Goal: Task Accomplishment & Management: Use online tool/utility

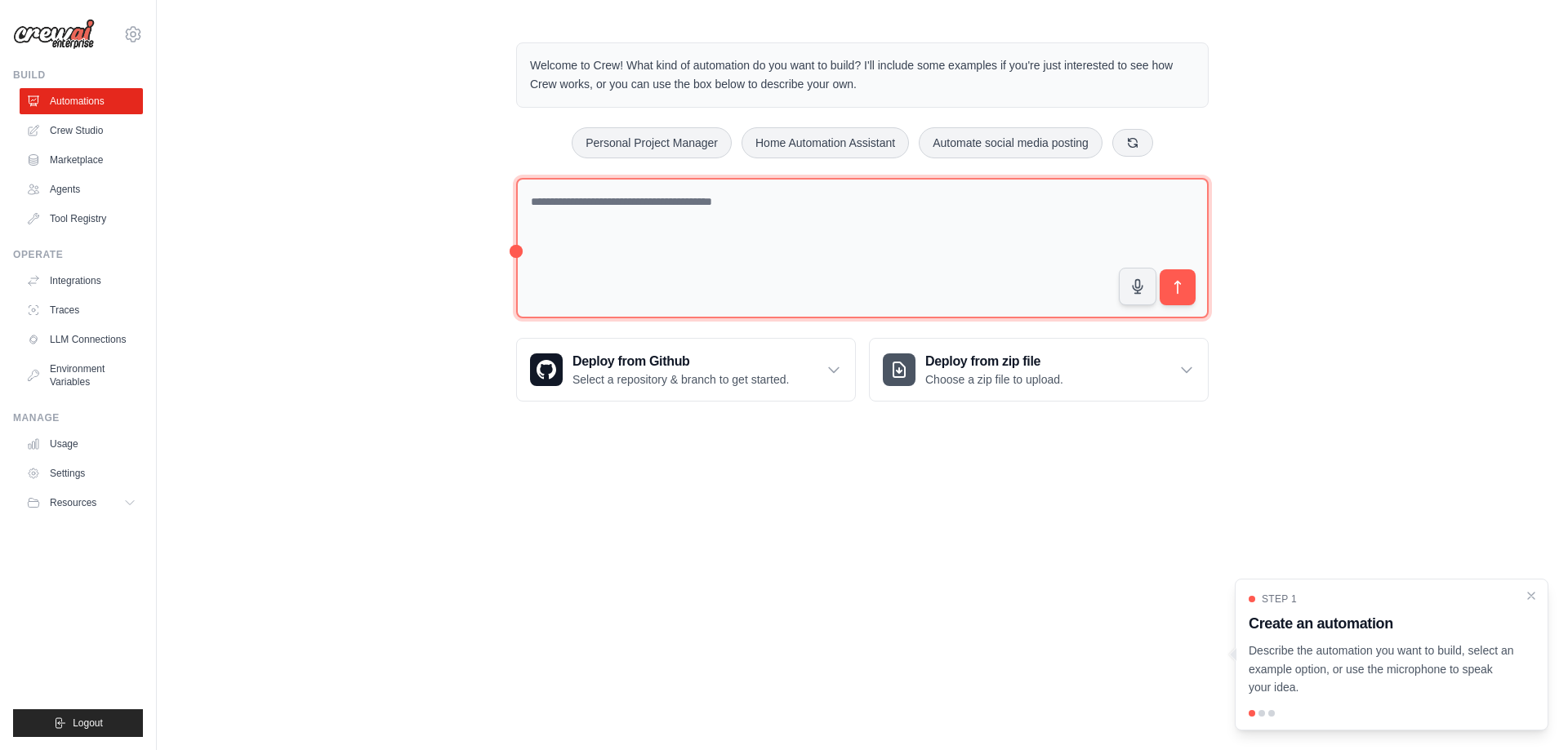
click at [605, 196] on textarea at bounding box center [863, 248] width 692 height 141
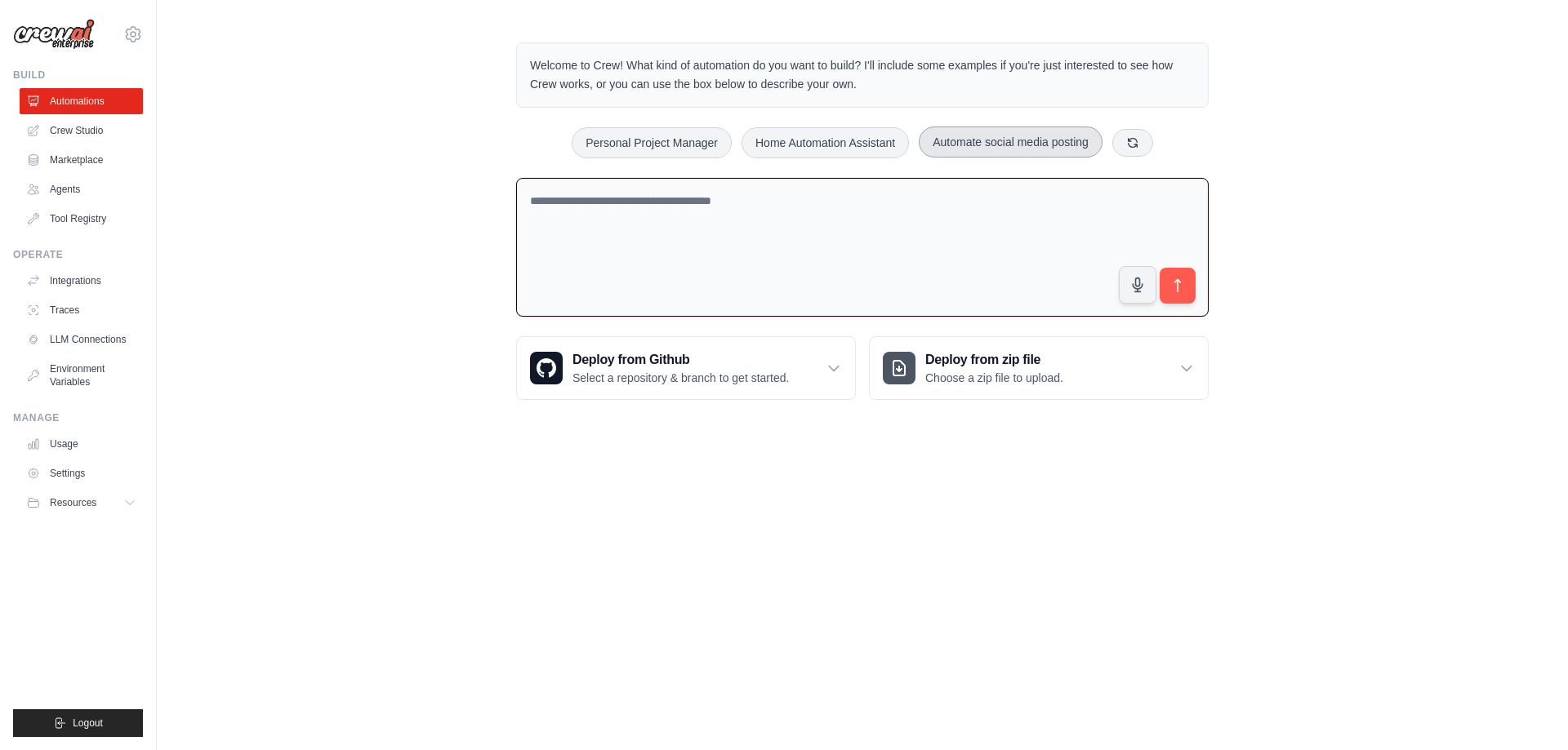
click at [986, 144] on button "Automate social media posting" at bounding box center [1010, 141] width 183 height 31
type textarea "**********"
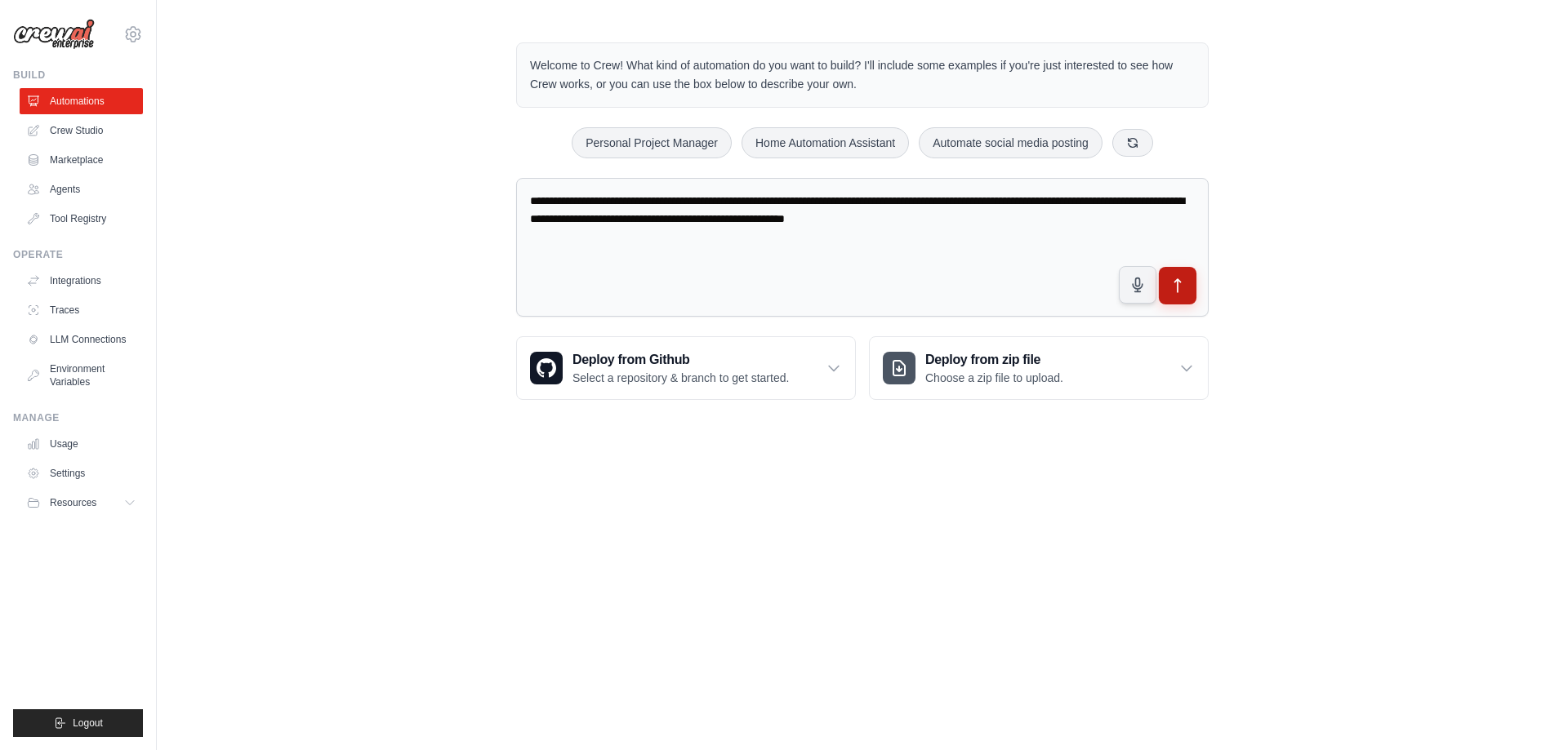
click at [1181, 287] on icon "submit" at bounding box center [1178, 286] width 17 height 17
click at [85, 131] on link "Crew Studio" at bounding box center [83, 131] width 123 height 26
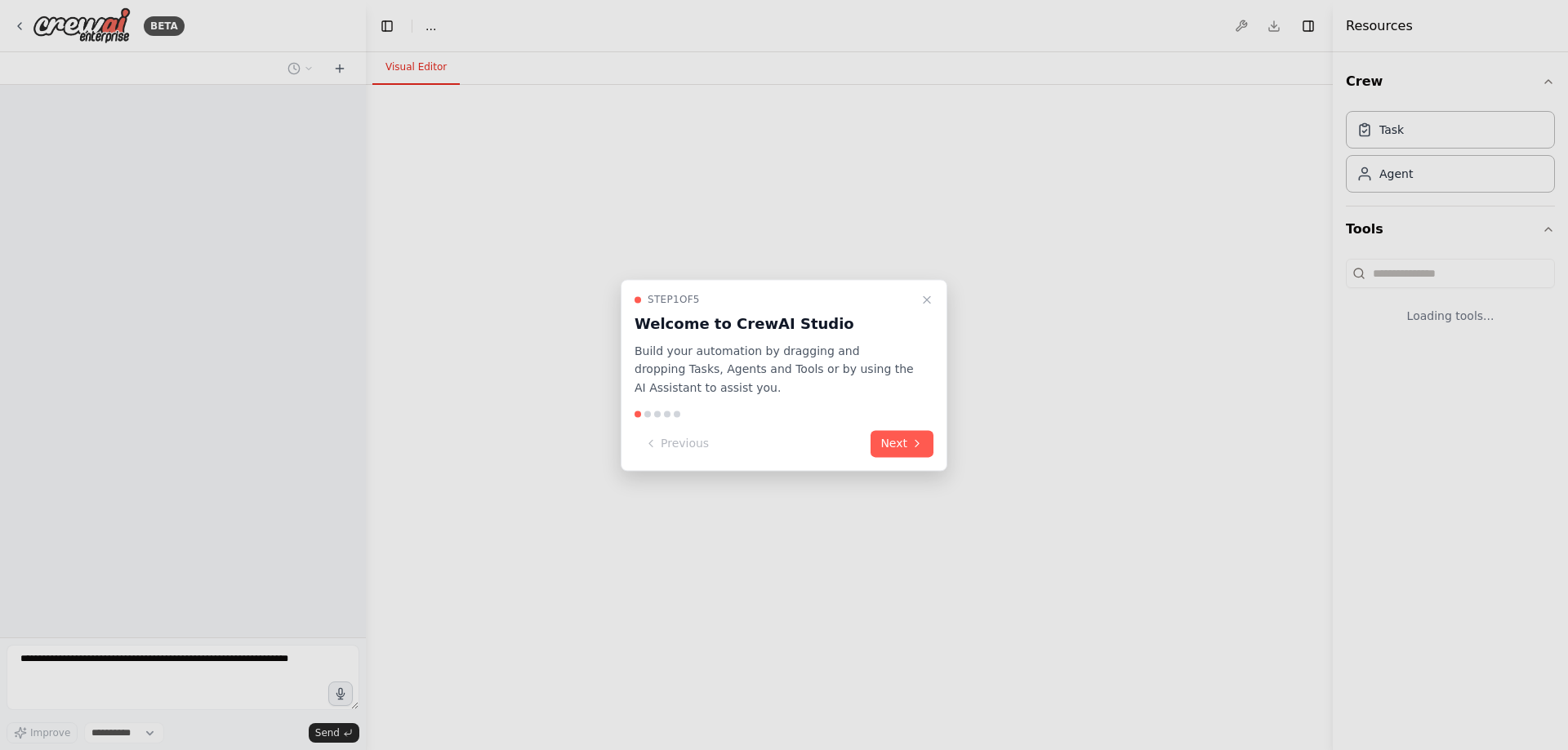
select select "****"
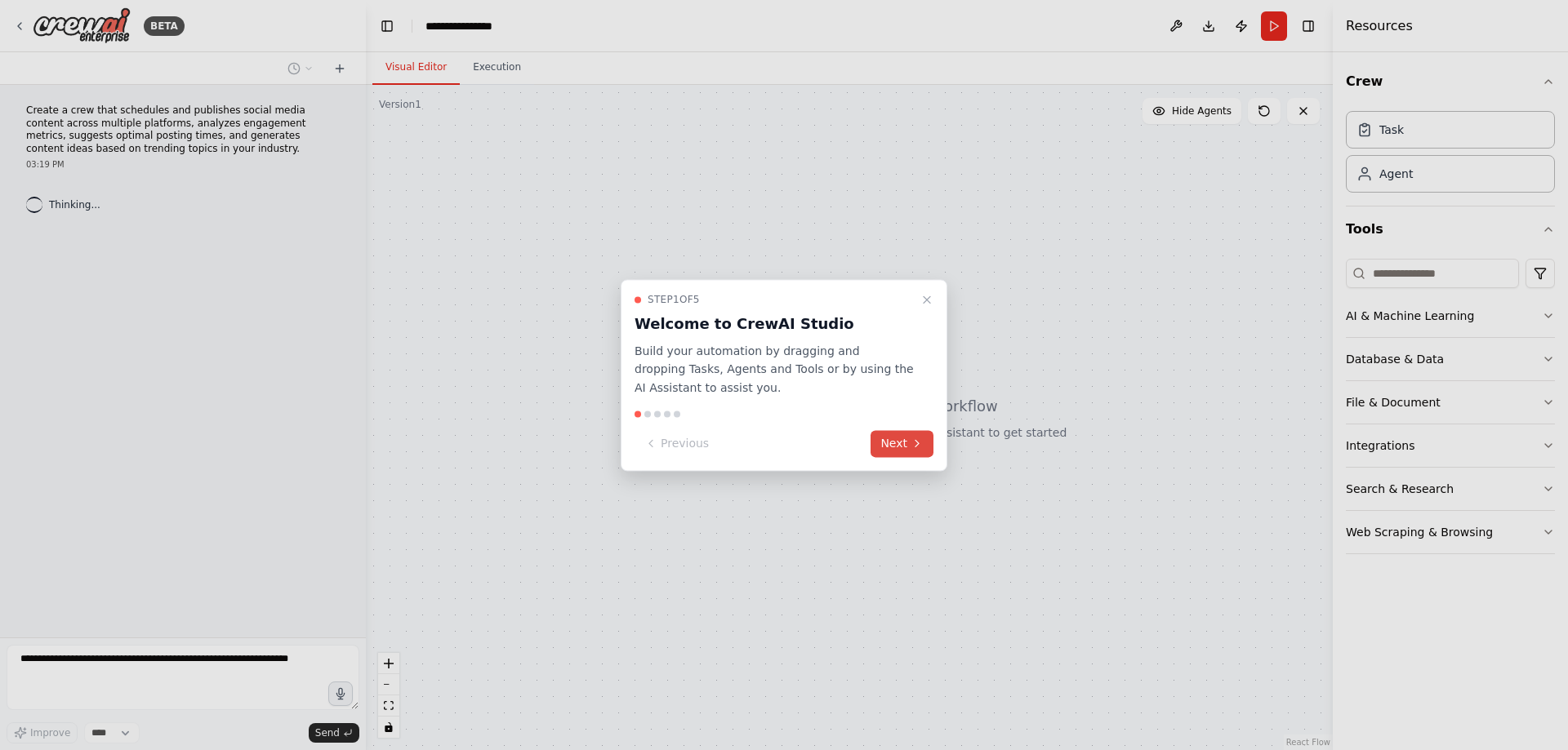
click at [899, 443] on button "Next" at bounding box center [901, 443] width 63 height 27
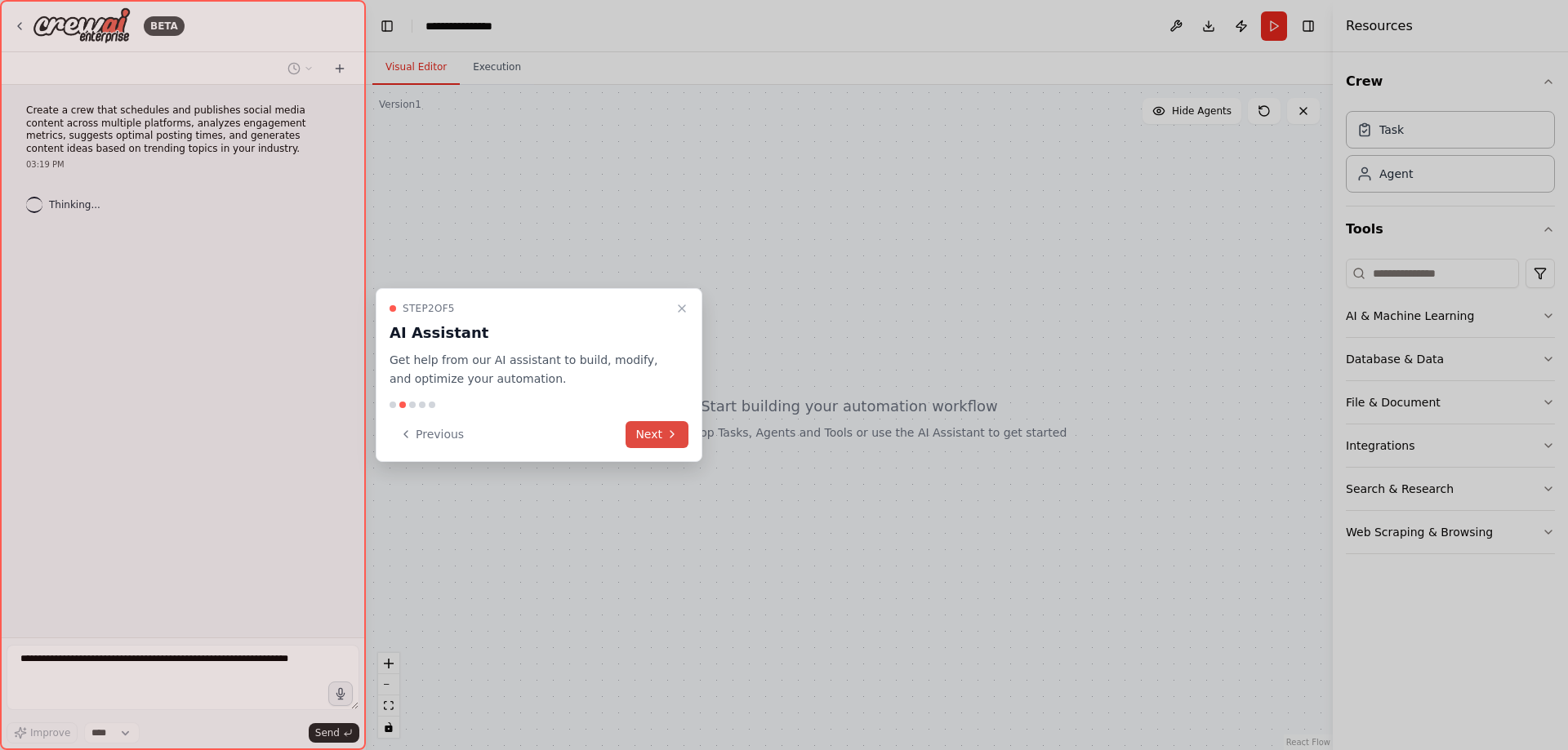
click at [661, 437] on button "Next" at bounding box center [657, 434] width 63 height 27
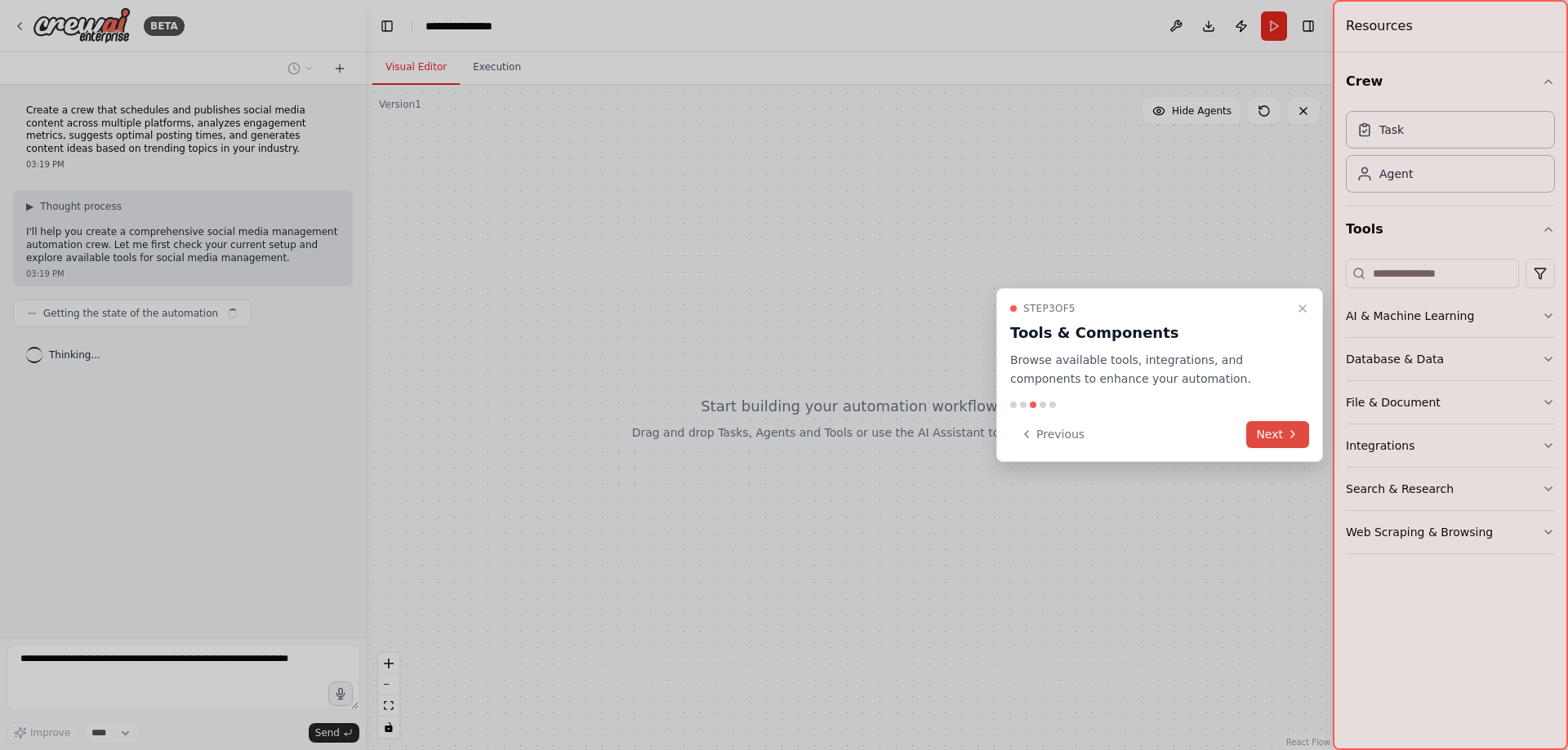
click at [1262, 431] on button "Next" at bounding box center [1277, 434] width 63 height 27
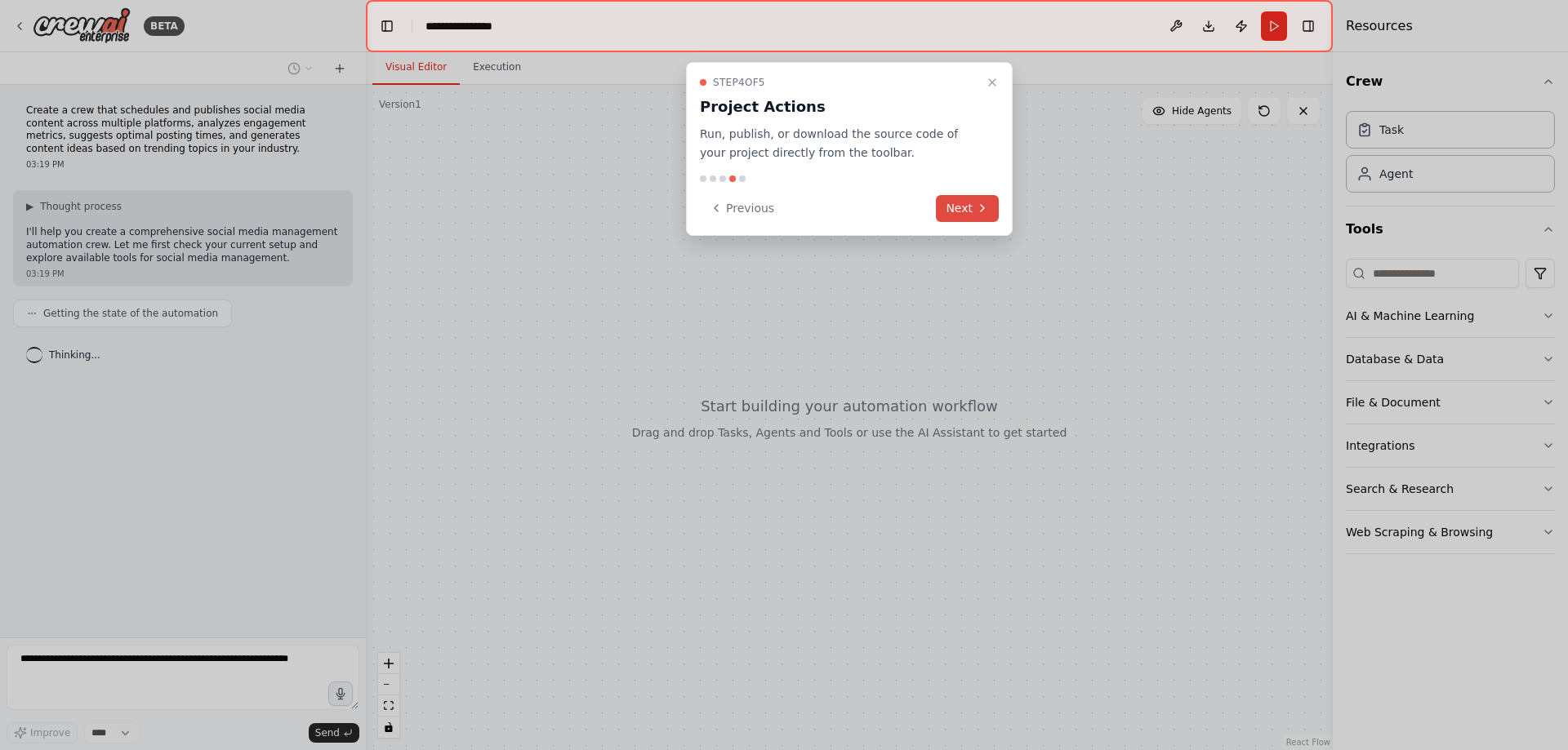
click at [962, 209] on button "Next" at bounding box center [966, 209] width 63 height 27
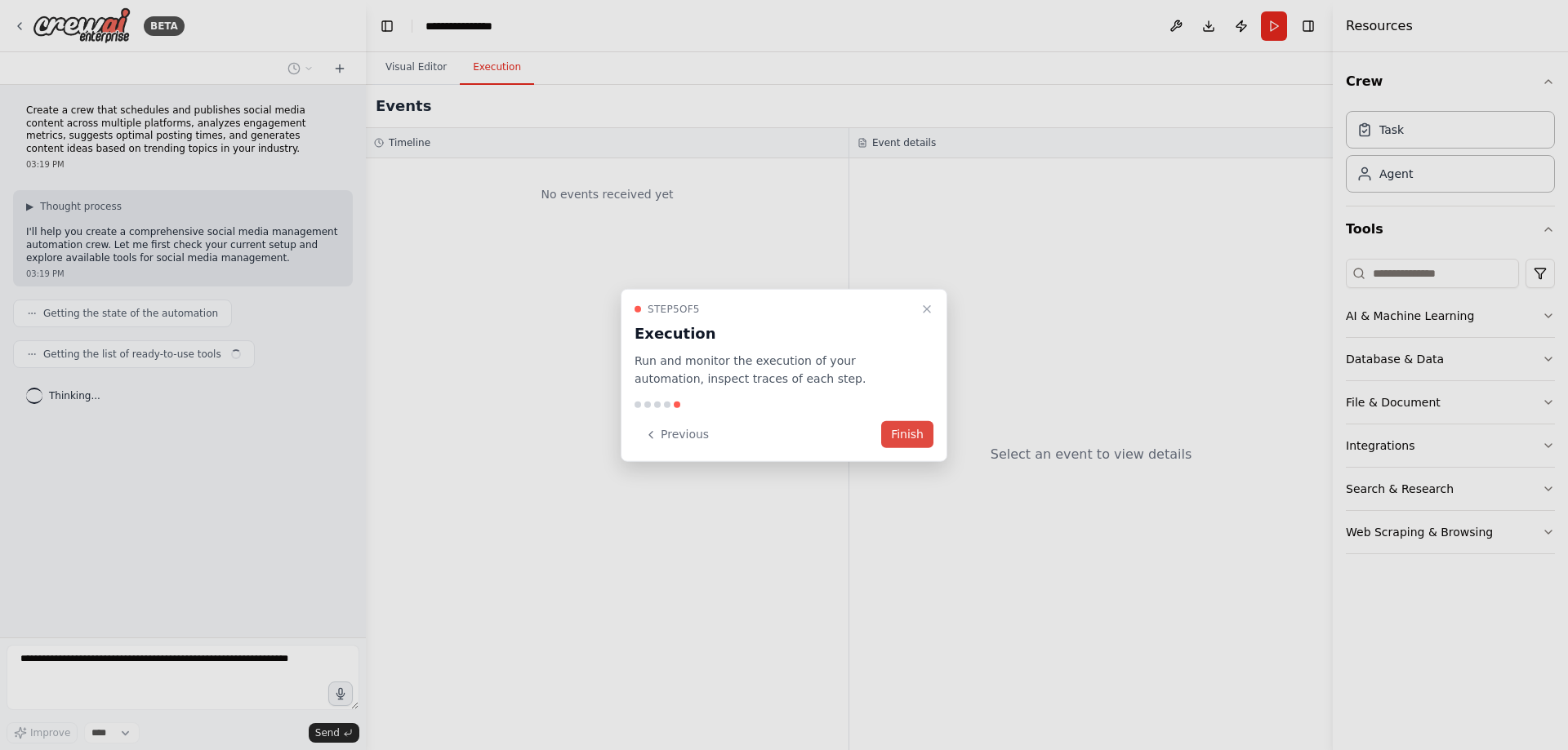
click at [913, 434] on button "Finish" at bounding box center [907, 434] width 52 height 27
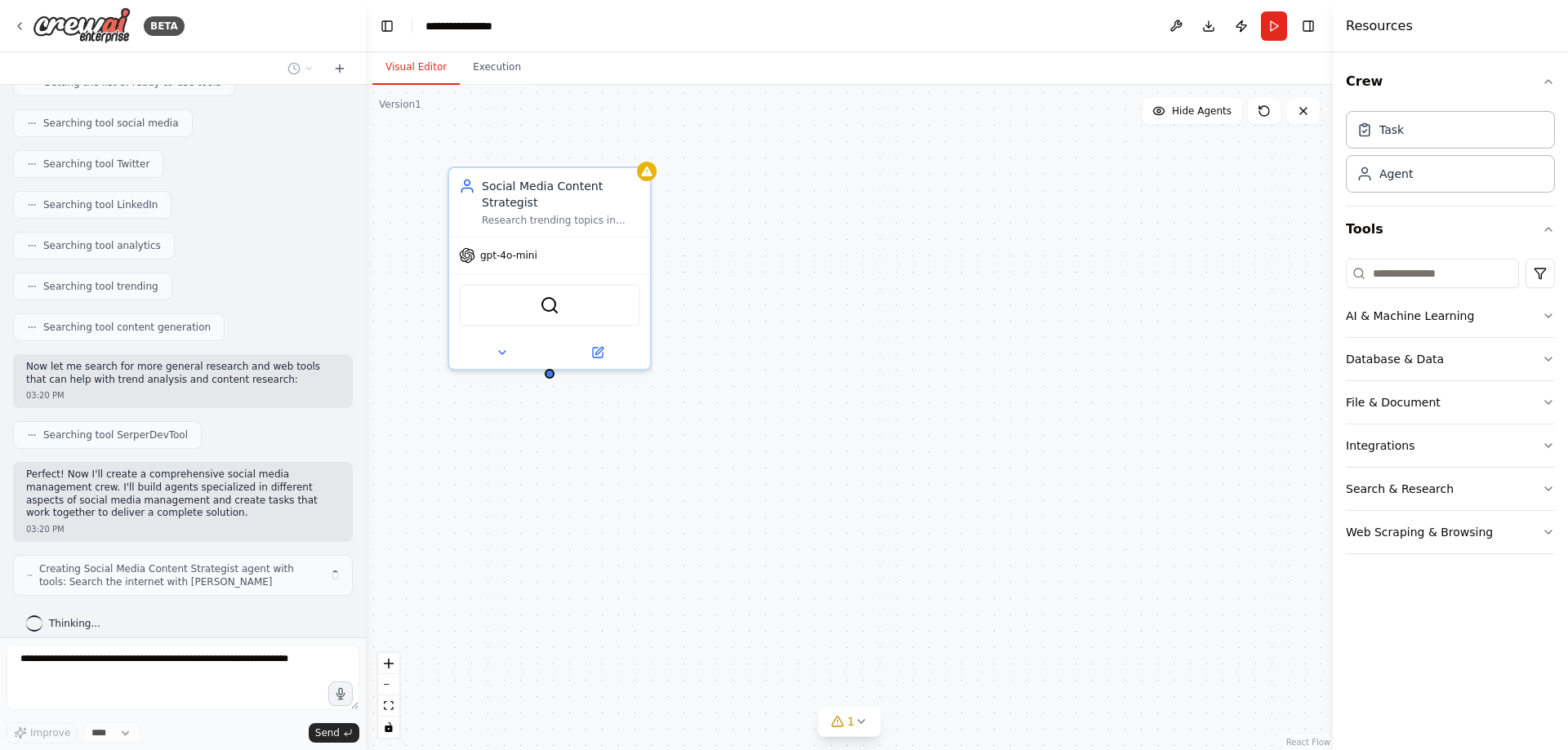
scroll to position [285, 0]
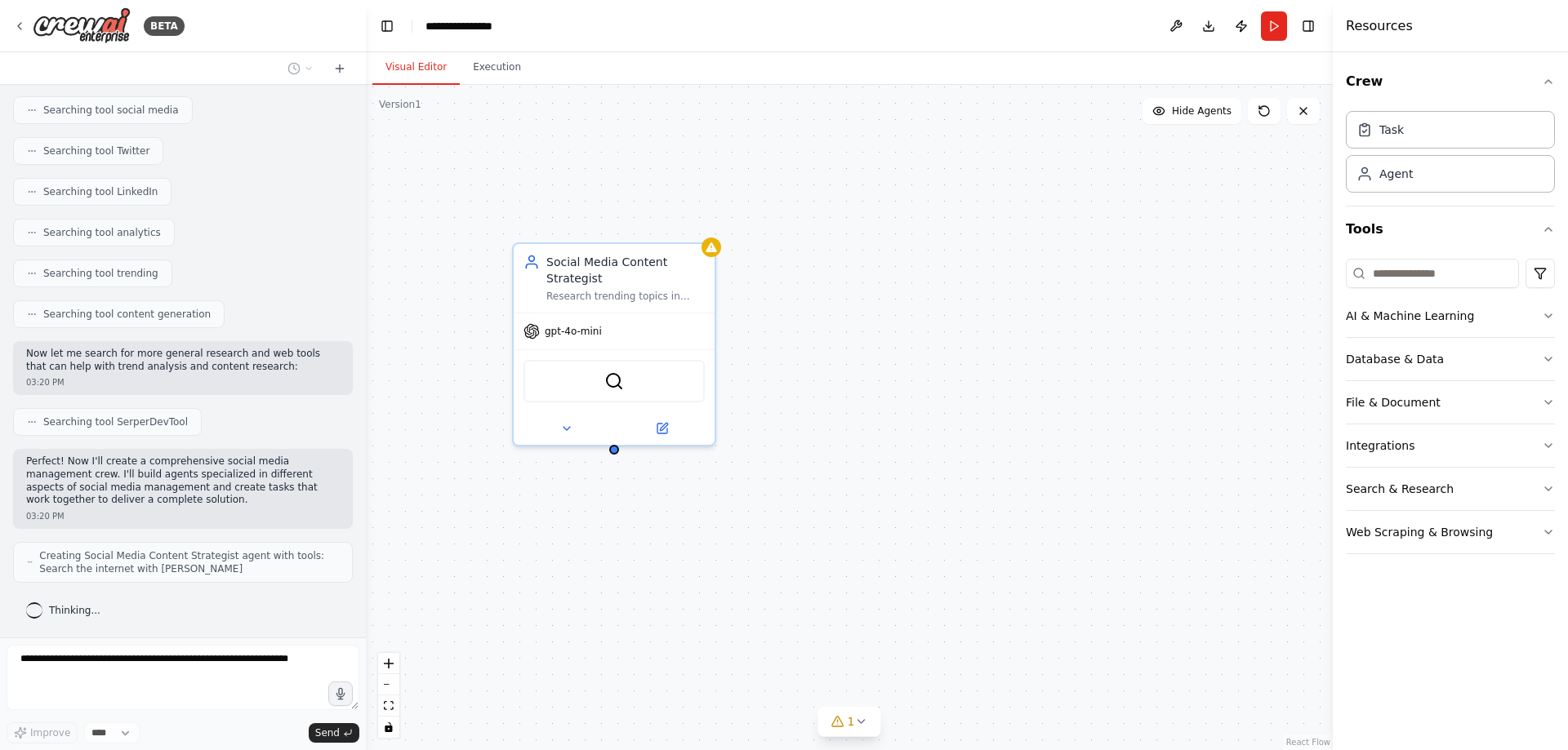
drag, startPoint x: 777, startPoint y: 231, endPoint x: 873, endPoint y: 333, distance: 140.1
click at [873, 333] on div "Social Media Content Strategist Research trending topics in {industry}, analyze…" at bounding box center [849, 417] width 966 height 665
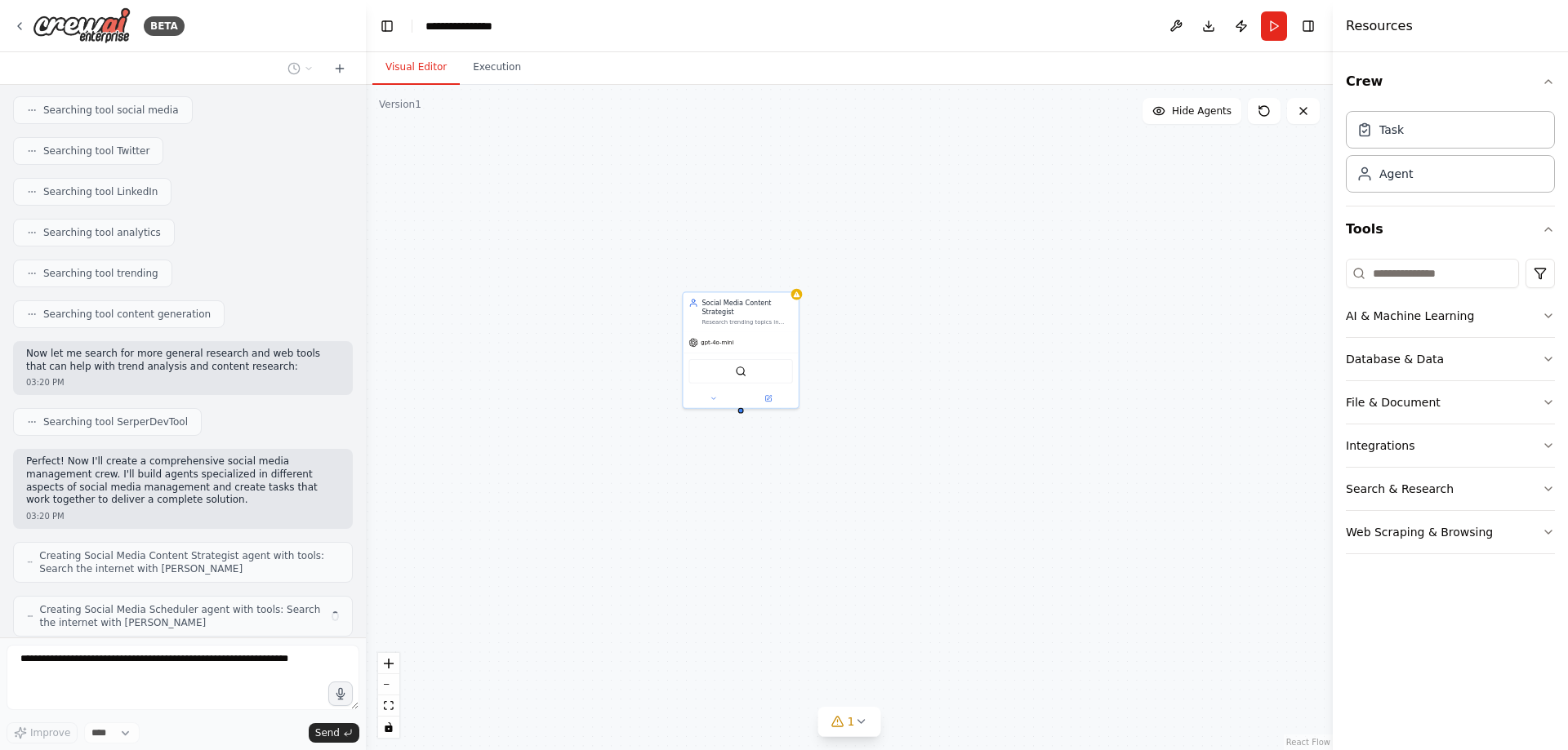
scroll to position [339, 0]
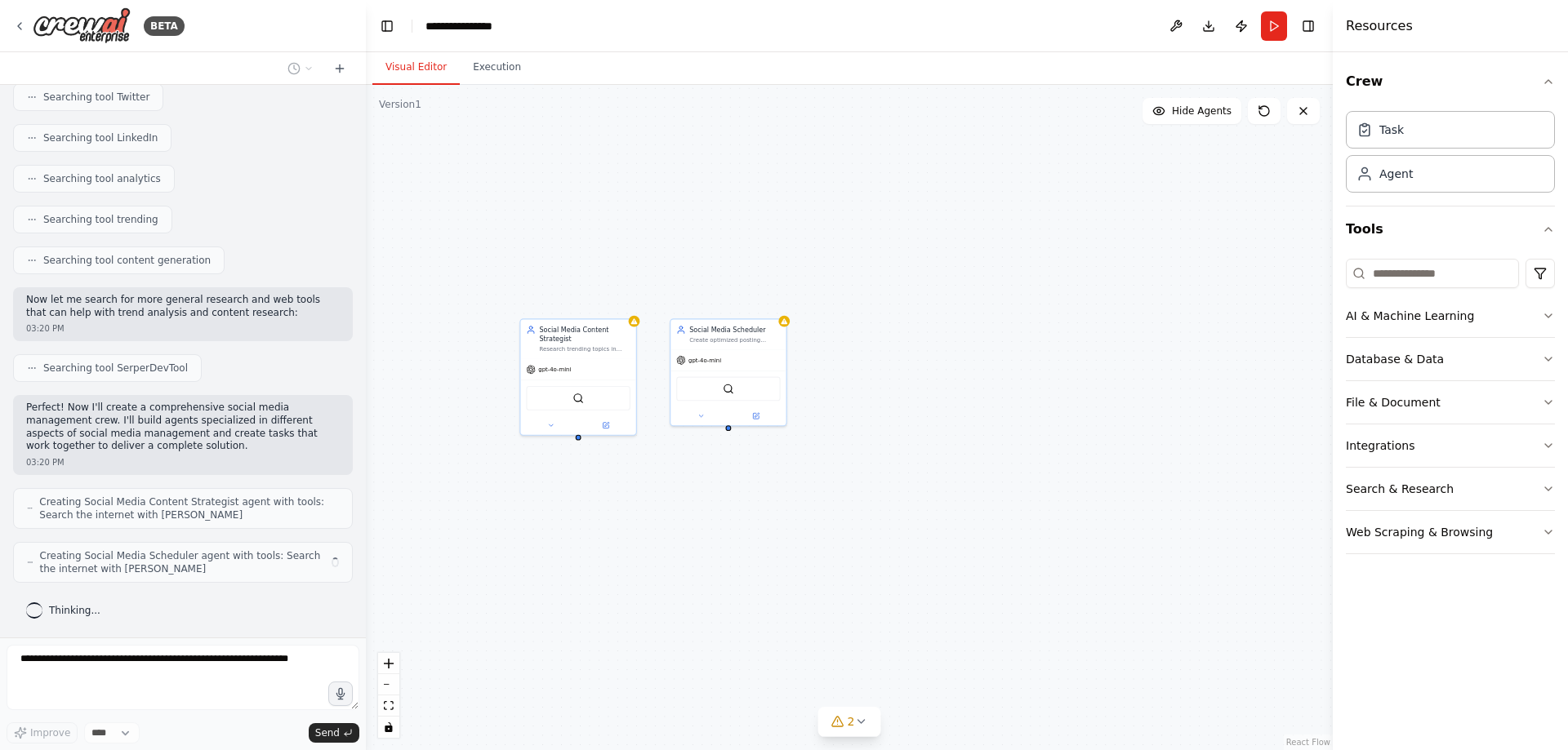
drag, startPoint x: 1005, startPoint y: 269, endPoint x: 822, endPoint y: 288, distance: 184.0
click at [841, 296] on div "Social Media Content Strategist Research trending topics in {industry}, analyze…" at bounding box center [849, 417] width 966 height 665
drag, startPoint x: 626, startPoint y: 224, endPoint x: 685, endPoint y: 248, distance: 63.7
click at [685, 248] on div "Social Media Content Strategist Research trending topics in {industry}, analyze…" at bounding box center [849, 417] width 966 height 665
drag, startPoint x: 647, startPoint y: 286, endPoint x: 668, endPoint y: 244, distance: 47.0
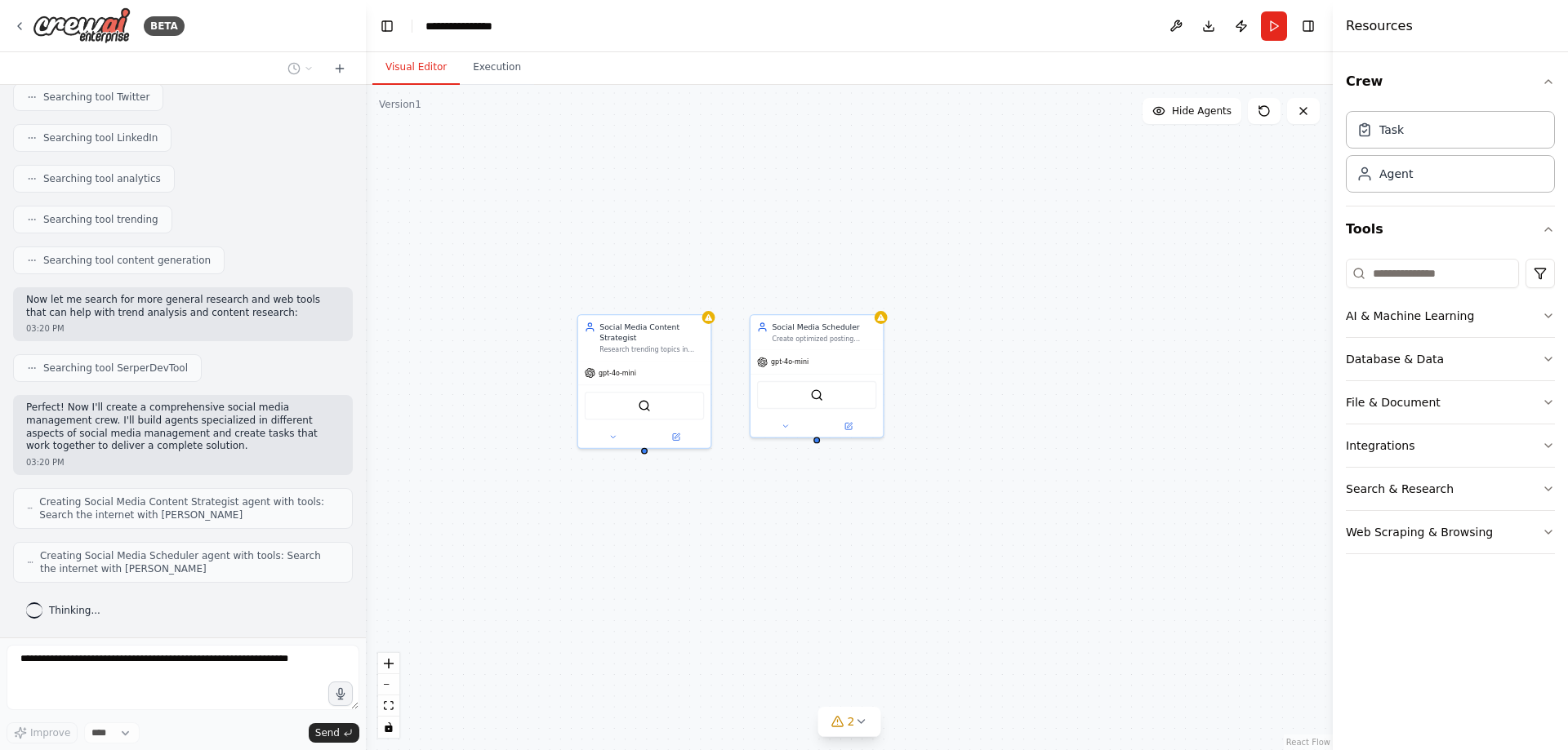
click at [668, 244] on div "Social Media Content Strategist Research trending topics in {industry}, analyze…" at bounding box center [849, 417] width 966 height 665
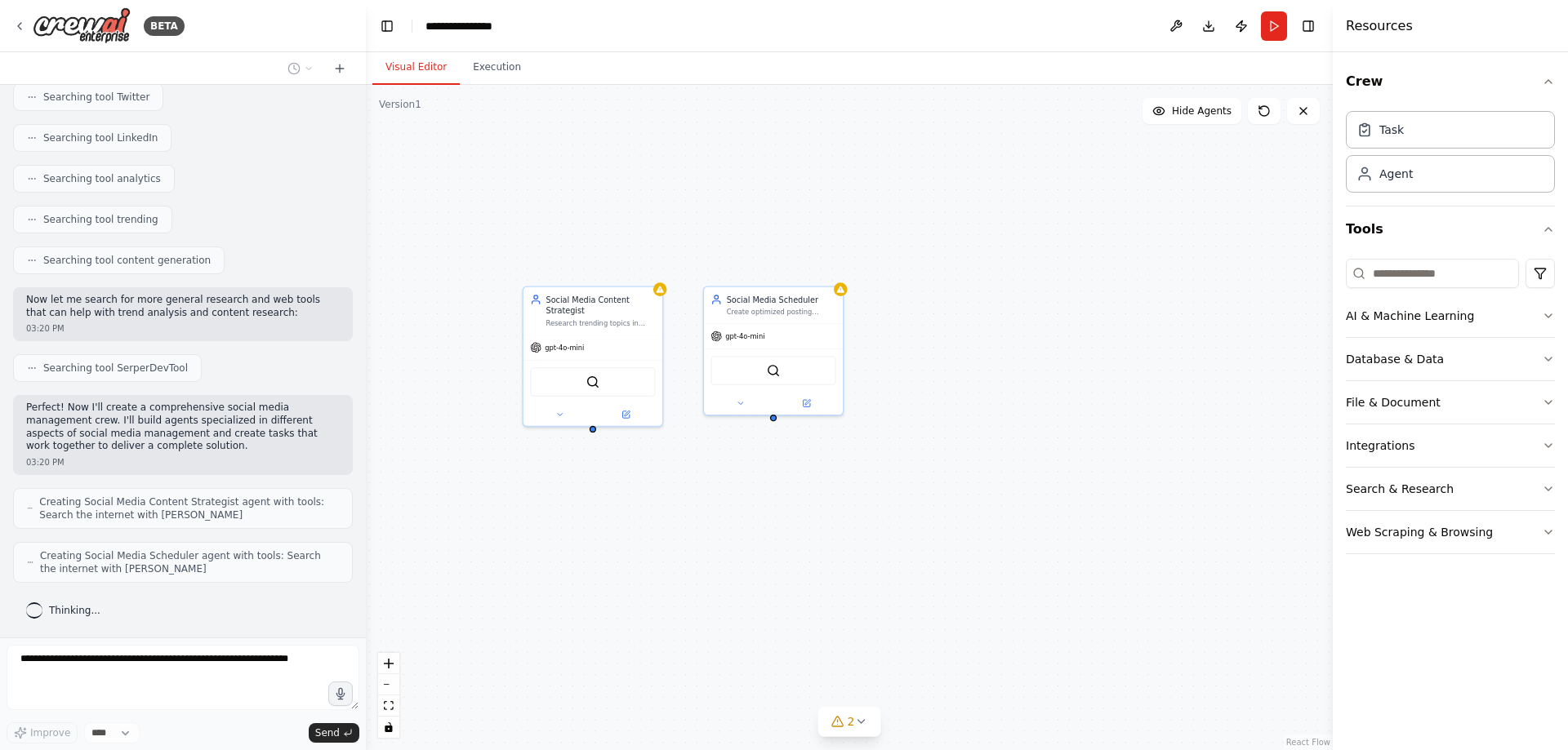
drag, startPoint x: 762, startPoint y: 226, endPoint x: 711, endPoint y: 195, distance: 59.7
click at [711, 195] on div "Social Media Content Strategist Research trending topics in {industry}, analyze…" at bounding box center [849, 417] width 966 height 665
drag, startPoint x: 711, startPoint y: 218, endPoint x: 699, endPoint y: 209, distance: 15.0
click at [699, 209] on div "Social Media Content Strategist Research trending topics in {industry}, analyze…" at bounding box center [849, 417] width 966 height 665
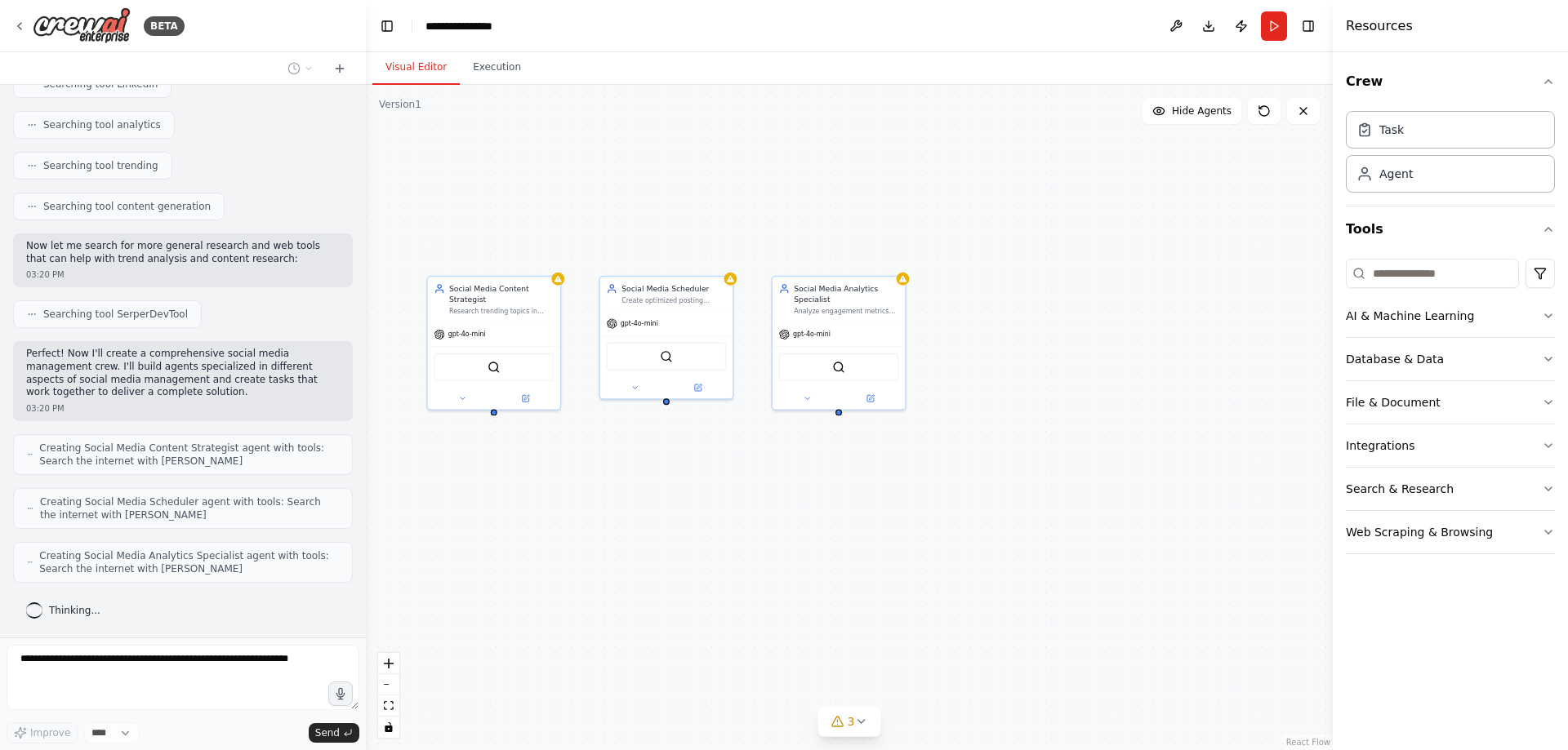
drag, startPoint x: 780, startPoint y: 171, endPoint x: 690, endPoint y: 172, distance: 90.0
click at [694, 174] on div "Social Media Content Strategist Research trending topics in {industry}, analyze…" at bounding box center [849, 417] width 966 height 665
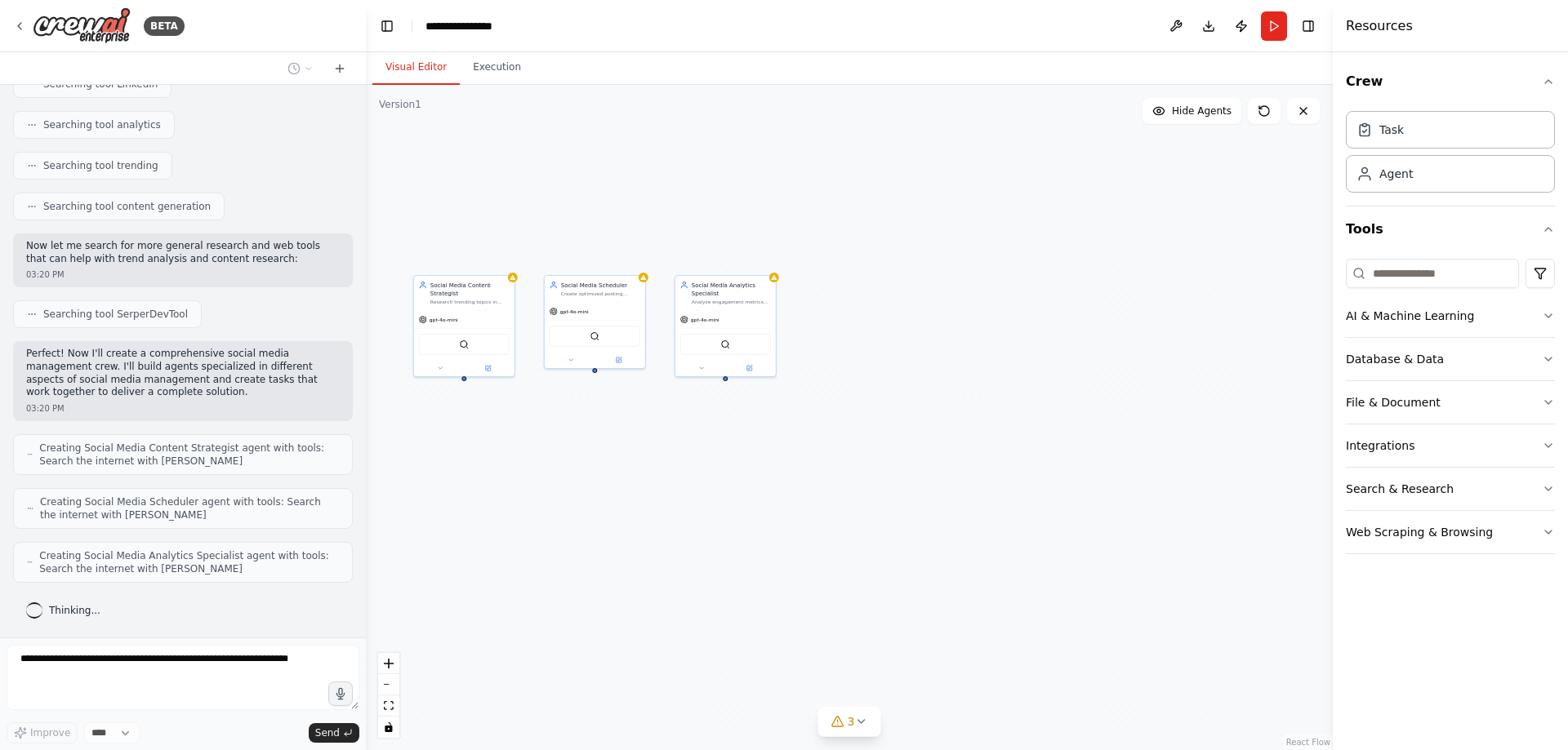
drag, startPoint x: 812, startPoint y: 141, endPoint x: 725, endPoint y: 170, distance: 91.7
click at [725, 170] on div "Social Media Content Strategist Research trending topics in {industry}, analyze…" at bounding box center [849, 417] width 966 height 665
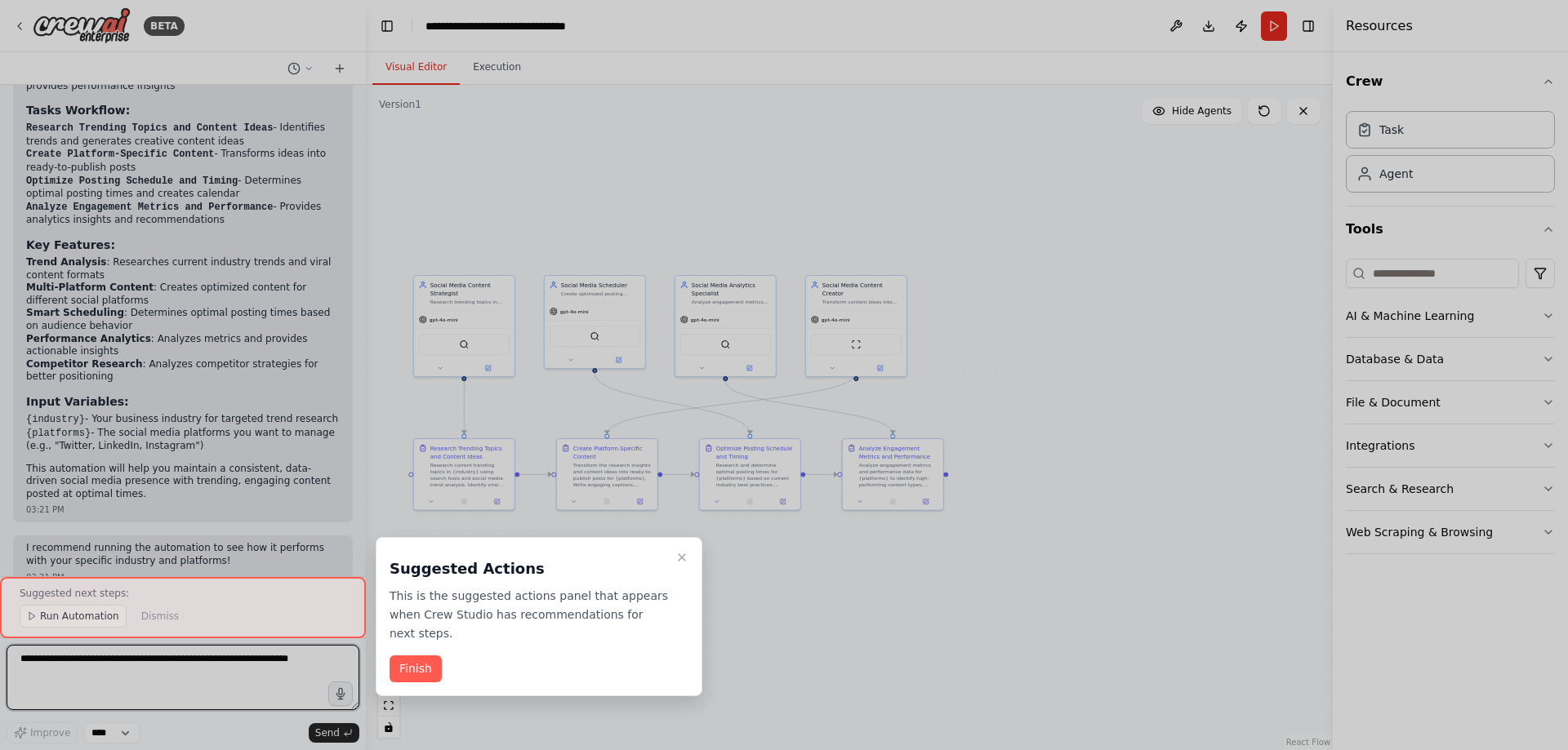
scroll to position [1592, 0]
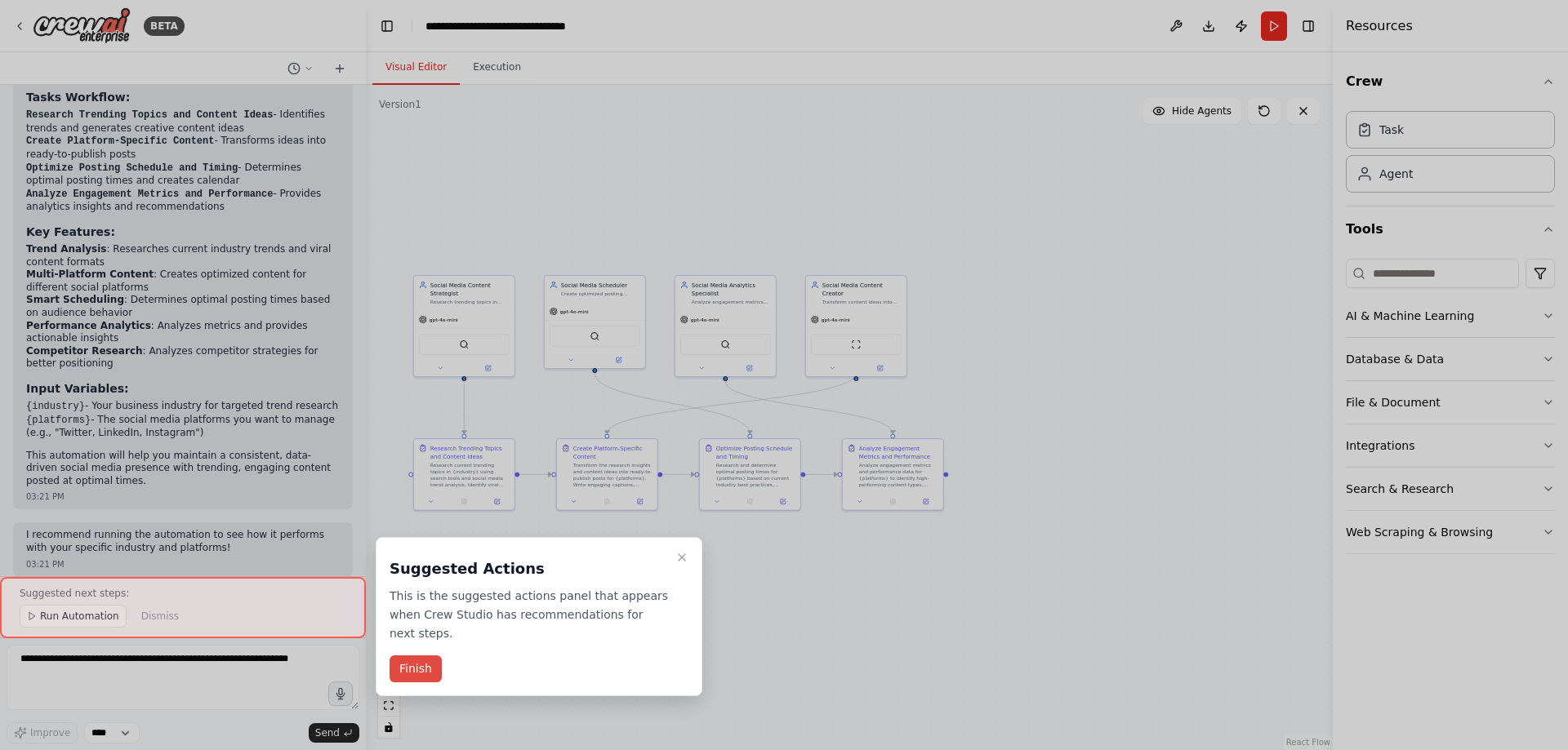
click at [423, 656] on button "Finish" at bounding box center [415, 669] width 52 height 27
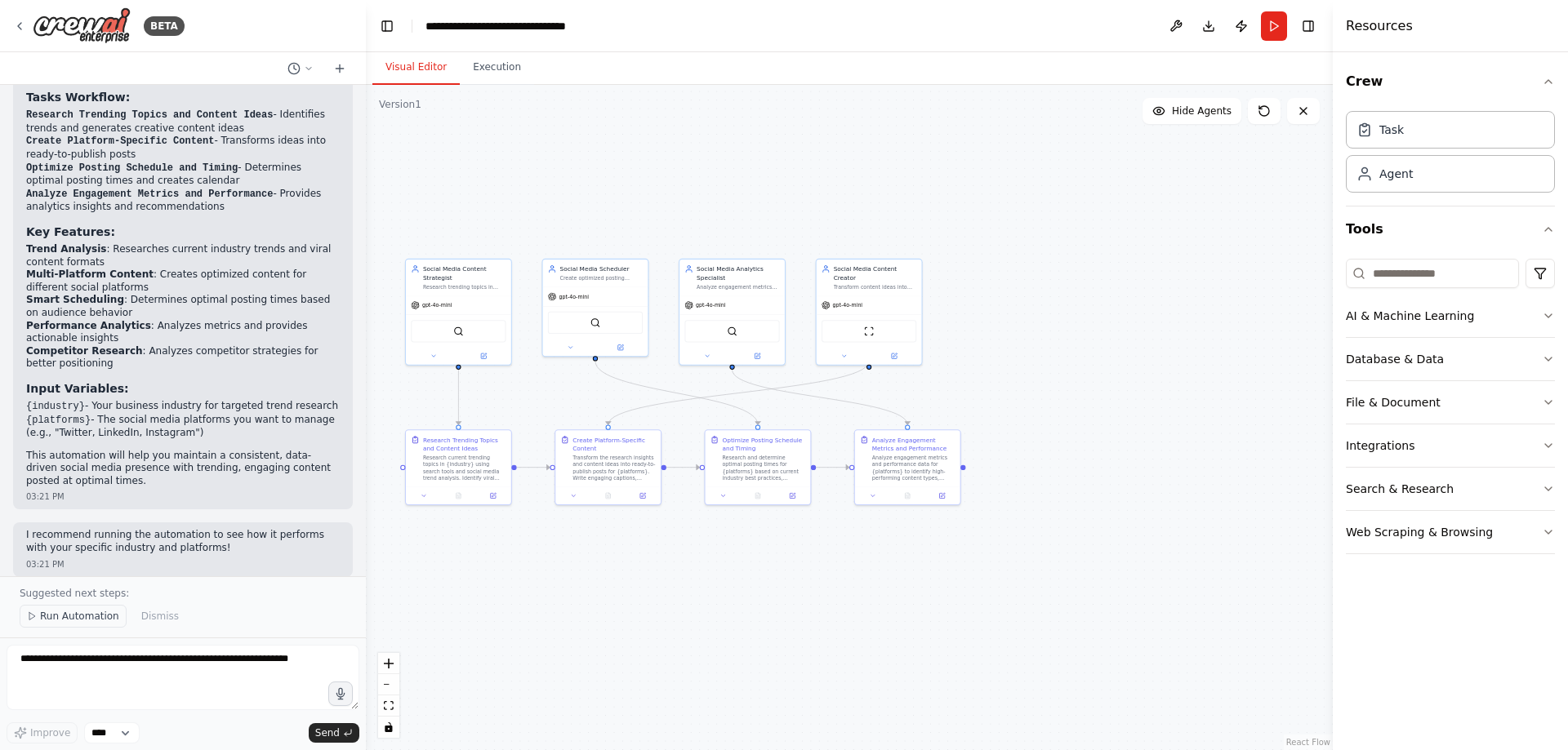
click at [94, 619] on span "Run Automation" at bounding box center [80, 616] width 80 height 13
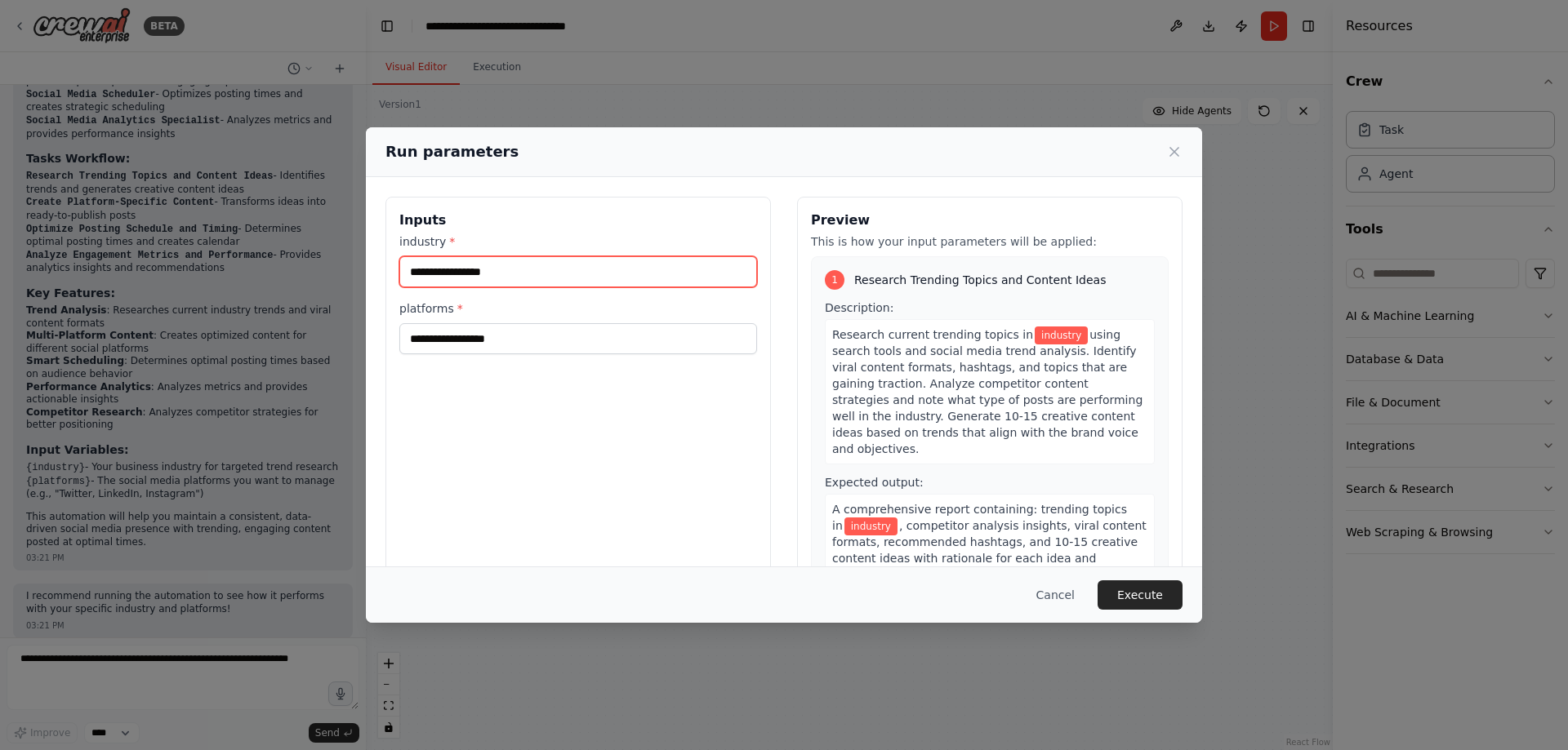
click at [486, 271] on input "industry *" at bounding box center [578, 271] width 357 height 31
click at [518, 273] on input "industry *" at bounding box center [578, 271] width 357 height 31
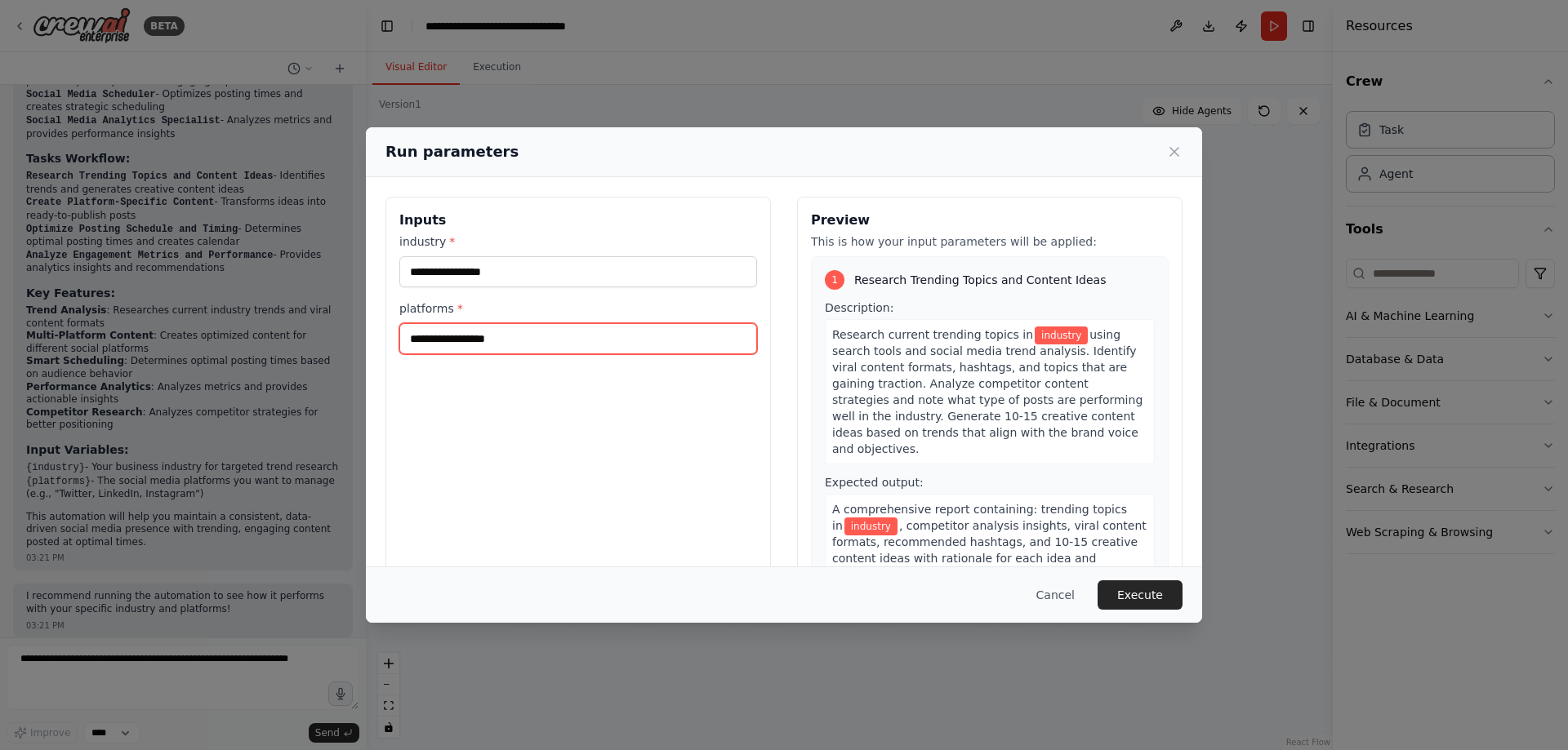
click at [484, 343] on input "platforms *" at bounding box center [578, 339] width 357 height 31
click at [518, 331] on input "platforms *" at bounding box center [578, 339] width 357 height 31
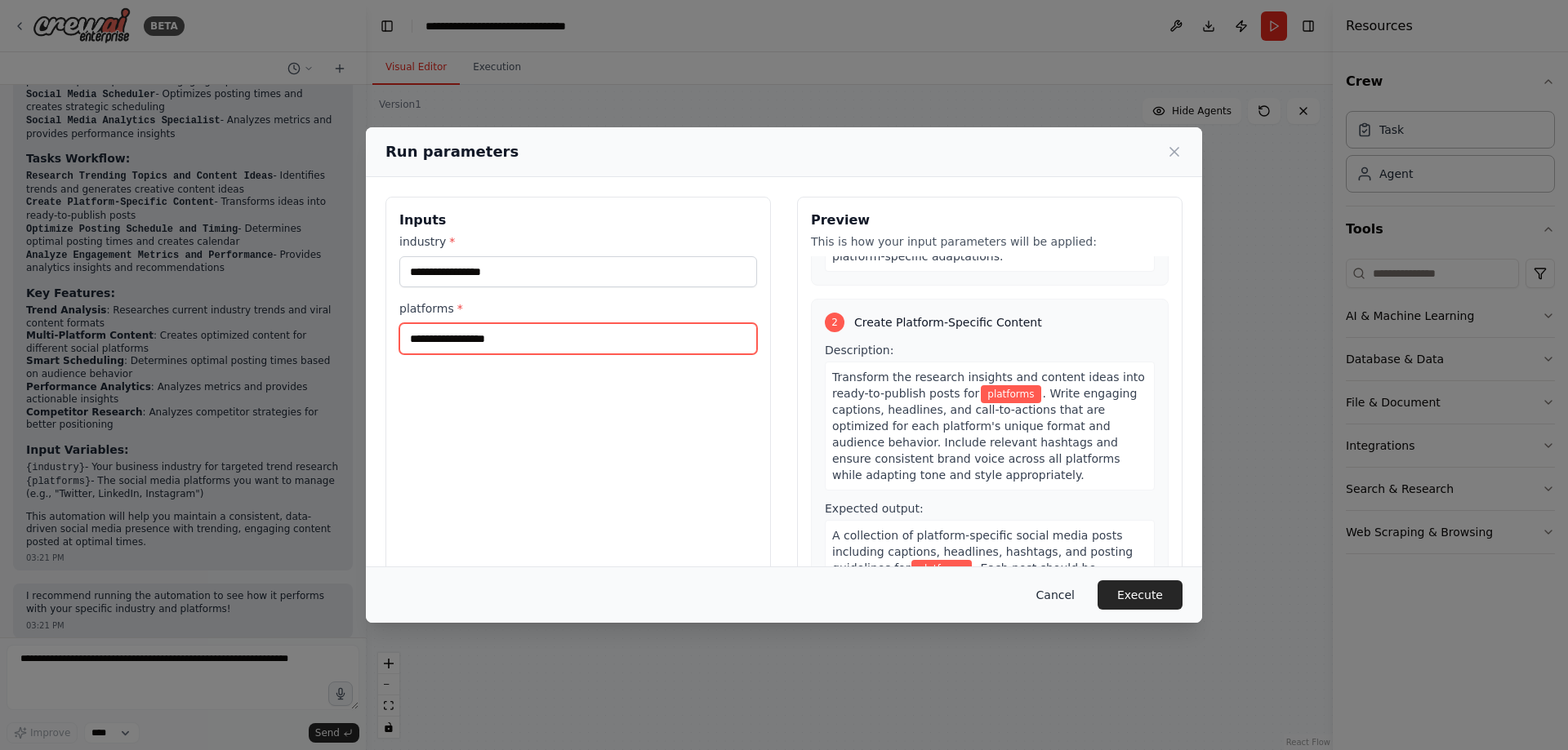
scroll to position [326, 0]
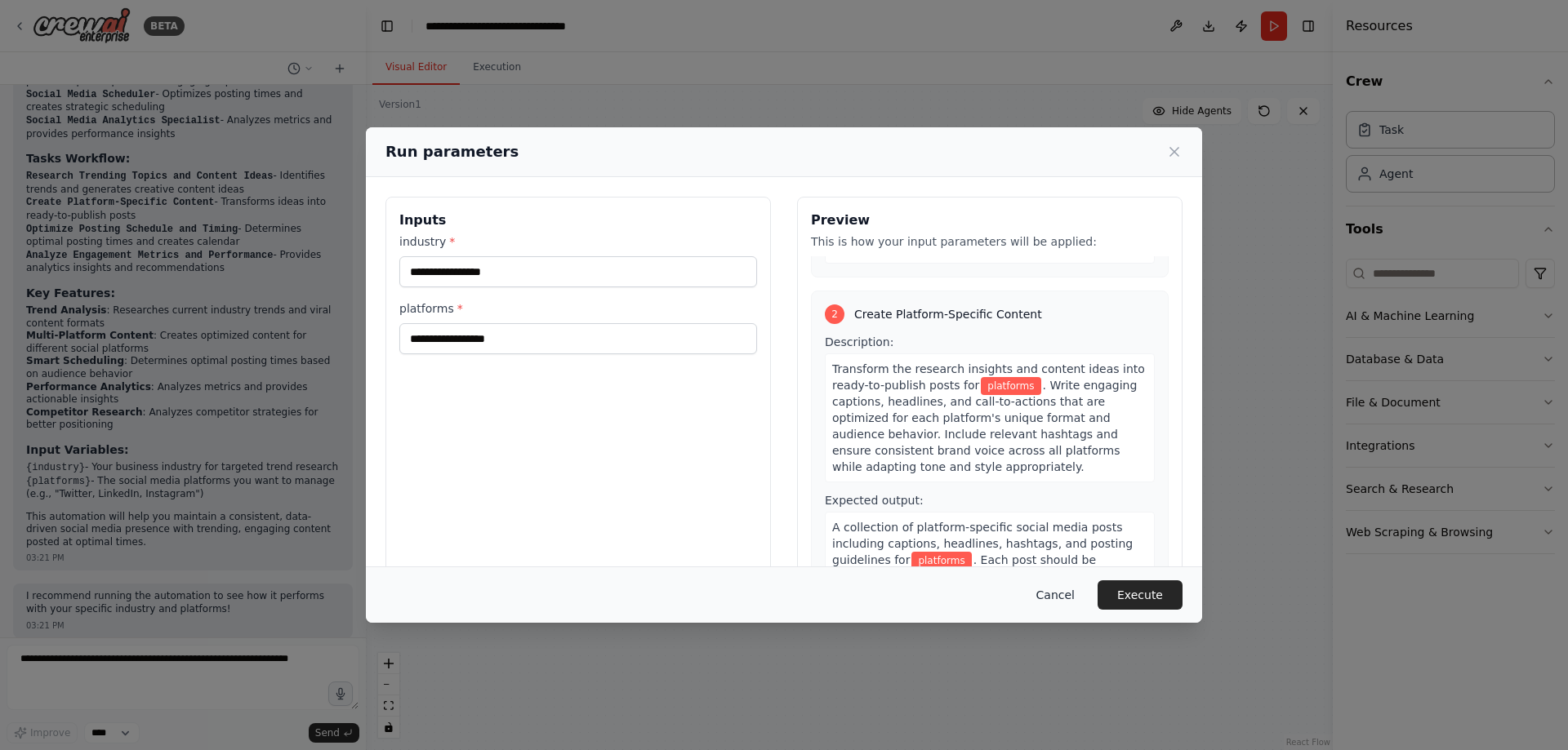
click at [1069, 599] on button "Cancel" at bounding box center [1055, 595] width 65 height 29
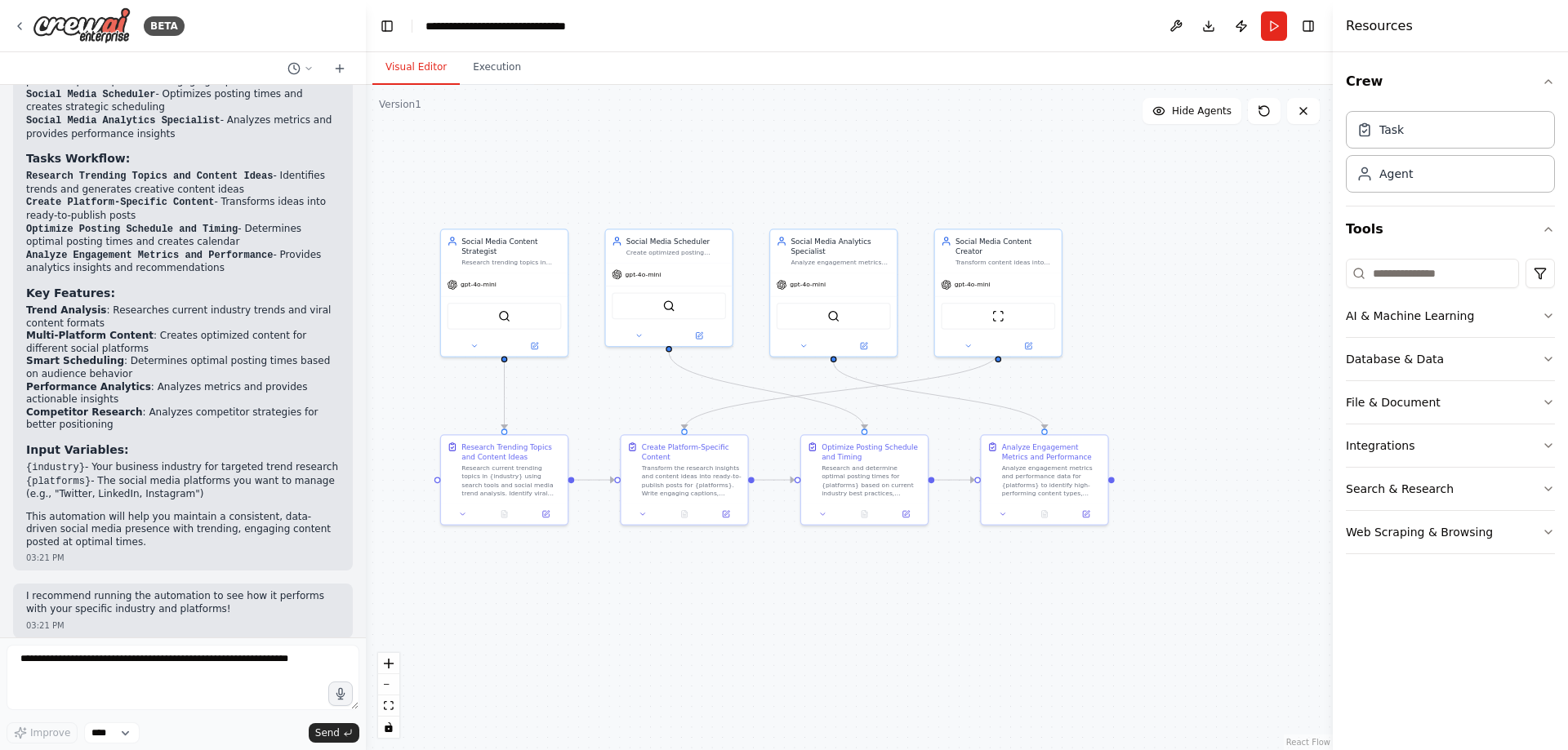
drag, startPoint x: 504, startPoint y: 383, endPoint x: 572, endPoint y: 404, distance: 71.2
click at [572, 404] on div ".deletable-edge-delete-btn { width: 20px; height: 20px; border: 0px solid #ffff…" at bounding box center [849, 417] width 966 height 665
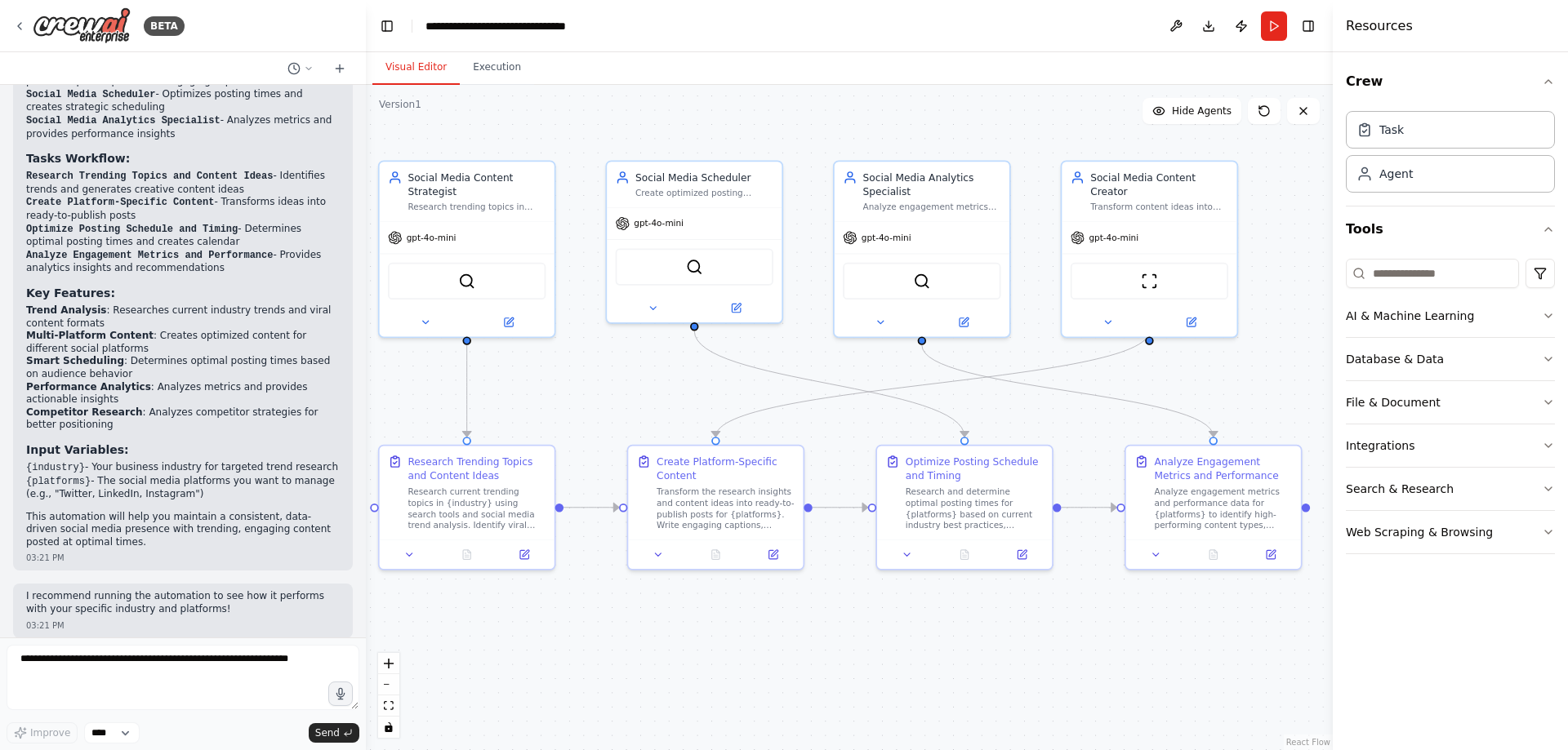
drag, startPoint x: 625, startPoint y: 397, endPoint x: 607, endPoint y: 399, distance: 18.1
click at [607, 399] on div ".deletable-edge-delete-btn { width: 20px; height: 20px; border: 0px solid #ffff…" at bounding box center [849, 417] width 966 height 665
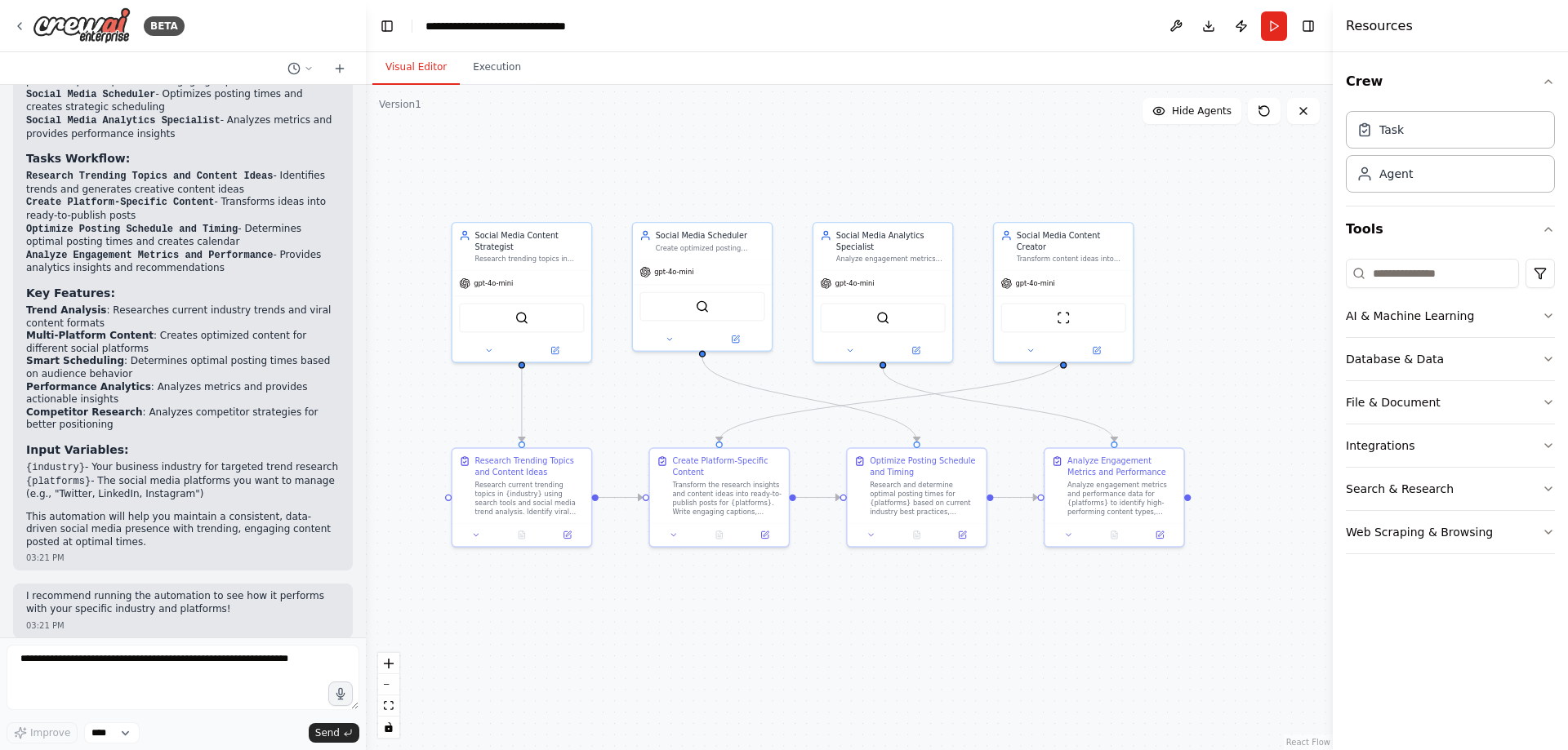
drag, startPoint x: 587, startPoint y: 411, endPoint x: 613, endPoint y: 423, distance: 28.6
click at [613, 423] on div ".deletable-edge-delete-btn { width: 20px; height: 20px; border: 0px solid #ffff…" at bounding box center [849, 417] width 966 height 665
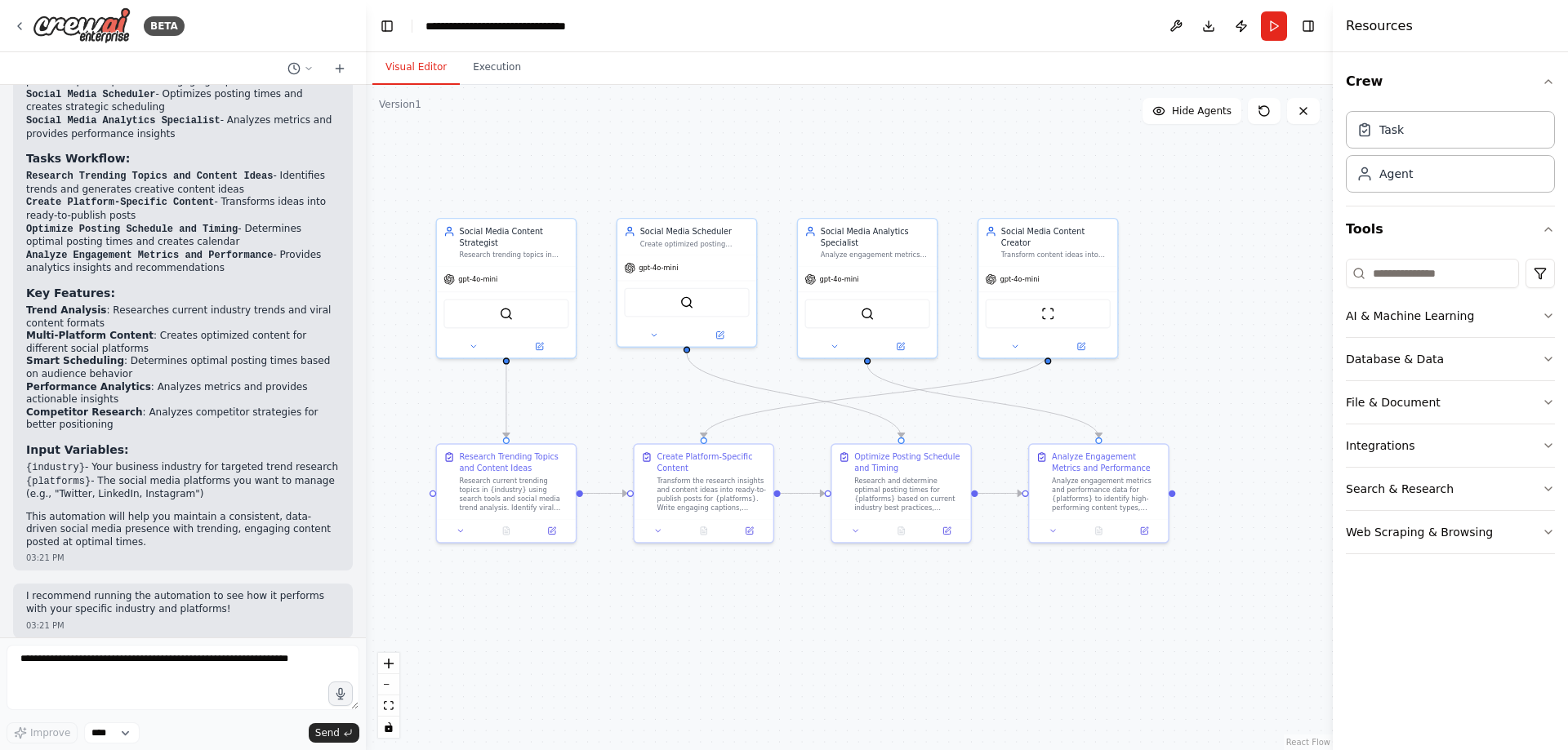
drag, startPoint x: 613, startPoint y: 422, endPoint x: 596, endPoint y: 418, distance: 17.5
click at [596, 418] on div ".deletable-edge-delete-btn { width: 20px; height: 20px; border: 0px solid #ffff…" at bounding box center [849, 417] width 966 height 665
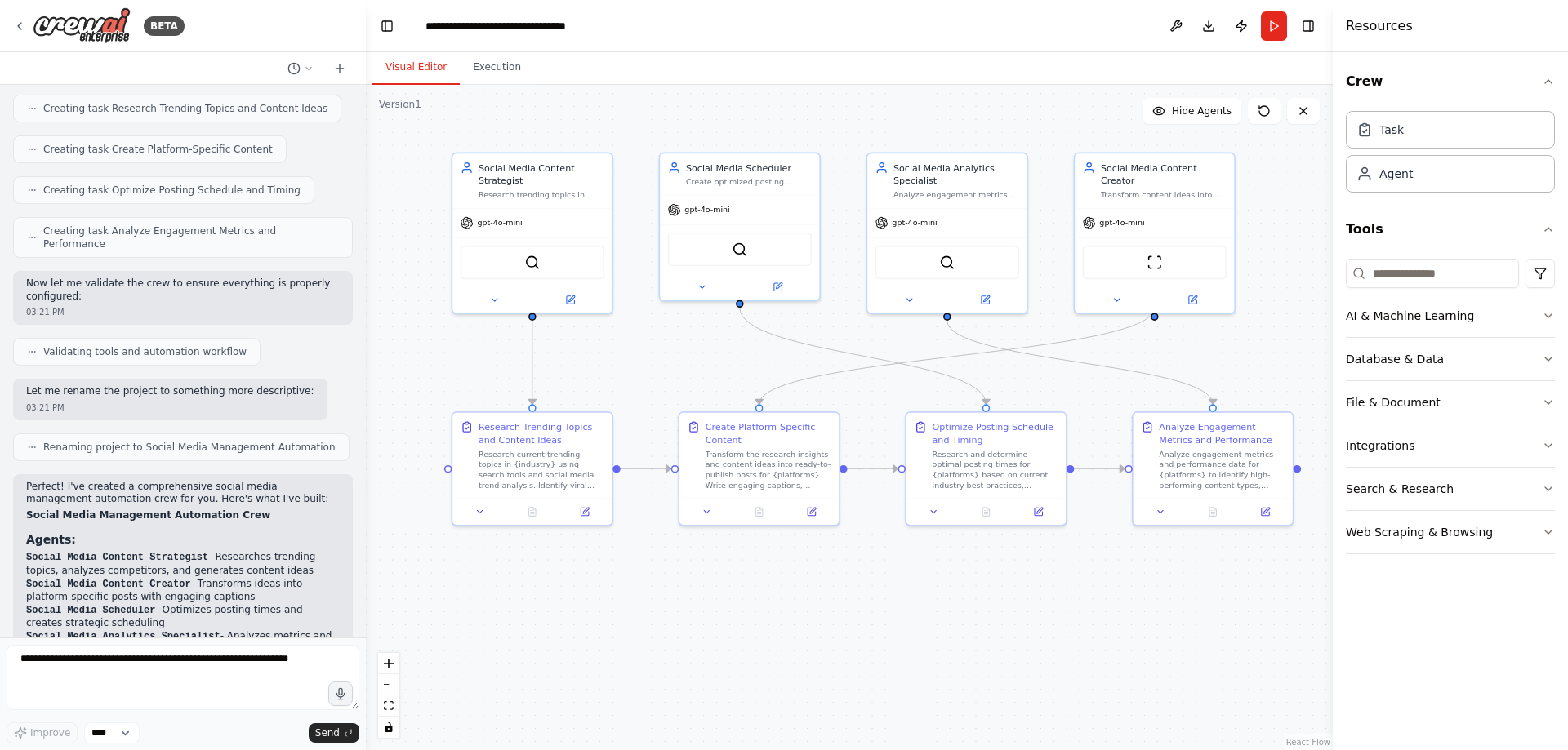
scroll to position [986, 0]
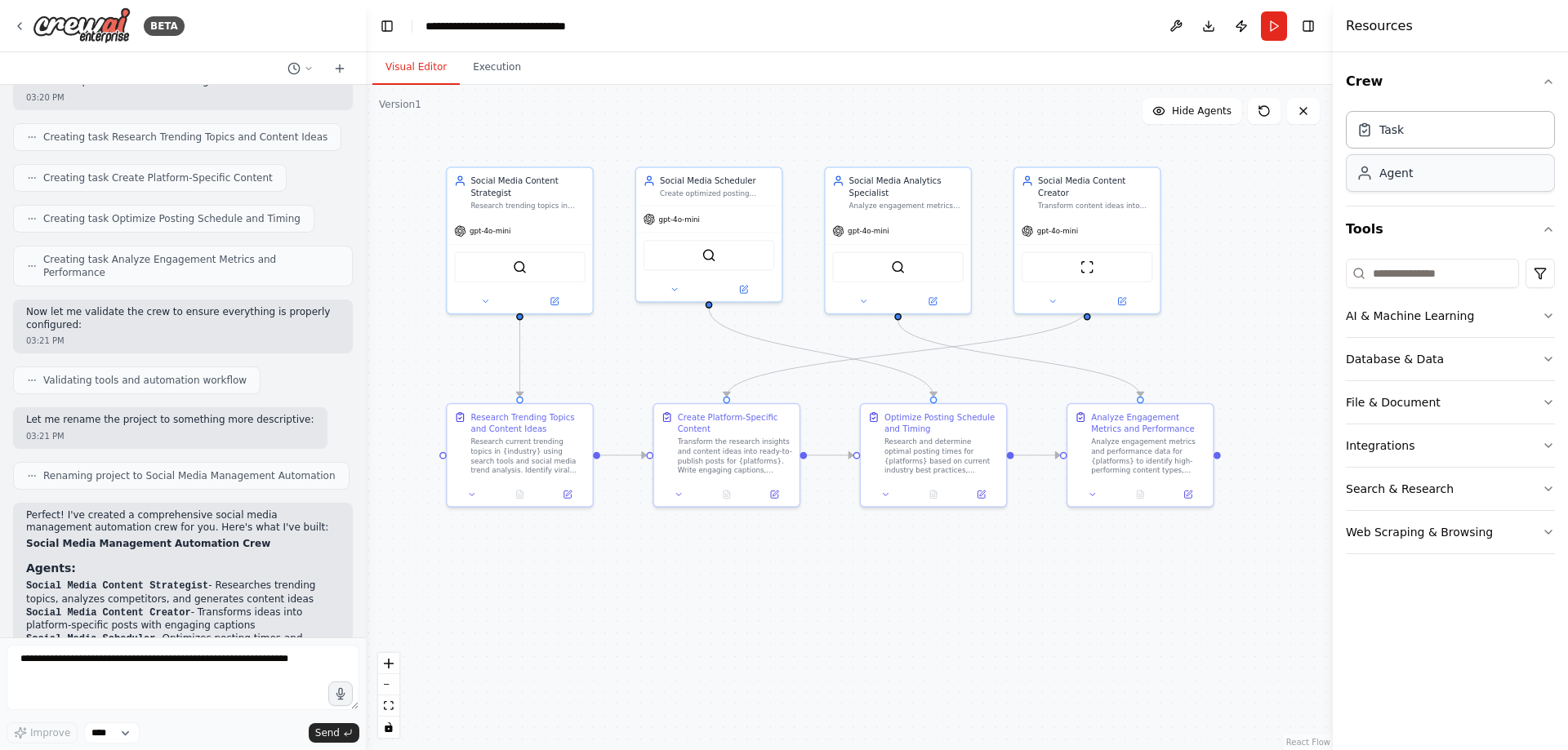
click at [1386, 180] on div "Agent" at bounding box center [1396, 172] width 34 height 16
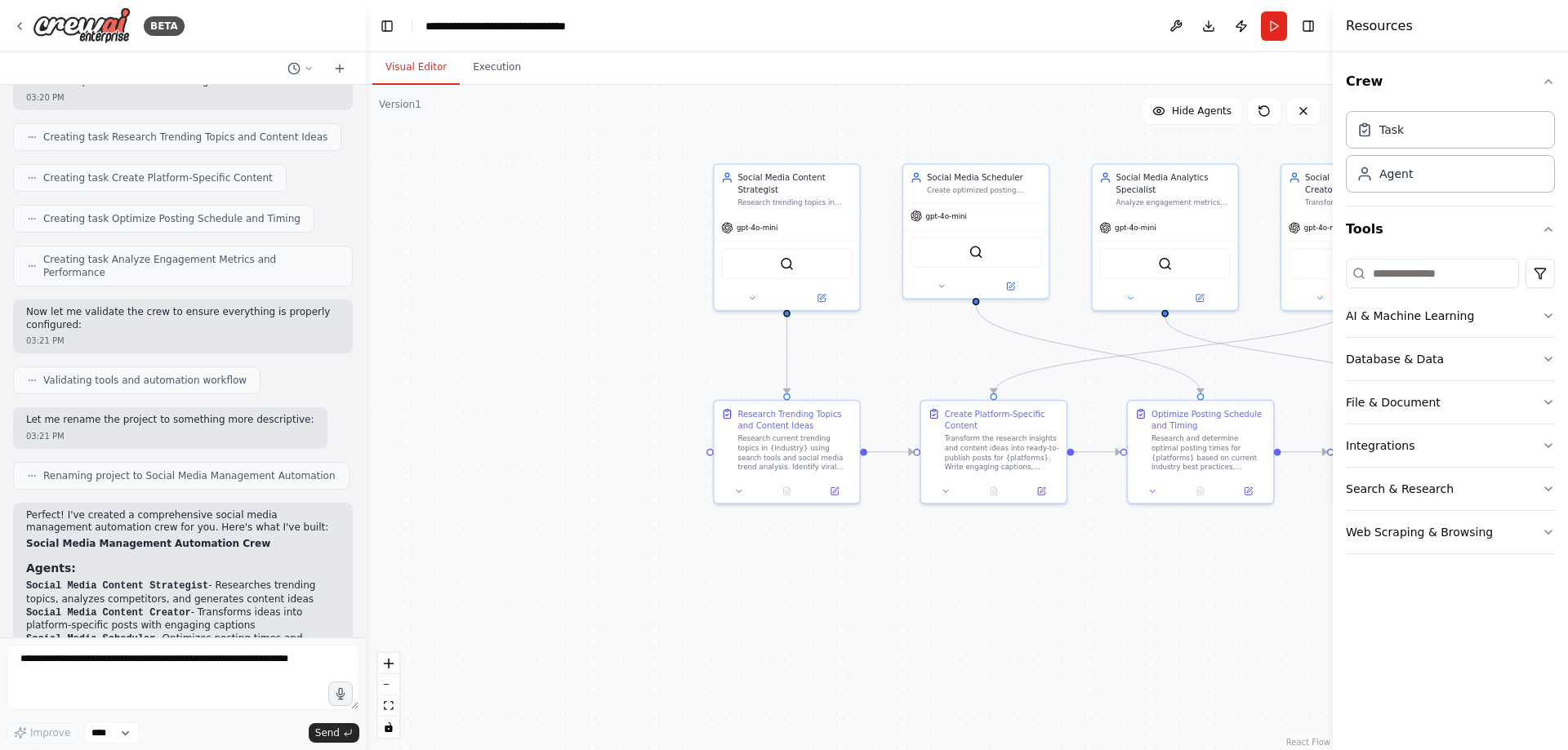
drag, startPoint x: 689, startPoint y: 594, endPoint x: 876, endPoint y: 623, distance: 189.2
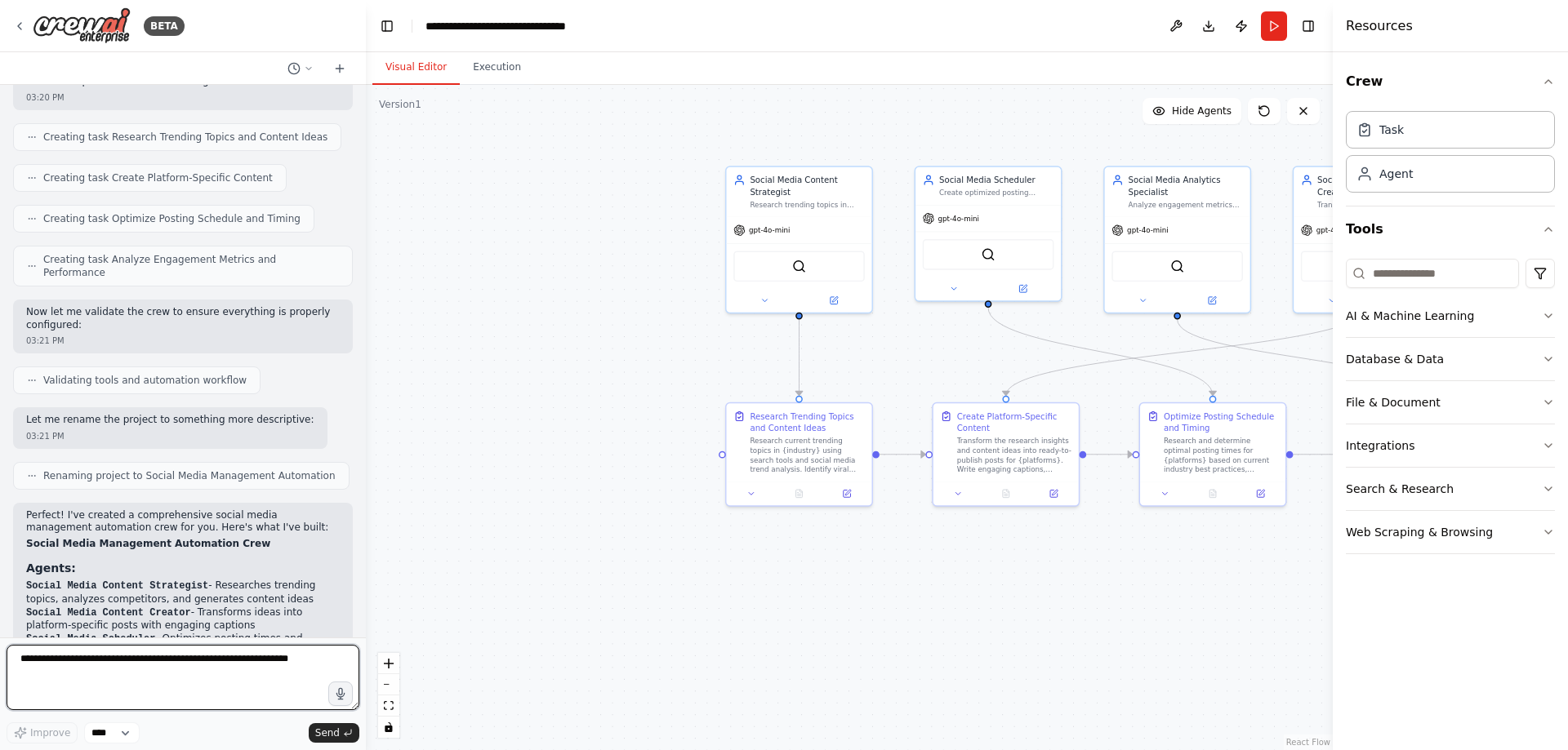
click at [170, 669] on textarea at bounding box center [182, 678] width 353 height 65
type textarea "**********"
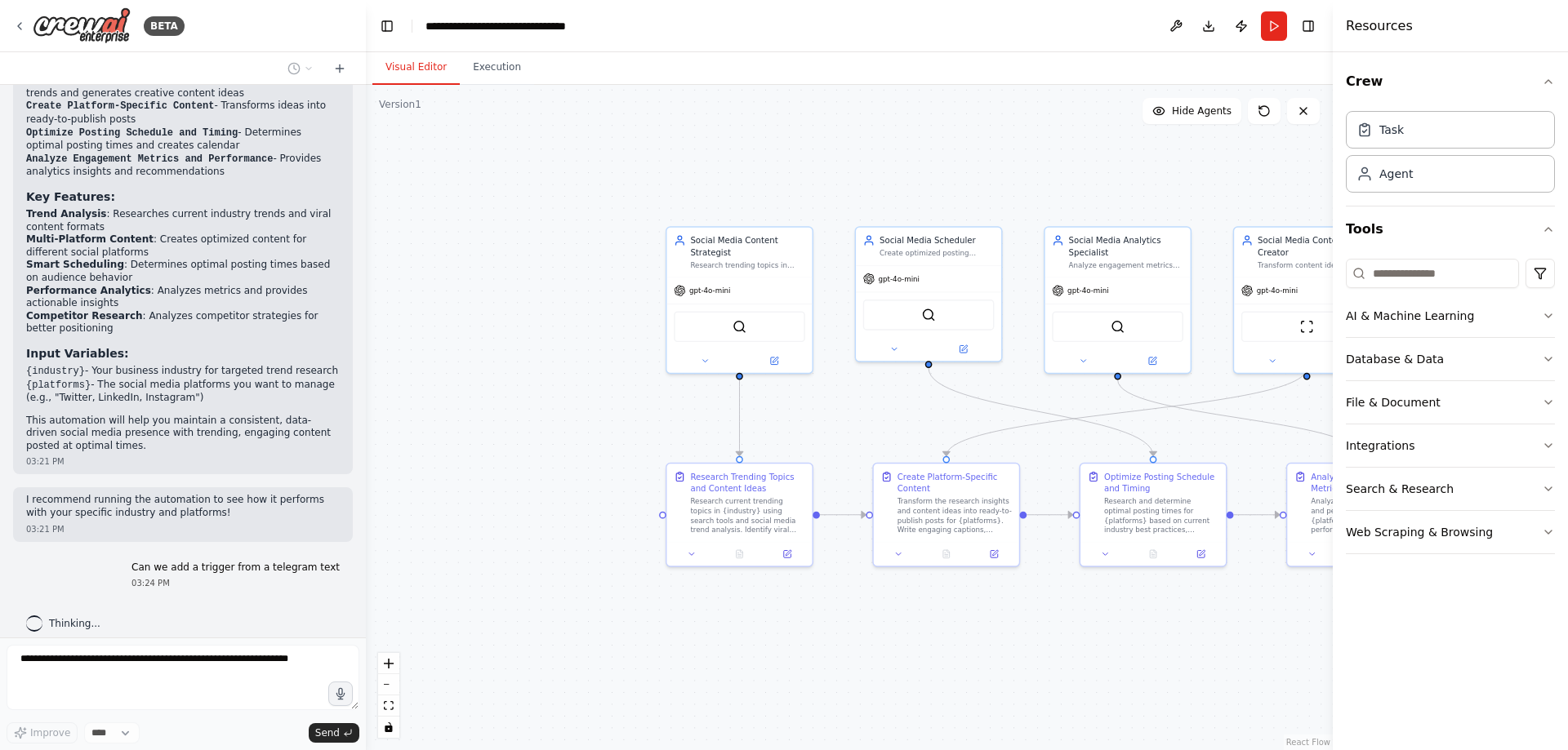
drag, startPoint x: 610, startPoint y: 350, endPoint x: 550, endPoint y: 410, distance: 84.9
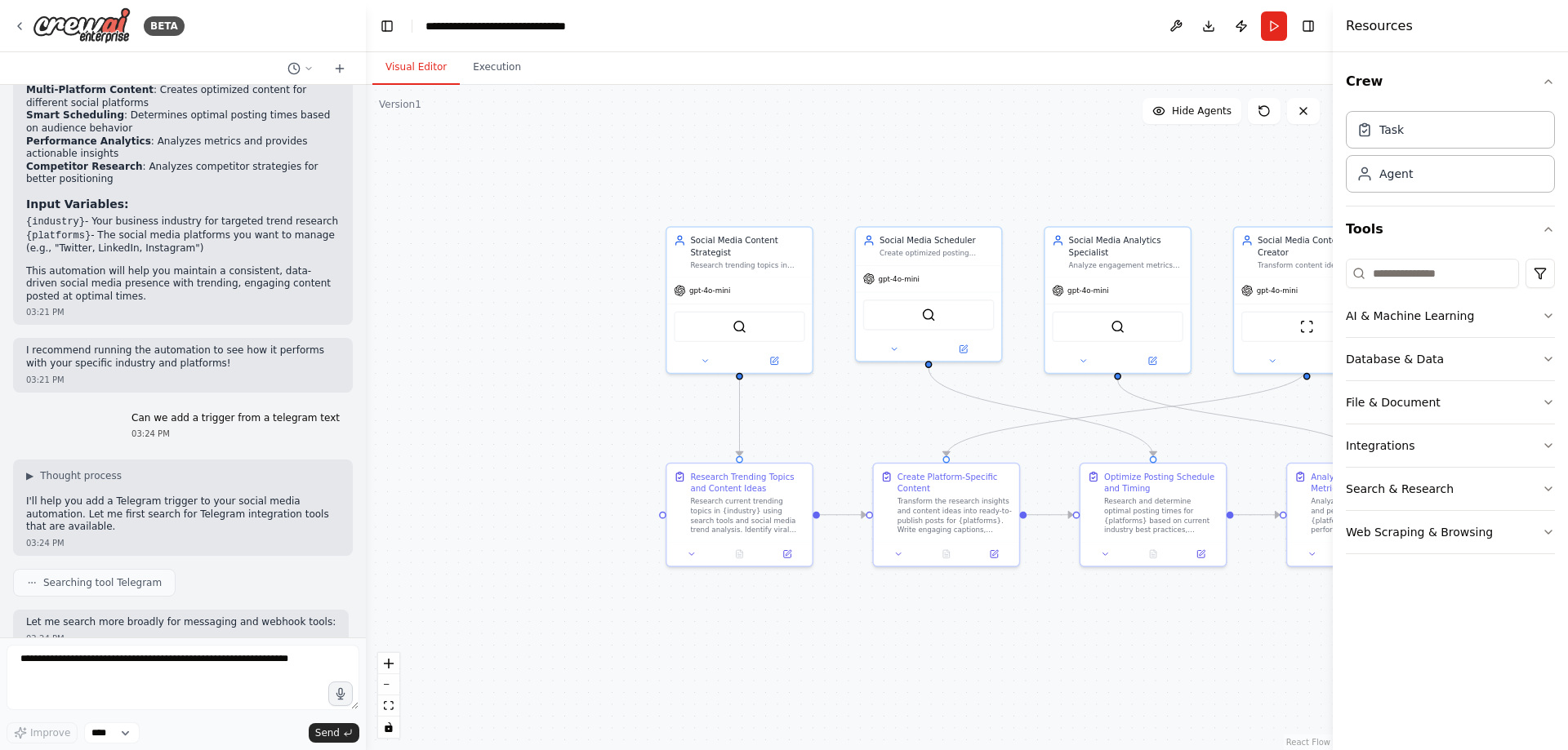
scroll to position [1859, 0]
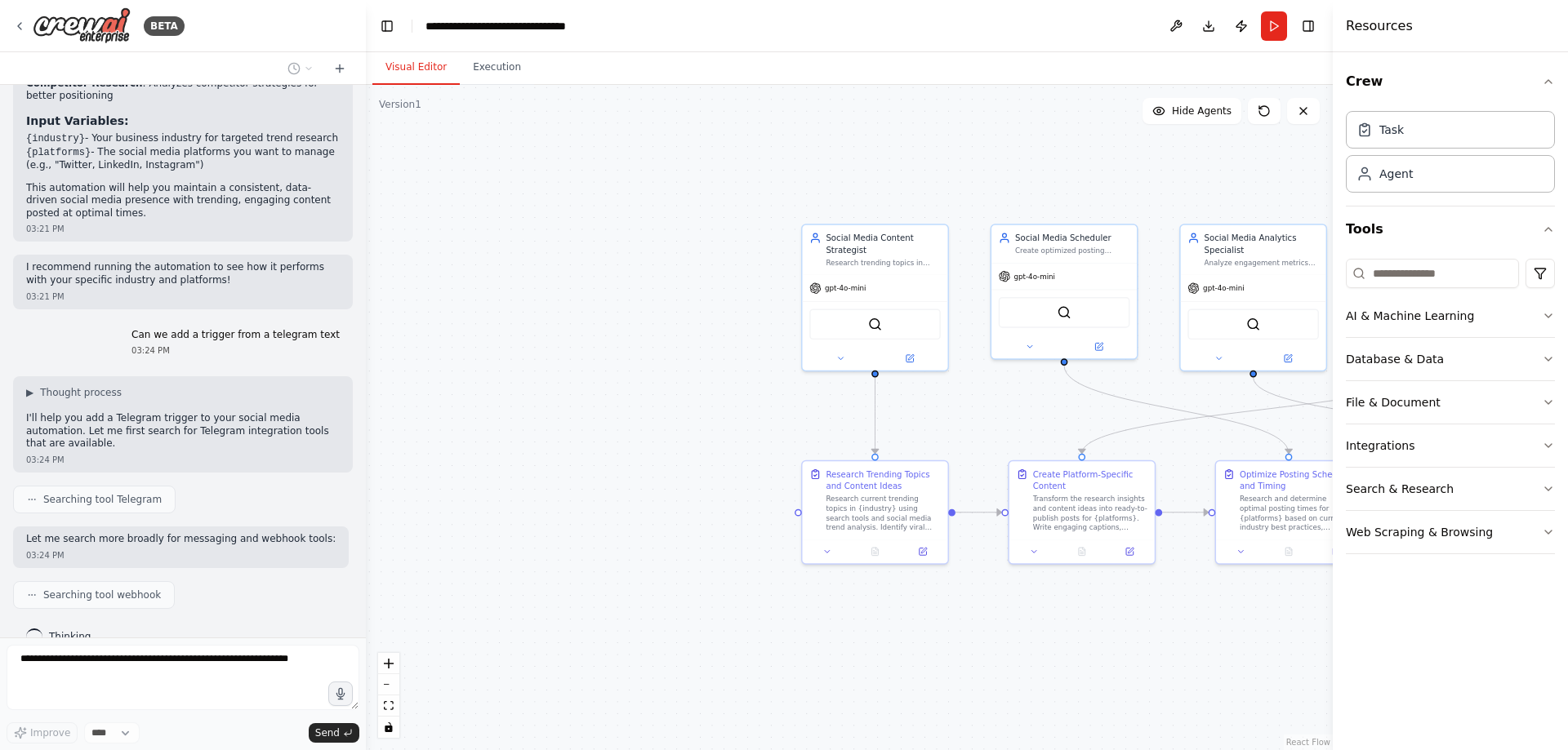
drag, startPoint x: 458, startPoint y: 559, endPoint x: 573, endPoint y: 552, distance: 115.2
click at [573, 552] on div ".deletable-edge-delete-btn { width: 20px; height: 20px; border: 0px solid #ffff…" at bounding box center [849, 417] width 966 height 665
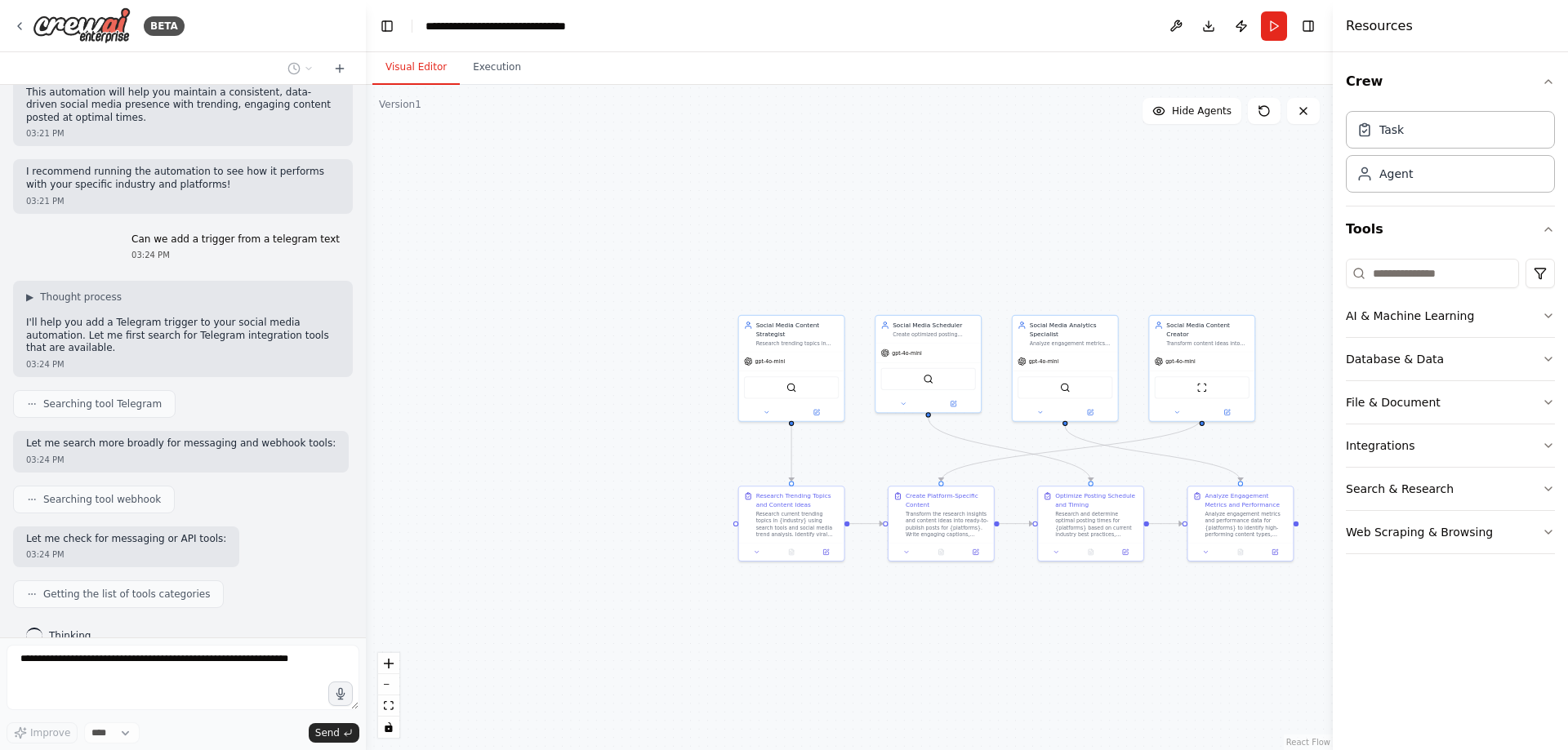
scroll to position [1996, 0]
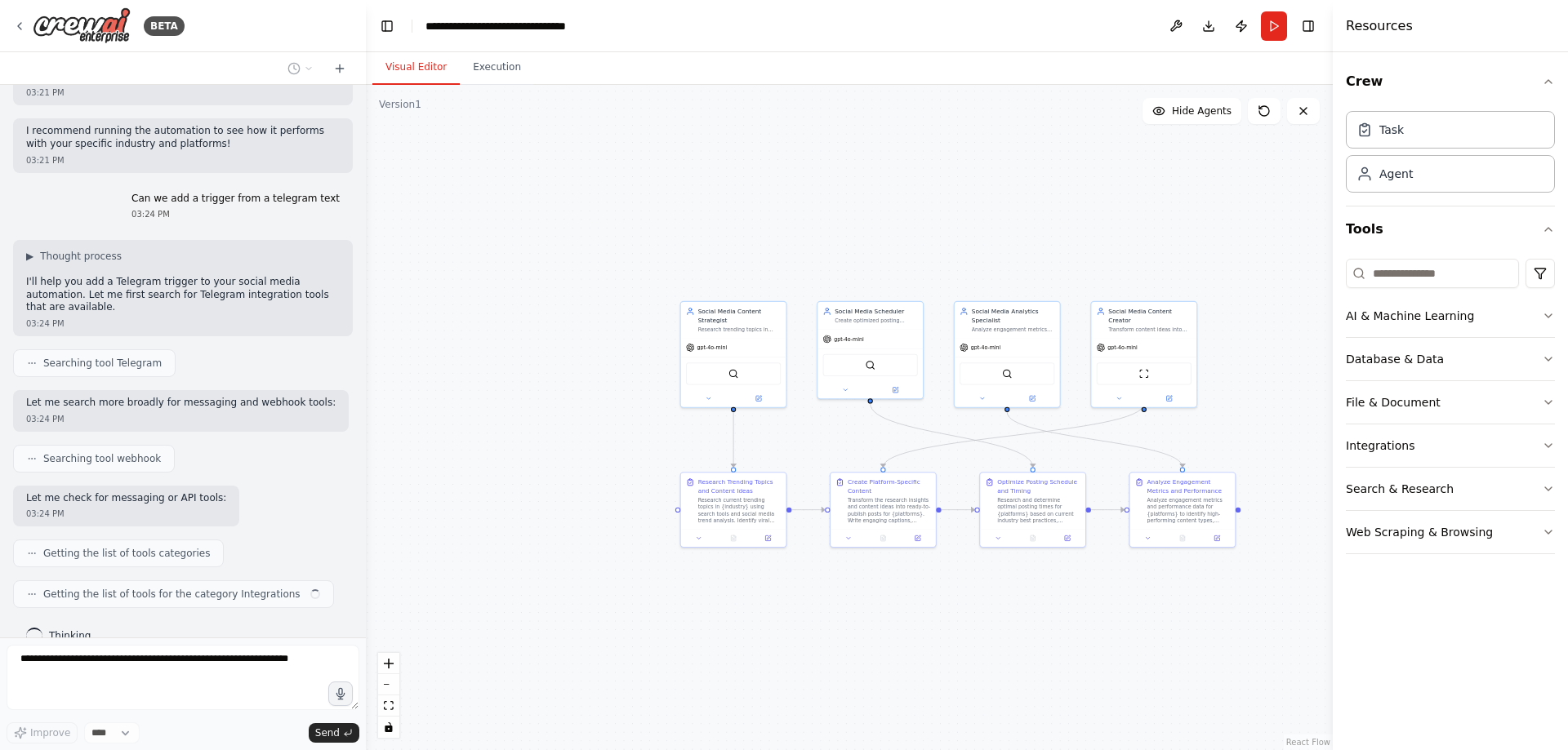
drag, startPoint x: 587, startPoint y: 544, endPoint x: 529, endPoint y: 530, distance: 59.7
click at [529, 530] on div ".deletable-edge-delete-btn { width: 20px; height: 20px; border: 0px solid #ffff…" at bounding box center [849, 417] width 966 height 665
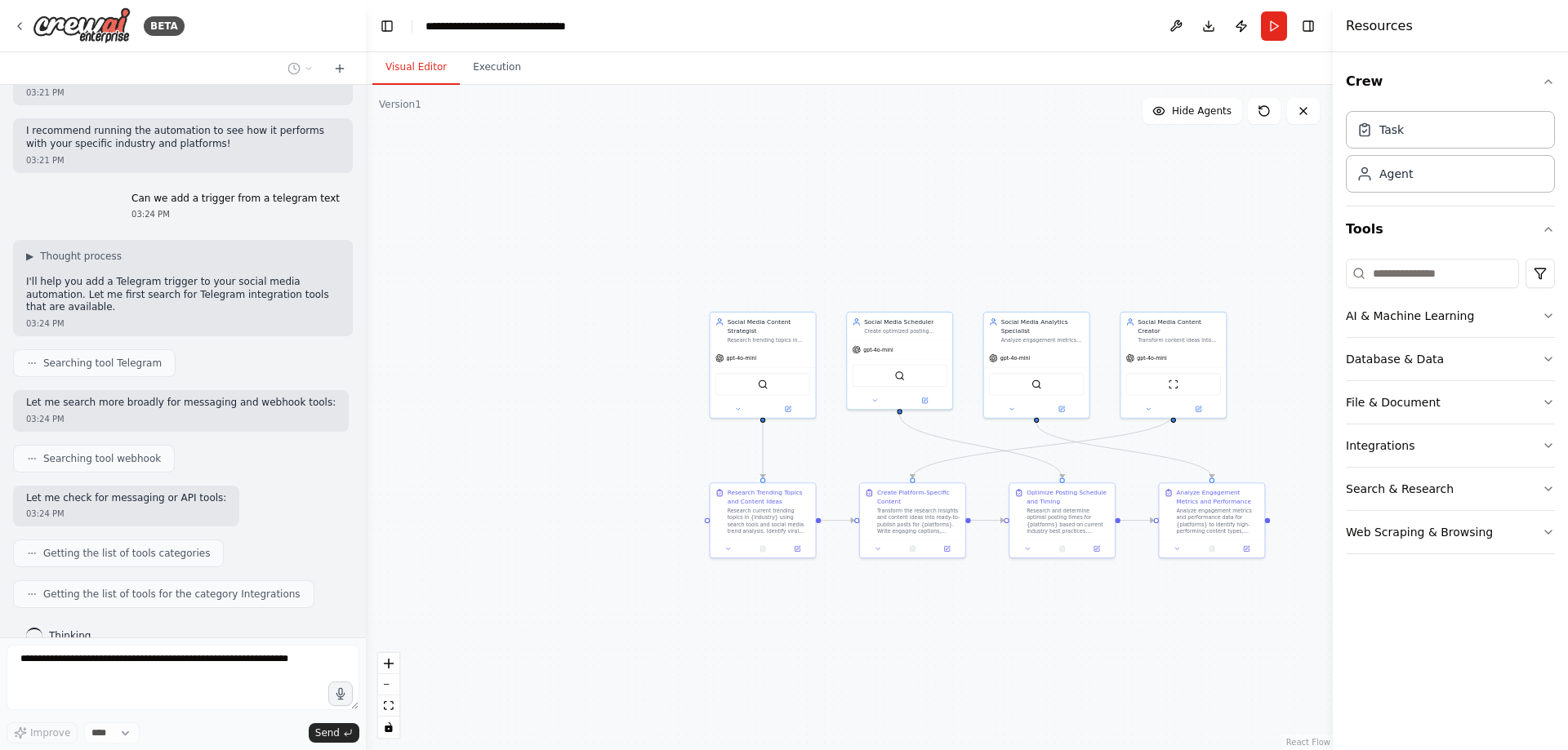
drag, startPoint x: 568, startPoint y: 510, endPoint x: 597, endPoint y: 520, distance: 30.7
click at [597, 520] on div ".deletable-edge-delete-btn { width: 20px; height: 20px; border: 0px solid #ffff…" at bounding box center [849, 417] width 966 height 665
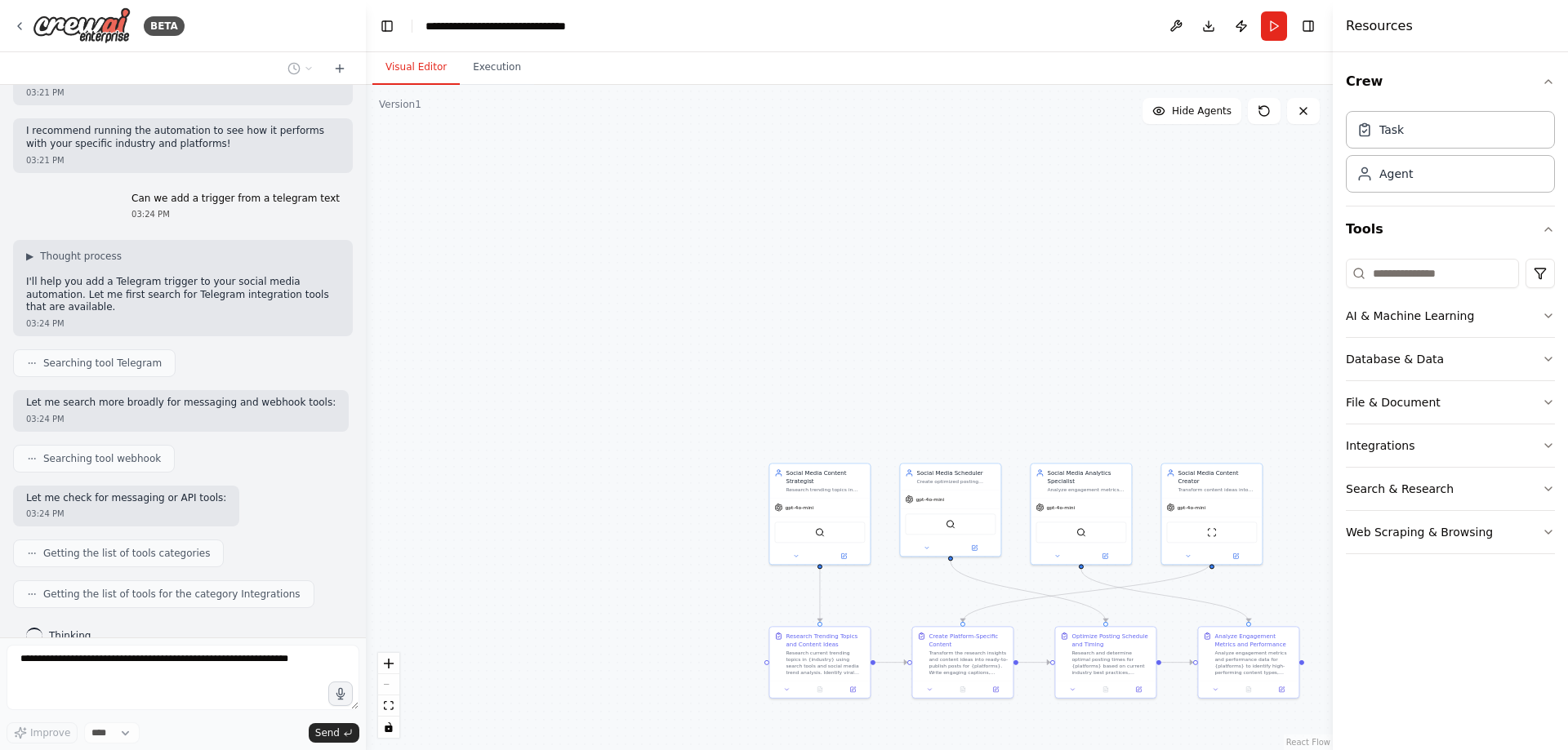
drag, startPoint x: 578, startPoint y: 483, endPoint x: 643, endPoint y: 625, distance: 156.2
click at [643, 625] on div ".deletable-edge-delete-btn { width: 20px; height: 20px; border: 0px solid #ffff…" at bounding box center [849, 417] width 966 height 665
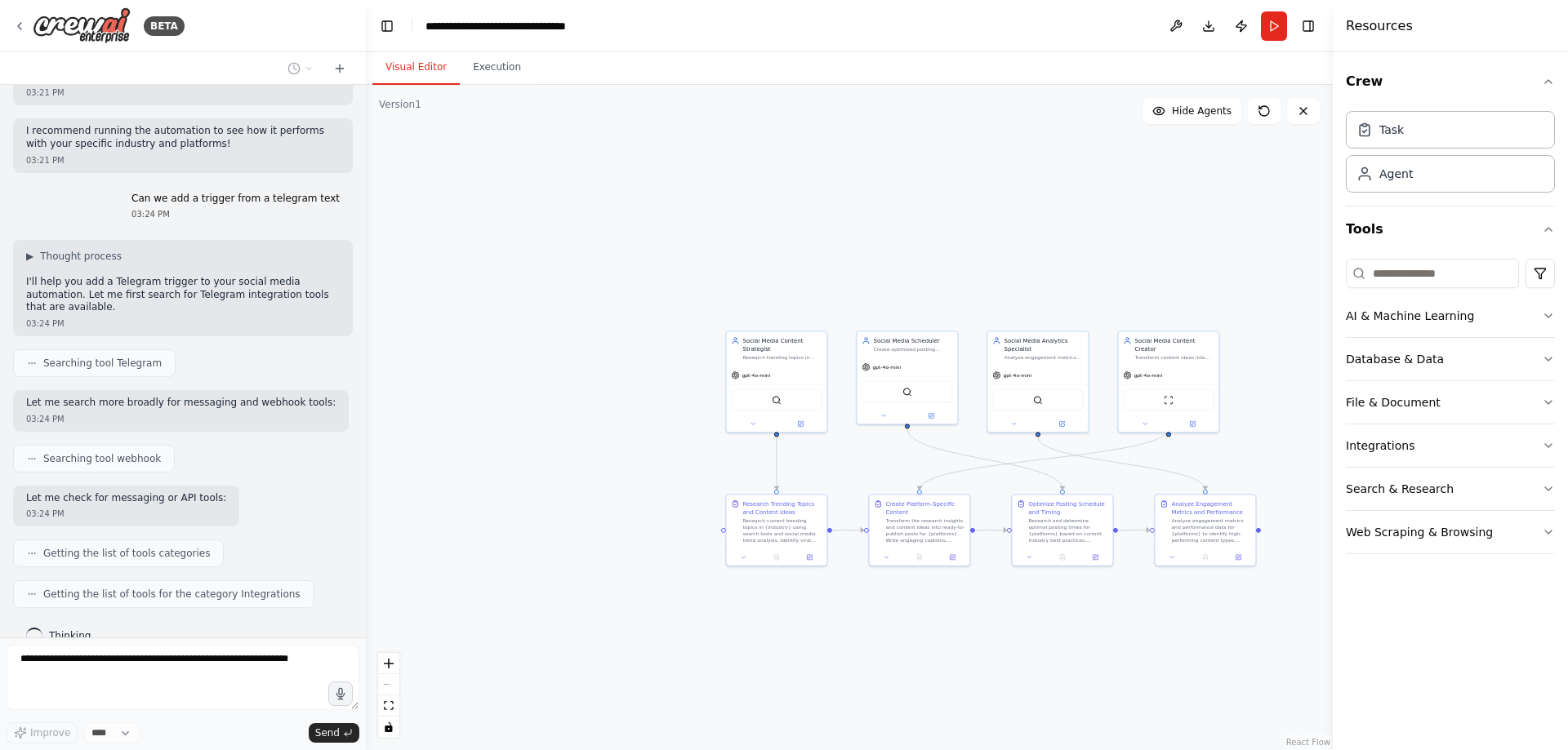
drag, startPoint x: 644, startPoint y: 625, endPoint x: 601, endPoint y: 492, distance: 139.8
click at [601, 492] on div ".deletable-edge-delete-btn { width: 20px; height: 20px; border: 0px solid #ffff…" at bounding box center [849, 417] width 966 height 665
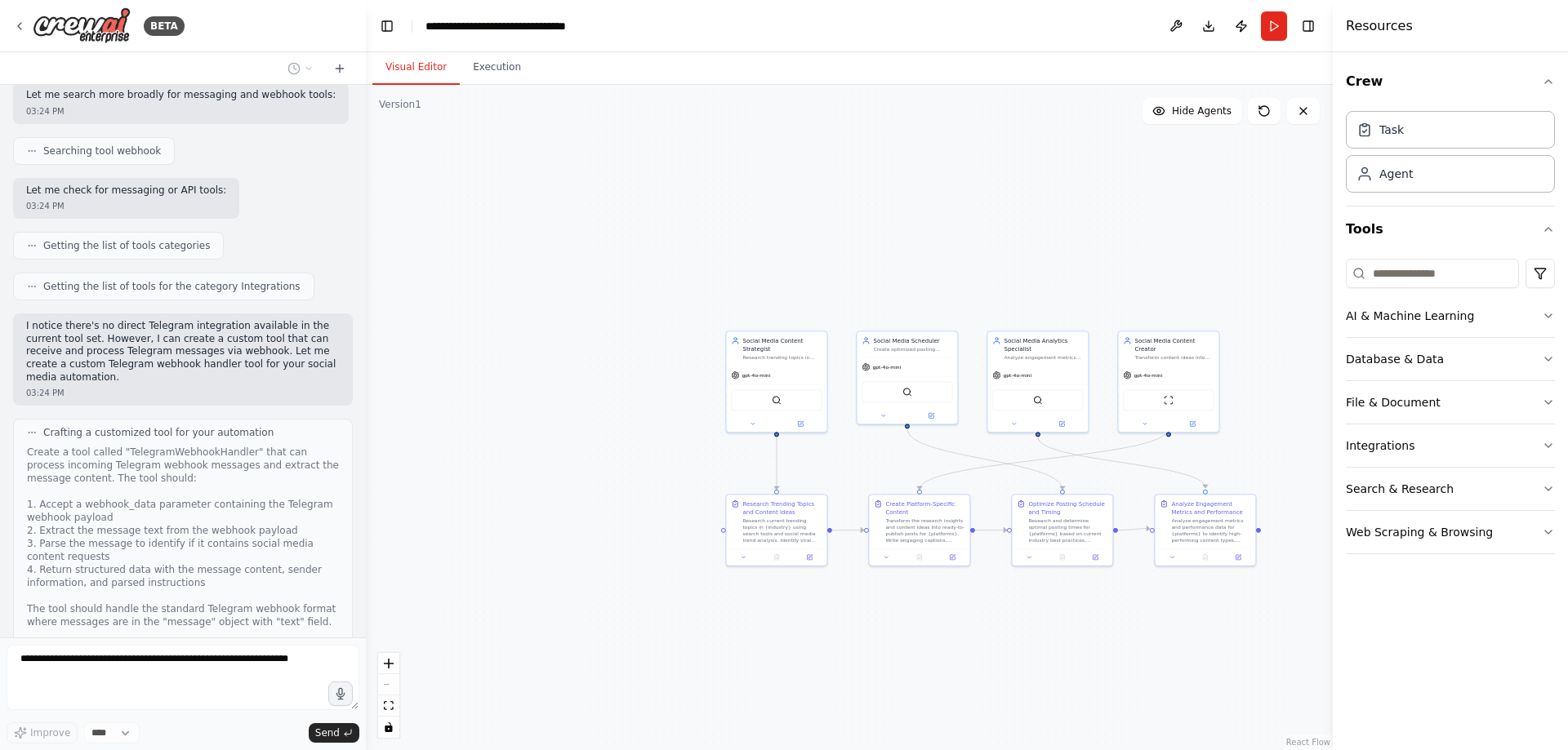
scroll to position [2450, 0]
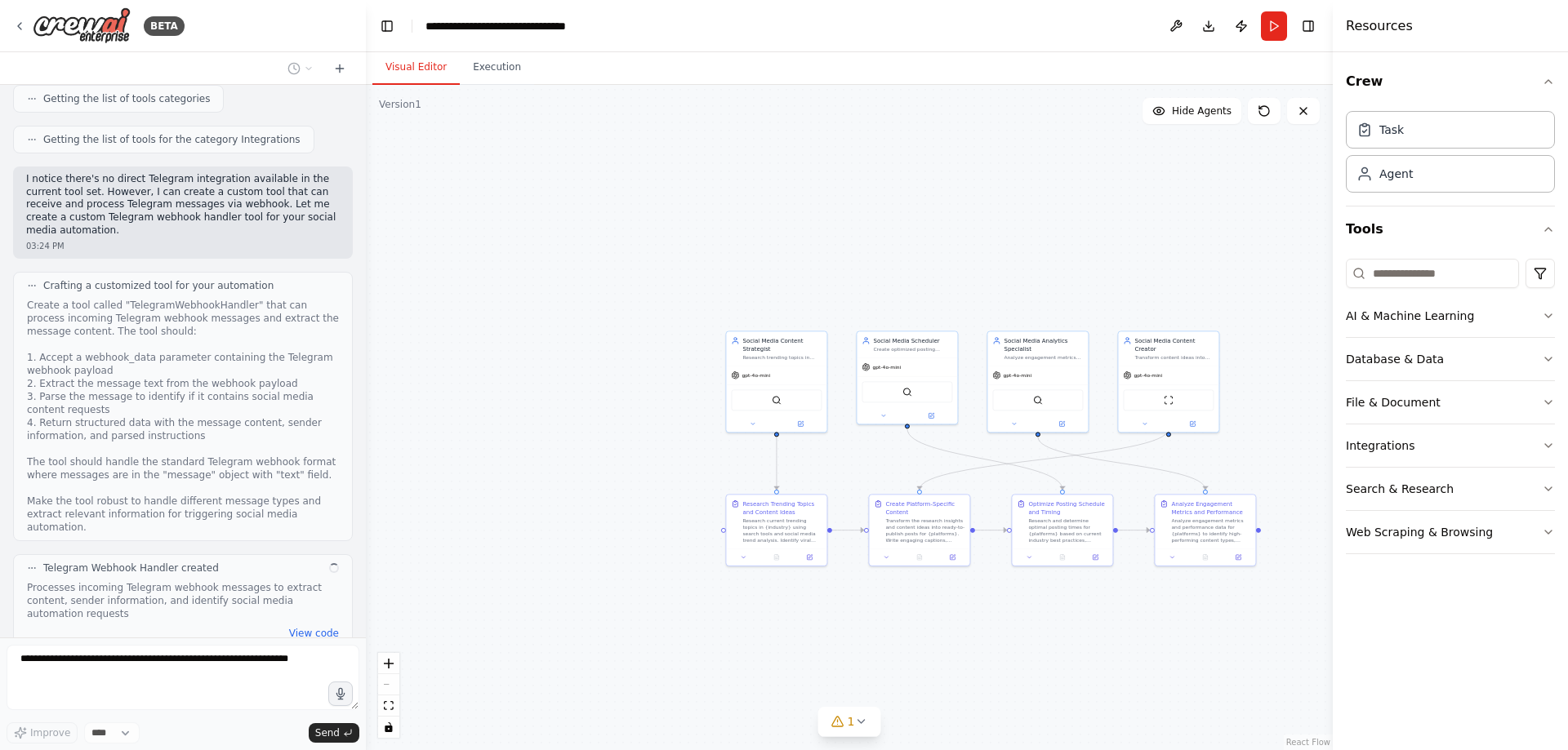
drag, startPoint x: 915, startPoint y: 281, endPoint x: 877, endPoint y: 288, distance: 38.6
drag, startPoint x: 877, startPoint y: 288, endPoint x: 657, endPoint y: 295, distance: 220.1
click at [657, 295] on div ".deletable-edge-delete-btn { width: 20px; height: 20px; border: 0px solid #ffff…" at bounding box center [849, 417] width 966 height 665
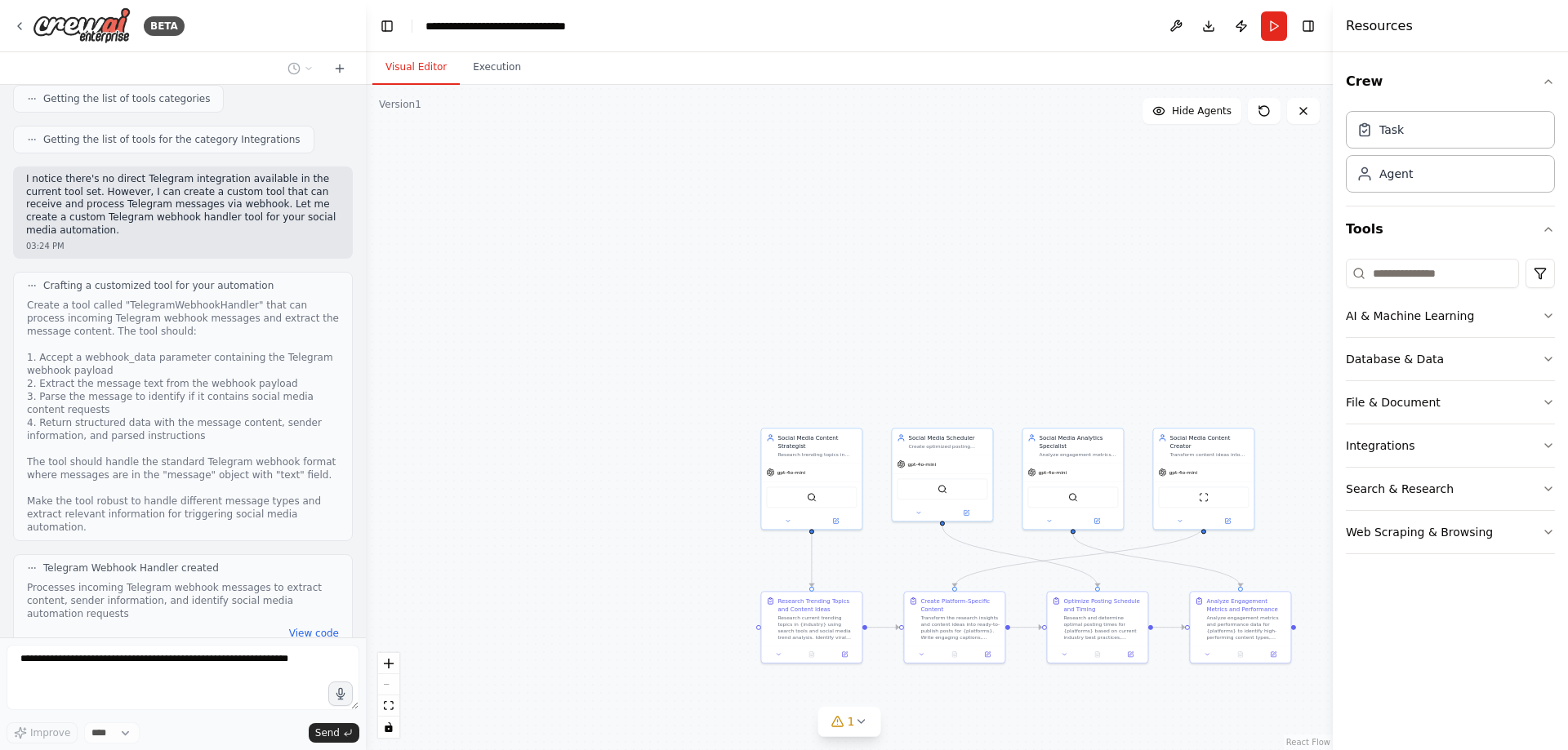
drag, startPoint x: 839, startPoint y: 217, endPoint x: 875, endPoint y: 314, distance: 103.5
click at [875, 314] on div ".deletable-edge-delete-btn { width: 20px; height: 20px; border: 0px solid #ffff…" at bounding box center [849, 417] width 966 height 665
click at [1467, 318] on button "AI & Machine Learning" at bounding box center [1449, 315] width 209 height 42
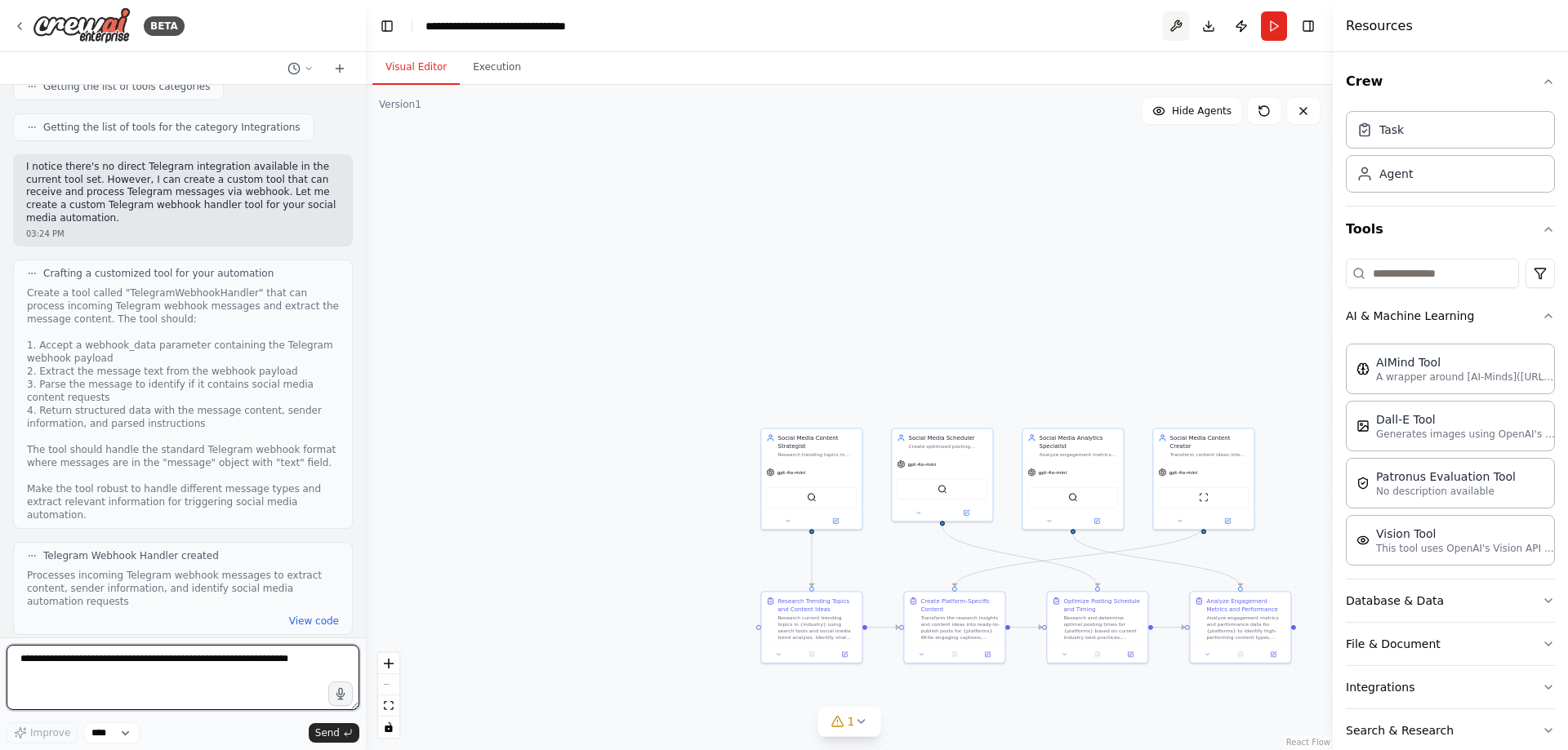
scroll to position [2475, 0]
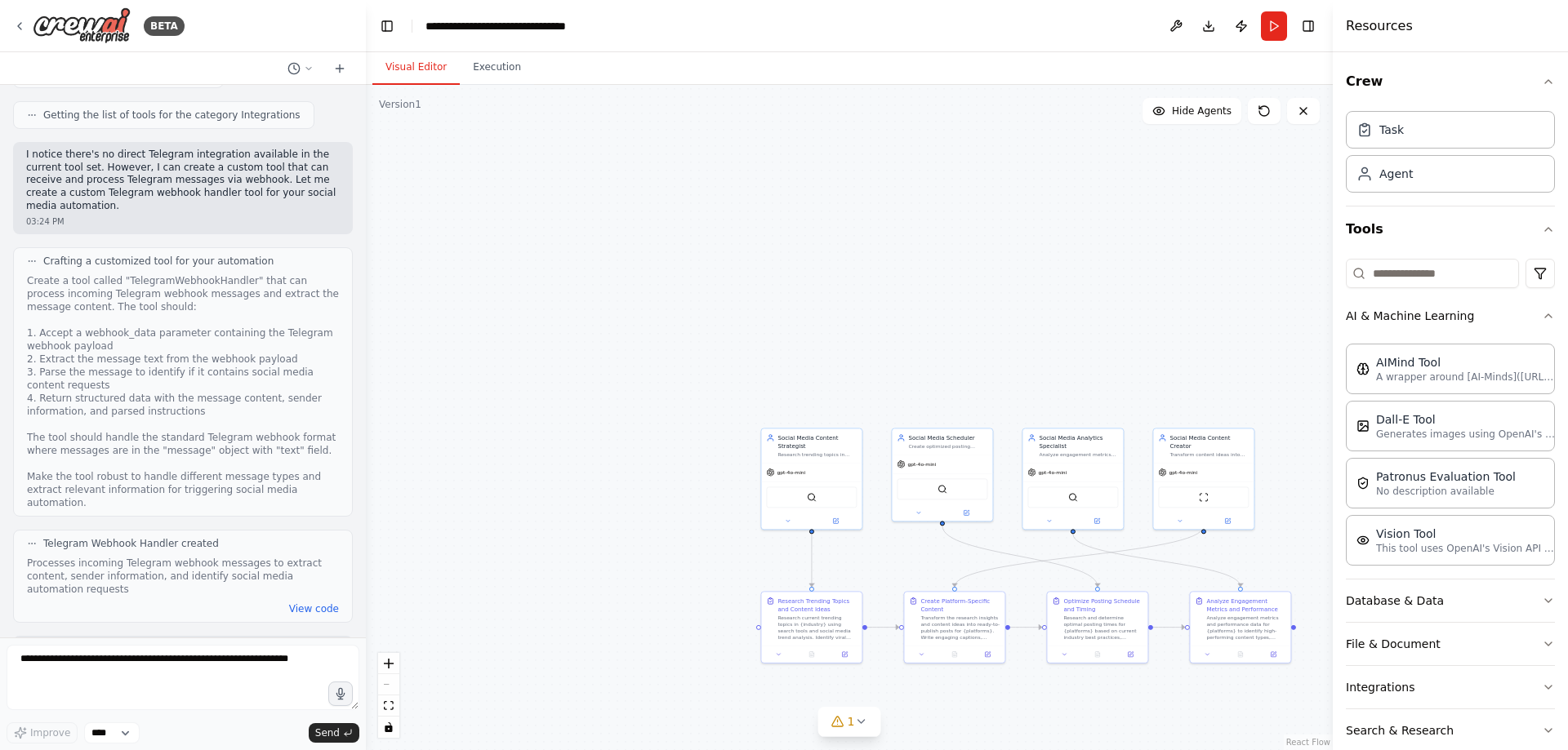
drag, startPoint x: 672, startPoint y: 358, endPoint x: 659, endPoint y: 252, distance: 106.8
drag, startPoint x: 659, startPoint y: 252, endPoint x: 1081, endPoint y: 311, distance: 426.1
click at [1081, 311] on div ".deletable-edge-delete-btn { width: 20px; height: 20px; border: 0px solid #ffff…" at bounding box center [849, 417] width 966 height 665
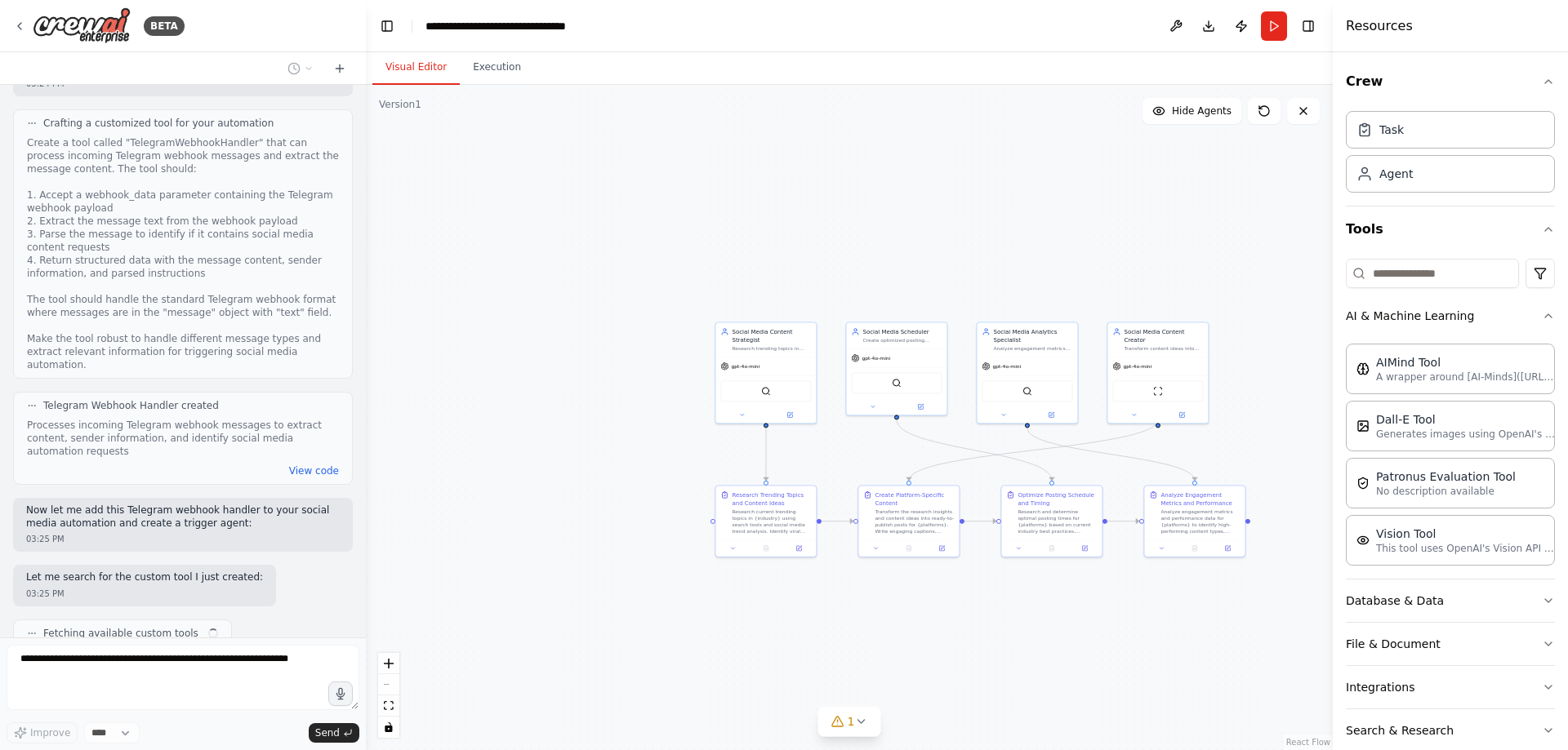
drag, startPoint x: 1067, startPoint y: 339, endPoint x: 1021, endPoint y: 233, distance: 115.6
click at [1021, 233] on div ".deletable-edge-delete-btn { width: 20px; height: 20px; border: 0px solid #ffff…" at bounding box center [849, 417] width 966 height 665
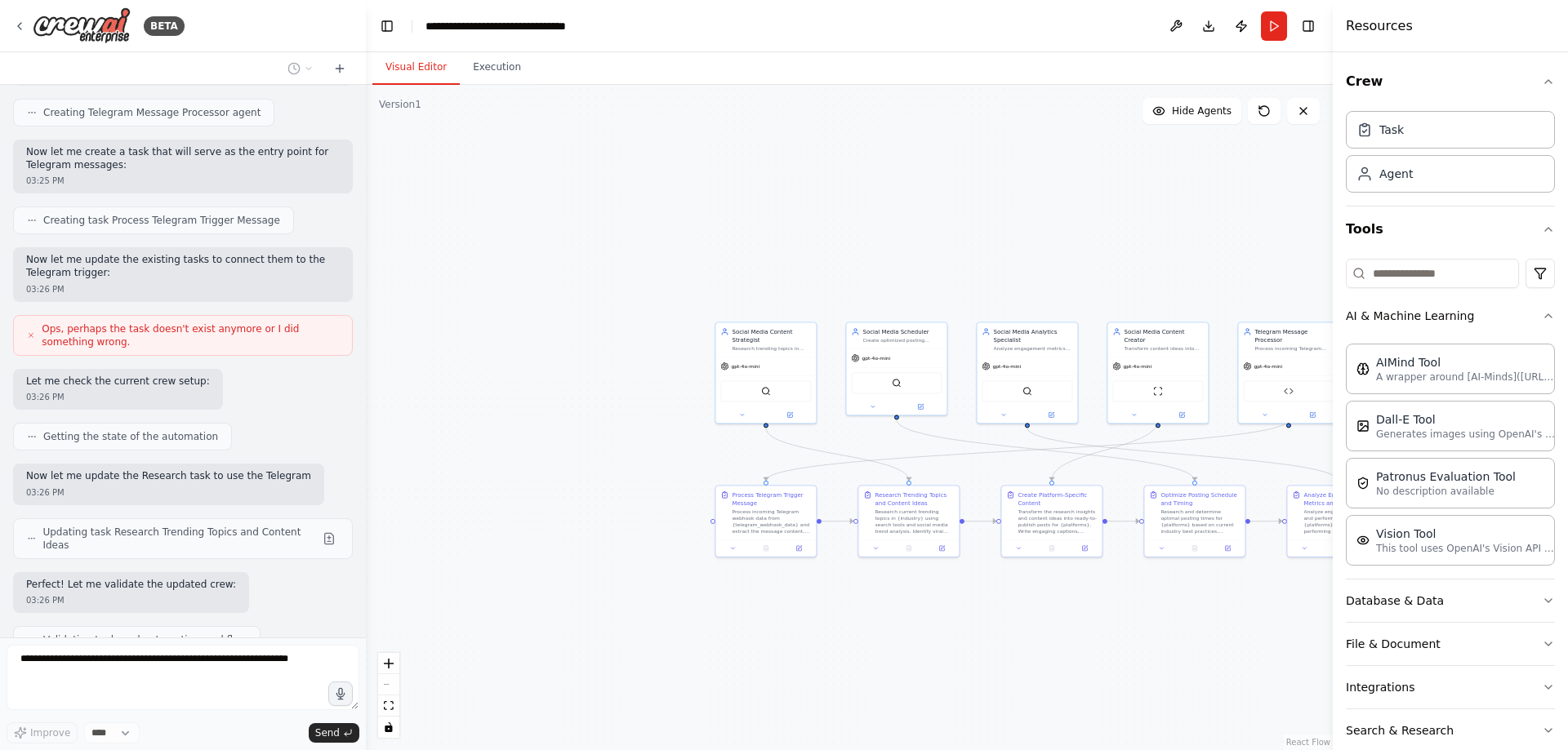
scroll to position [3254, 0]
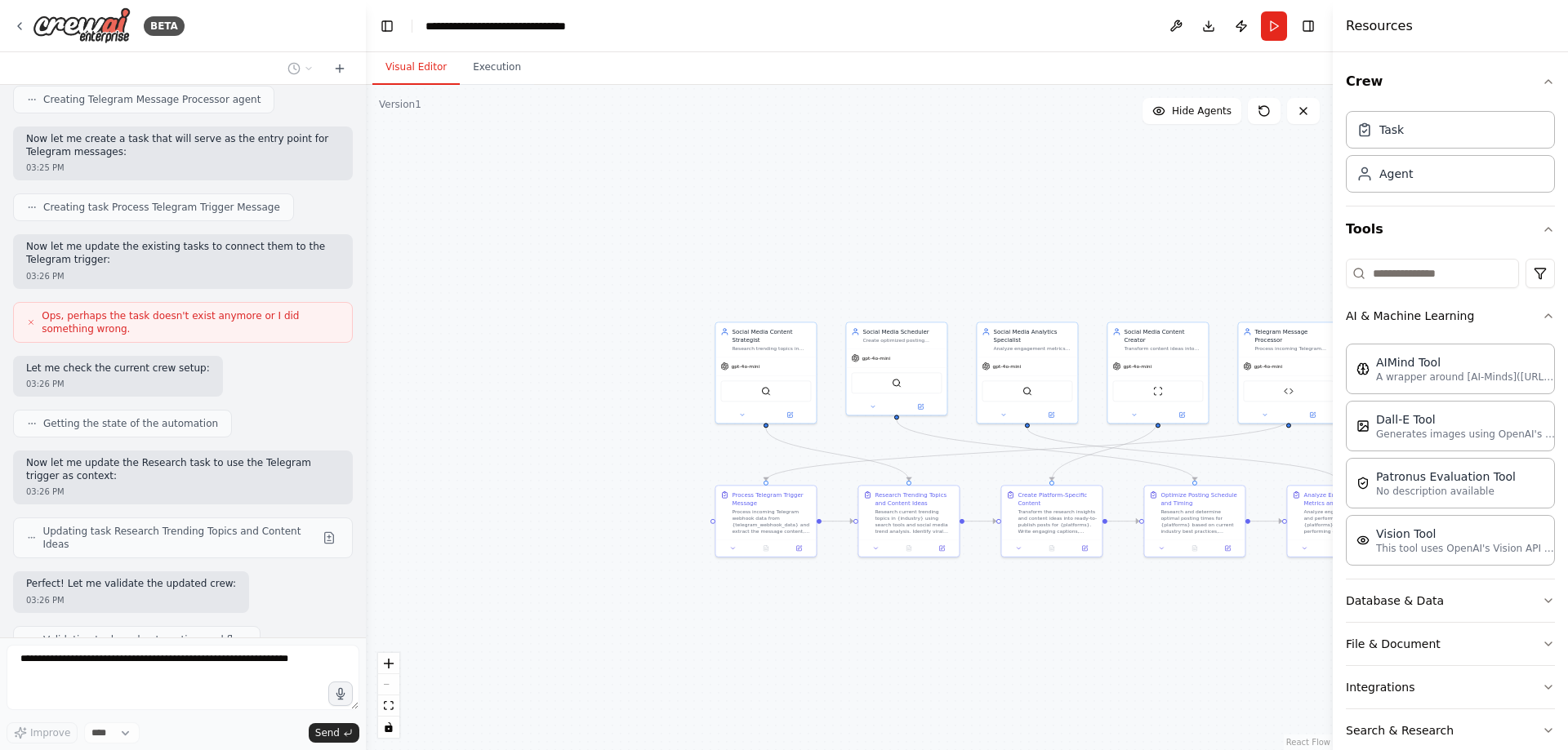
drag, startPoint x: 896, startPoint y: 241, endPoint x: 755, endPoint y: 241, distance: 141.0
drag, startPoint x: 755, startPoint y: 241, endPoint x: 1016, endPoint y: 195, distance: 265.0
drag, startPoint x: 1016, startPoint y: 195, endPoint x: 996, endPoint y: 214, distance: 27.6
click at [996, 214] on div ".deletable-edge-delete-btn { width: 20px; height: 20px; border: 0px solid #ffff…" at bounding box center [849, 417] width 966 height 665
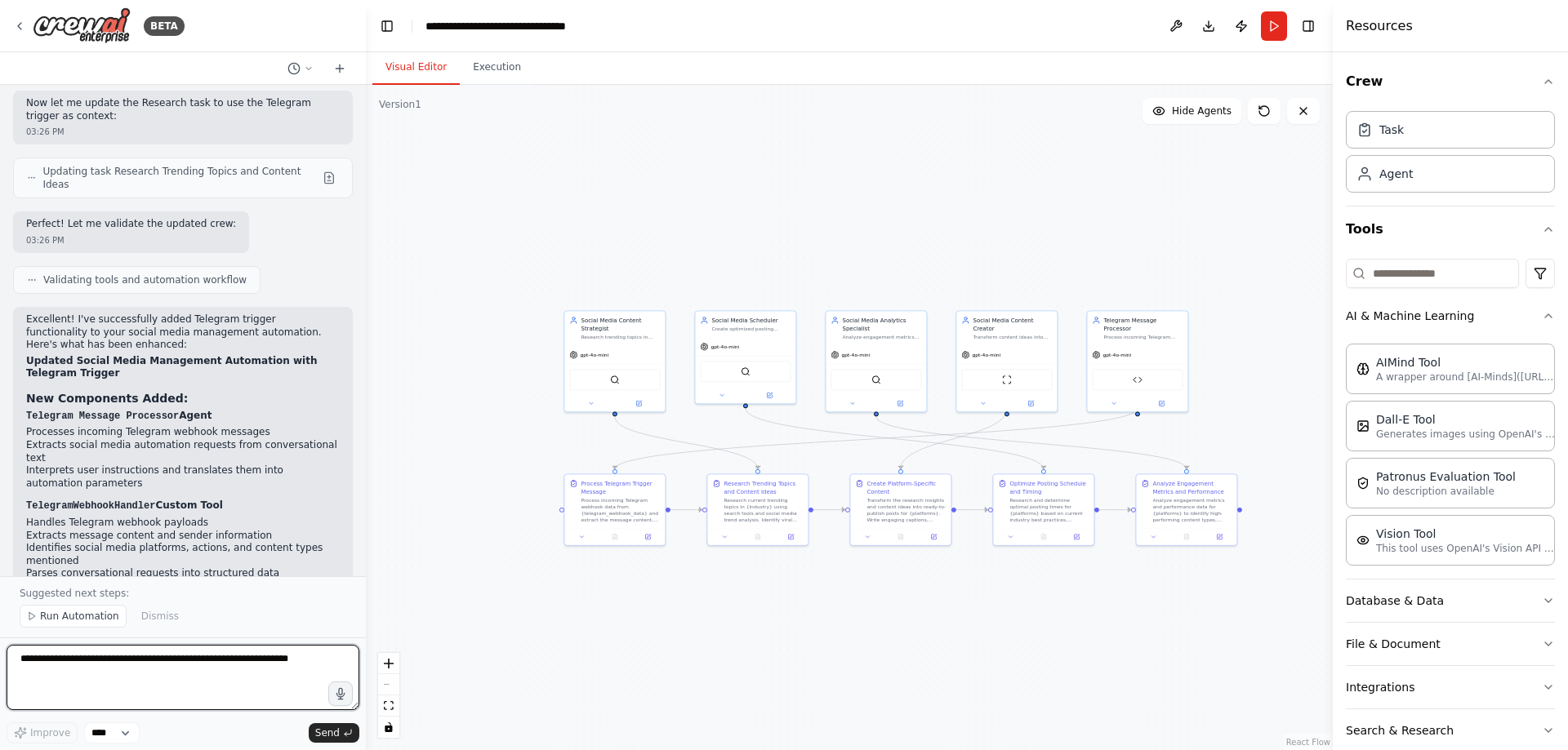
drag, startPoint x: 1121, startPoint y: 213, endPoint x: 973, endPoint y: 202, distance: 148.4
click at [973, 202] on div ".deletable-edge-delete-btn { width: 20px; height: 20px; border: 0px solid #ffff…" at bounding box center [849, 417] width 966 height 665
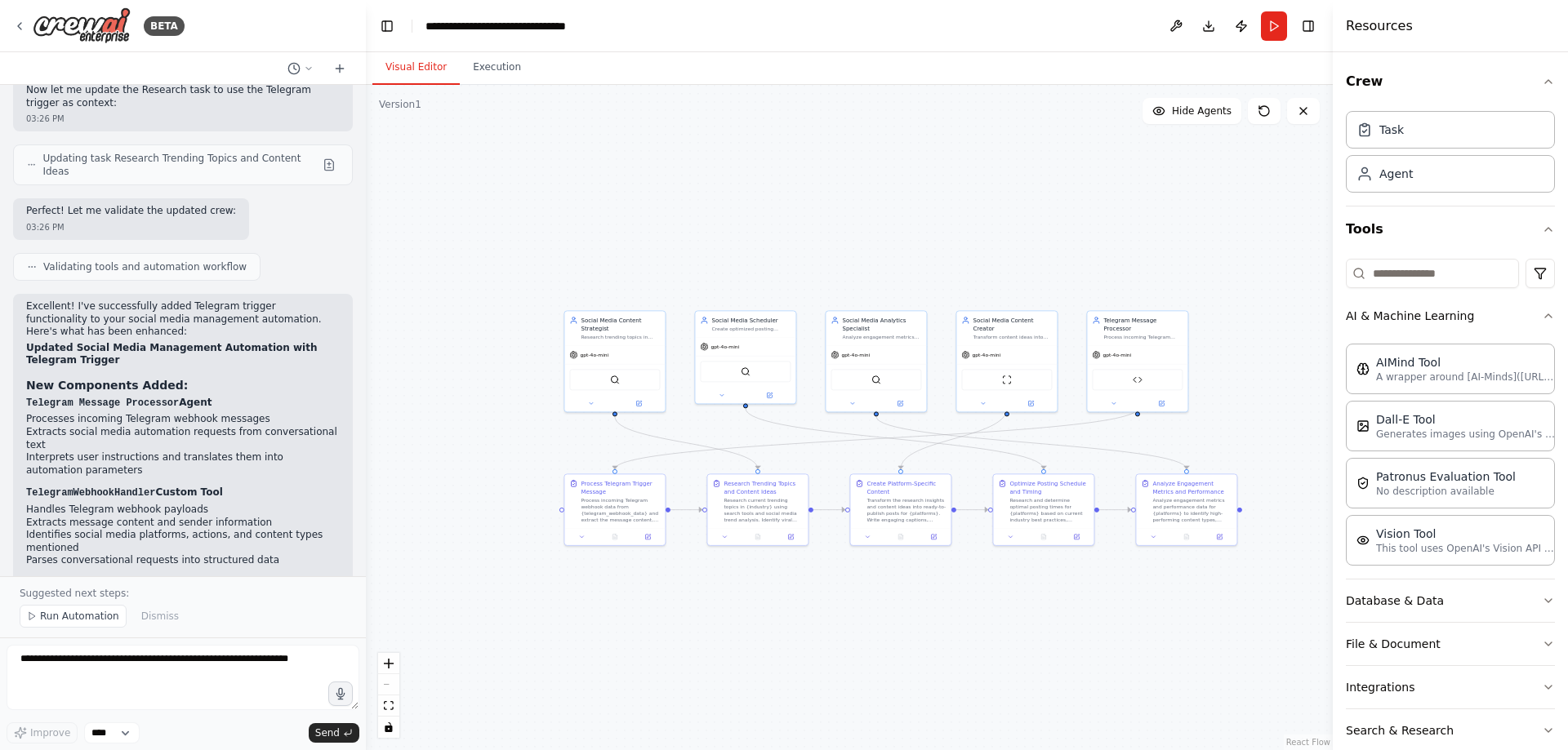
click at [973, 202] on div ".deletable-edge-delete-btn { width: 20px; height: 20px; border: 0px solid #ffff…" at bounding box center [849, 417] width 966 height 665
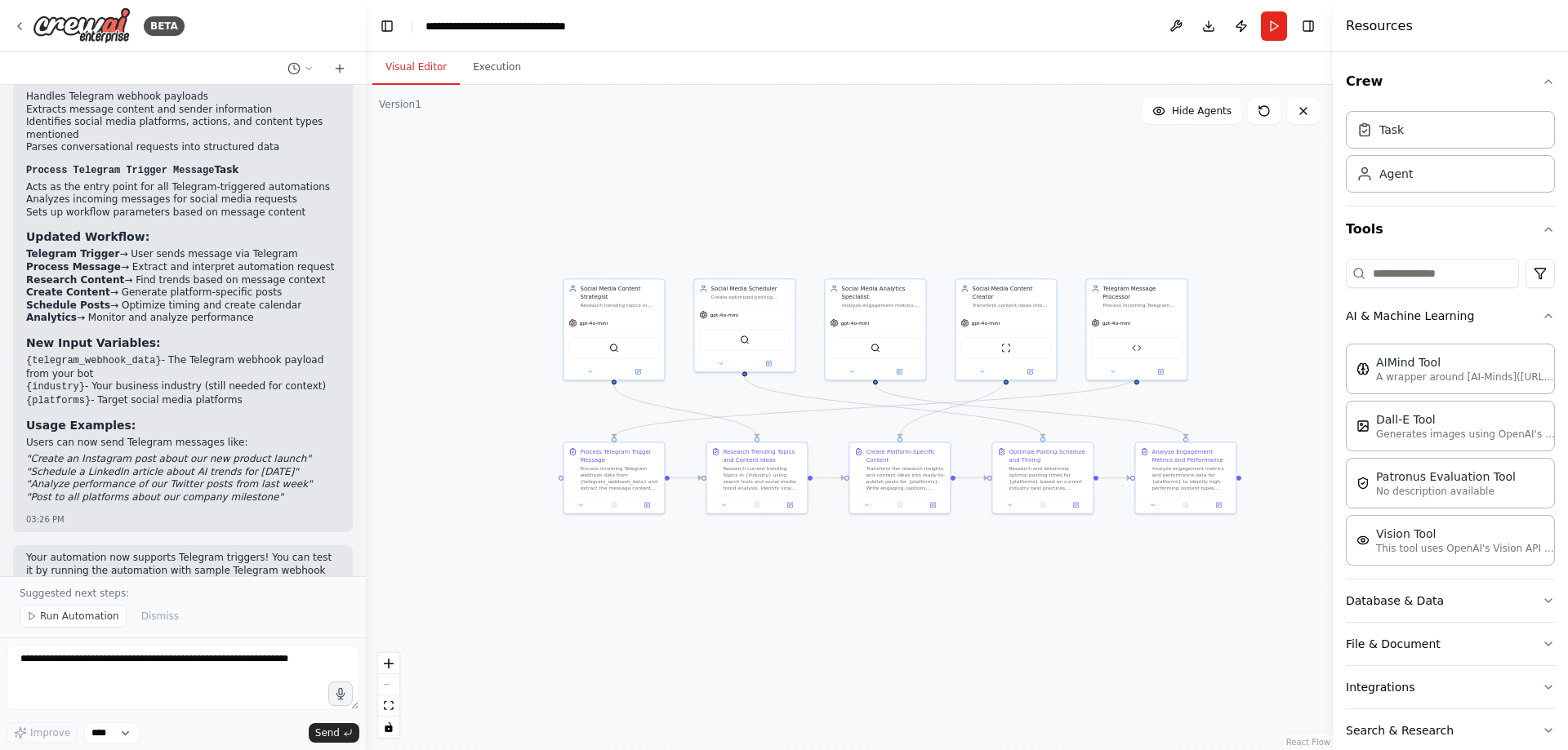
drag, startPoint x: 987, startPoint y: 209, endPoint x: 986, endPoint y: 177, distance: 32.0
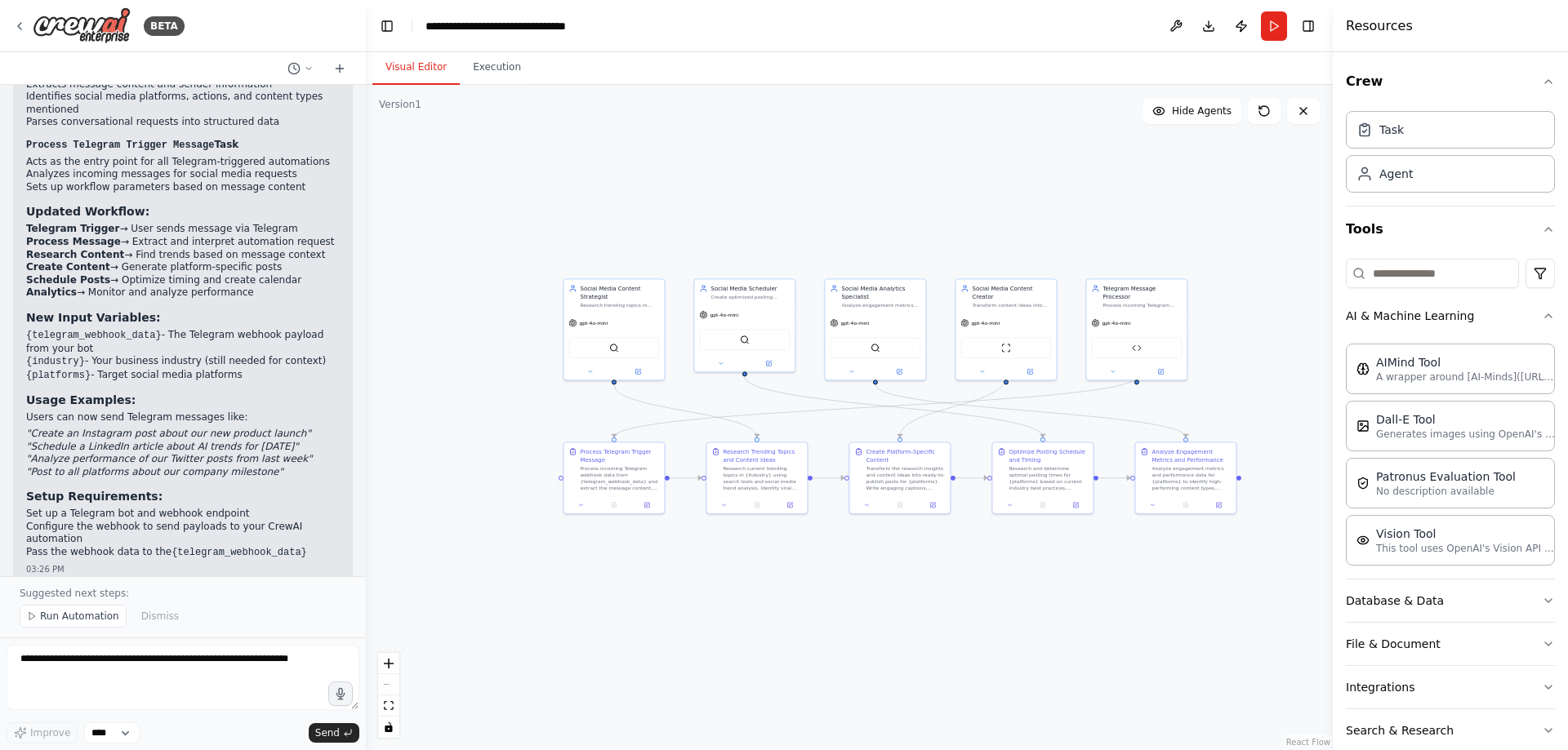
scroll to position [4080, 0]
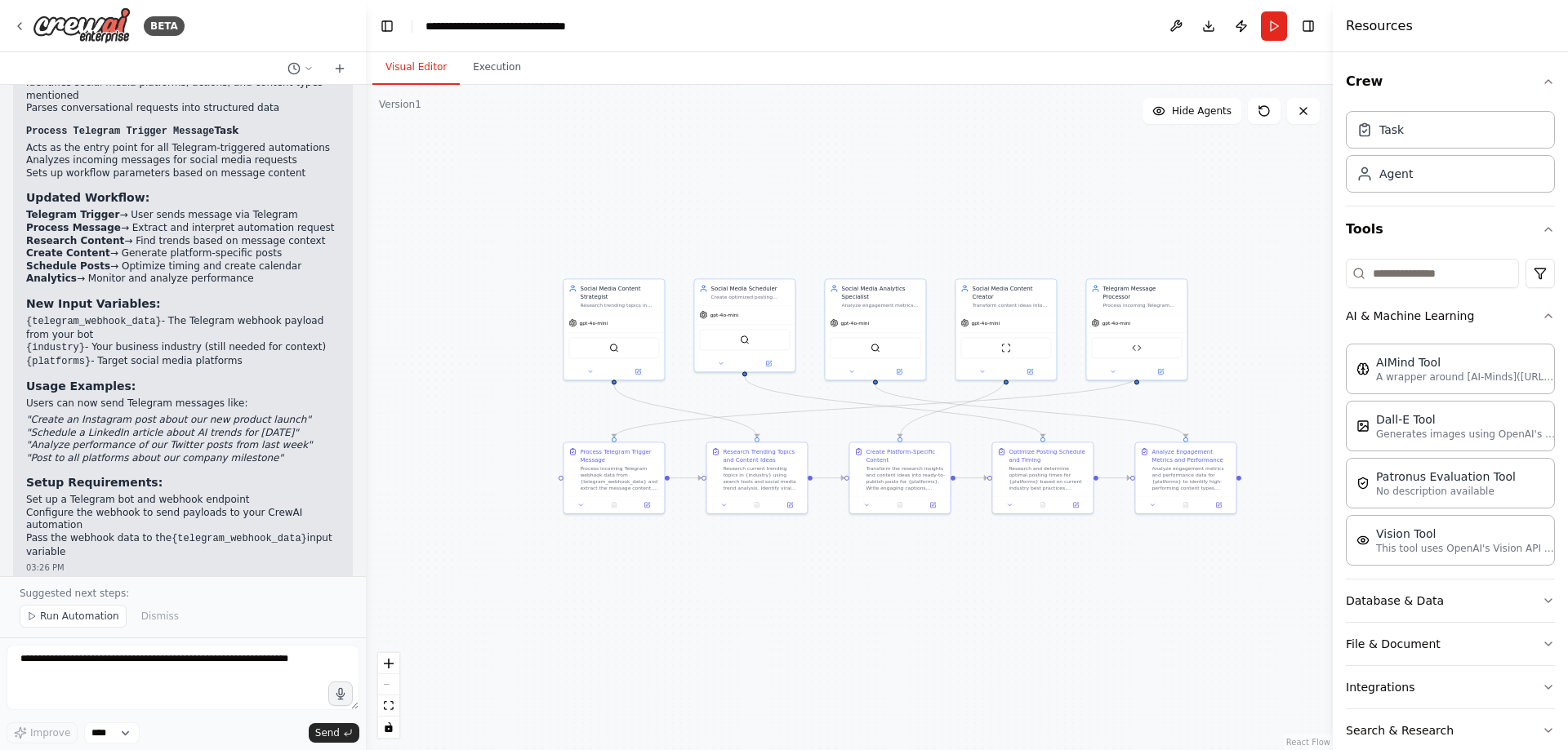
drag, startPoint x: 869, startPoint y: 222, endPoint x: 908, endPoint y: 220, distance: 39.1
click at [908, 220] on div ".deletable-edge-delete-btn { width: 20px; height: 20px; border: 0px solid #ffff…" at bounding box center [849, 417] width 966 height 665
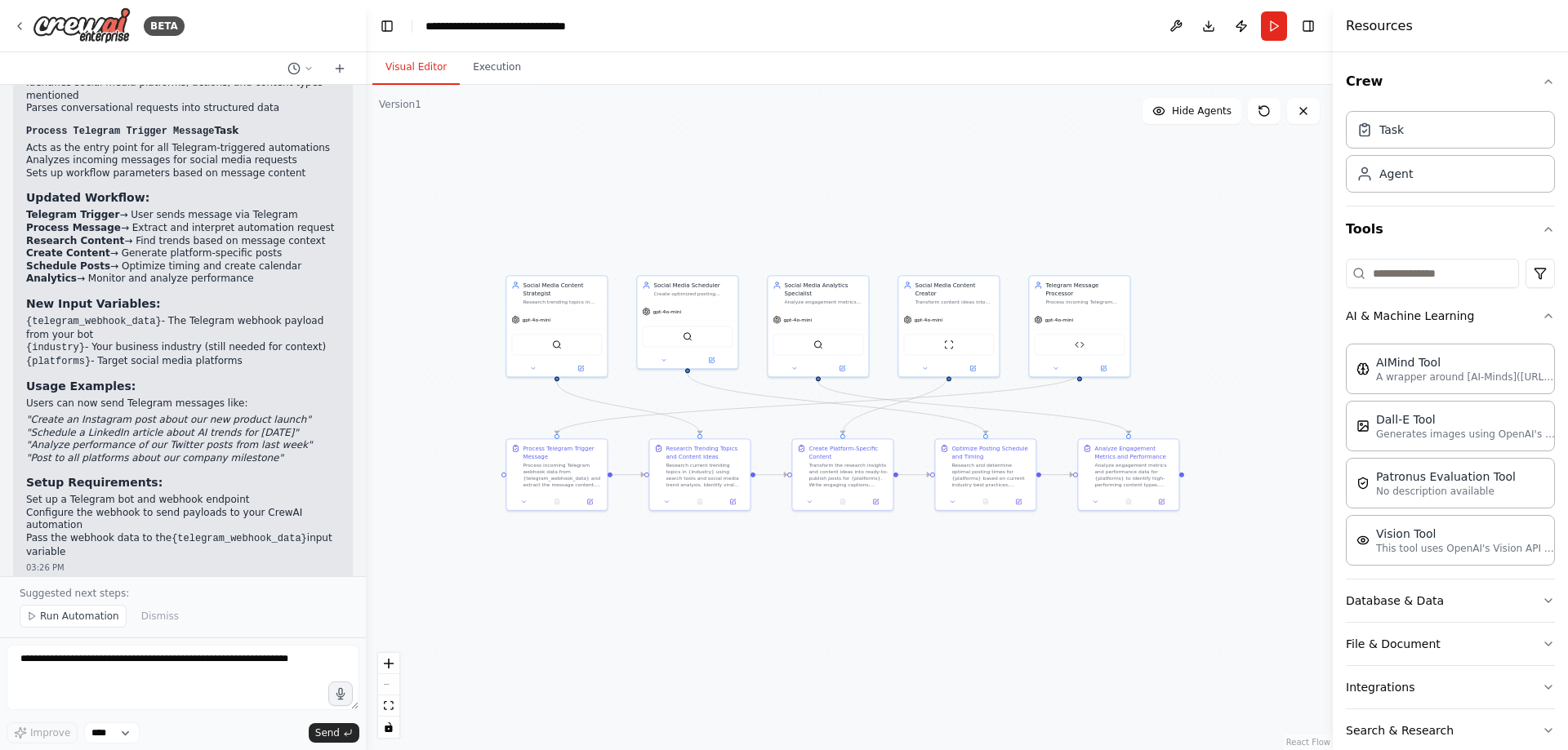
drag, startPoint x: 511, startPoint y: 409, endPoint x: 399, endPoint y: 416, distance: 112.2
click at [399, 416] on div ".deletable-edge-delete-btn { width: 20px; height: 20px; border: 0px solid #ffff…" at bounding box center [849, 417] width 966 height 665
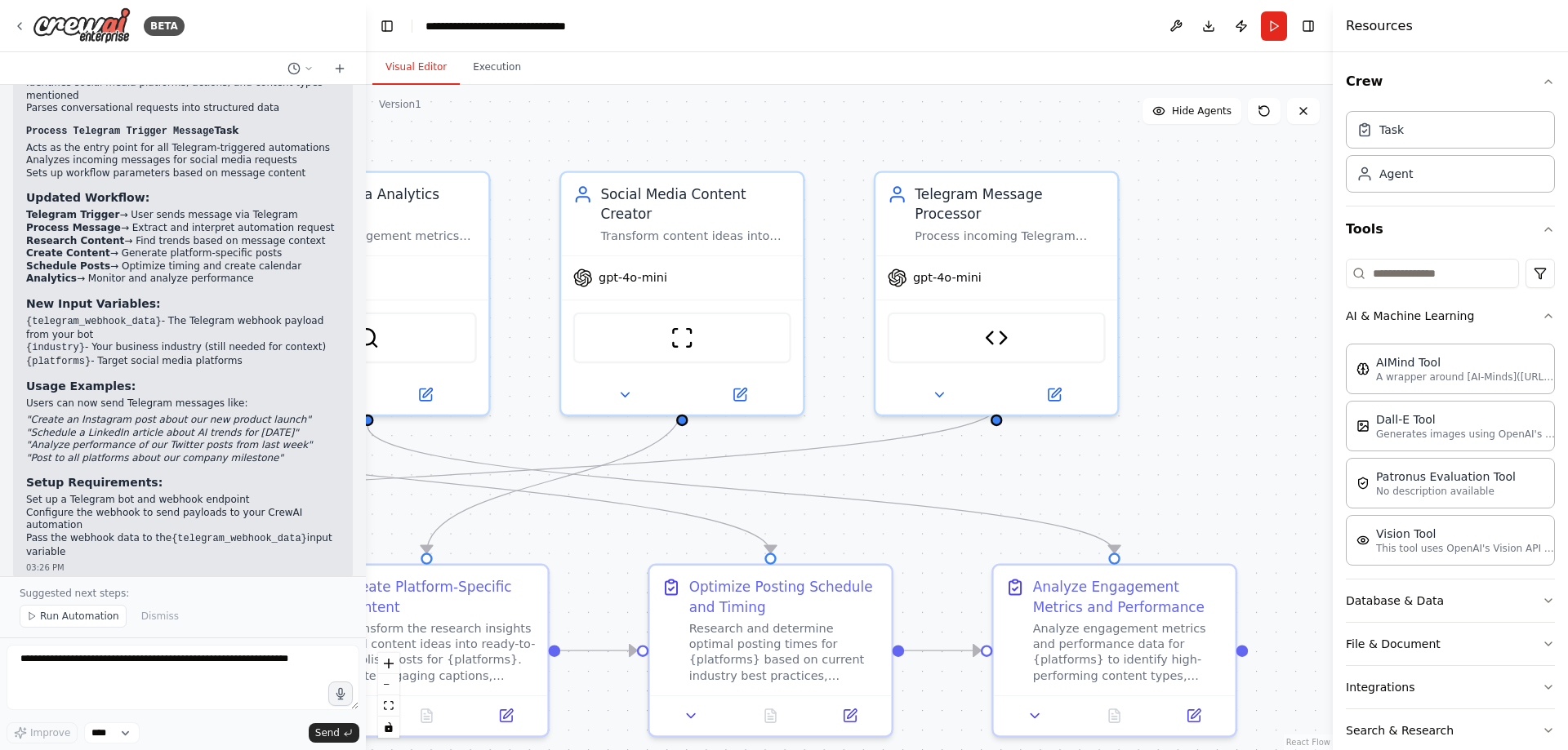
drag, startPoint x: 1153, startPoint y: 218, endPoint x: 1187, endPoint y: 294, distance: 83.3
click at [1187, 294] on div ".deletable-edge-delete-btn { width: 20px; height: 20px; border: 0px solid #ffff…" at bounding box center [849, 417] width 966 height 665
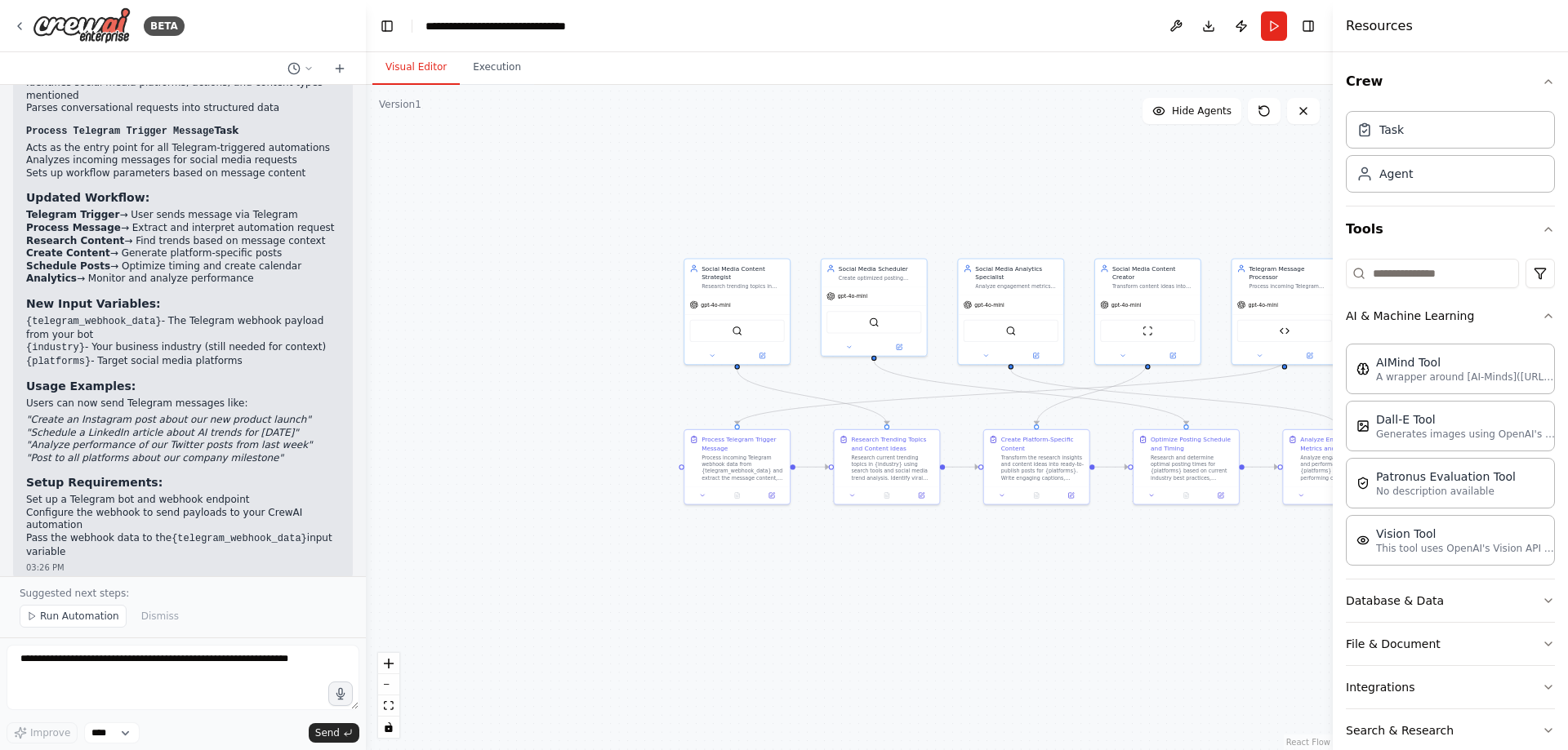
drag, startPoint x: 607, startPoint y: 165, endPoint x: 877, endPoint y: 160, distance: 270.0
click at [877, 160] on div ".deletable-edge-delete-btn { width: 20px; height: 20px; border: 0px solid #ffff…" at bounding box center [849, 417] width 966 height 665
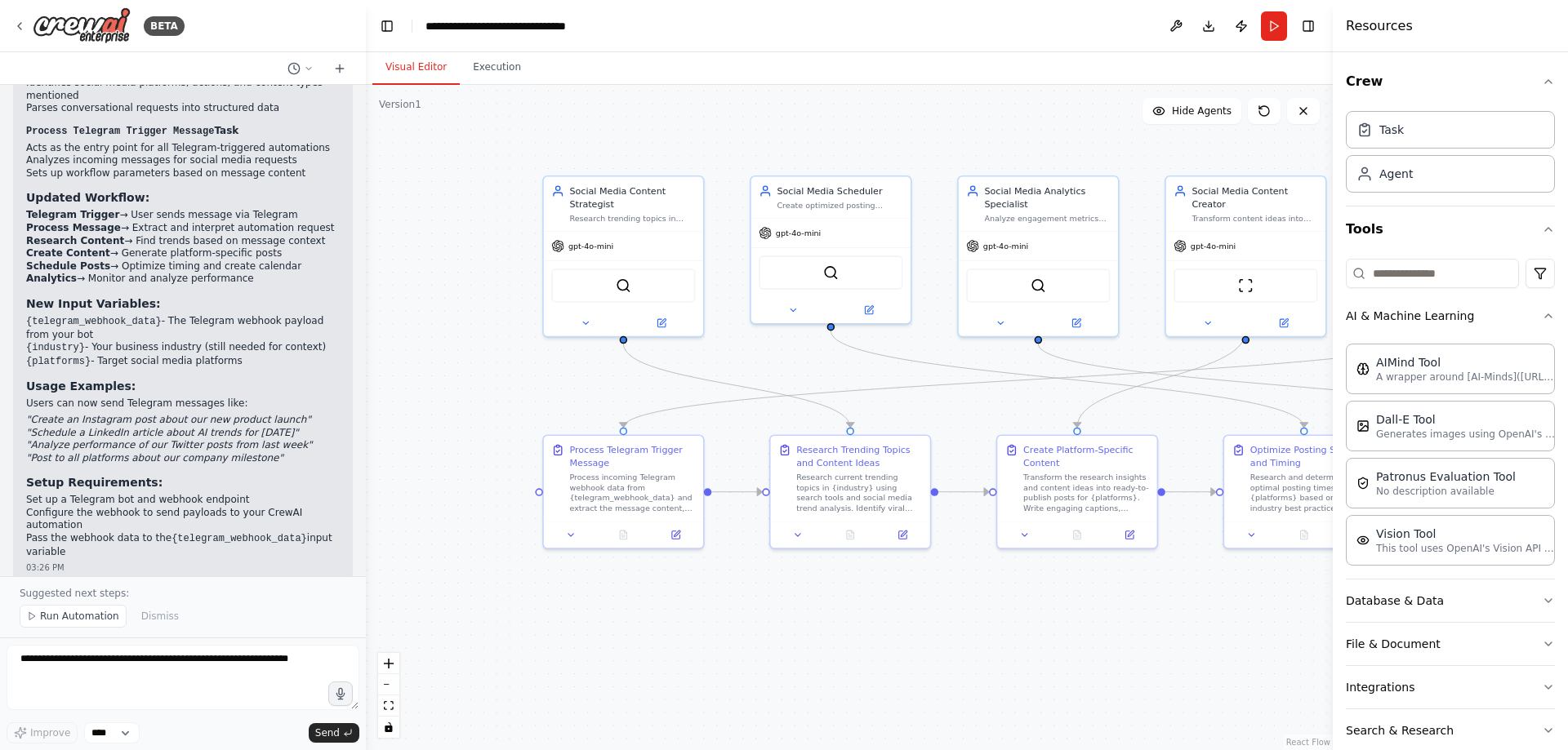
drag, startPoint x: 537, startPoint y: 435, endPoint x: 453, endPoint y: 390, distance: 95.3
click at [453, 390] on div ".deletable-edge-delete-btn { width: 20px; height: 20px; border: 0px solid #ffff…" at bounding box center [849, 417] width 966 height 665
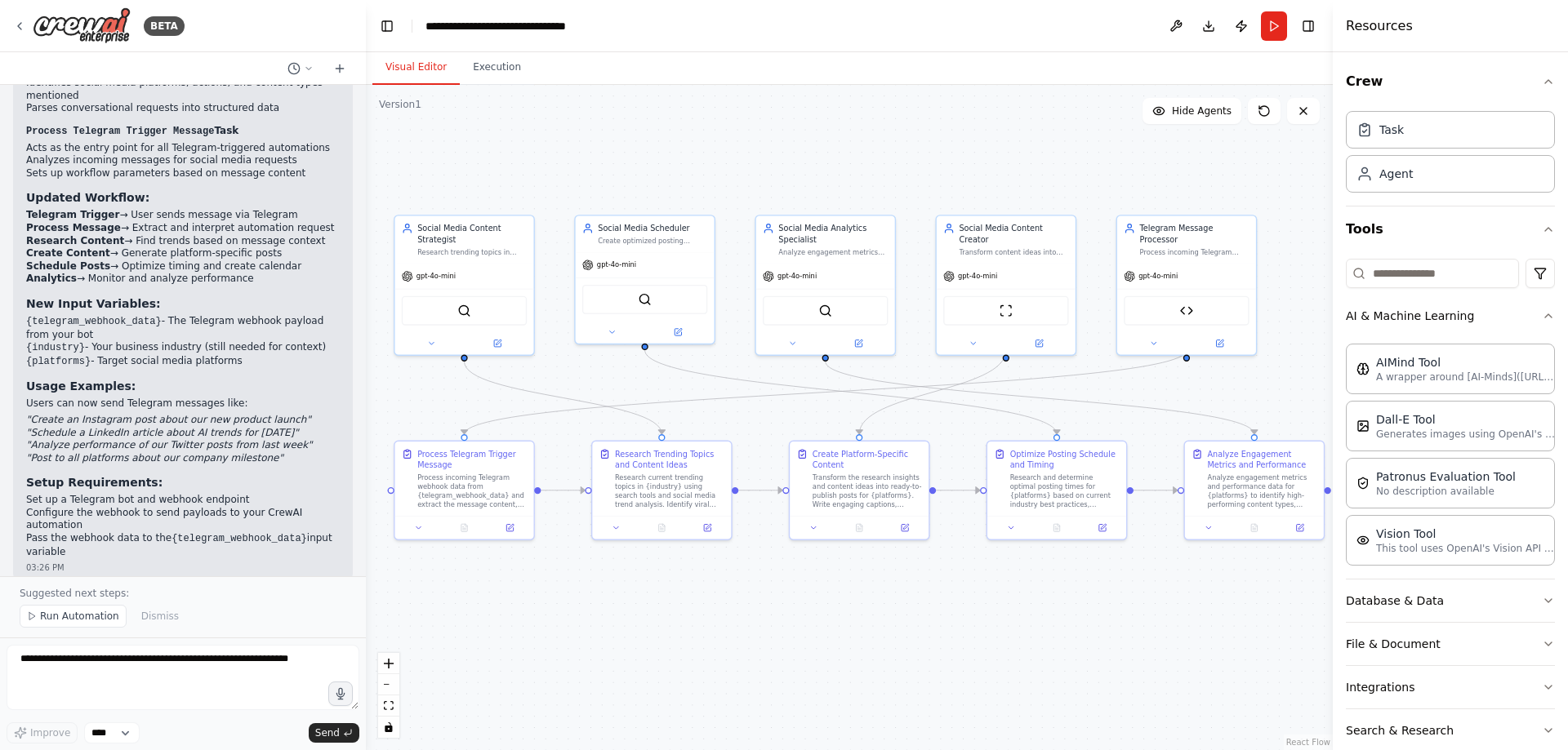
drag, startPoint x: 1069, startPoint y: 607, endPoint x: 927, endPoint y: 609, distance: 142.0
click at [927, 609] on div ".deletable-edge-delete-btn { width: 20px; height: 20px; border: 0px solid #ffff…" at bounding box center [849, 417] width 966 height 665
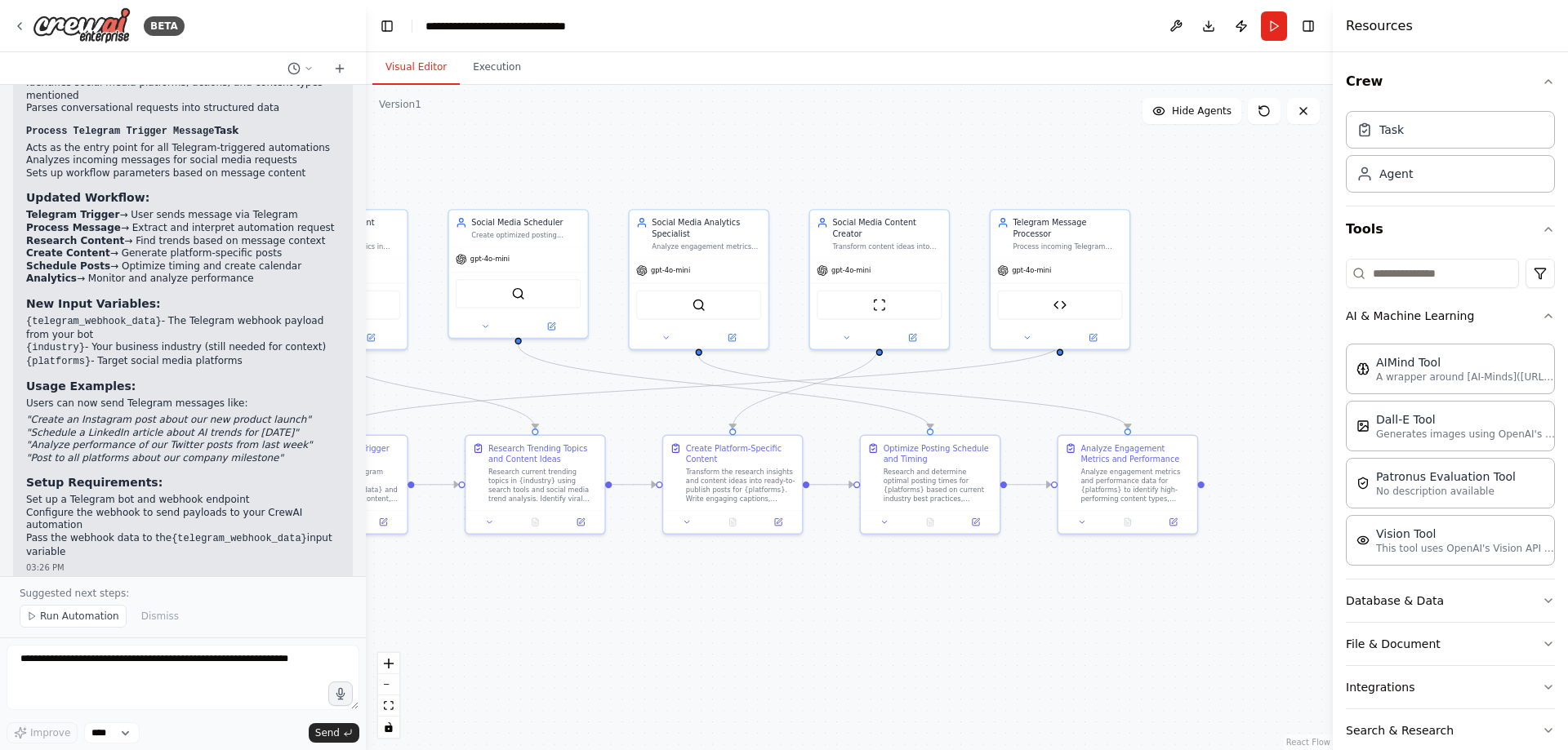
drag, startPoint x: 1028, startPoint y: 636, endPoint x: 1091, endPoint y: 627, distance: 63.6
click at [1071, 648] on div ".deletable-edge-delete-btn { width: 20px; height: 20px; border: 0px solid #ffff…" at bounding box center [849, 417] width 966 height 665
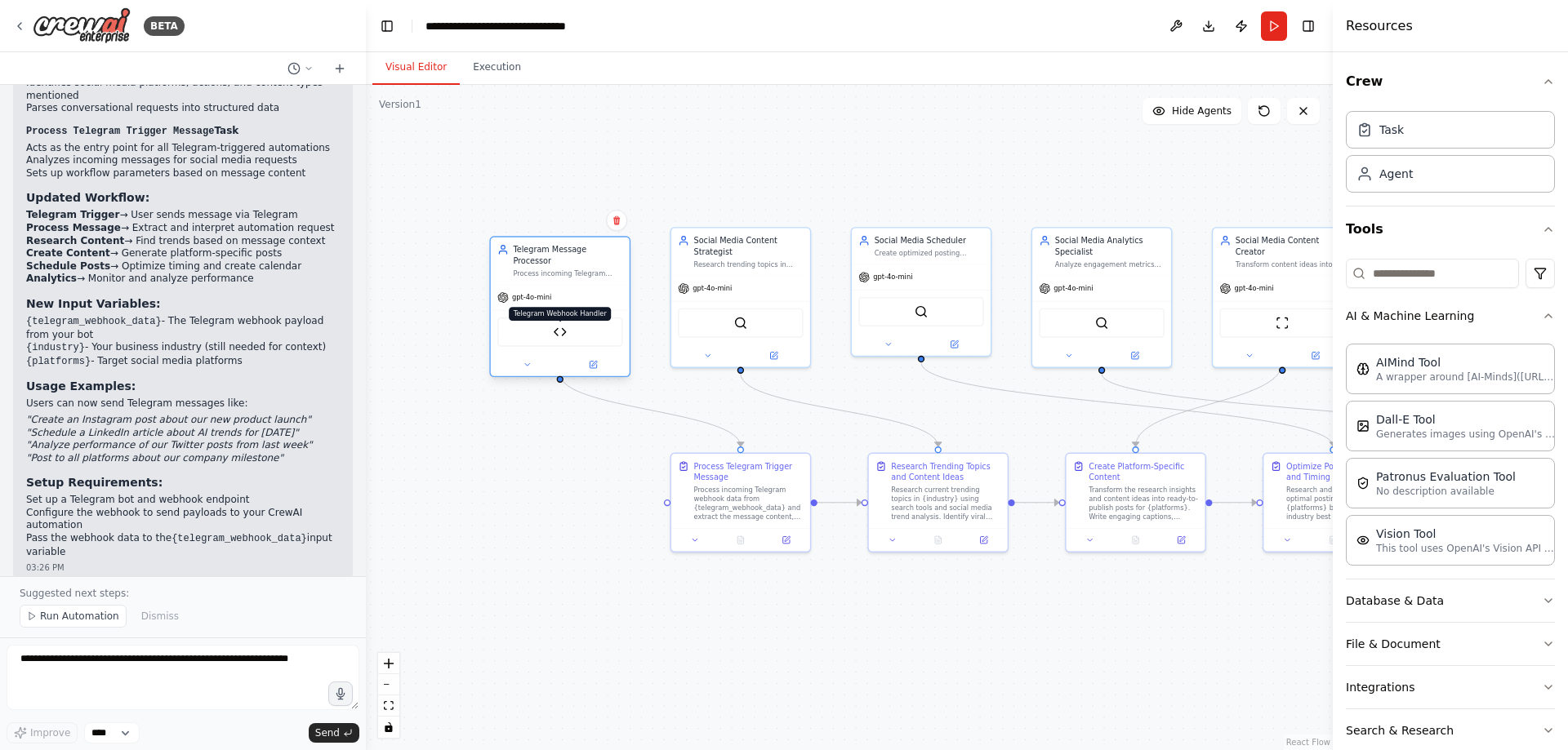
drag, startPoint x: 1196, startPoint y: 331, endPoint x: 556, endPoint y: 318, distance: 640.1
click at [556, 325] on img at bounding box center [559, 331] width 14 height 14
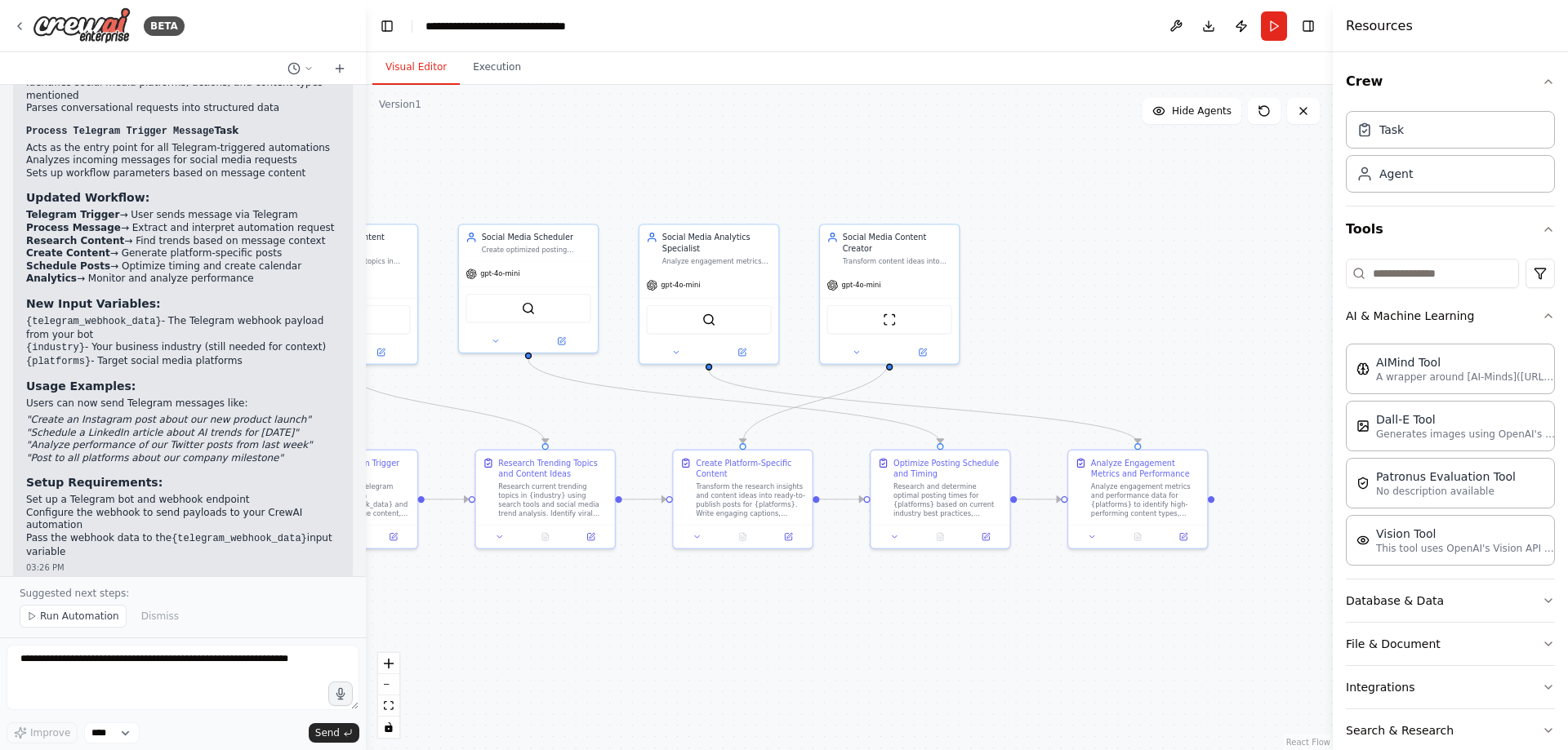
drag, startPoint x: 1004, startPoint y: 617, endPoint x: 608, endPoint y: 611, distance: 396.0
click at [612, 613] on div ".deletable-edge-delete-btn { width: 20px; height: 20px; border: 0px solid #ffff…" at bounding box center [849, 417] width 966 height 665
drag, startPoint x: 718, startPoint y: 299, endPoint x: 1135, endPoint y: 302, distance: 417.0
click at [1135, 302] on div "SerperDevTool" at bounding box center [1138, 316] width 125 height 29
drag, startPoint x: 920, startPoint y: 307, endPoint x: 770, endPoint y: 323, distance: 150.9
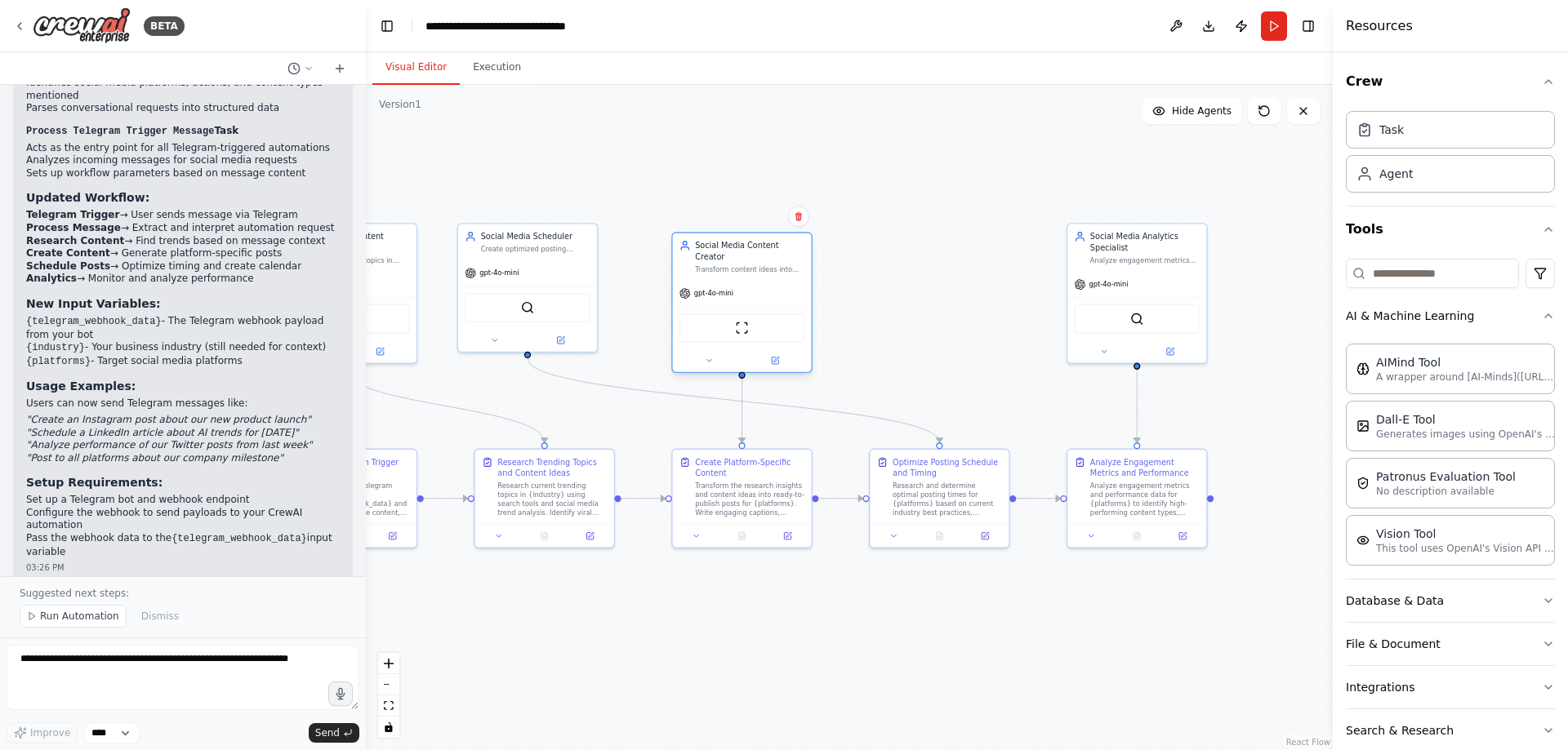
click at [770, 323] on div "ScrapeWebsiteTool" at bounding box center [742, 327] width 125 height 29
drag, startPoint x: 570, startPoint y: 288, endPoint x: 987, endPoint y: 299, distance: 417.1
click at [987, 299] on div "SerperDevTool" at bounding box center [945, 316] width 138 height 43
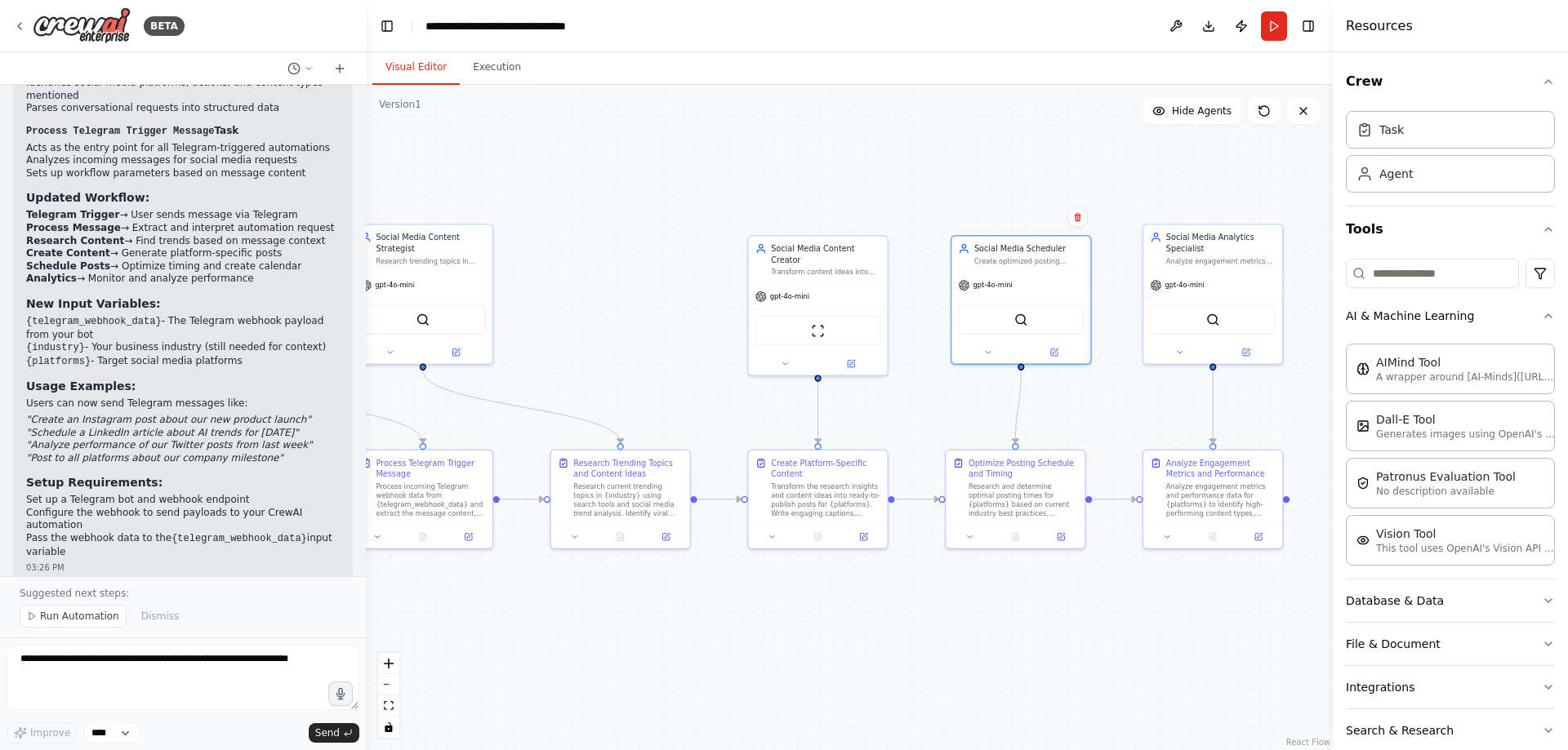
drag, startPoint x: 715, startPoint y: 154, endPoint x: 928, endPoint y: 168, distance: 213.5
click at [928, 168] on div ".deletable-edge-delete-btn { width: 20px; height: 20px; border: 0px solid #ffff…" at bounding box center [849, 417] width 966 height 665
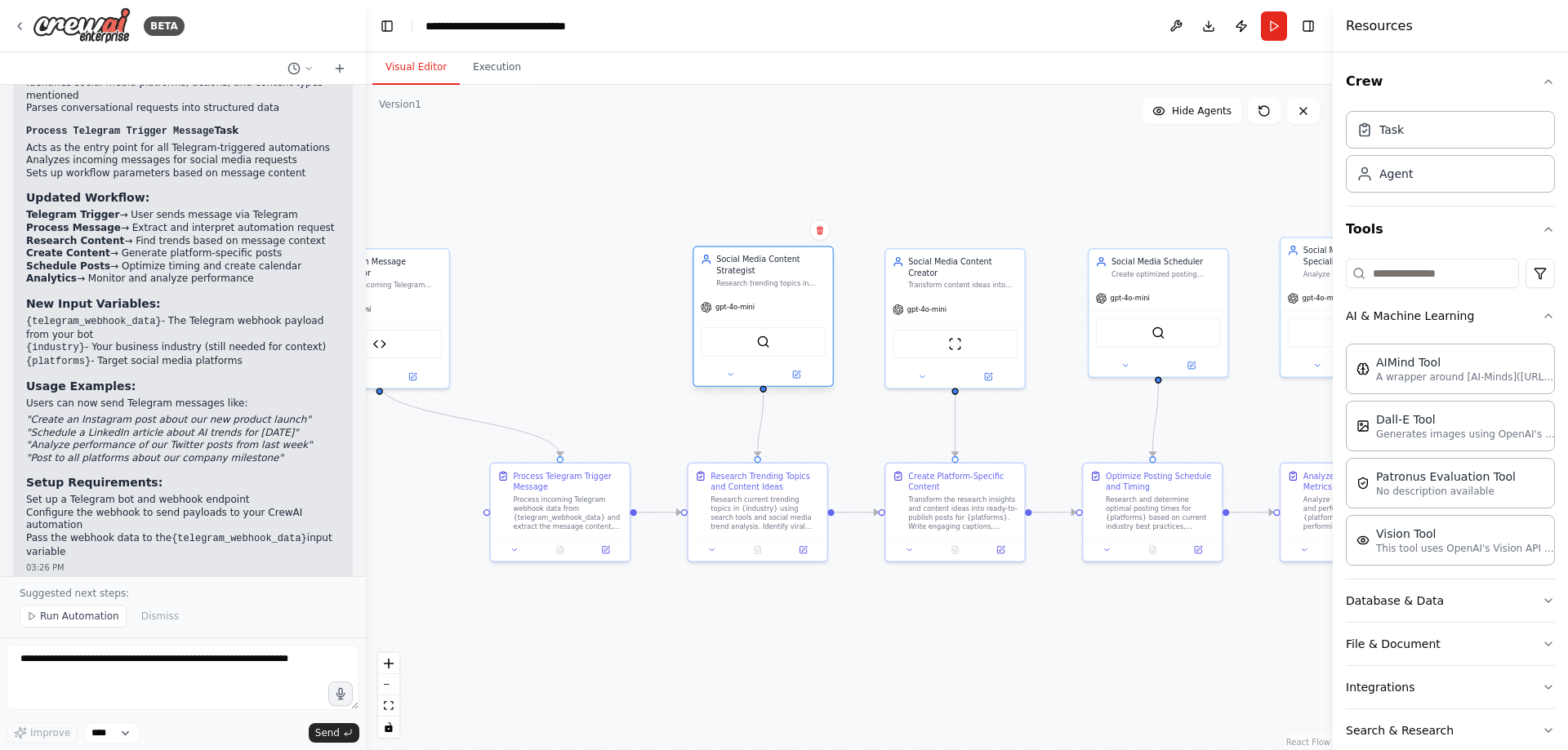
drag, startPoint x: 583, startPoint y: 323, endPoint x: 787, endPoint y: 338, distance: 204.6
click at [787, 338] on div "SerperDevTool" at bounding box center [763, 341] width 125 height 29
drag, startPoint x: 556, startPoint y: 325, endPoint x: 628, endPoint y: 325, distance: 72.0
click at [628, 325] on div ".deletable-edge-delete-btn { width: 20px; height: 20px; border: 0px solid #ffff…" at bounding box center [849, 417] width 966 height 665
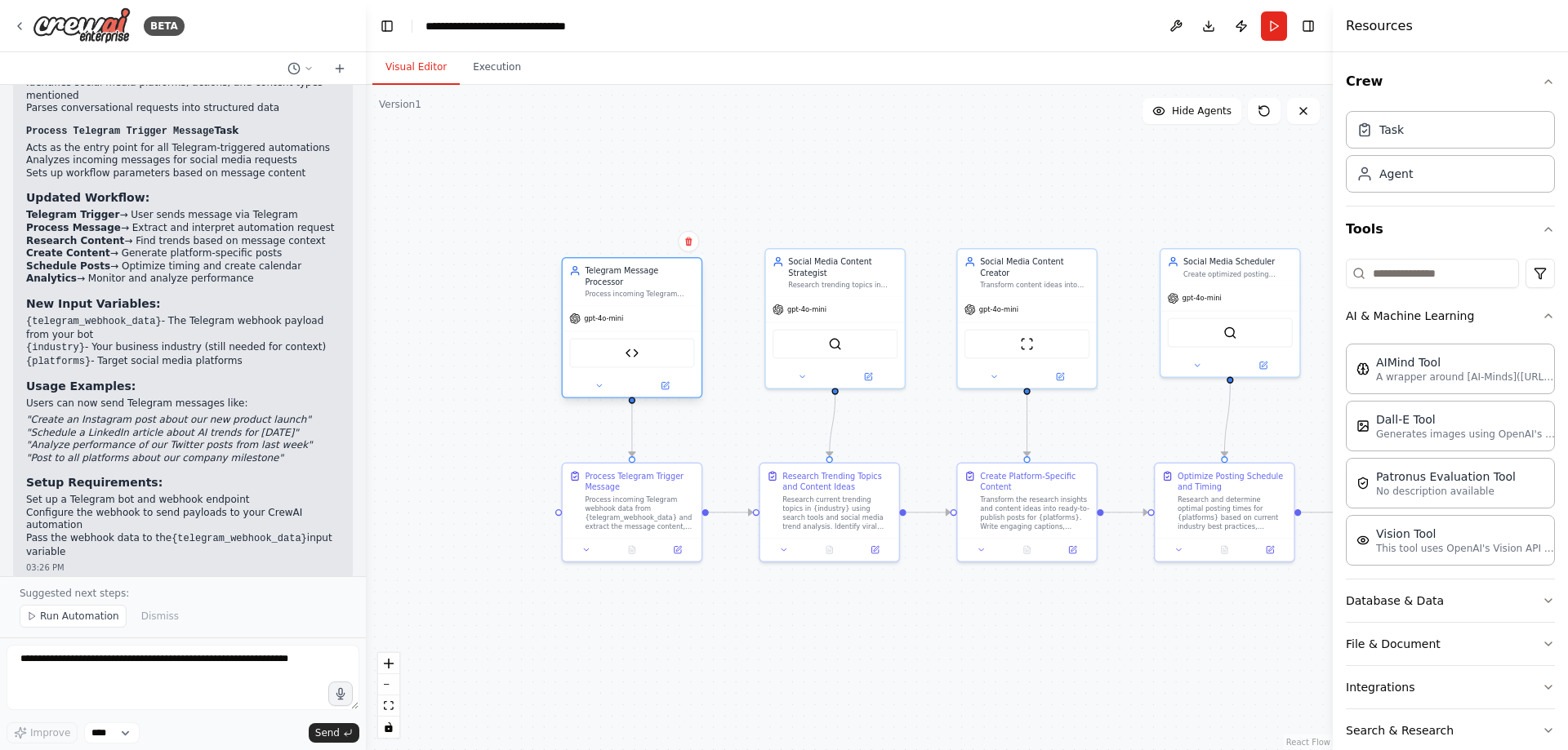
drag, startPoint x: 473, startPoint y: 326, endPoint x: 665, endPoint y: 342, distance: 192.7
click at [665, 342] on div "Telegram Webhook Handler" at bounding box center [632, 353] width 125 height 29
click at [513, 462] on div ".deletable-edge-delete-btn { width: 20px; height: 20px; border: 0px solid #ffff…" at bounding box center [849, 417] width 966 height 665
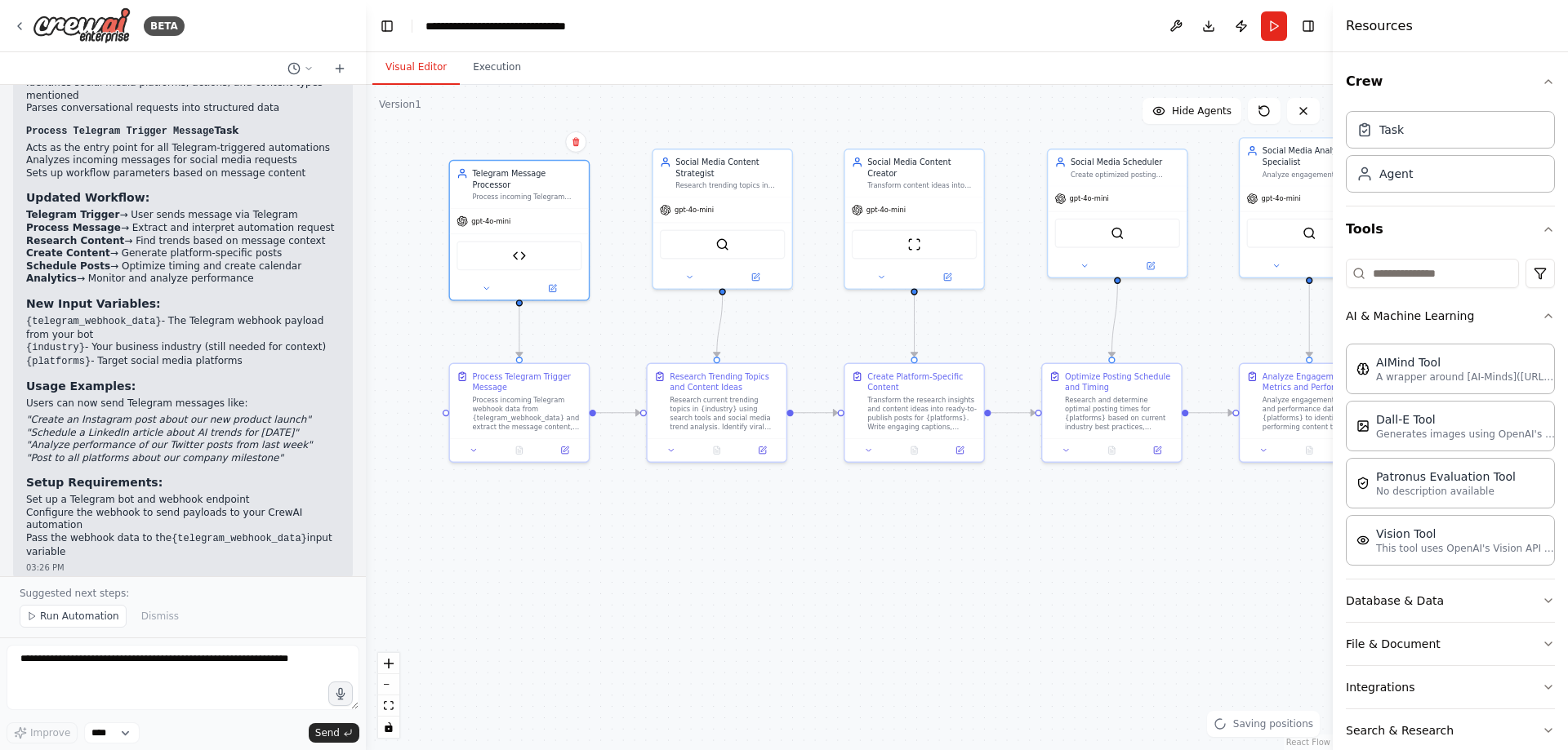
drag, startPoint x: 719, startPoint y: 666, endPoint x: 607, endPoint y: 566, distance: 150.1
click at [607, 566] on div ".deletable-edge-delete-btn { width: 20px; height: 20px; border: 0px solid #ffff…" at bounding box center [849, 417] width 966 height 665
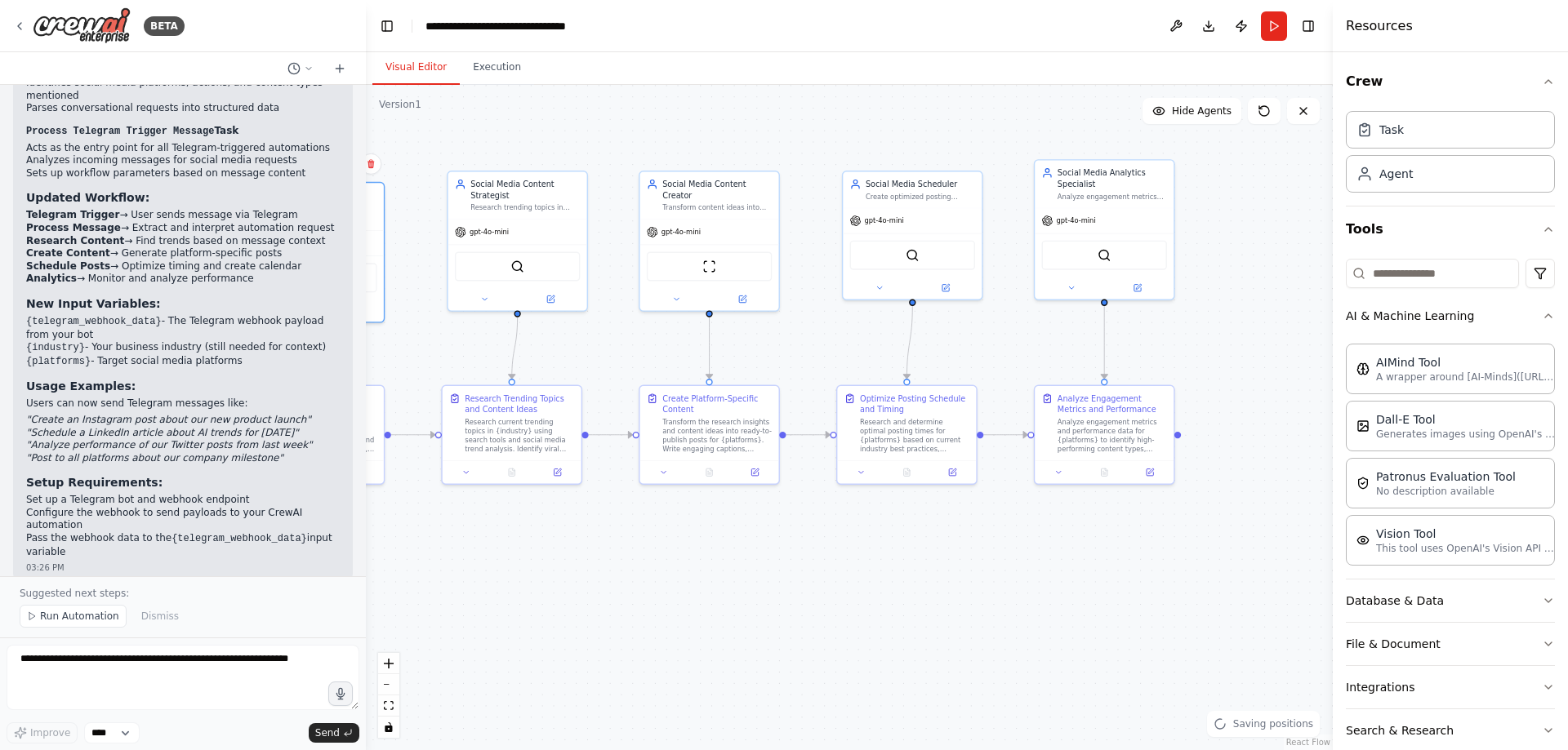
drag, startPoint x: 937, startPoint y: 544, endPoint x: 731, endPoint y: 568, distance: 207.4
click at [731, 568] on div ".deletable-edge-delete-btn { width: 20px; height: 20px; border: 0px solid #ffff…" at bounding box center [849, 417] width 966 height 665
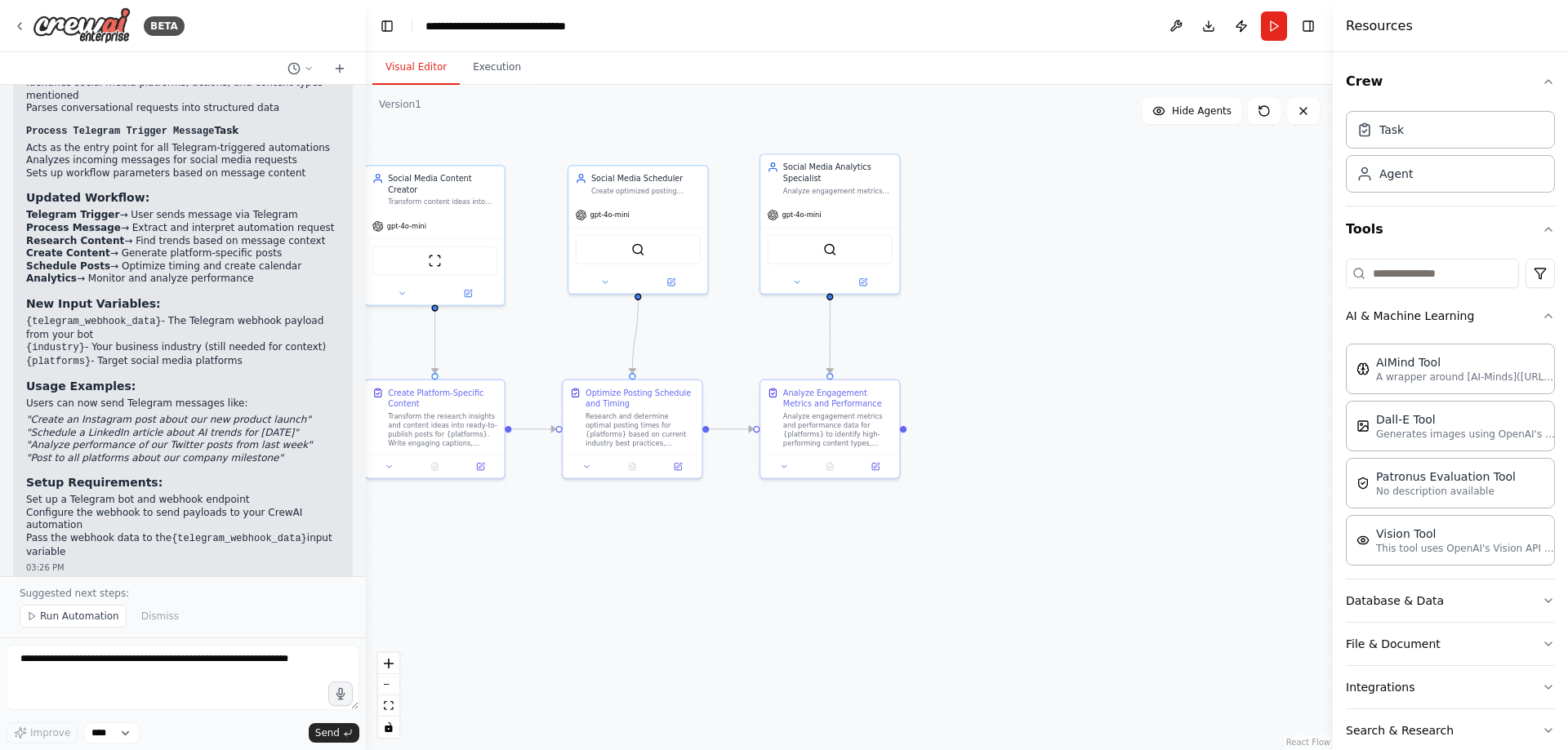
drag, startPoint x: 960, startPoint y: 576, endPoint x: 686, endPoint y: 570, distance: 274.1
click at [686, 570] on div ".deletable-edge-delete-btn { width: 20px; height: 20px; border: 0px solid #ffff…" at bounding box center [849, 417] width 966 height 665
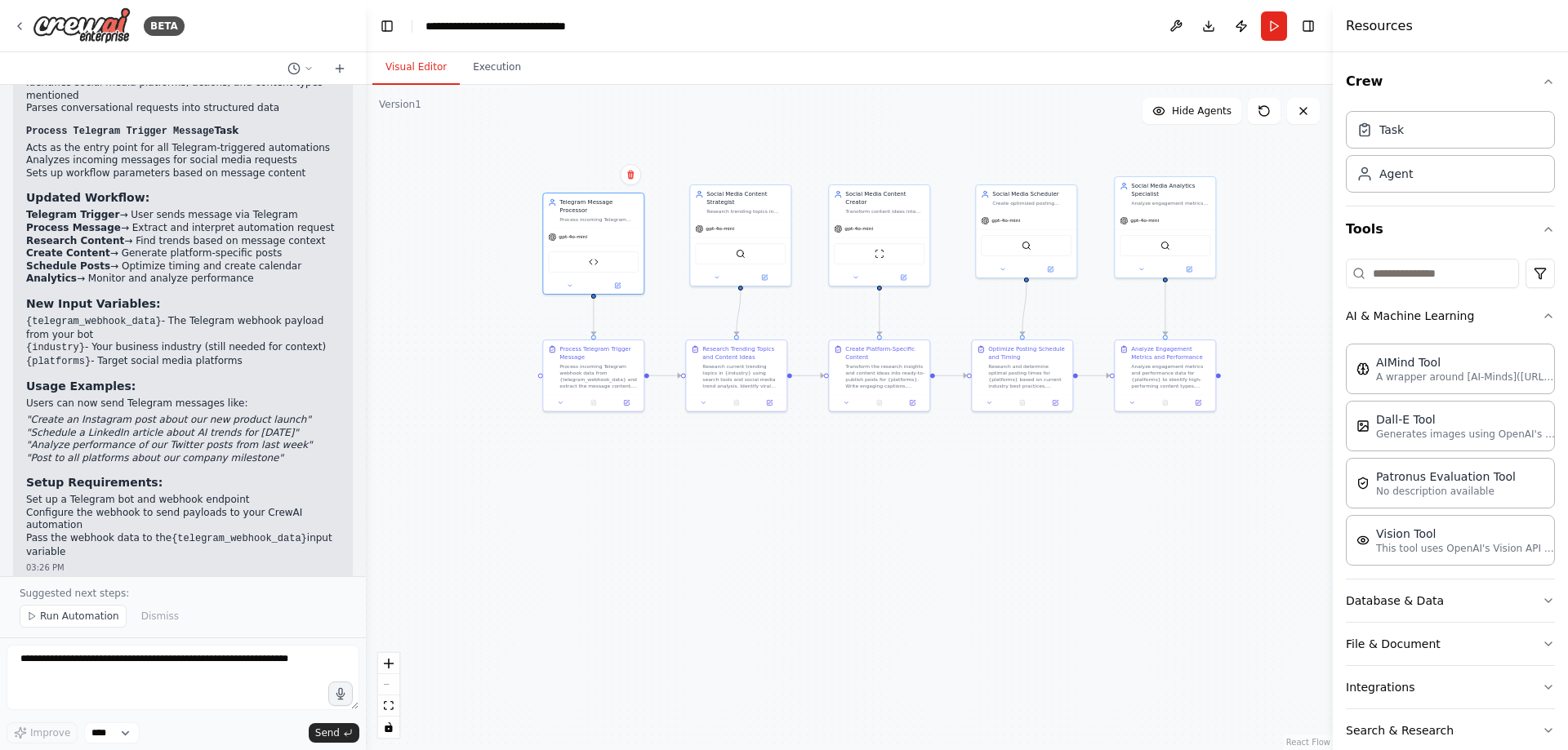
drag, startPoint x: 754, startPoint y: 576, endPoint x: 1053, endPoint y: 532, distance: 302.2
click at [1053, 532] on div ".deletable-edge-delete-btn { width: 20px; height: 20px; border: 0px solid #ffff…" at bounding box center [849, 417] width 966 height 665
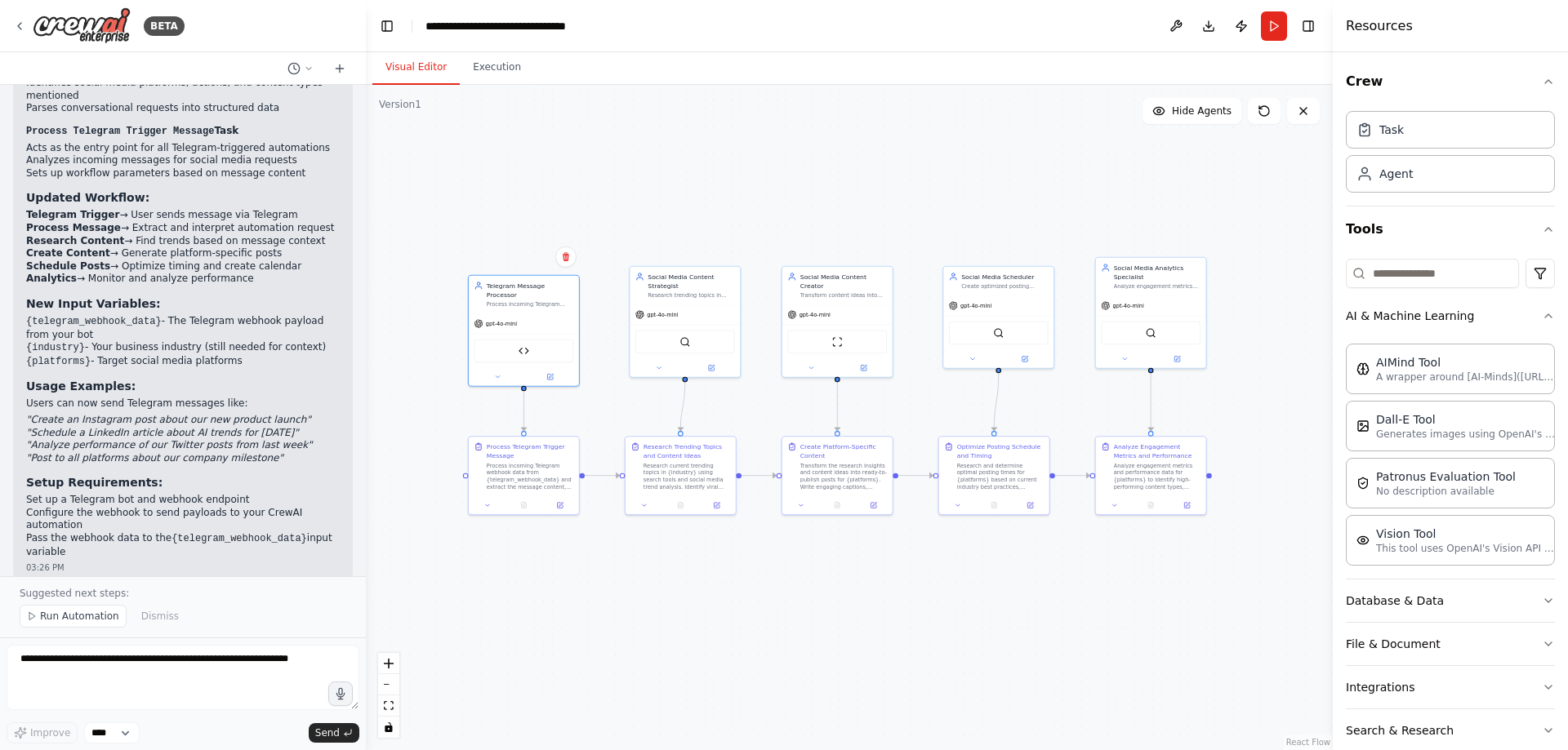
drag, startPoint x: 1136, startPoint y: 508, endPoint x: 1127, endPoint y: 612, distance: 104.4
click at [1127, 612] on div ".deletable-edge-delete-btn { width: 20px; height: 20px; border: 0px solid #ffff…" at bounding box center [849, 417] width 966 height 665
click at [1205, 30] on button "Download" at bounding box center [1209, 25] width 26 height 29
click at [1175, 29] on button at bounding box center [1176, 25] width 26 height 29
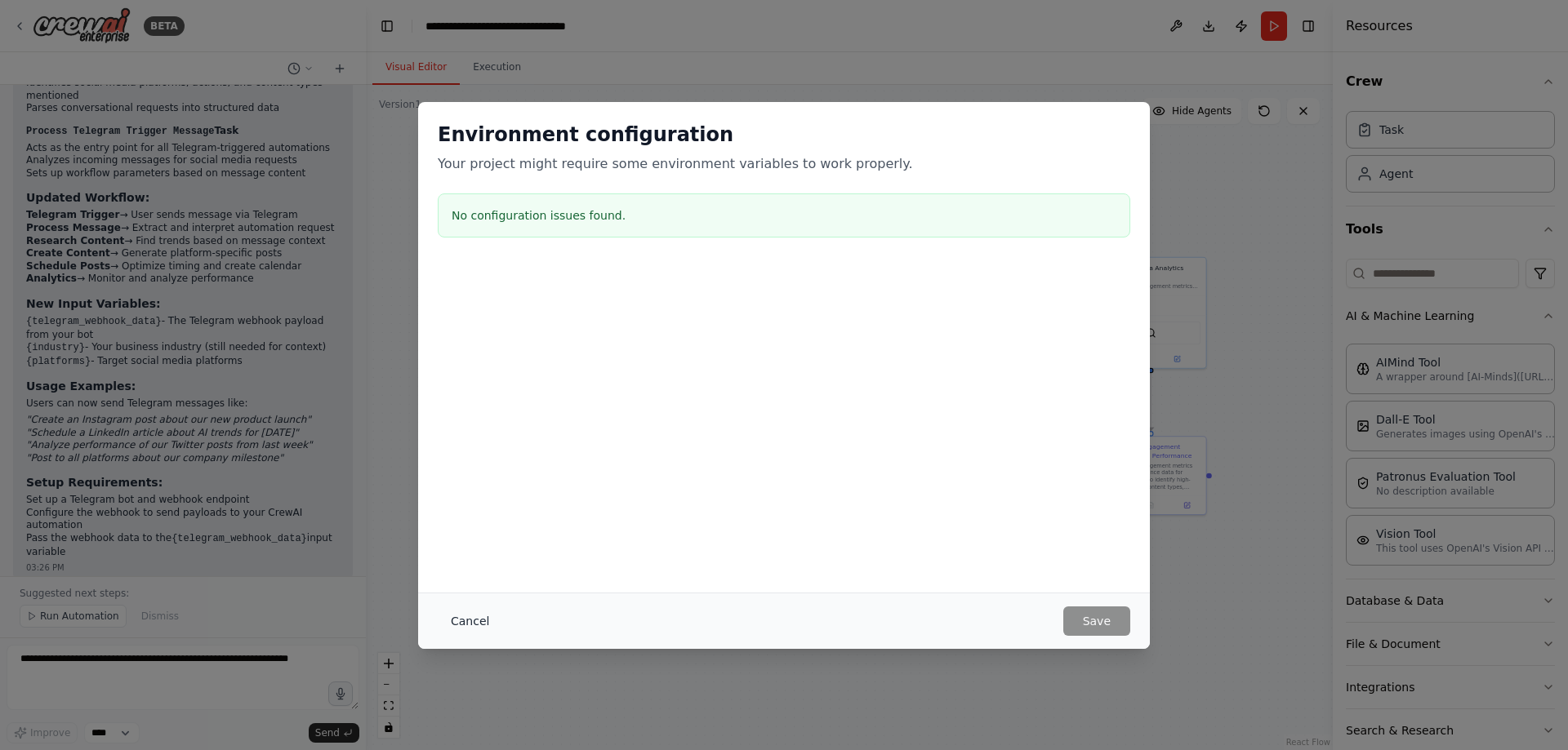
click at [481, 626] on button "Cancel" at bounding box center [470, 621] width 65 height 29
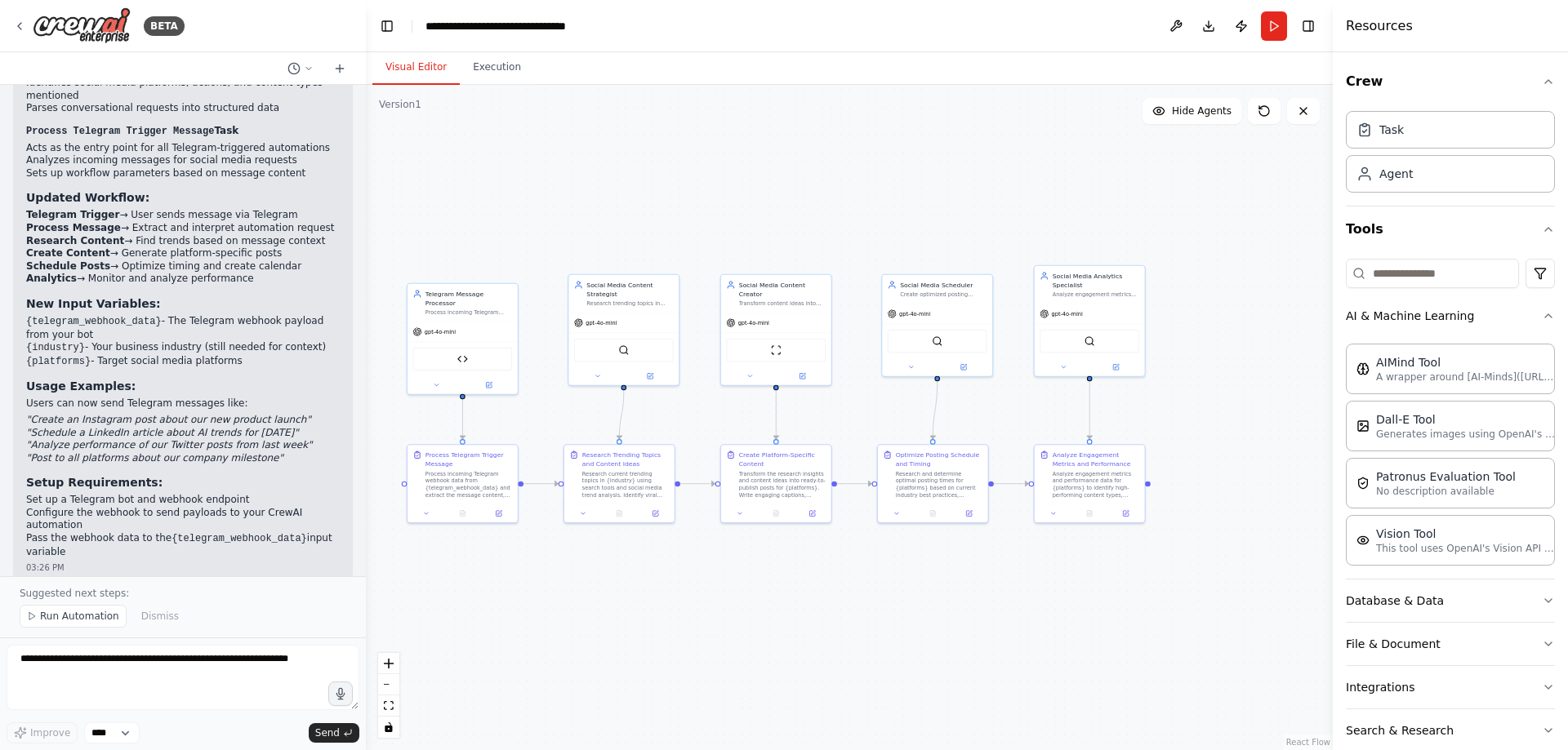
drag, startPoint x: 1286, startPoint y: 212, endPoint x: 1260, endPoint y: 190, distance: 34.1
click at [1204, 232] on div ".deletable-edge-delete-btn { width: 20px; height: 20px; border: 0px solid #ffff…" at bounding box center [849, 417] width 966 height 665
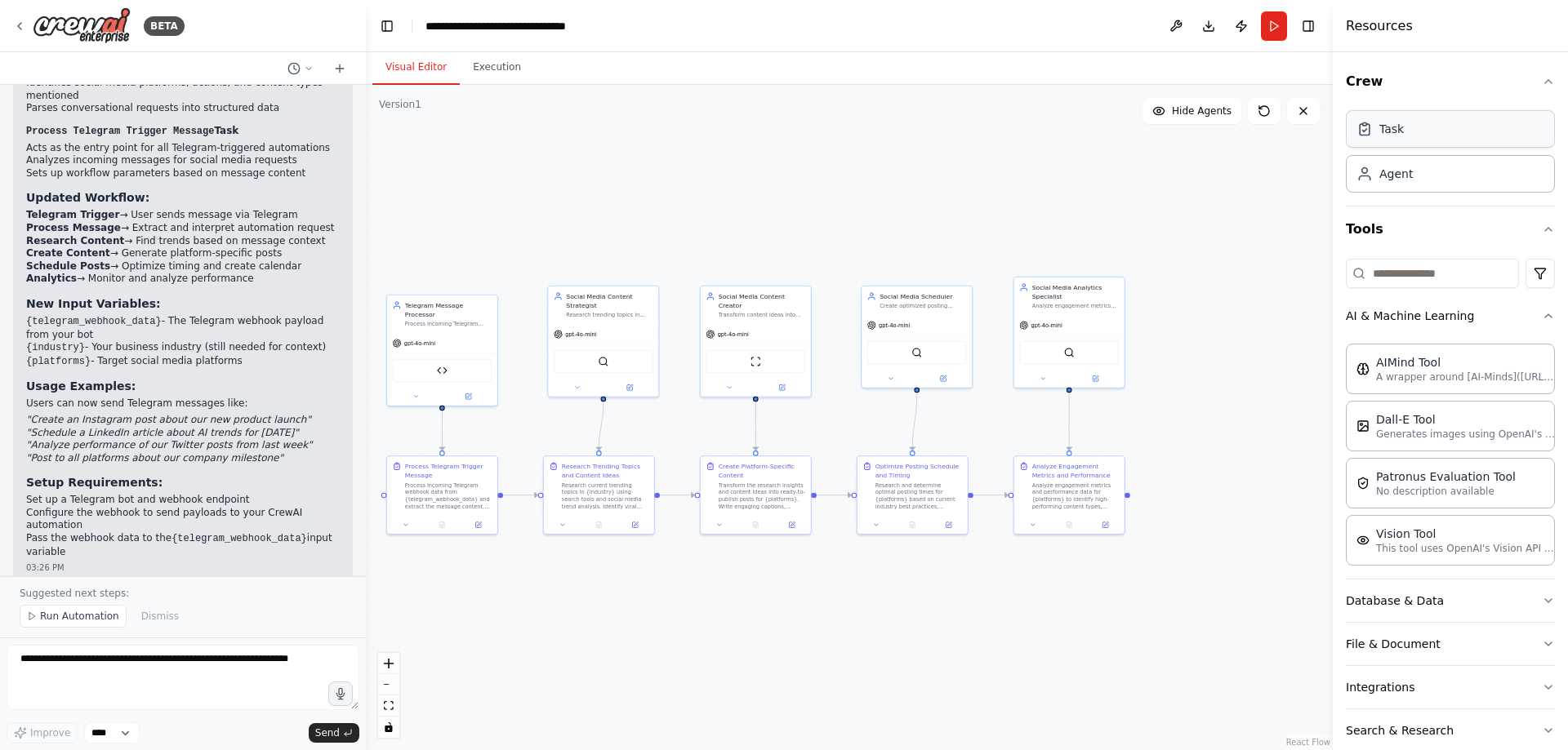
click at [1365, 133] on icon at bounding box center [1364, 128] width 16 height 16
click at [1385, 124] on div "Task" at bounding box center [1391, 128] width 24 height 16
click at [961, 186] on div "Task description" at bounding box center [958, 188] width 87 height 7
click at [960, 189] on div "Task description" at bounding box center [958, 188] width 87 height 7
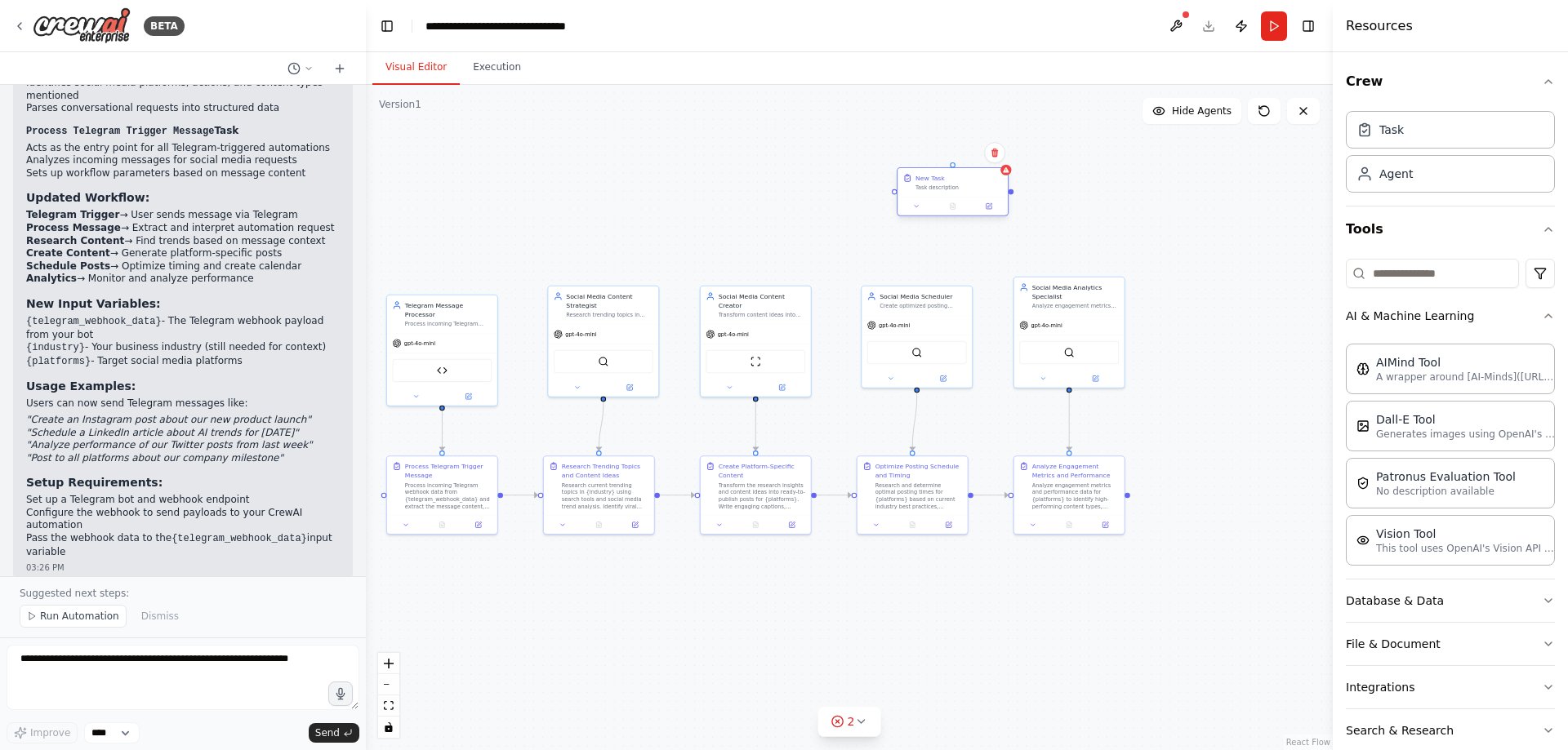
click at [958, 180] on div "New Task" at bounding box center [958, 179] width 87 height 9
drag, startPoint x: 958, startPoint y: 180, endPoint x: 951, endPoint y: 189, distance: 11.4
click at [954, 183] on div "New Task Task description" at bounding box center [958, 182] width 87 height 18
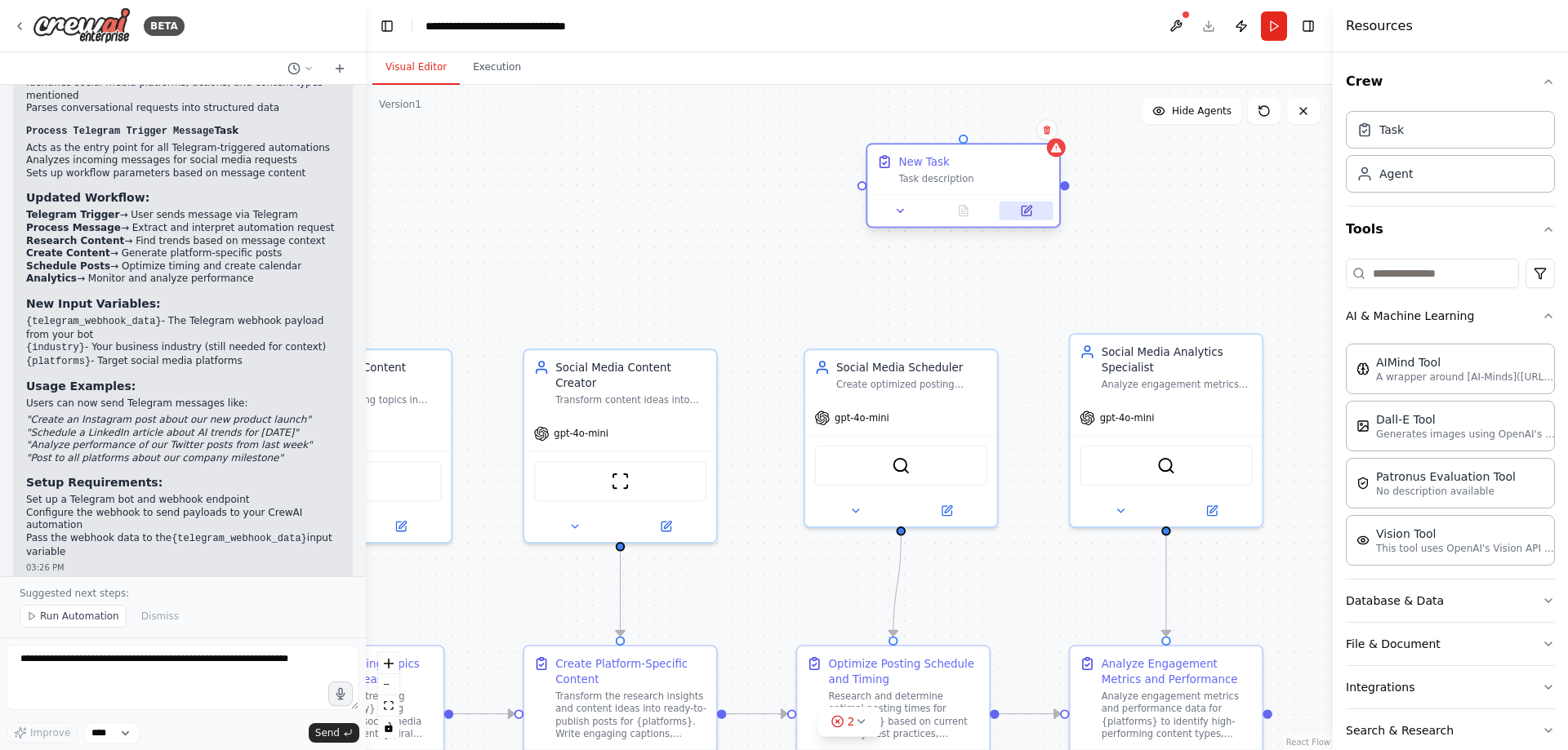
click at [1023, 214] on icon at bounding box center [1026, 211] width 9 height 9
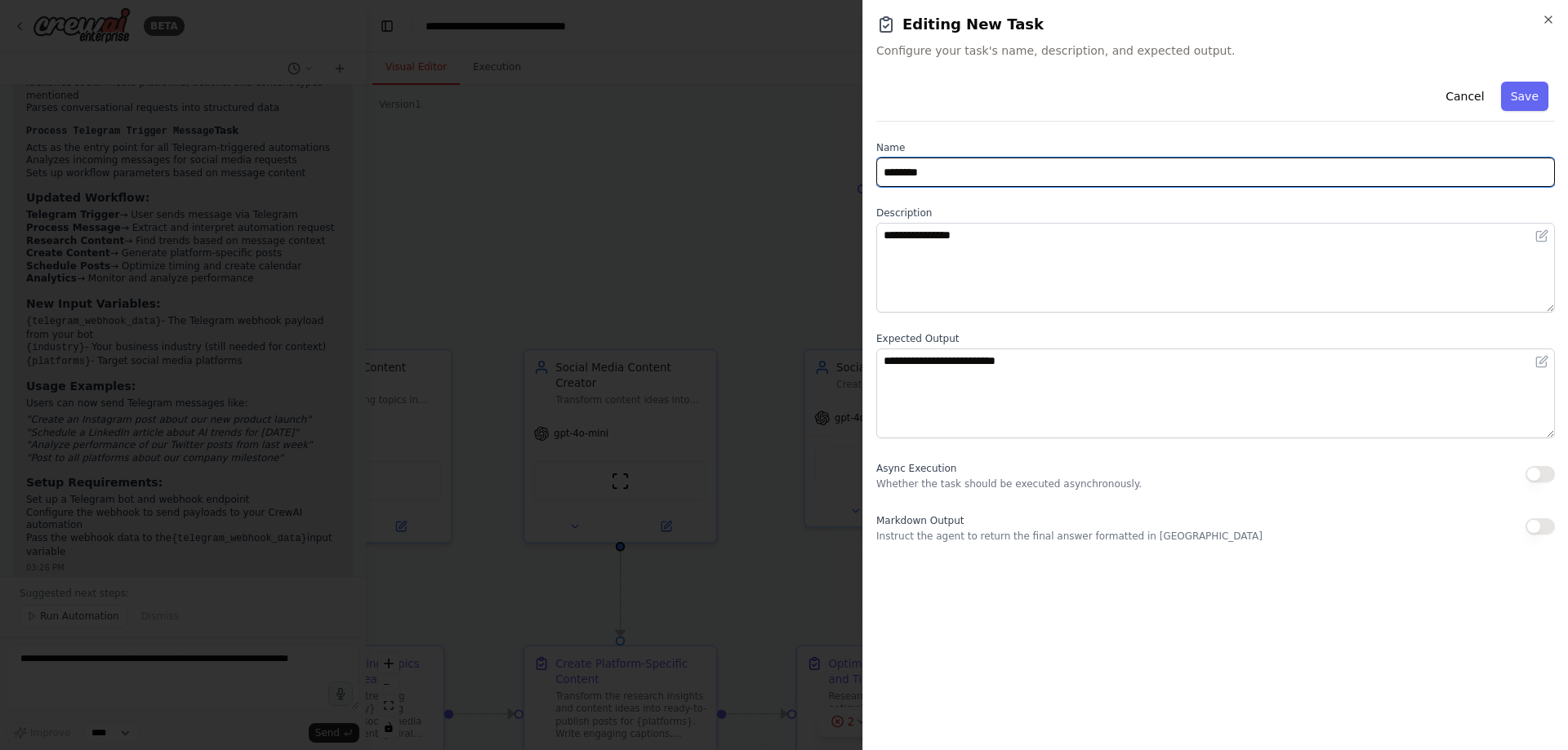
click at [947, 178] on input "********" at bounding box center [1215, 171] width 678 height 29
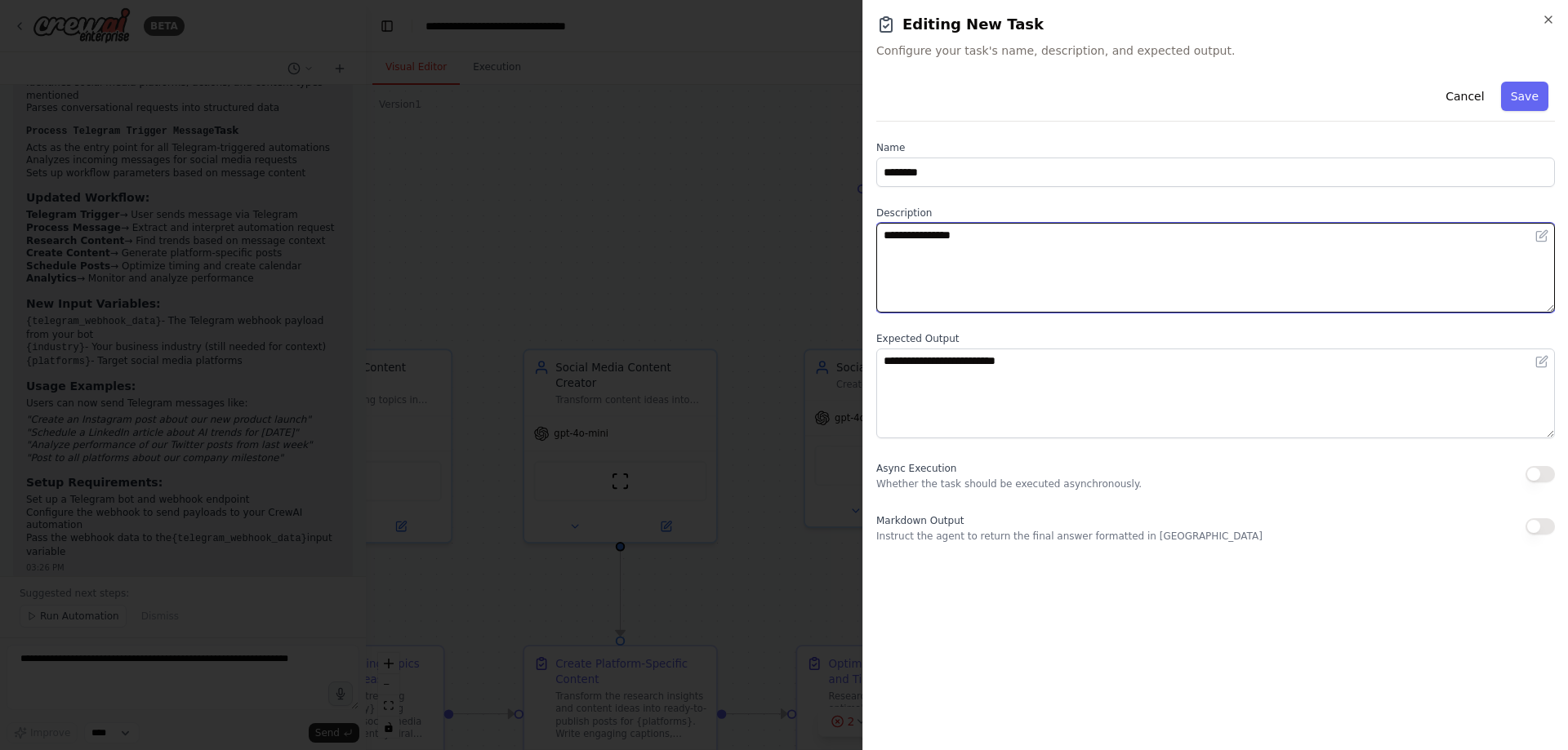
click at [948, 253] on textarea "**********" at bounding box center [1215, 267] width 678 height 90
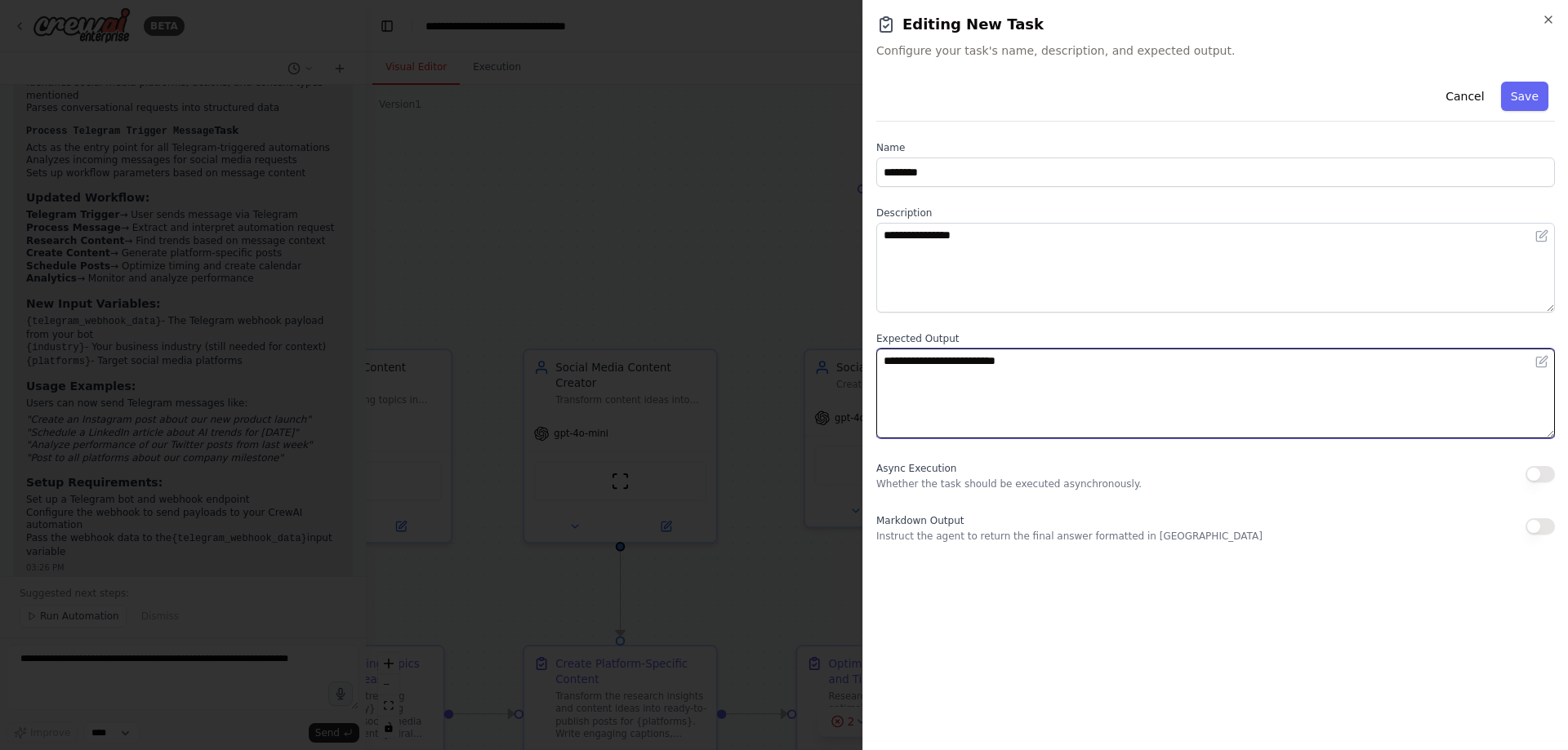
click at [987, 371] on textarea "**********" at bounding box center [1215, 394] width 678 height 90
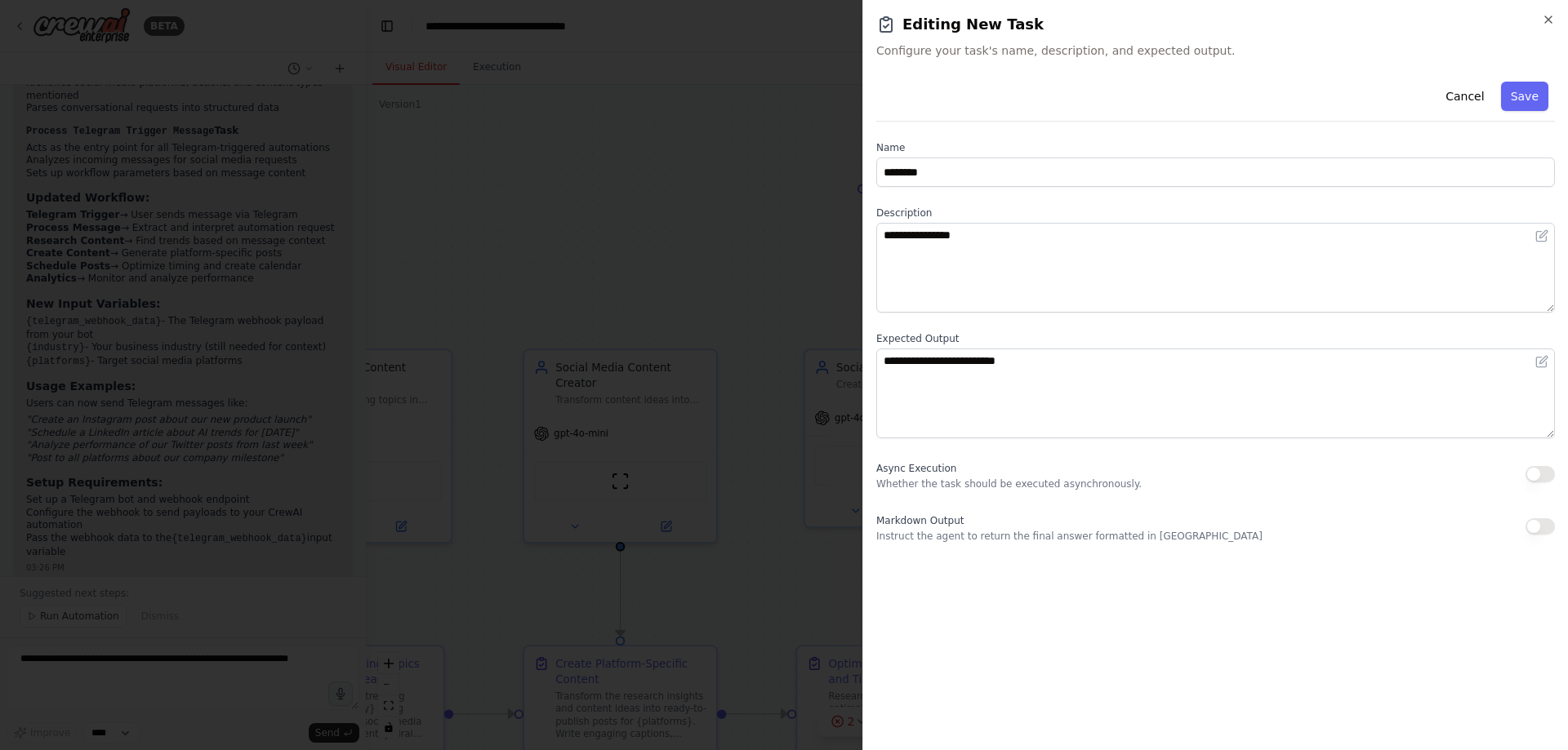
click at [1003, 478] on p "Whether the task should be executed asynchronously." at bounding box center [1009, 484] width 266 height 13
click at [737, 258] on div at bounding box center [784, 375] width 1568 height 750
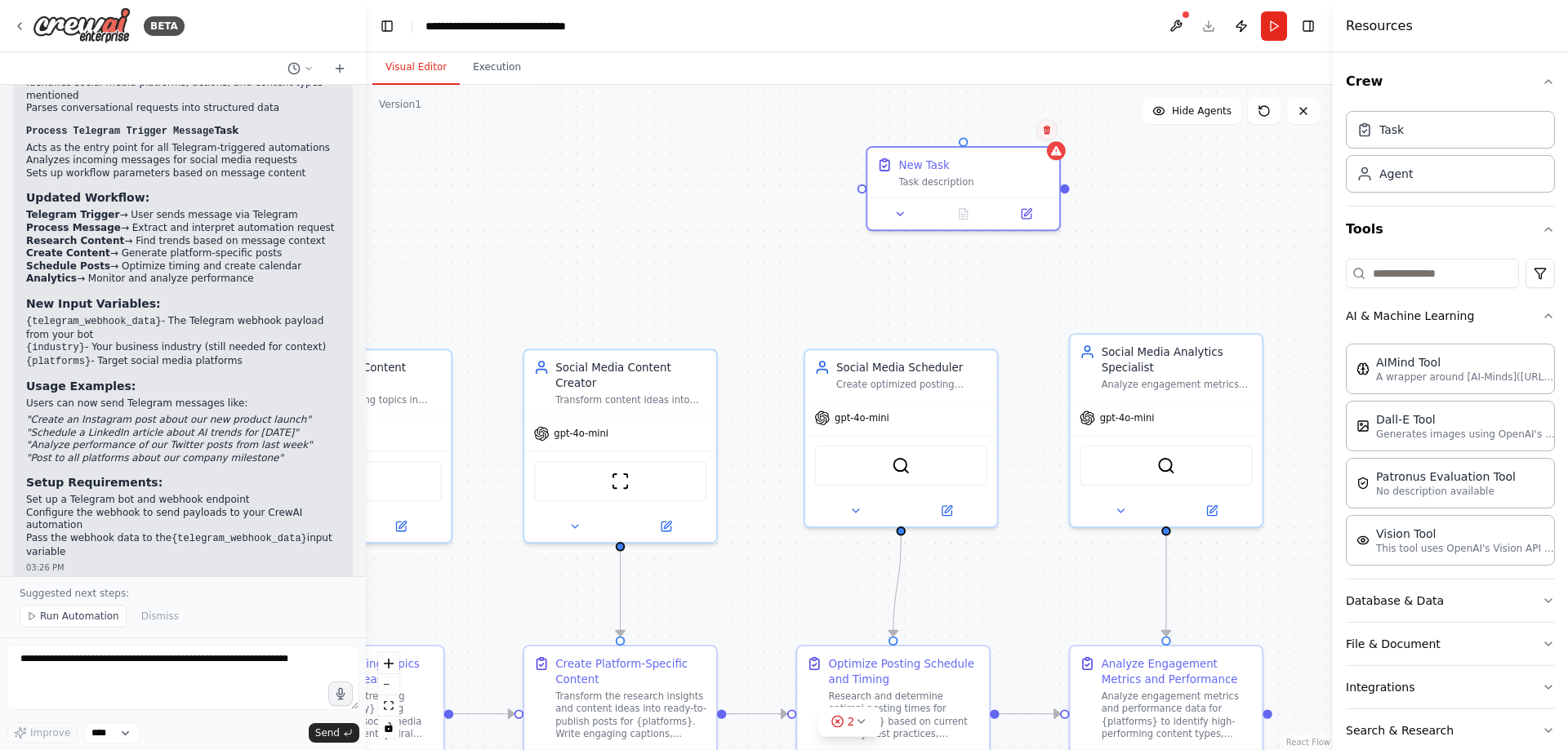
click at [1049, 132] on icon at bounding box center [1047, 130] width 7 height 9
click at [1044, 128] on icon at bounding box center [1047, 130] width 9 height 9
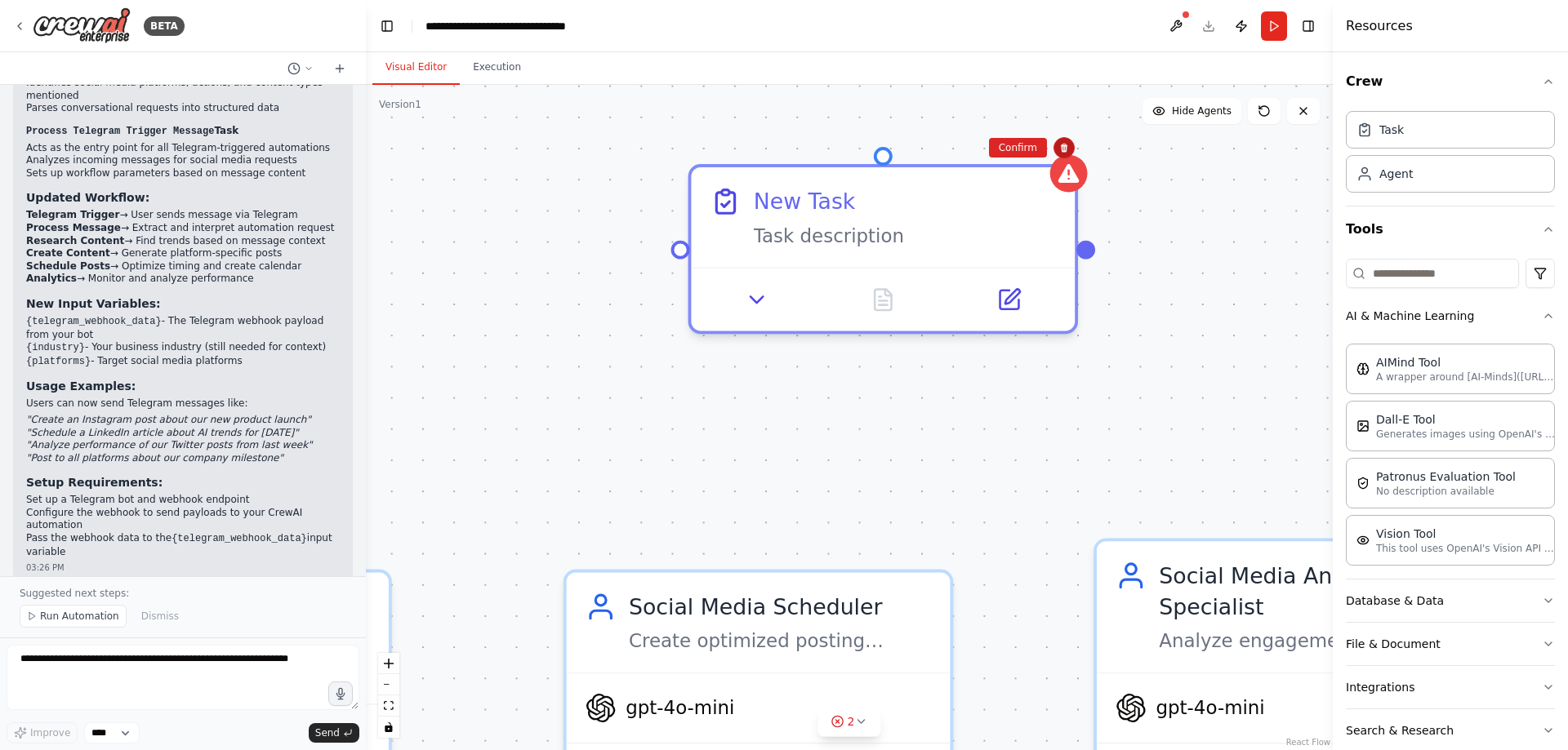
click at [1068, 144] on icon at bounding box center [1064, 148] width 9 height 9
click at [1058, 151] on button at bounding box center [1064, 148] width 22 height 22
click at [1028, 157] on button "Confirm" at bounding box center [1018, 148] width 58 height 20
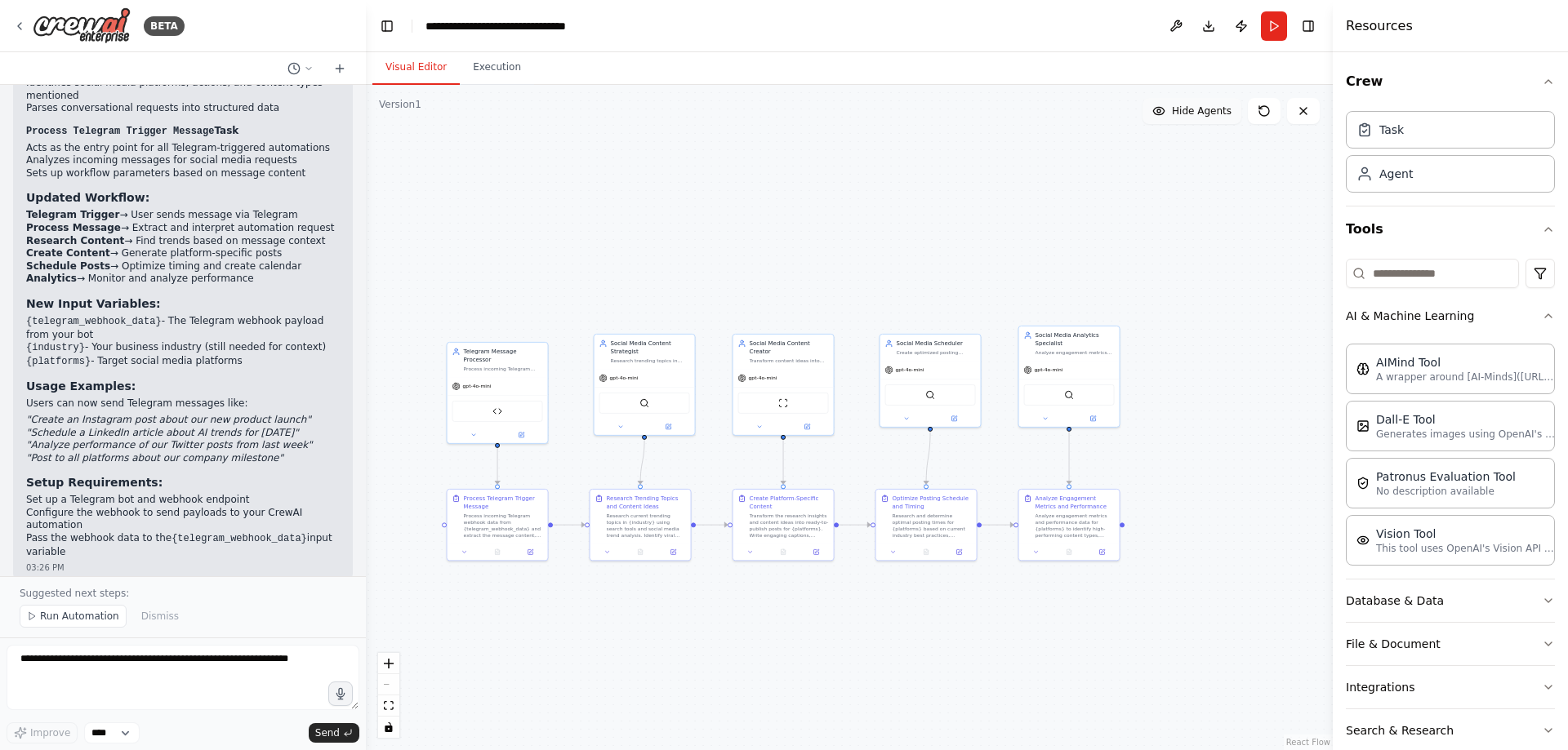
click at [1199, 113] on span "Hide Agents" at bounding box center [1202, 111] width 60 height 13
click at [1201, 112] on span "Show Agents" at bounding box center [1199, 111] width 64 height 13
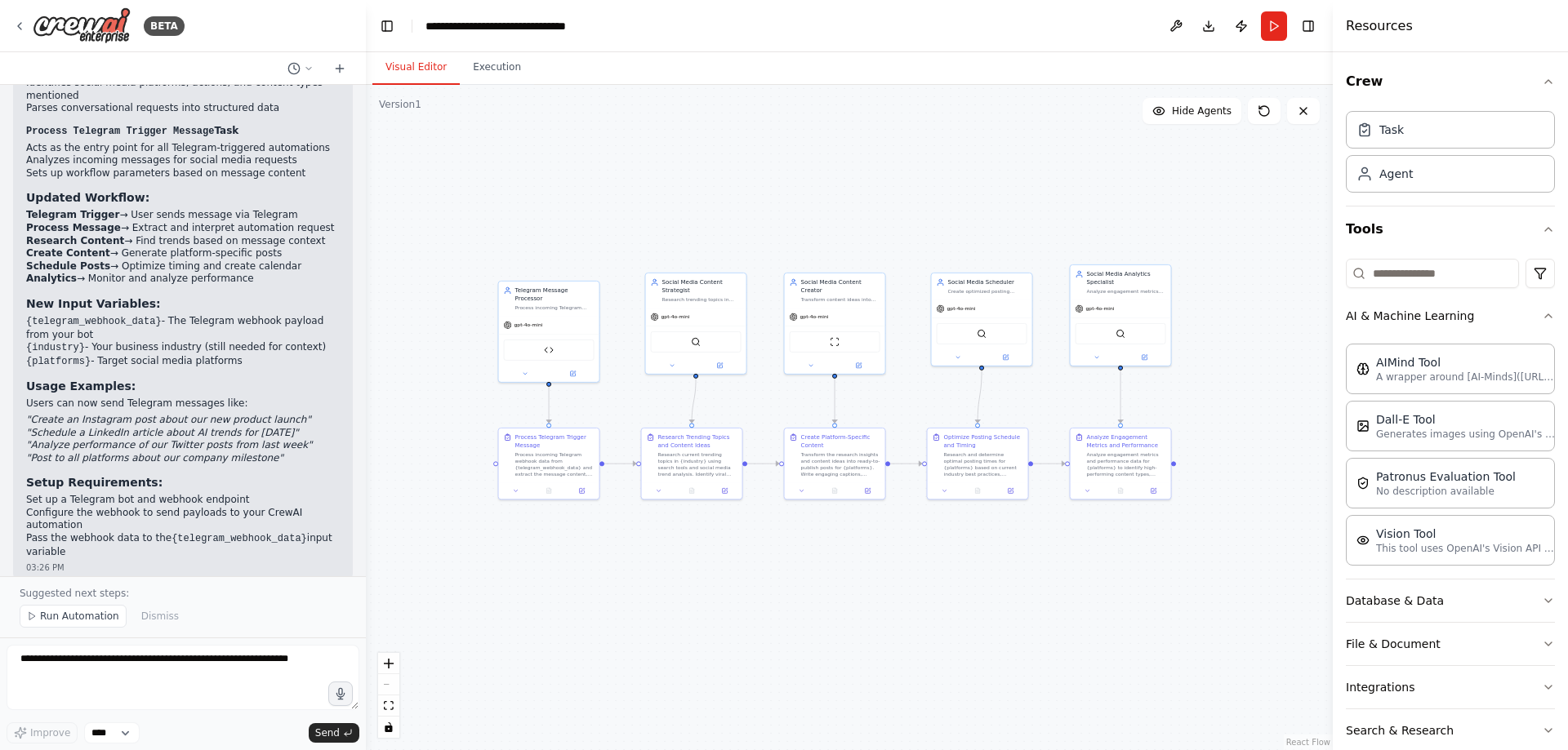
drag, startPoint x: 1199, startPoint y: 270, endPoint x: 1251, endPoint y: 209, distance: 80.2
click at [1251, 209] on div ".deletable-edge-delete-btn { width: 20px; height: 20px; border: 0px solid #ffff…" at bounding box center [849, 417] width 966 height 665
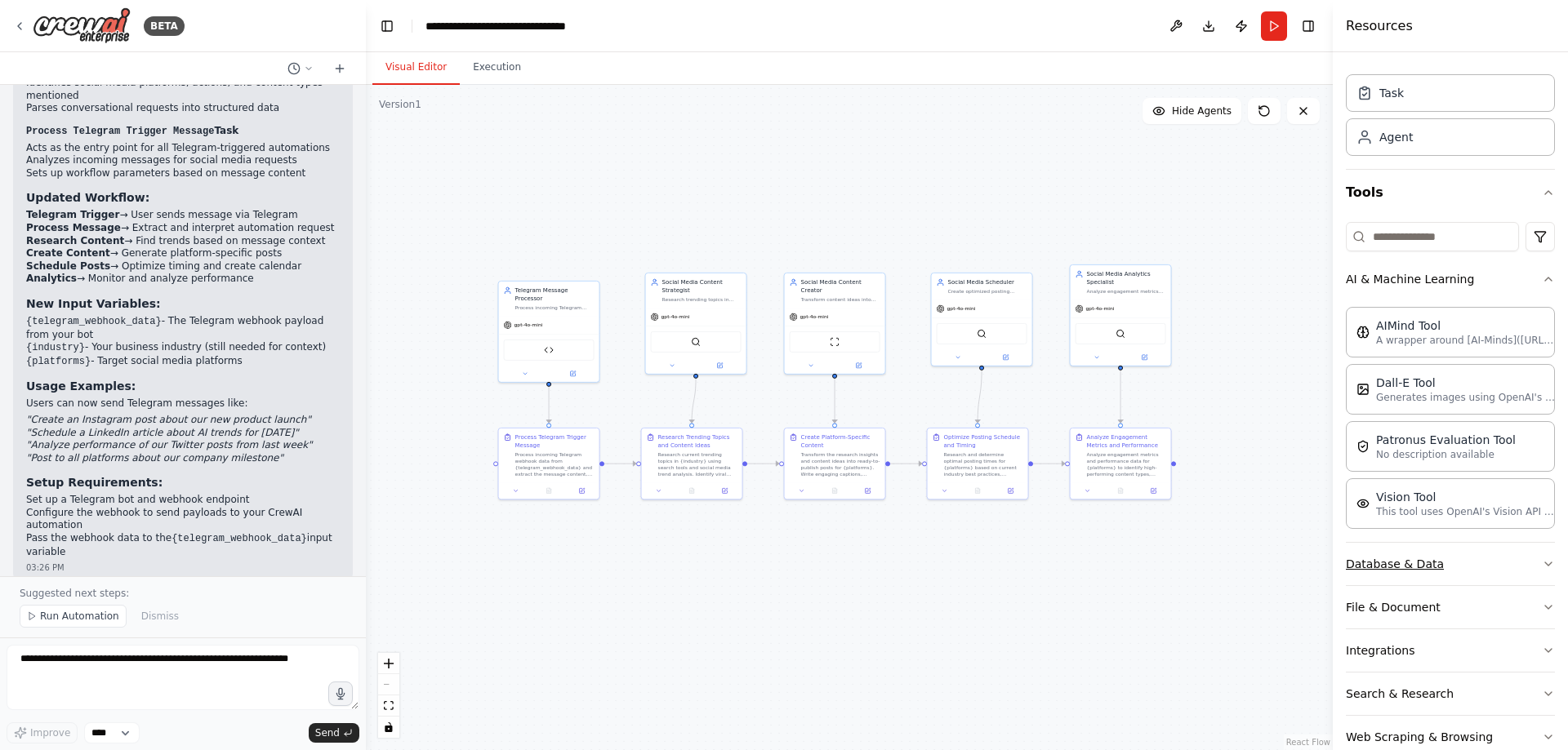
scroll to position [72, 0]
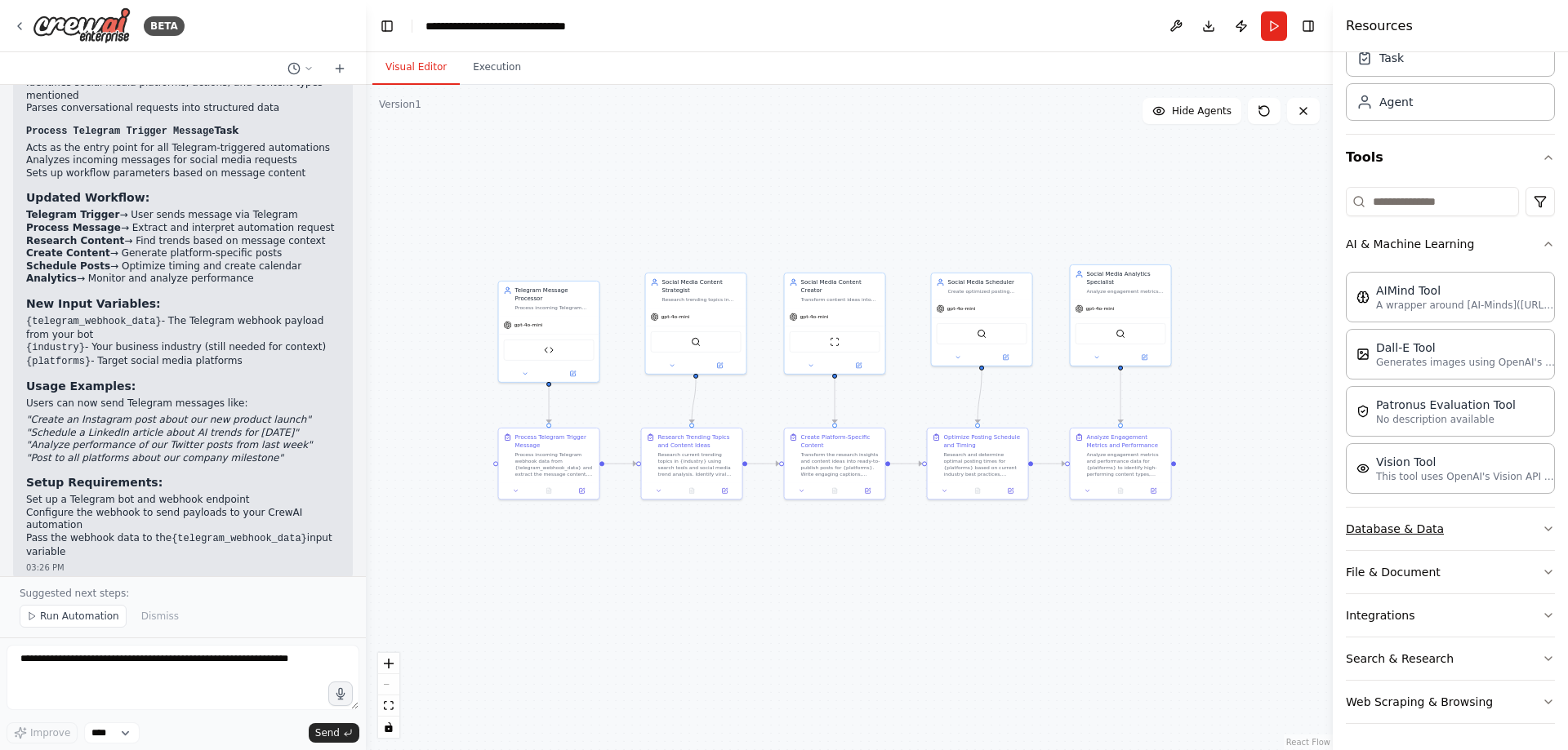
click at [1463, 536] on button "Database & Data" at bounding box center [1449, 528] width 209 height 42
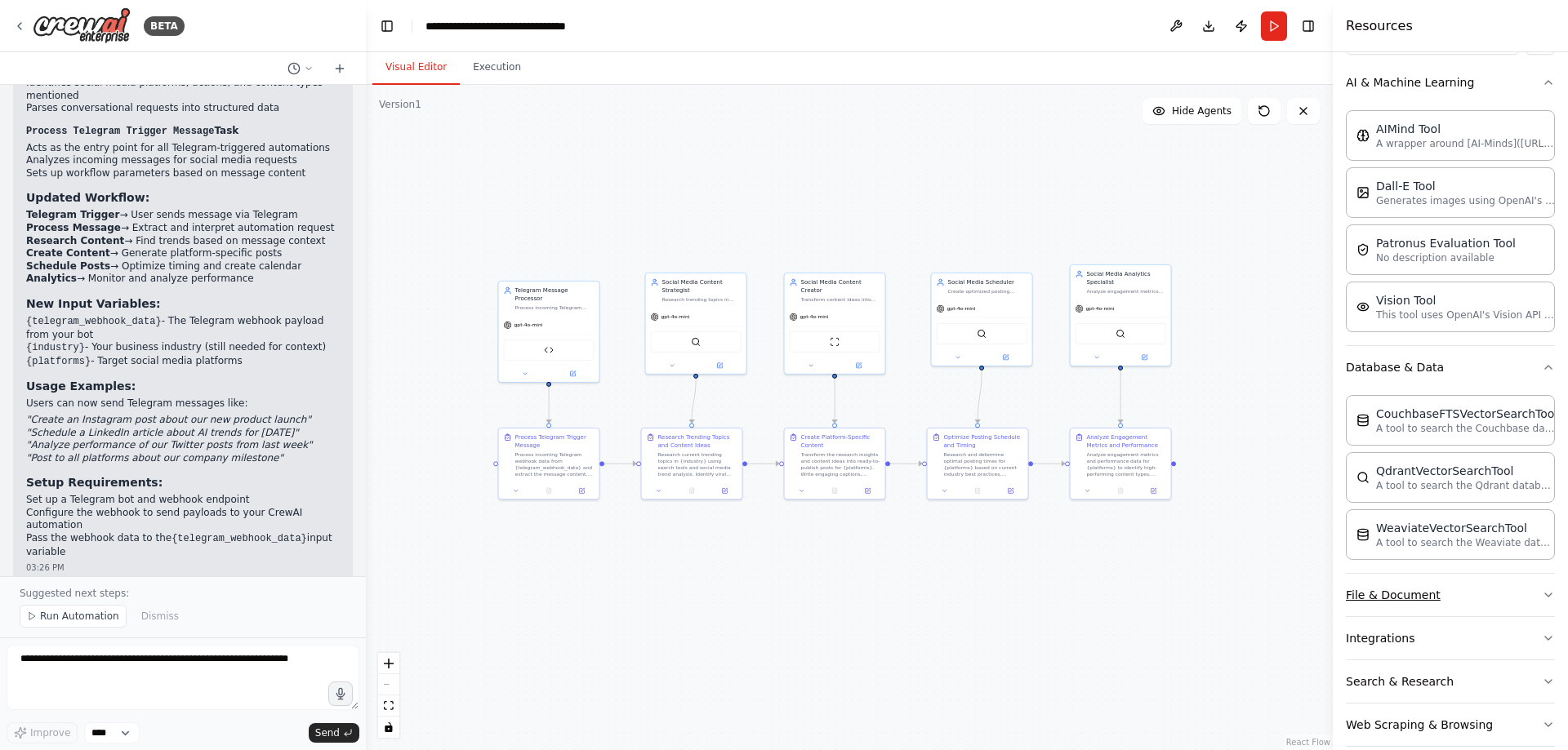
scroll to position [256, 0]
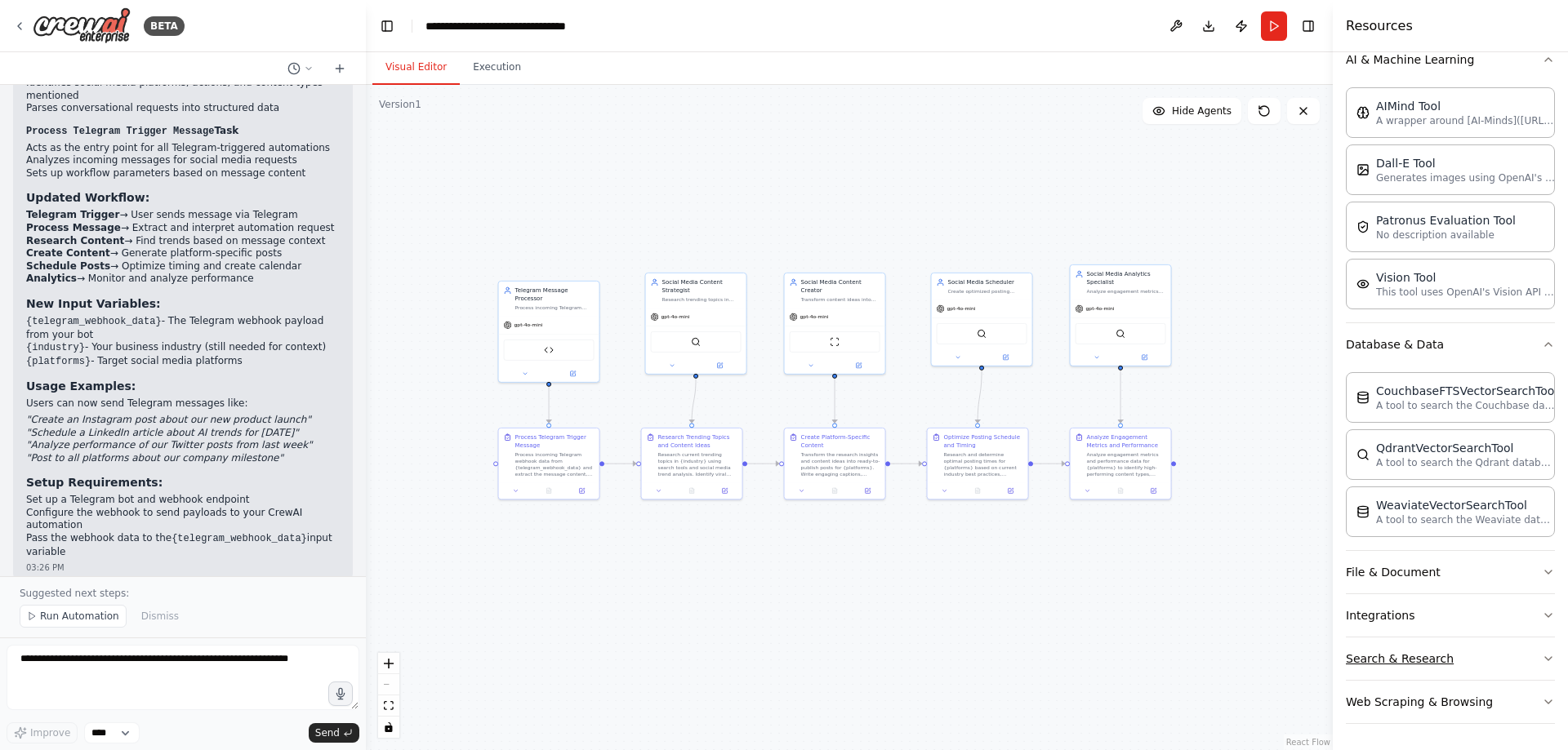
click at [1484, 653] on button "Search & Research" at bounding box center [1449, 658] width 209 height 42
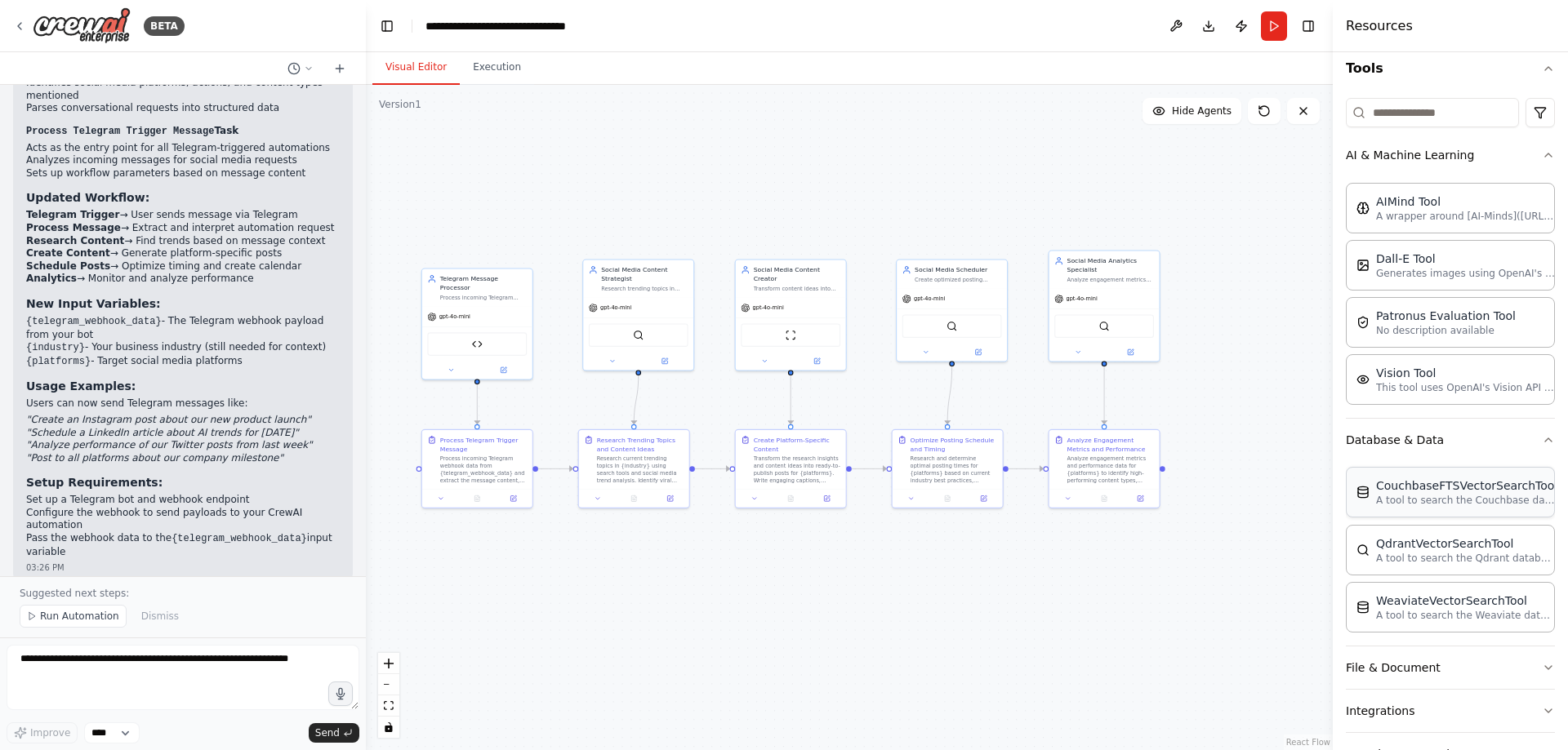
scroll to position [0, 0]
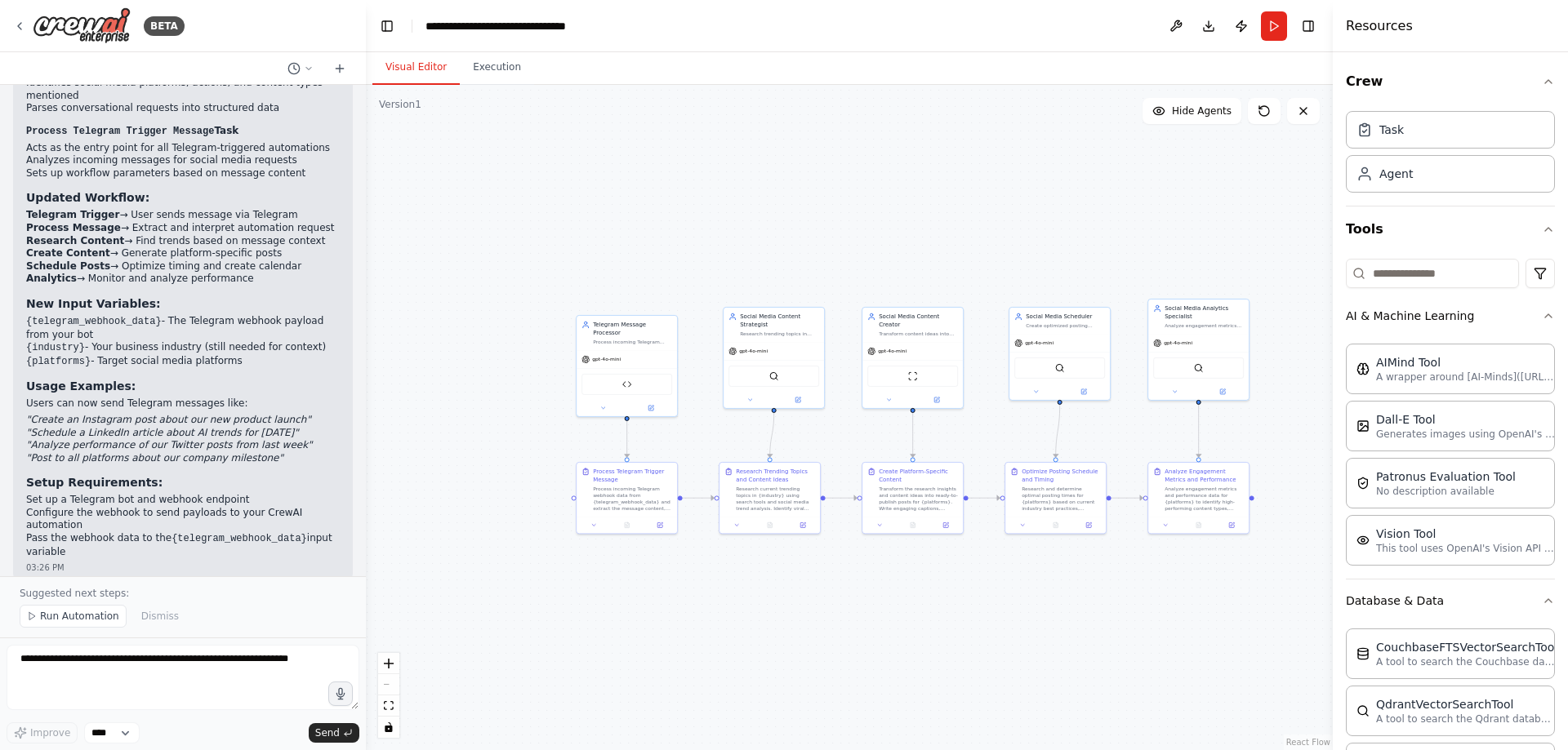
drag, startPoint x: 825, startPoint y: 207, endPoint x: 922, endPoint y: 254, distance: 107.8
click at [921, 253] on div ".deletable-edge-delete-btn { width: 20px; height: 20px; border: 0px solid #ffff…" at bounding box center [849, 417] width 966 height 665
click at [382, 22] on button "Toggle Left Sidebar" at bounding box center [387, 26] width 22 height 22
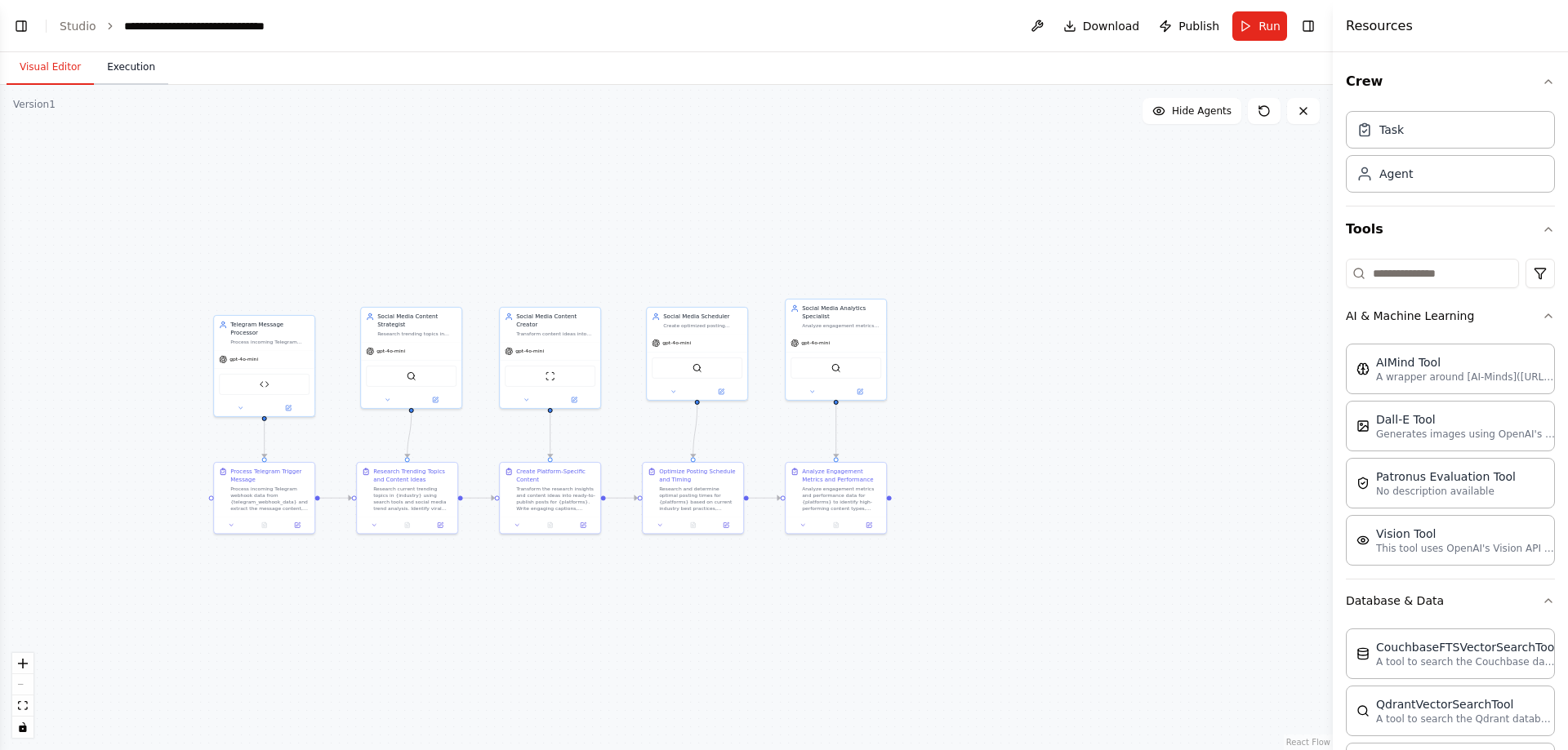
click at [122, 65] on button "Execution" at bounding box center [130, 67] width 74 height 35
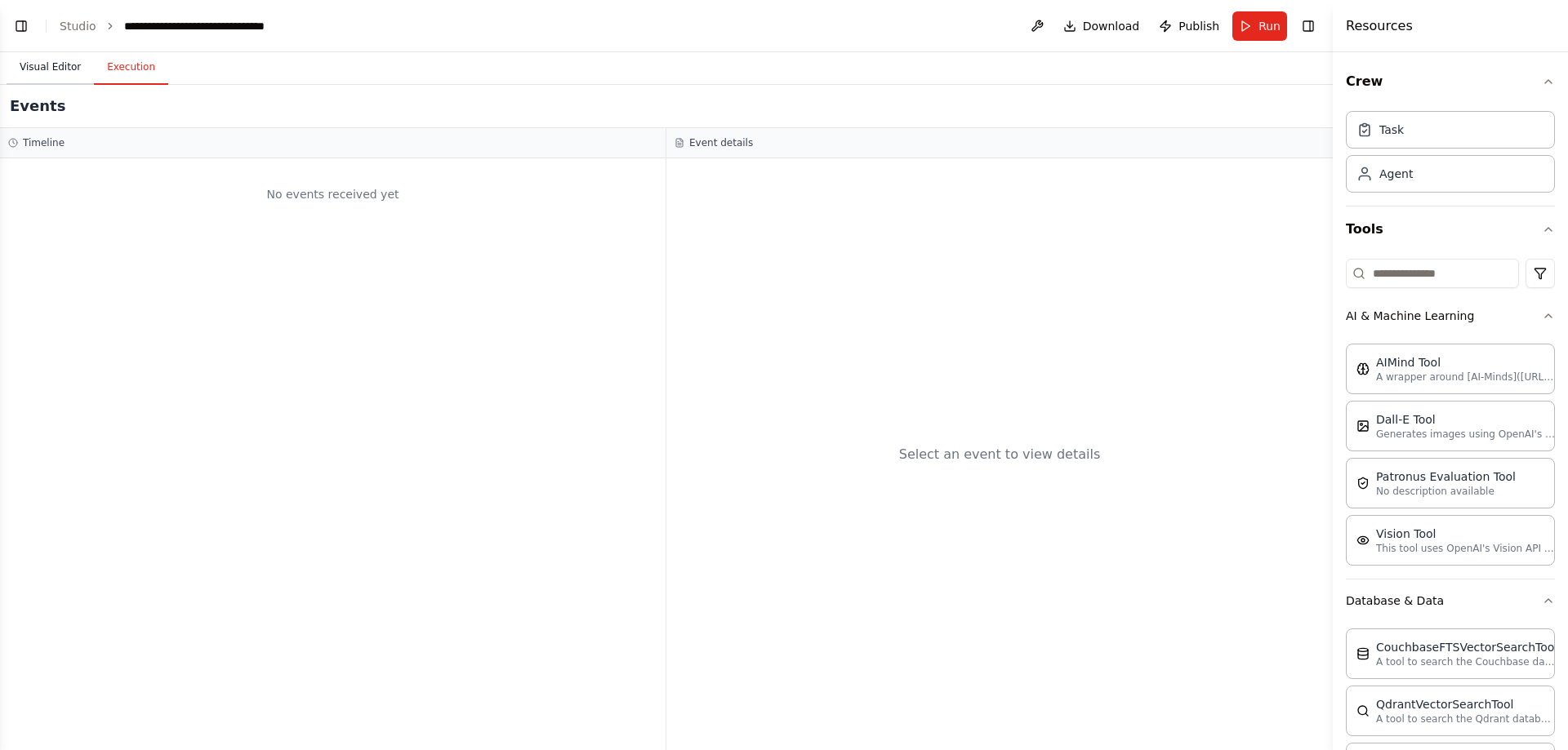
click at [36, 64] on button "Visual Editor" at bounding box center [50, 67] width 87 height 35
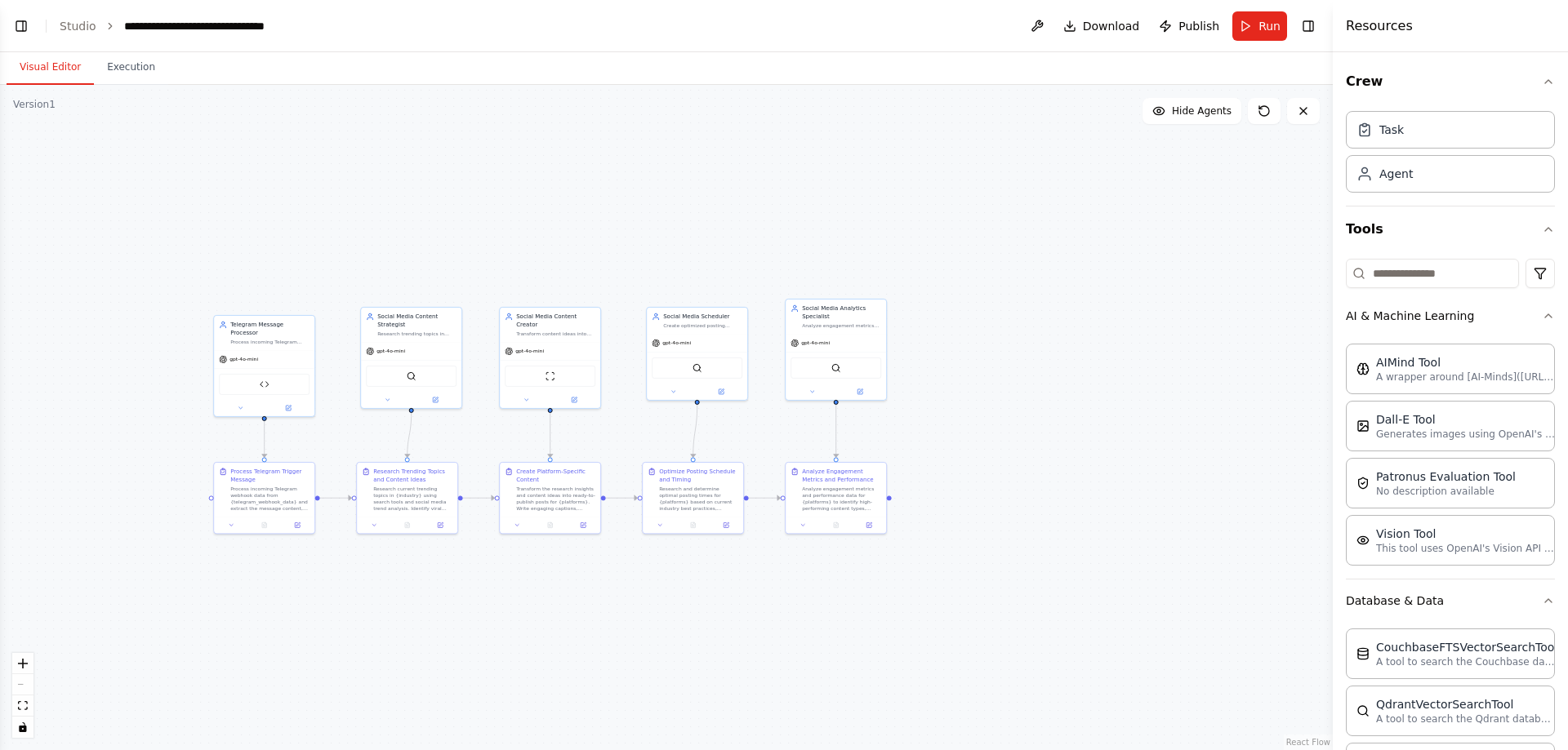
drag, startPoint x: 5, startPoint y: 28, endPoint x: 38, endPoint y: 28, distance: 33.0
click at [11, 28] on header "**********" at bounding box center [666, 26] width 1333 height 52
click at [40, 28] on header "**********" at bounding box center [666, 26] width 1333 height 52
click at [24, 28] on button "Toggle Left Sidebar" at bounding box center [21, 26] width 22 height 22
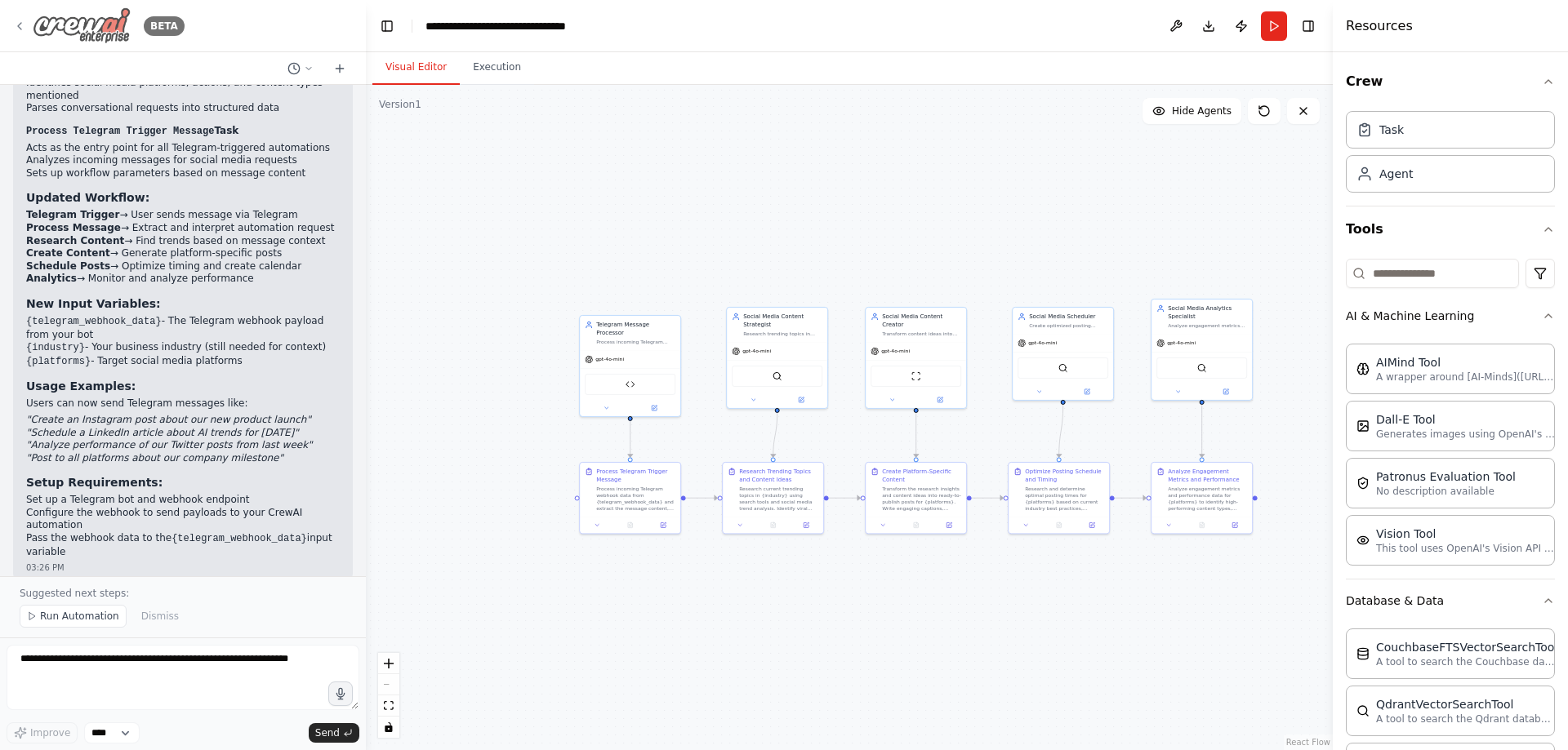
click at [39, 26] on img at bounding box center [81, 25] width 98 height 36
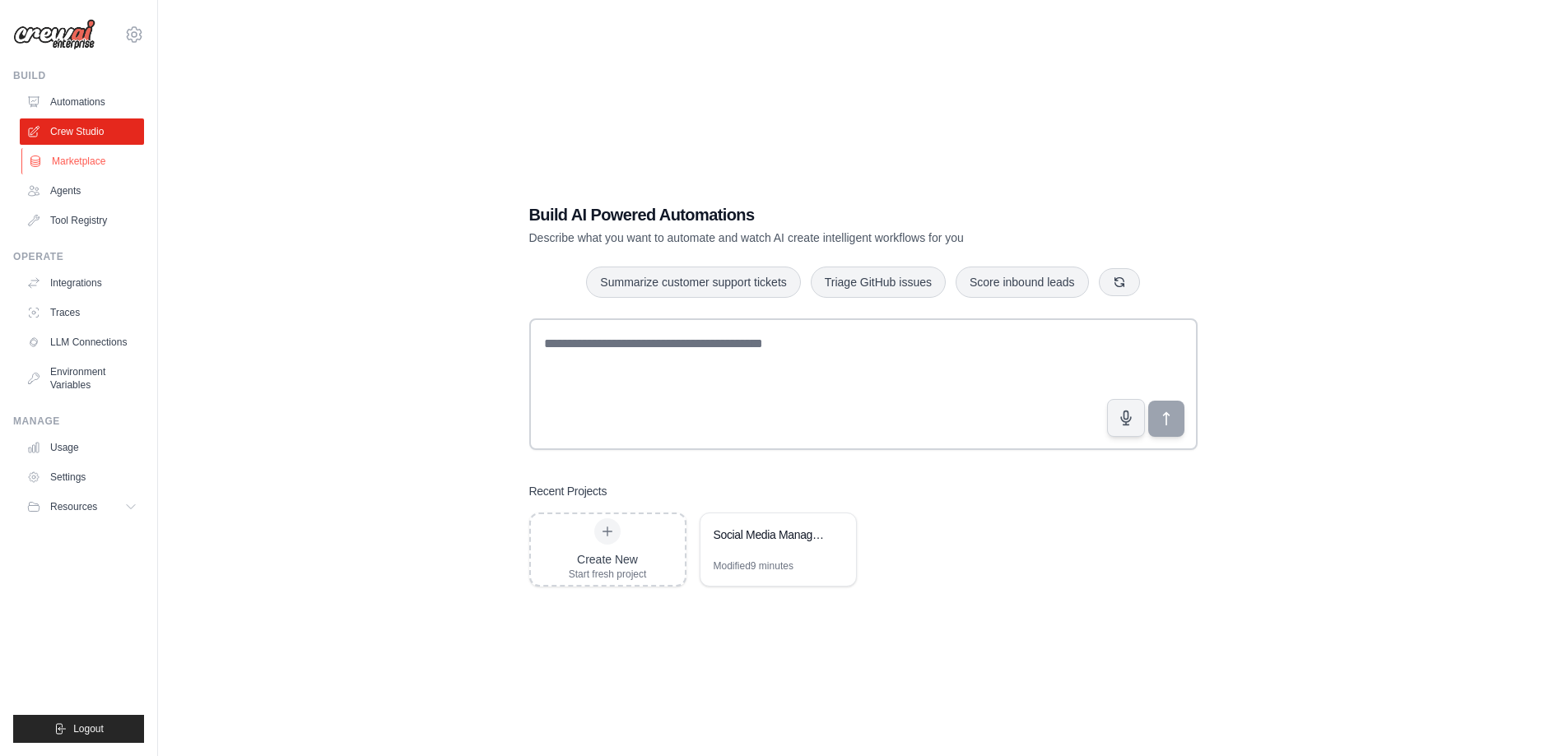
click at [65, 152] on link "Marketplace" at bounding box center [84, 161] width 124 height 26
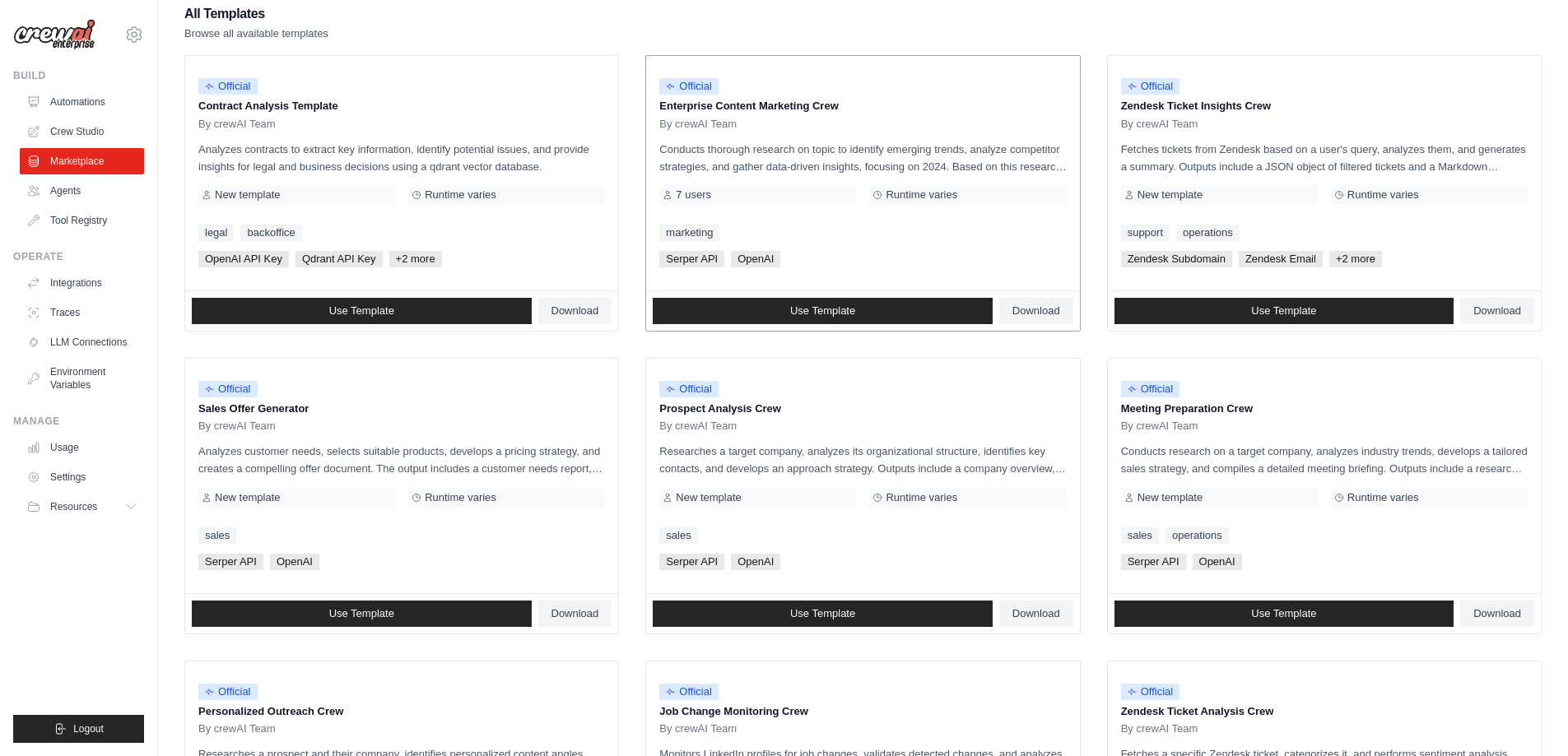
scroll to position [191, 0]
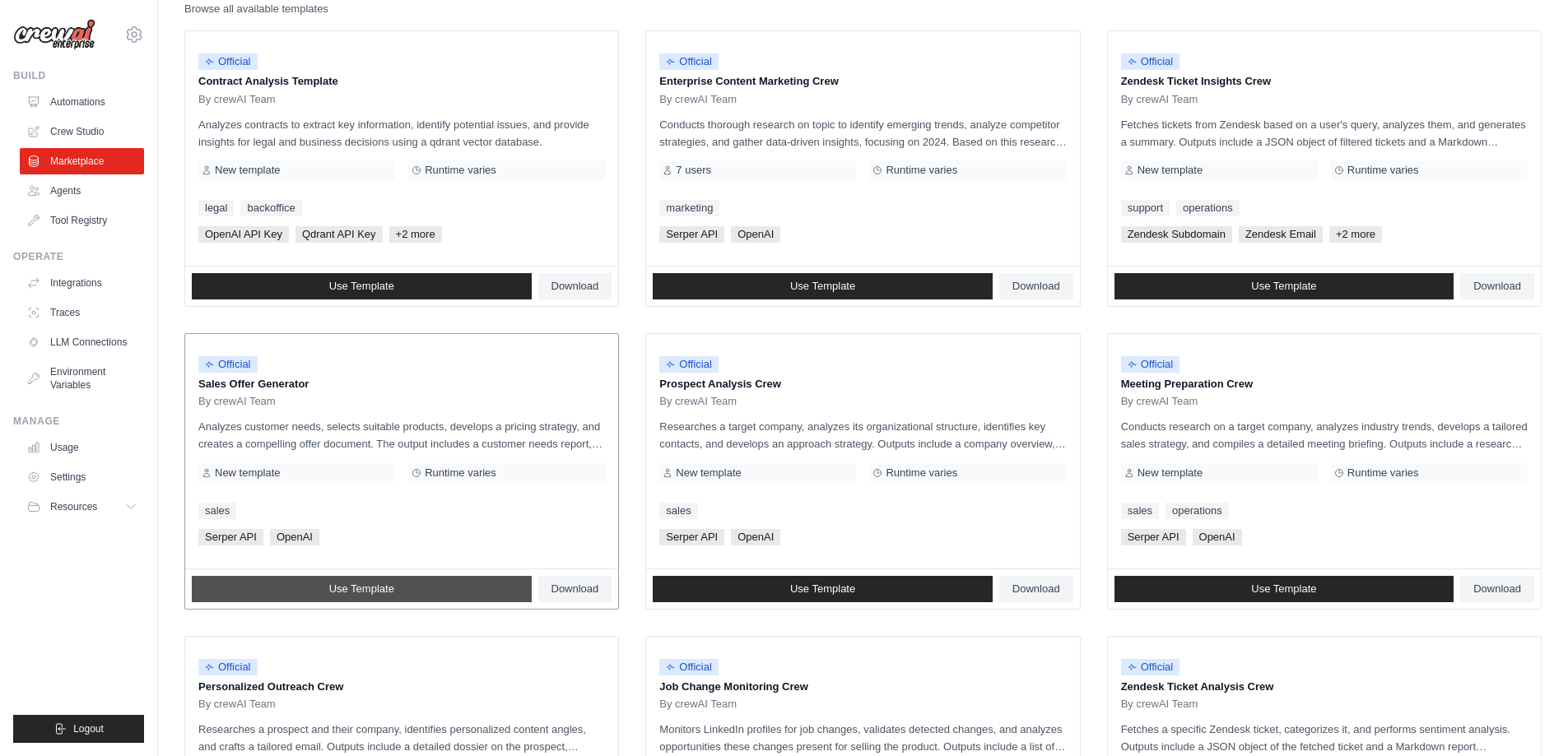
click at [415, 585] on link "Use Template" at bounding box center [361, 589] width 339 height 26
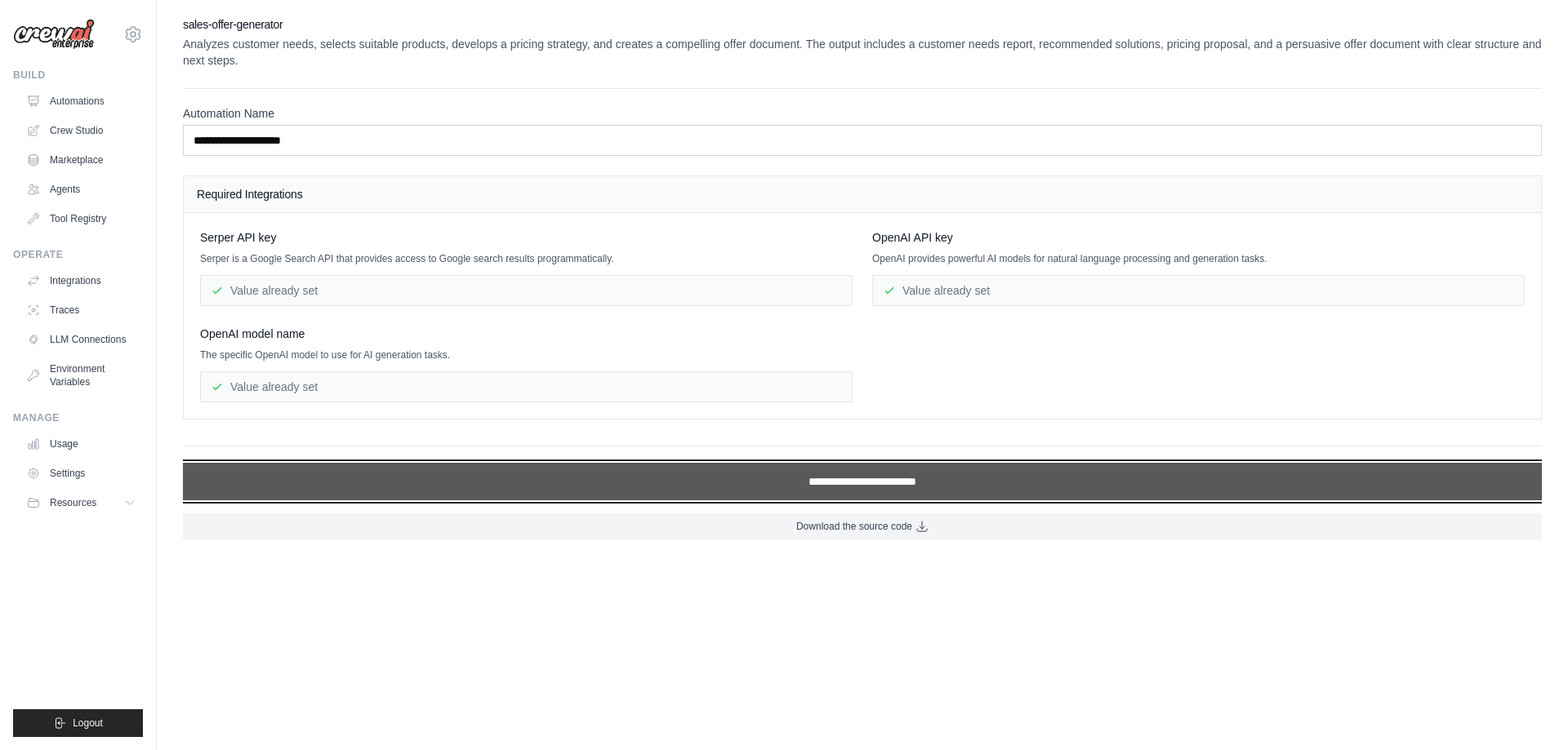
click at [884, 478] on input "**********" at bounding box center [863, 482] width 1358 height 37
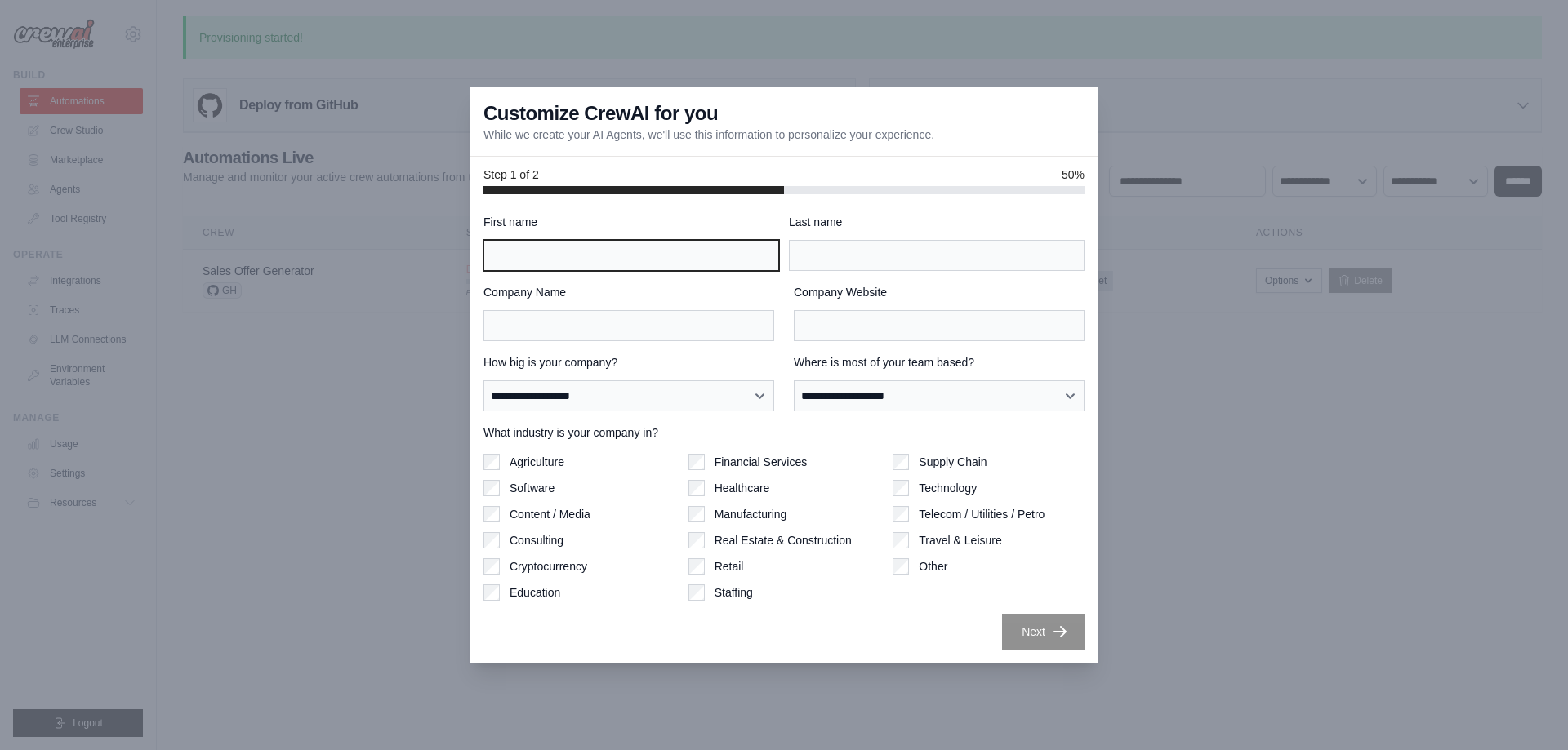
click at [592, 254] on input "First name" at bounding box center [632, 255] width 296 height 31
type input "***"
type input "********"
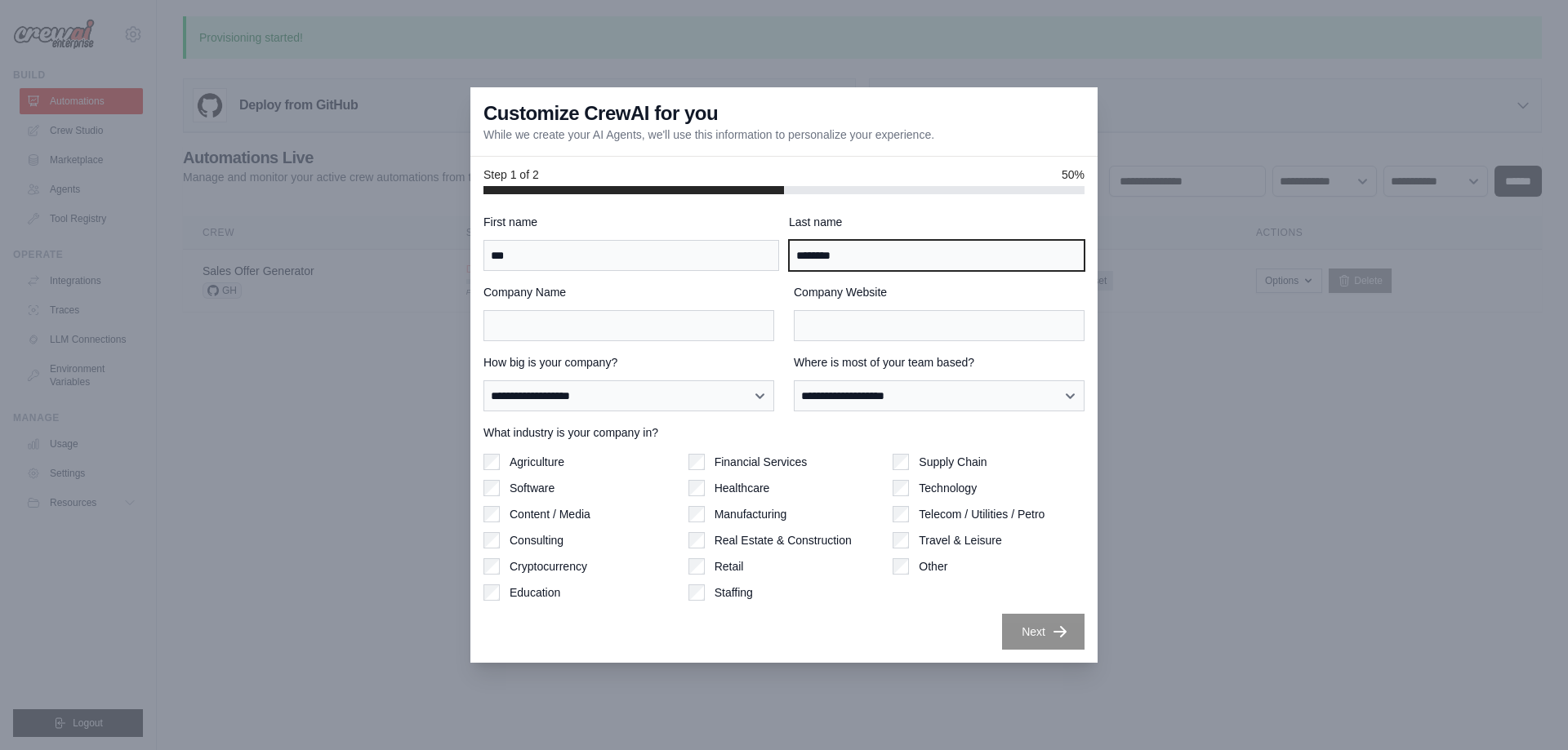
type input "**********"
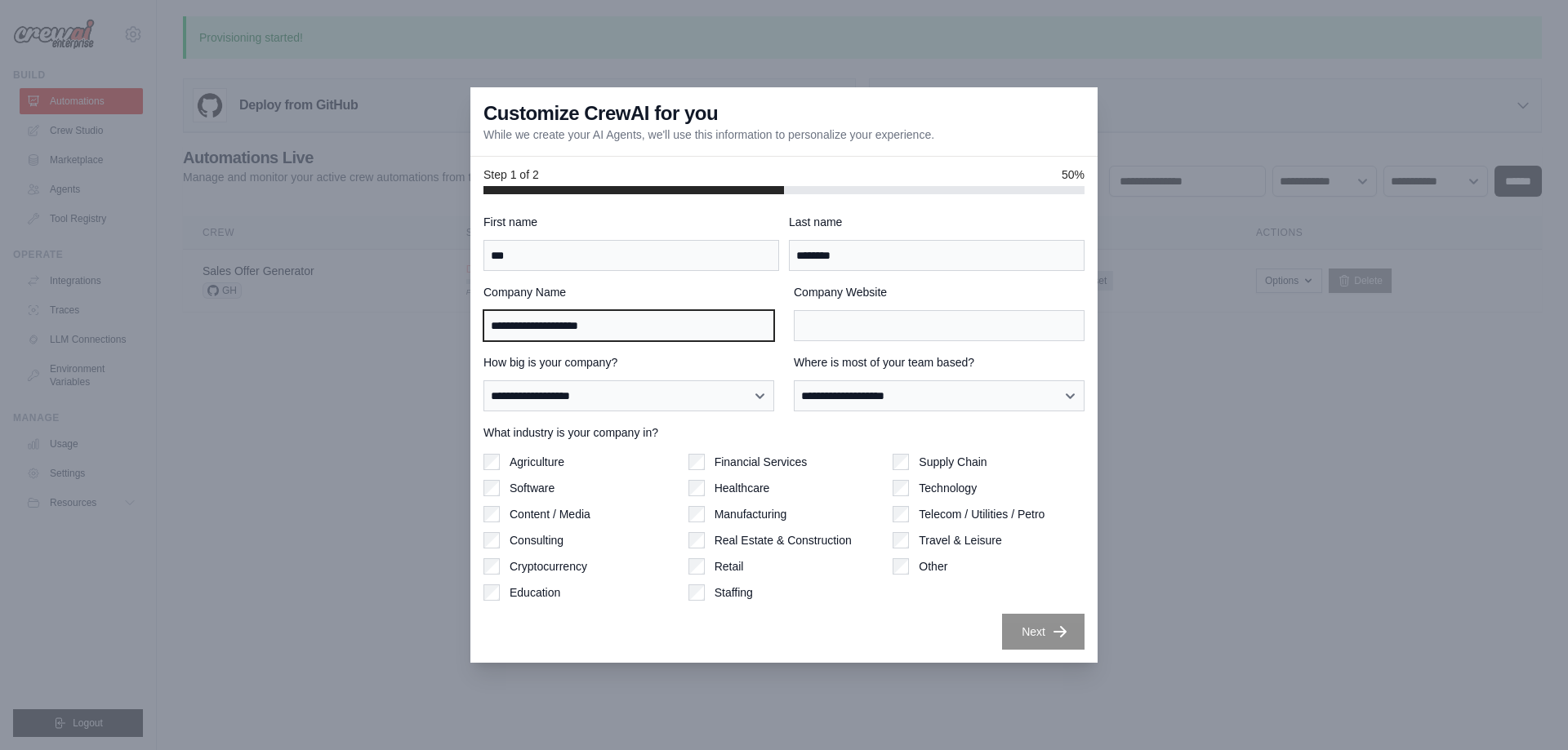
type input "**********"
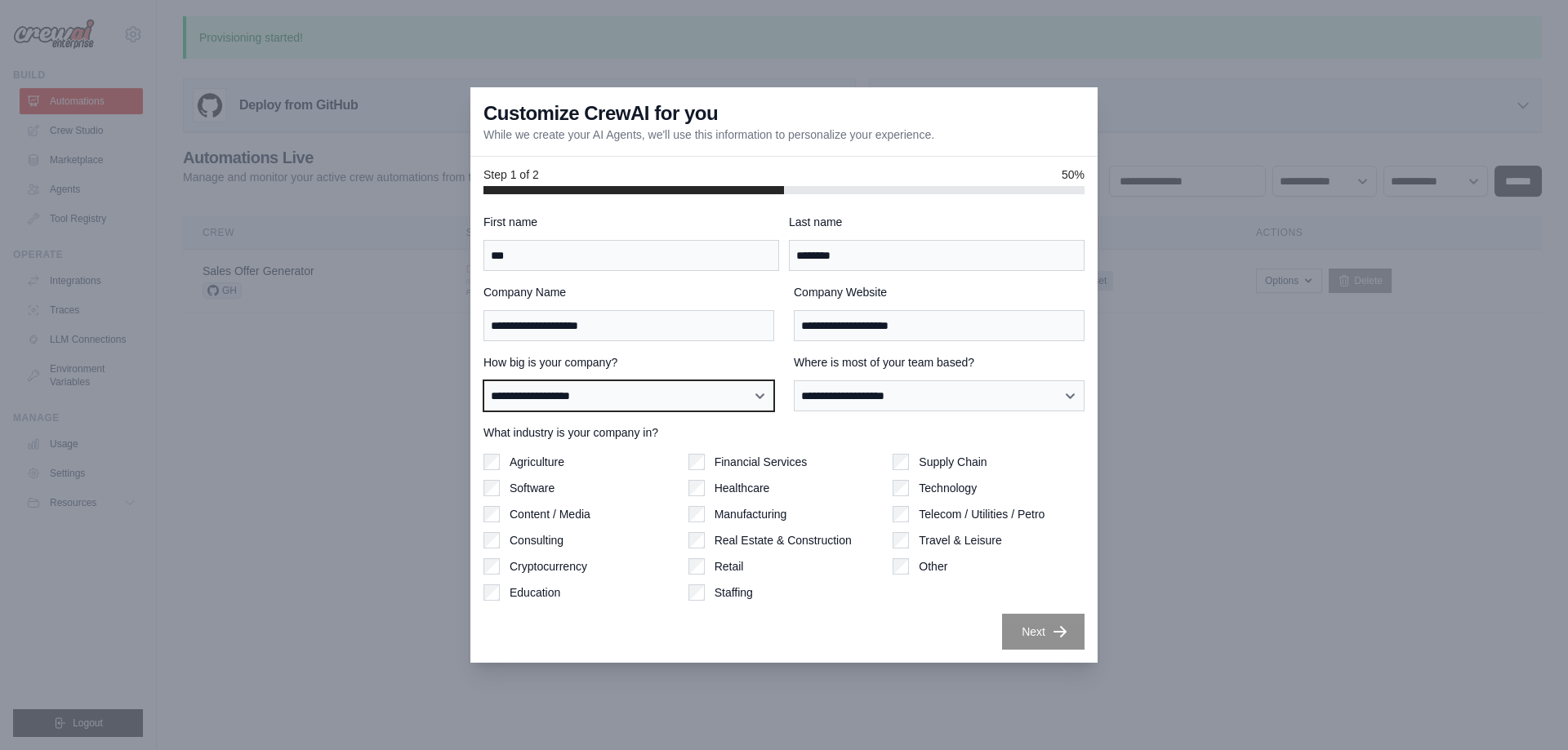
click at [678, 394] on select "**********" at bounding box center [629, 396] width 291 height 31
select select "**********"
click at [484, 381] on select "**********" at bounding box center [629, 396] width 291 height 31
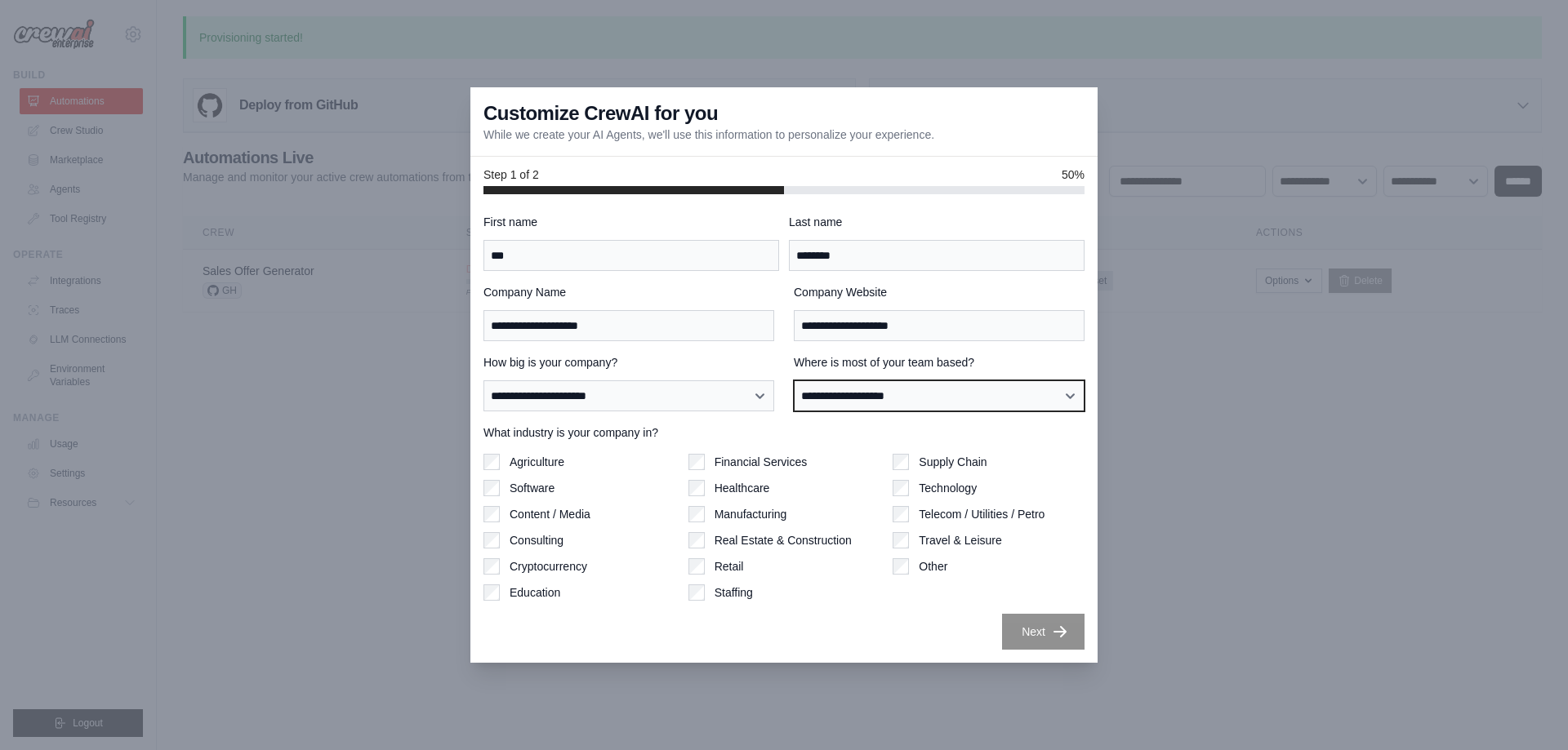
click at [883, 398] on select "**********" at bounding box center [938, 396] width 291 height 31
select select "**********"
click at [793, 381] on select "**********" at bounding box center [938, 396] width 291 height 31
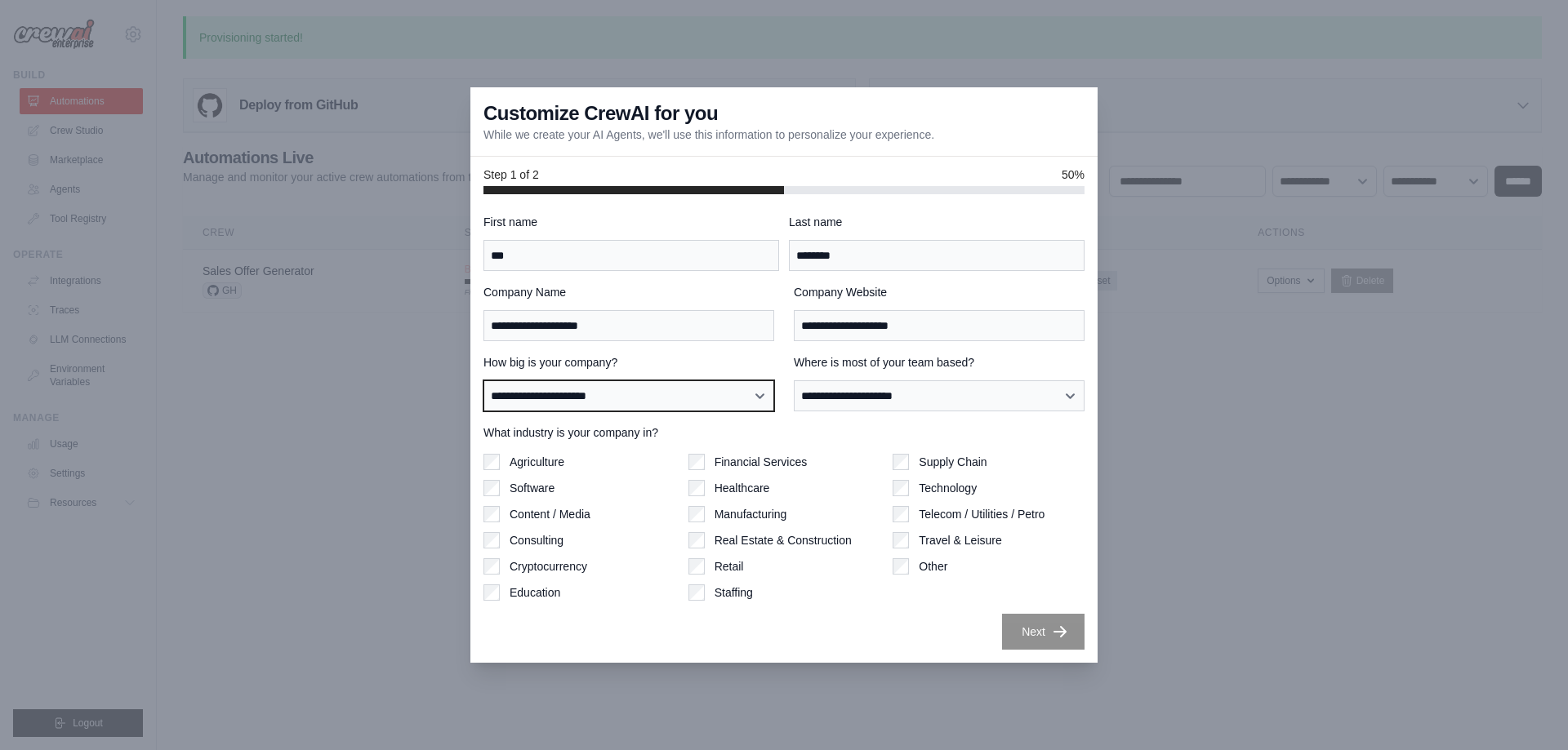
click at [704, 394] on select "**********" at bounding box center [629, 396] width 291 height 31
select select "**********"
click at [484, 381] on select "**********" at bounding box center [629, 396] width 291 height 31
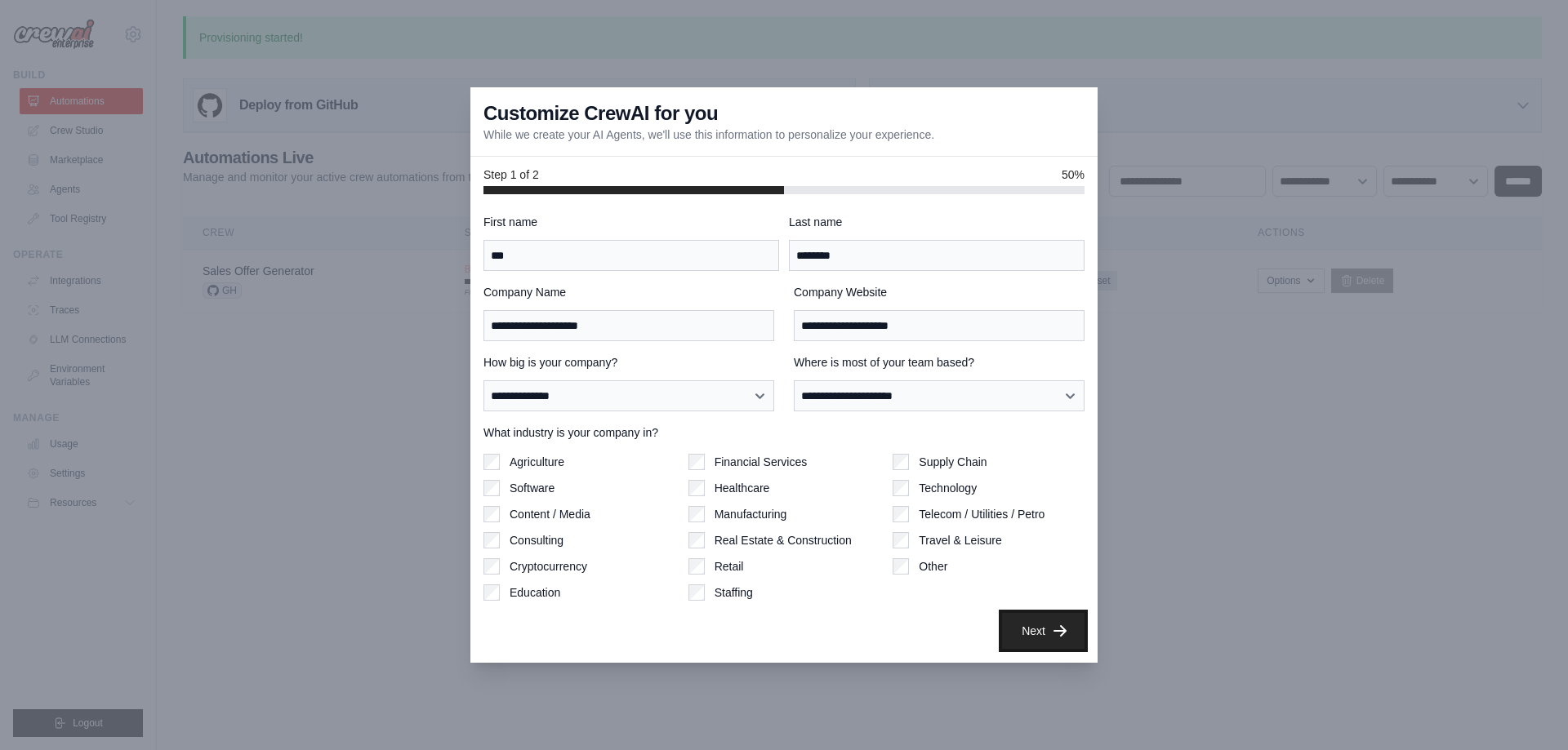
click at [1075, 632] on button "Next" at bounding box center [1043, 631] width 82 height 36
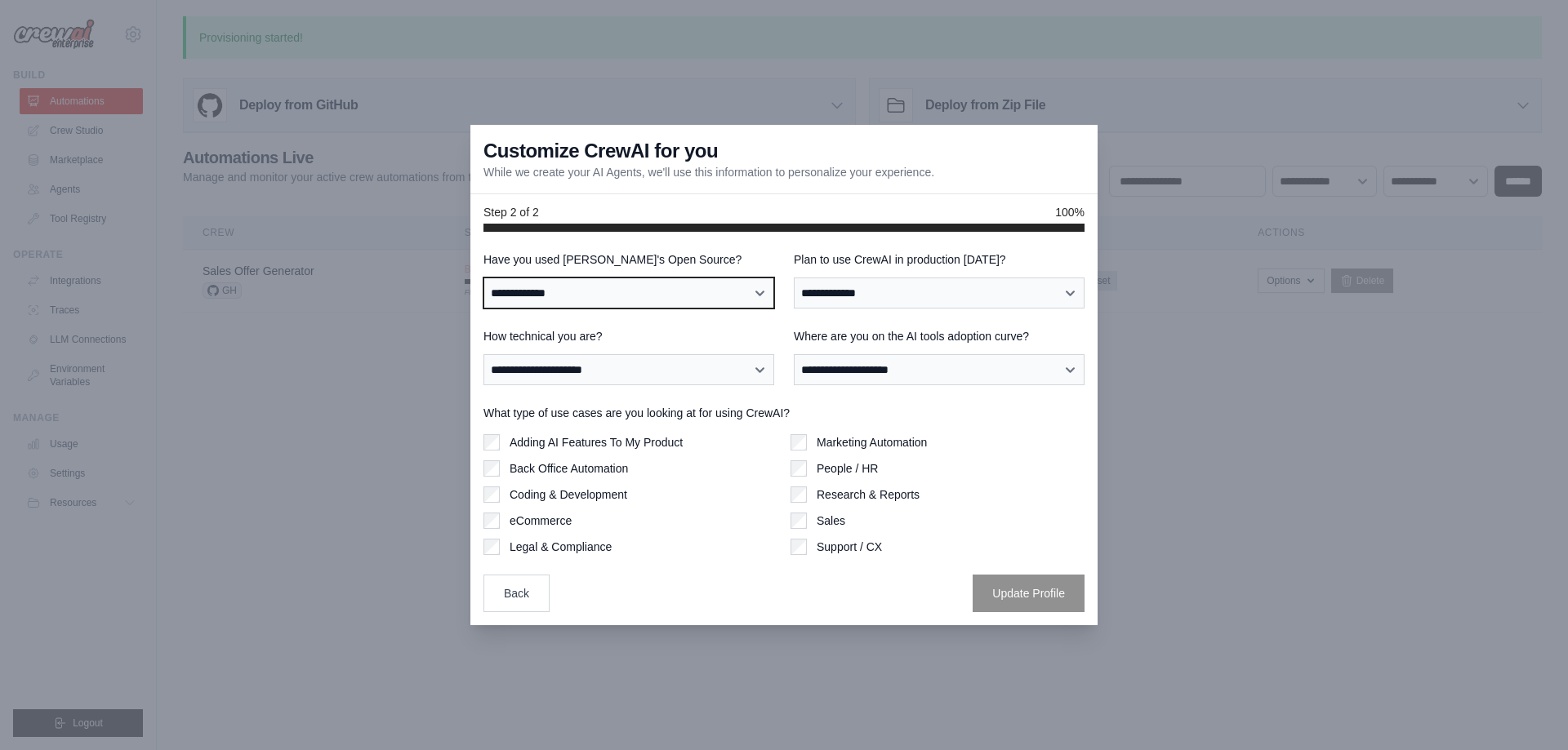
click at [693, 292] on select "**********" at bounding box center [629, 293] width 291 height 31
select select "**"
click at [484, 278] on select "**********" at bounding box center [629, 293] width 291 height 31
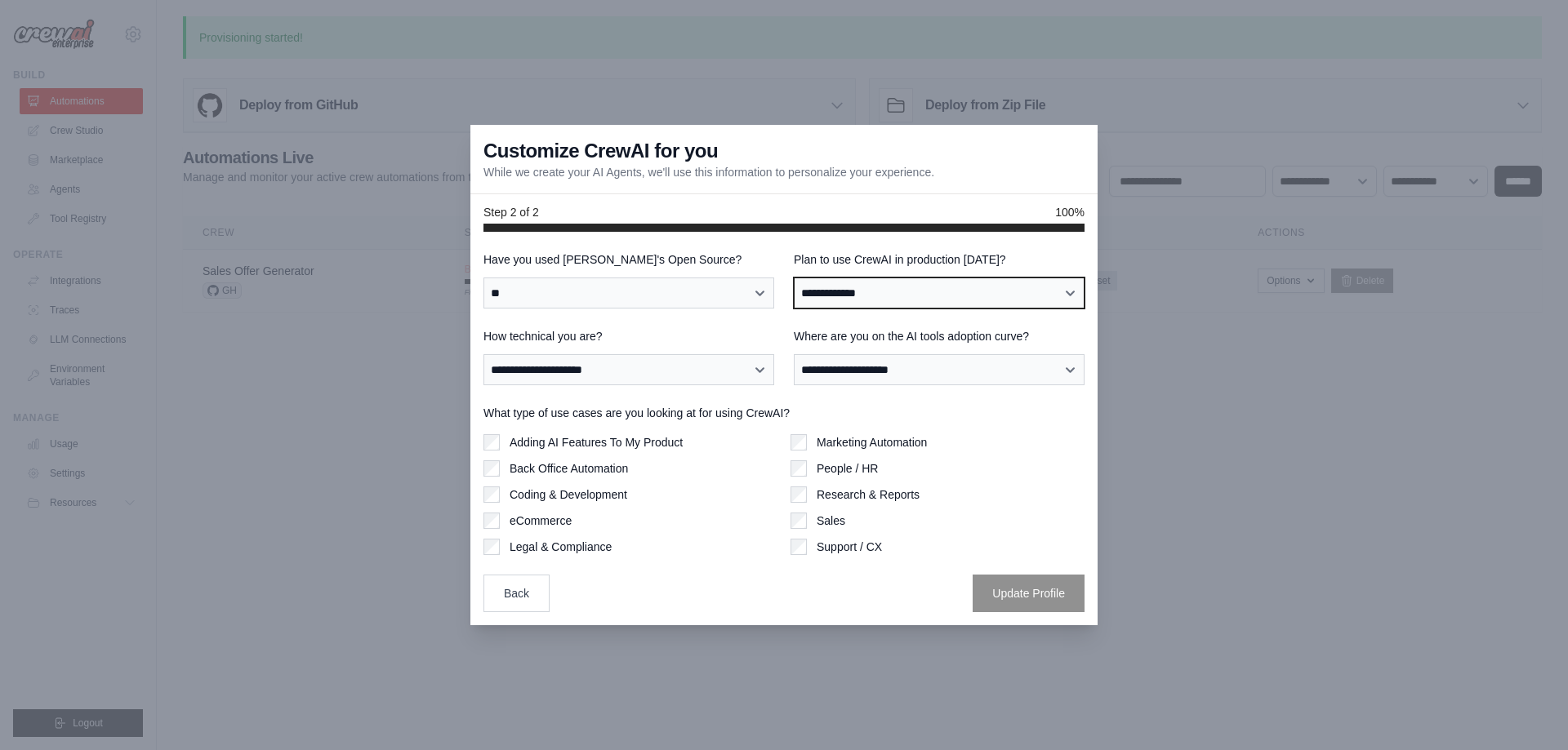
click at [999, 296] on select "**********" at bounding box center [938, 293] width 291 height 31
select select "****"
click at [793, 278] on select "**********" at bounding box center [938, 293] width 291 height 31
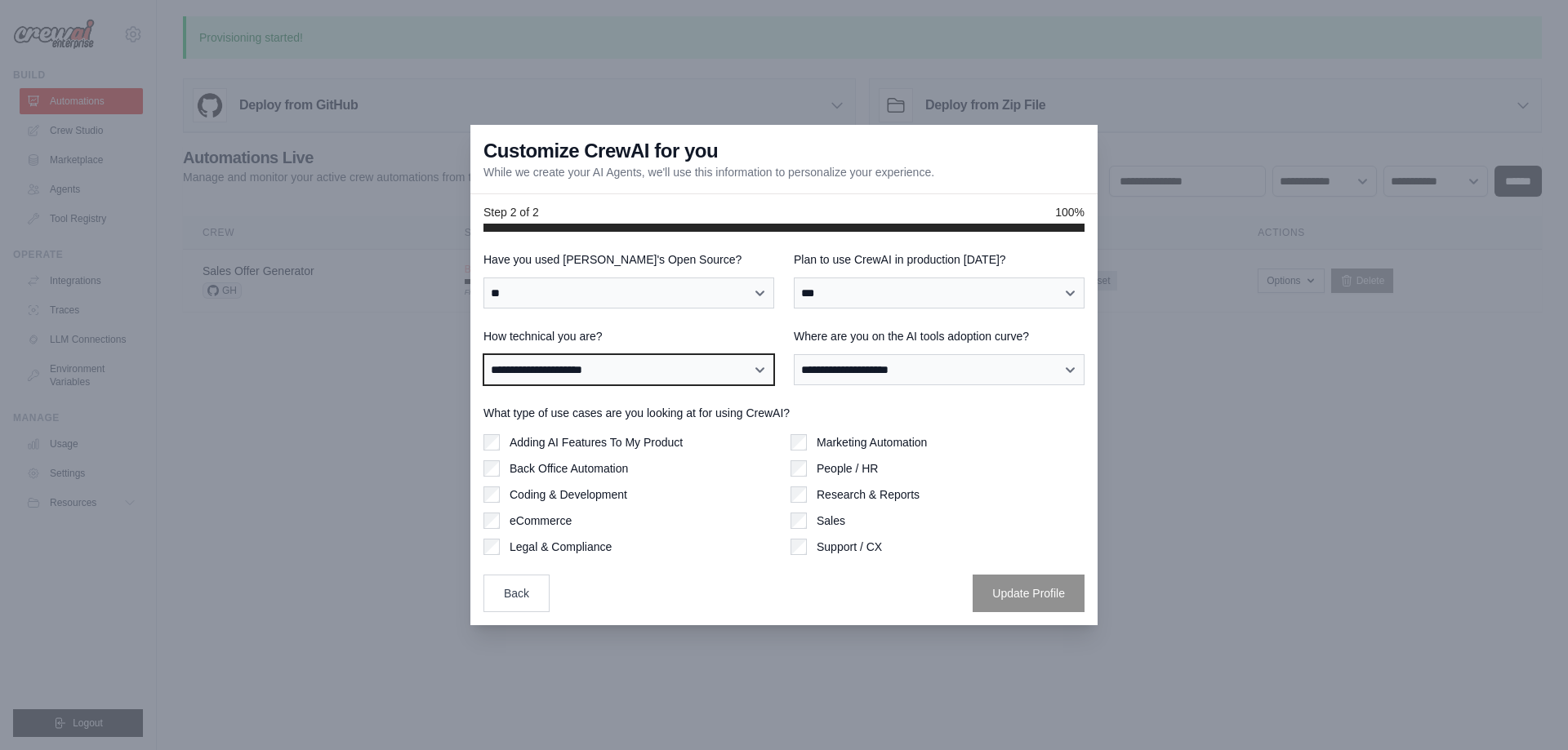
click at [735, 364] on select "**********" at bounding box center [629, 369] width 291 height 31
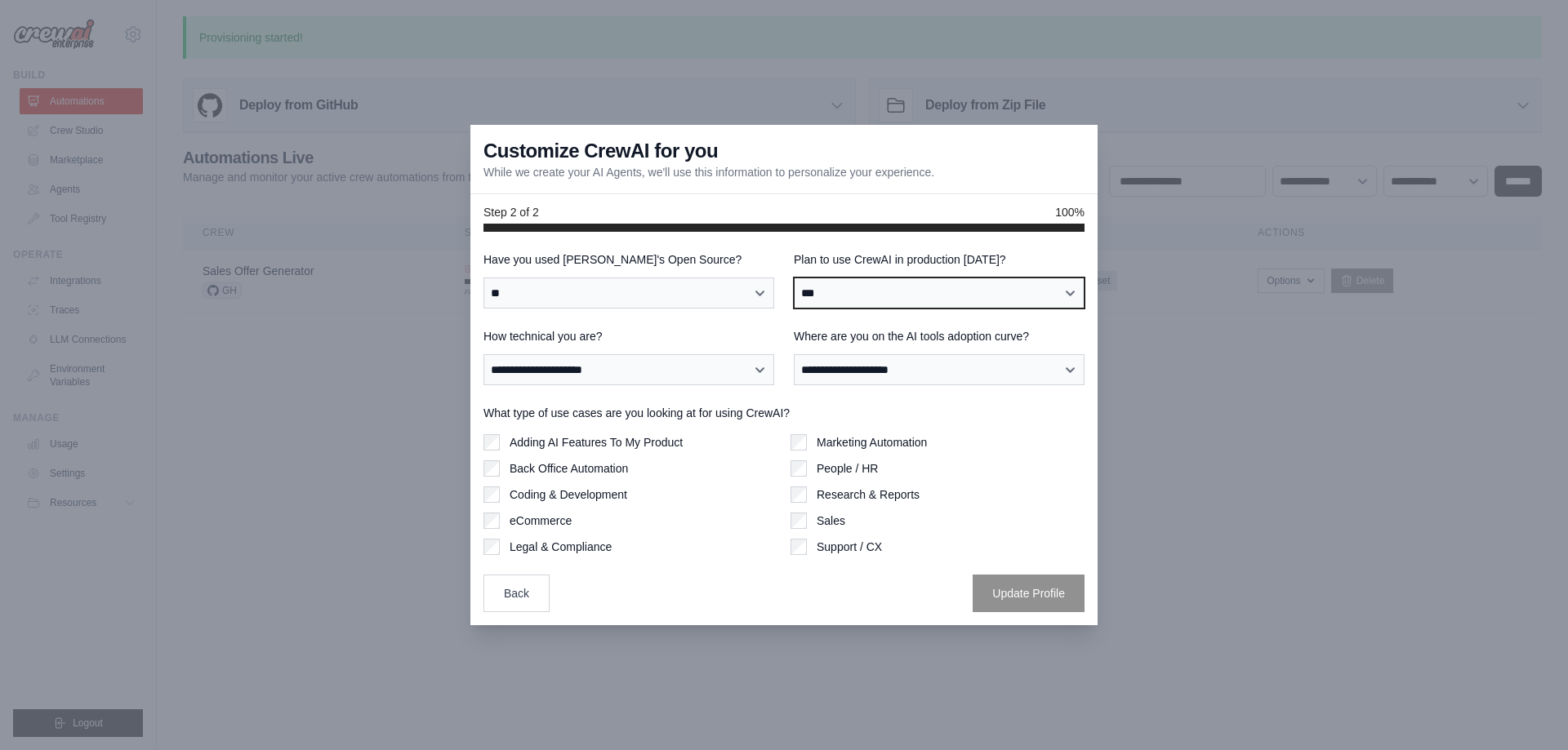
click at [915, 288] on select "**********" at bounding box center [938, 293] width 291 height 31
click at [793, 278] on select "**********" at bounding box center [938, 293] width 291 height 31
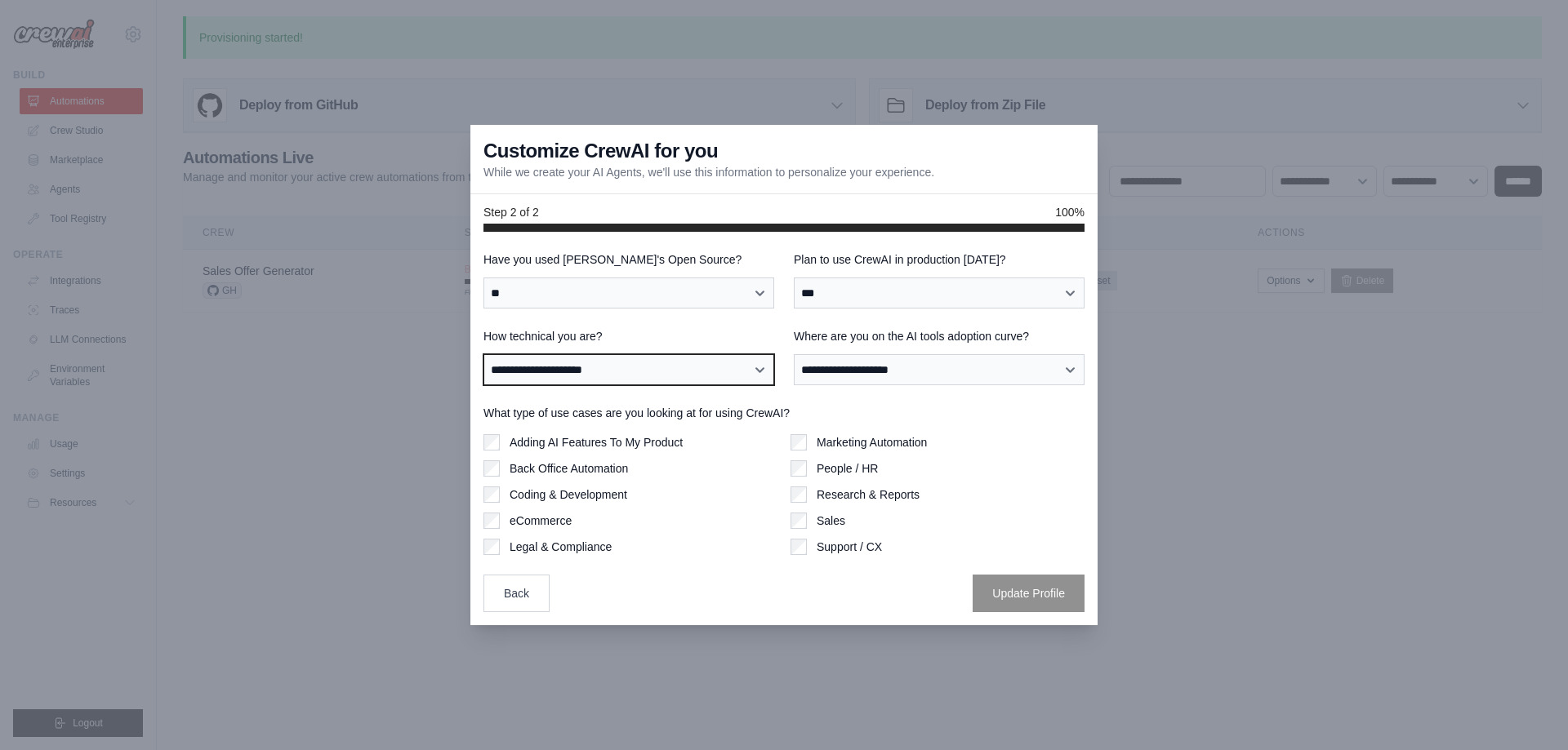
click at [730, 373] on select "**********" at bounding box center [629, 369] width 291 height 31
click at [484, 354] on select "**********" at bounding box center [629, 369] width 291 height 31
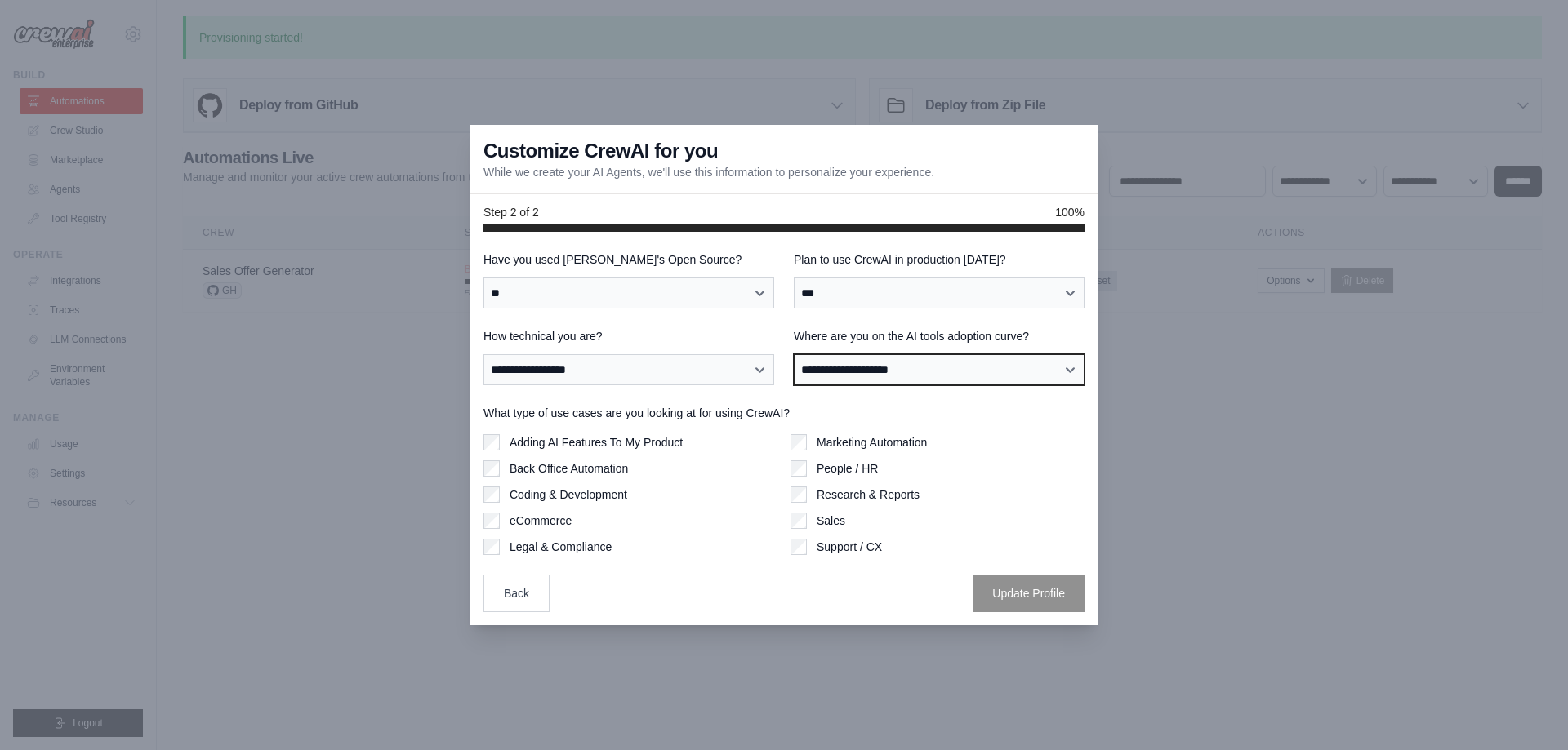
click at [937, 369] on select "**********" at bounding box center [938, 369] width 291 height 31
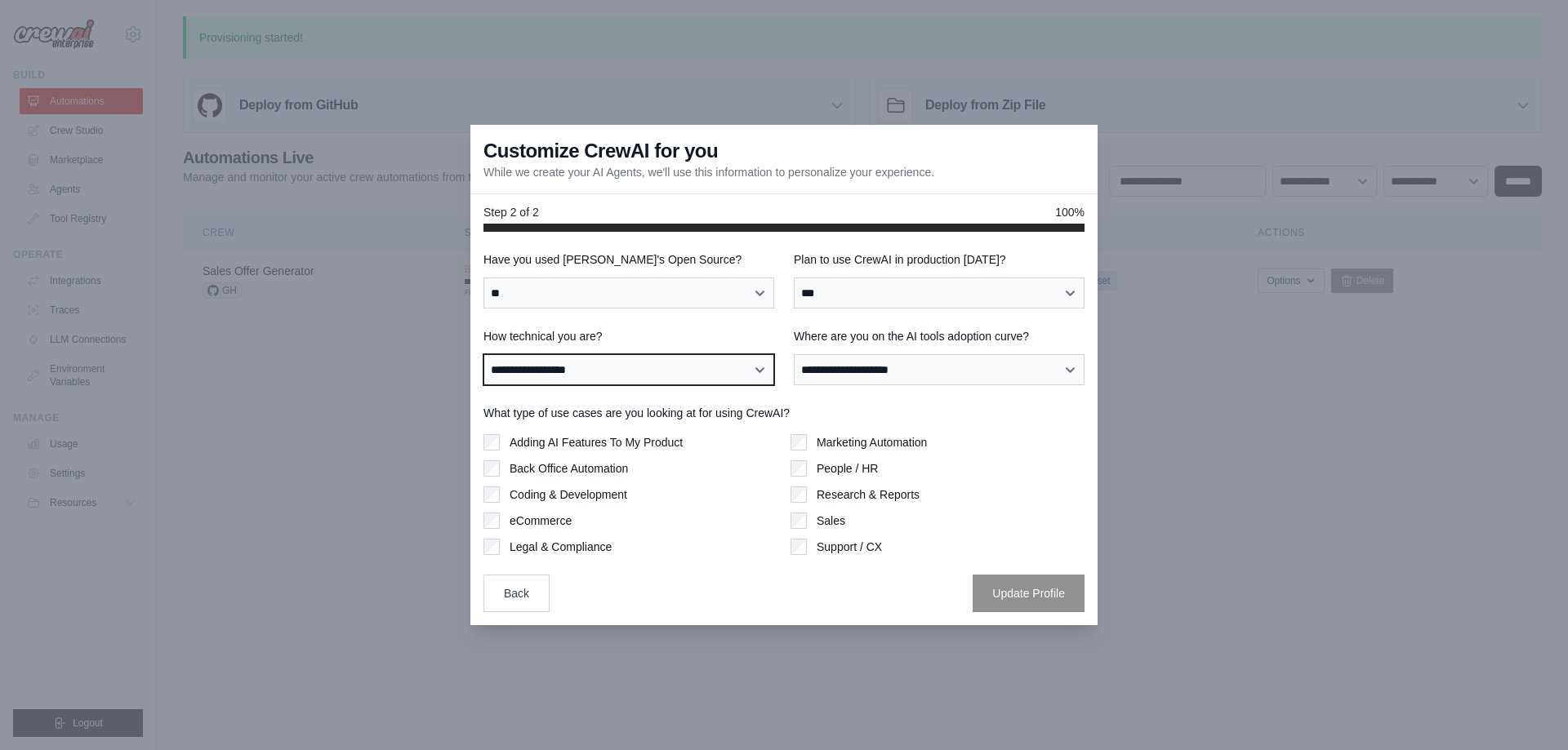
click at [710, 378] on select "**********" at bounding box center [629, 369] width 291 height 31
select select "**********"
click at [484, 354] on select "**********" at bounding box center [629, 369] width 291 height 31
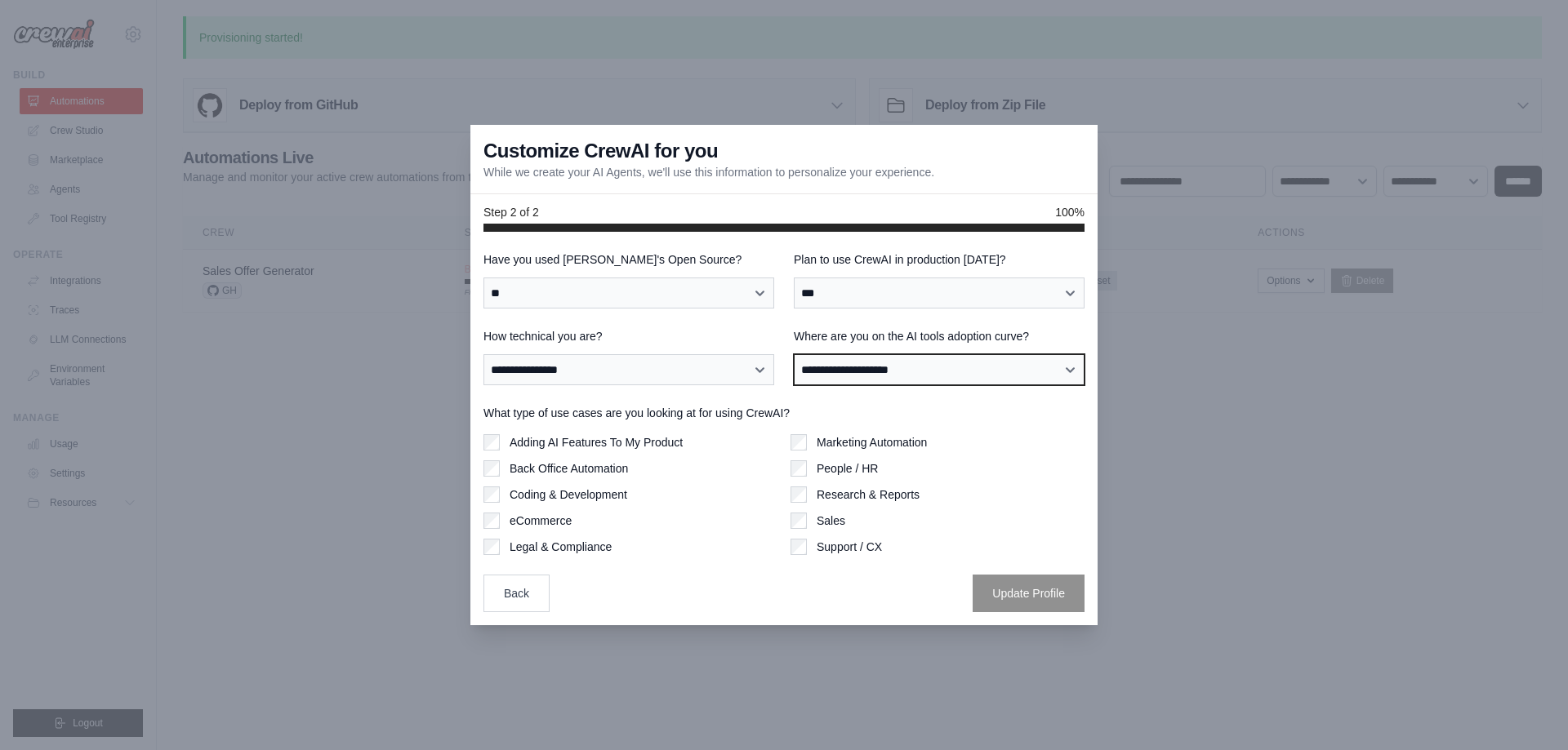
click at [985, 376] on select "**********" at bounding box center [938, 369] width 291 height 31
select select "**********"
click at [793, 354] on select "**********" at bounding box center [938, 369] width 291 height 31
click at [589, 459] on div "Adding AI Features To My Product Back Office Automation Coding & Development eC…" at bounding box center [631, 494] width 294 height 121
click at [585, 467] on label "Back Office Automation" at bounding box center [569, 468] width 119 height 16
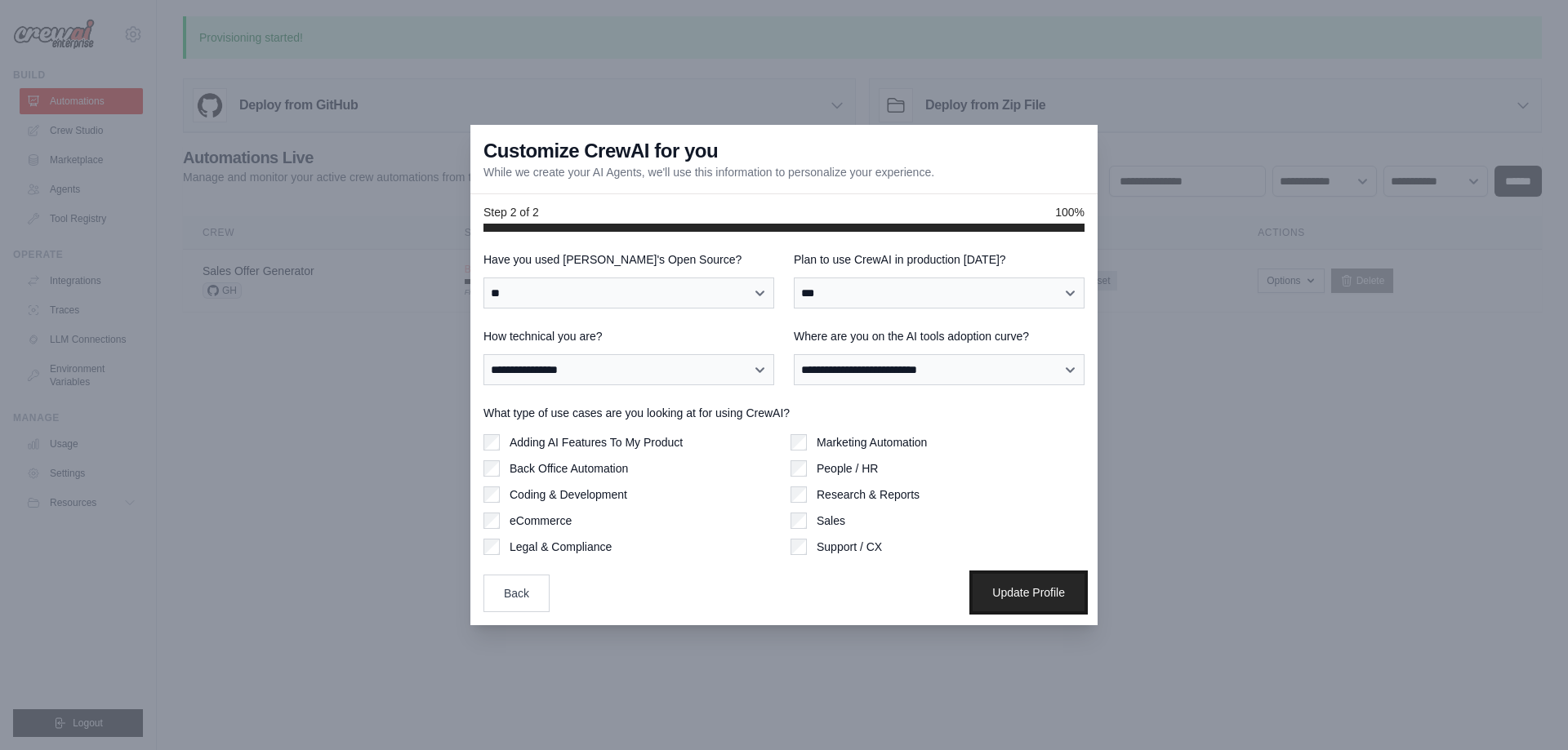
click at [995, 594] on button "Update Profile" at bounding box center [1029, 593] width 112 height 37
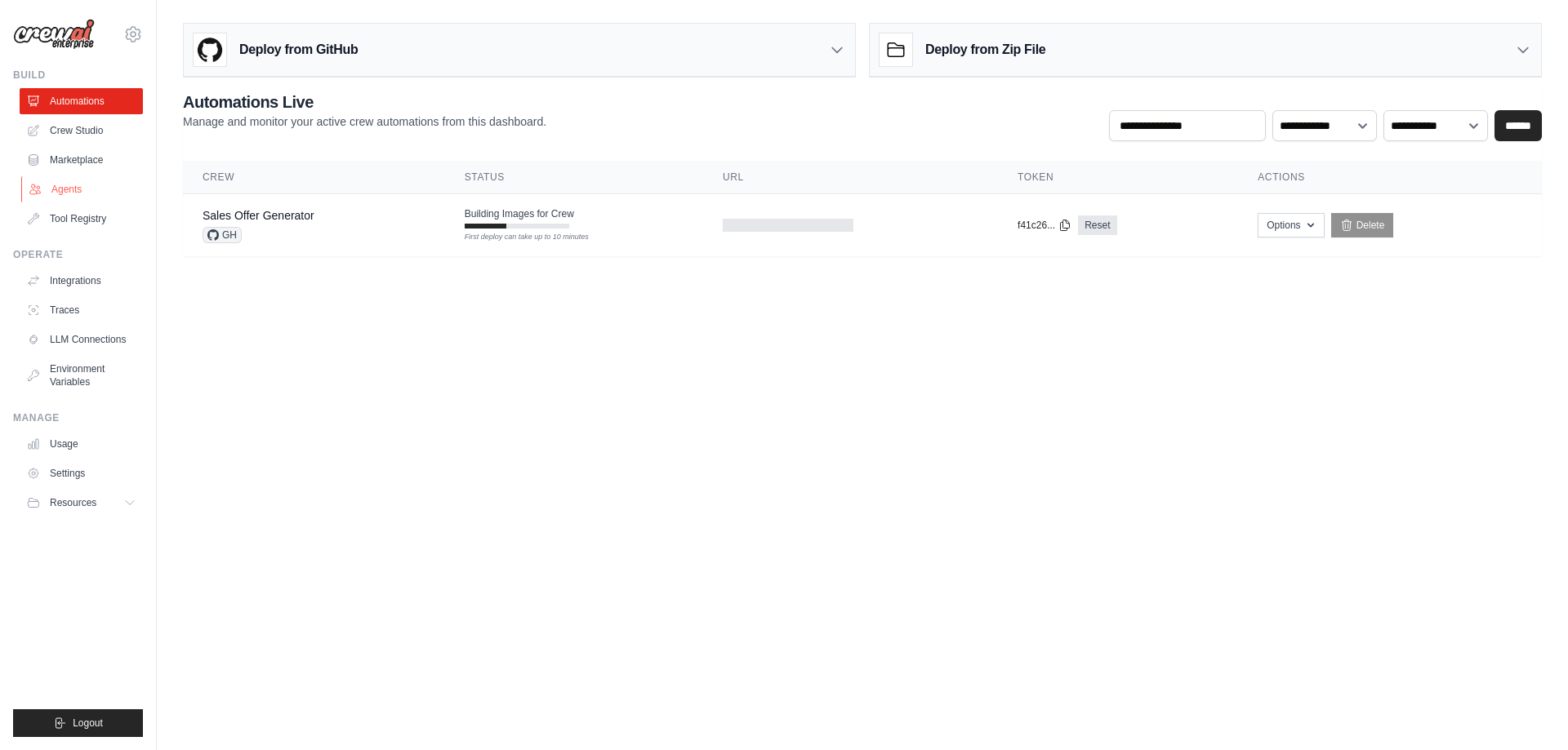
click at [54, 195] on link "Agents" at bounding box center [83, 190] width 123 height 26
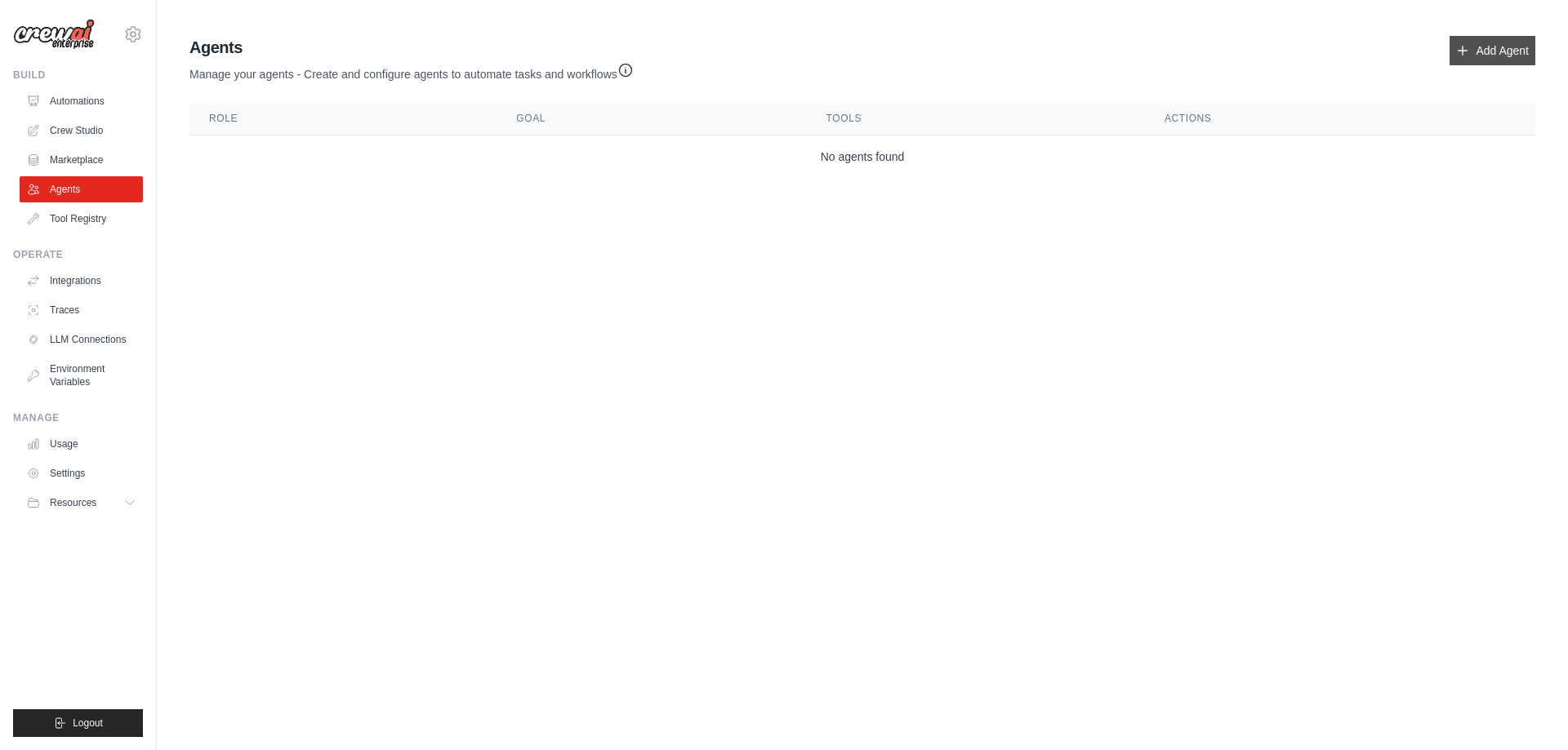
click at [1488, 50] on link "Add Agent" at bounding box center [1492, 50] width 86 height 29
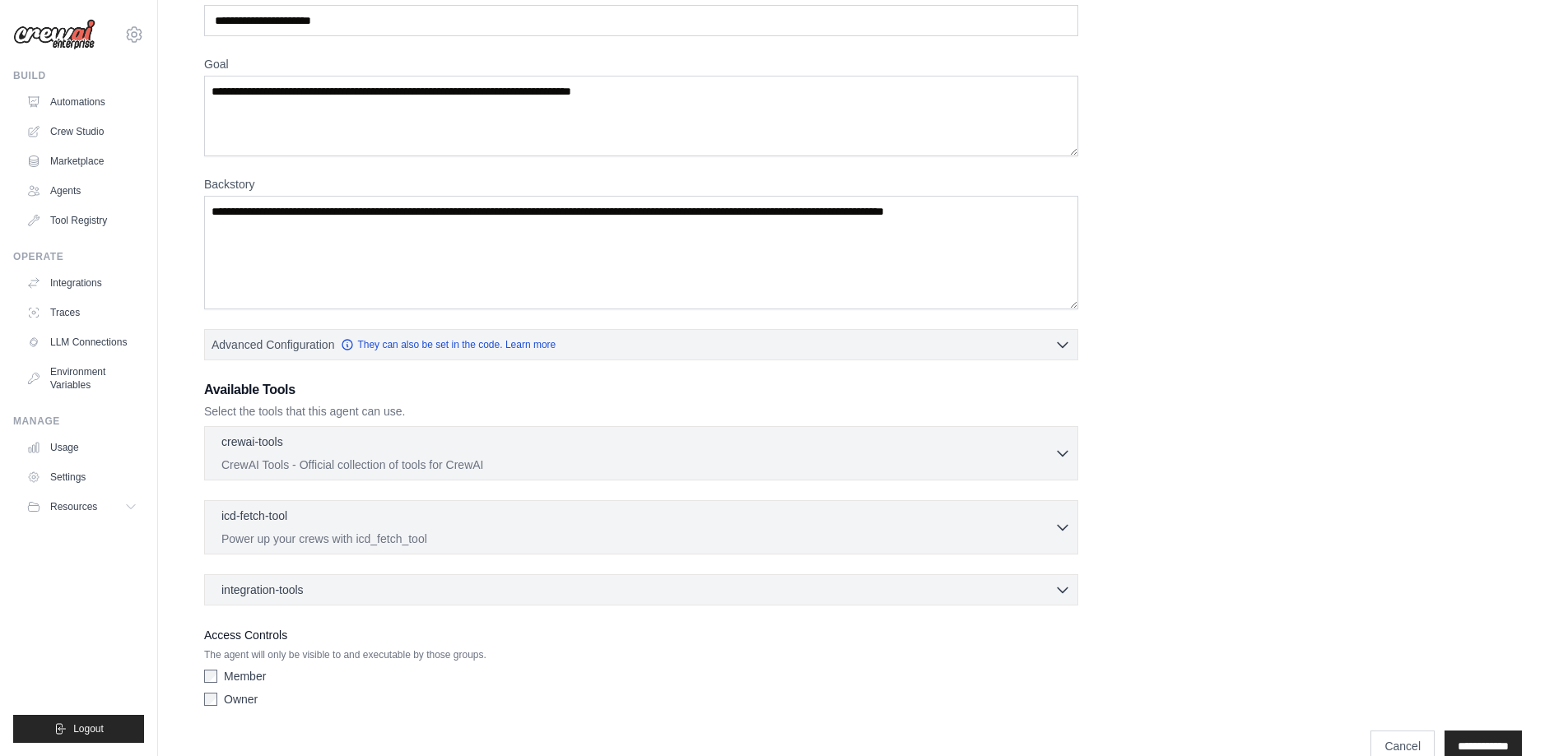
scroll to position [126, 0]
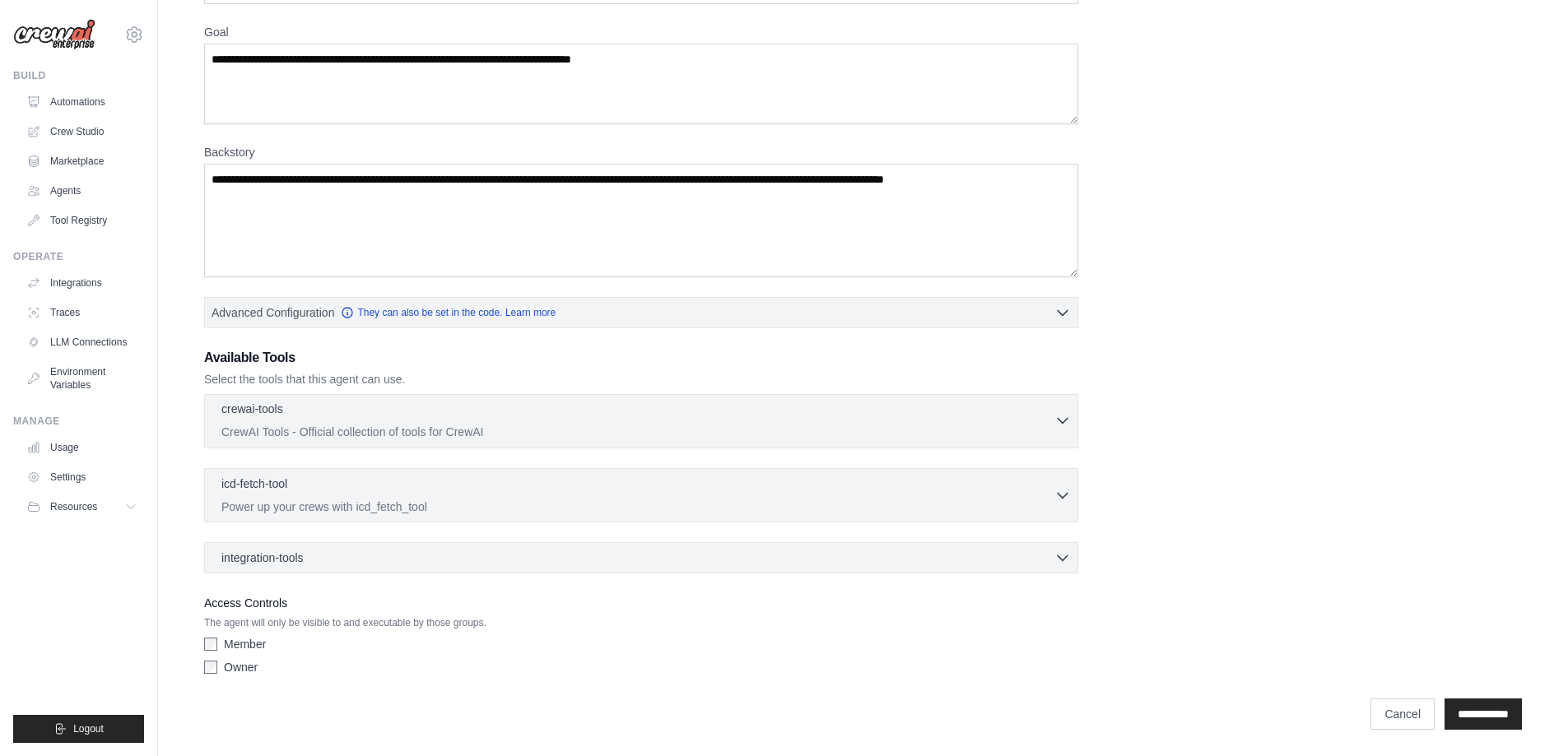
click at [734, 421] on div "crewai-tools 0 selected CrewAI Tools - Official collection of tools for CrewAI" at bounding box center [637, 420] width 833 height 40
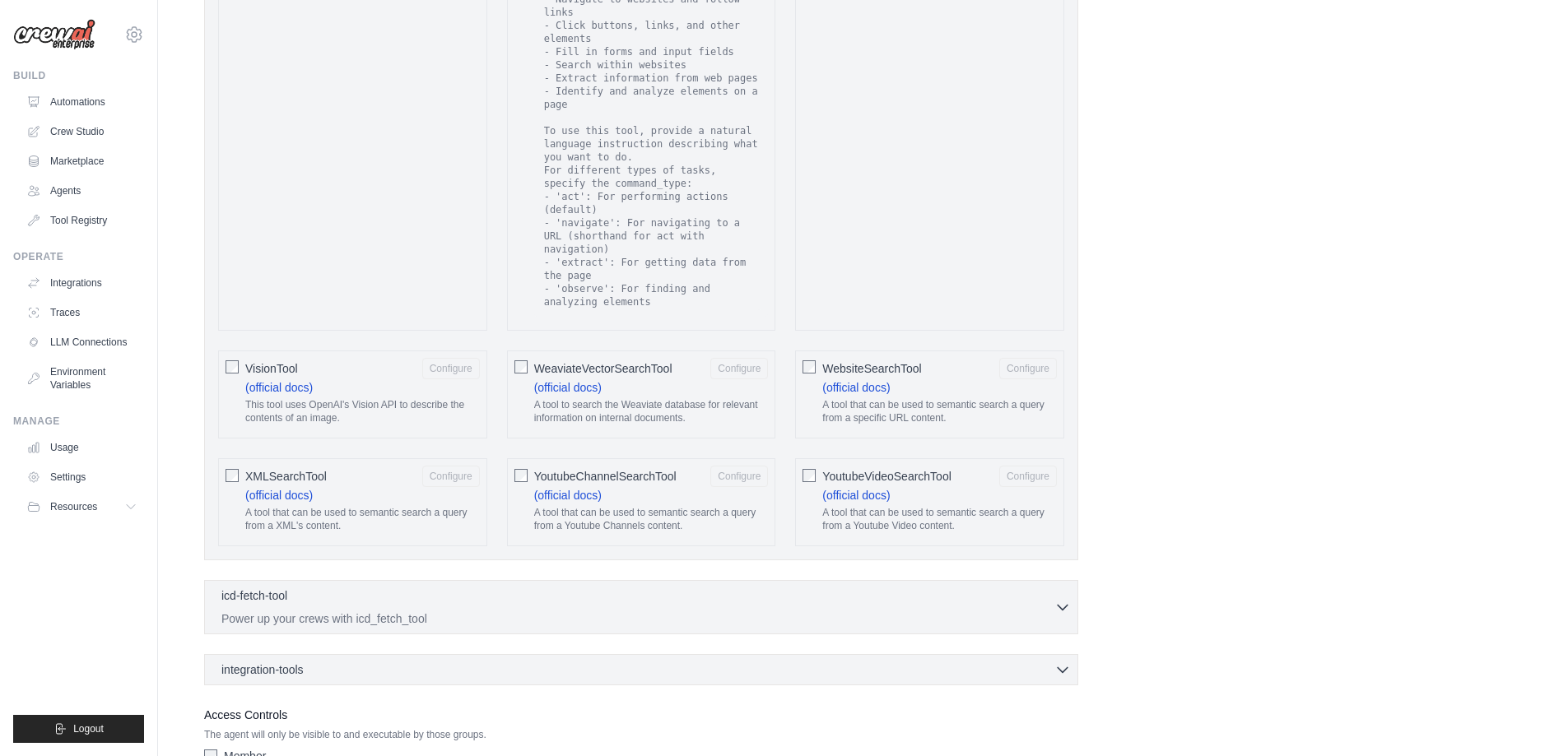
scroll to position [2901, 0]
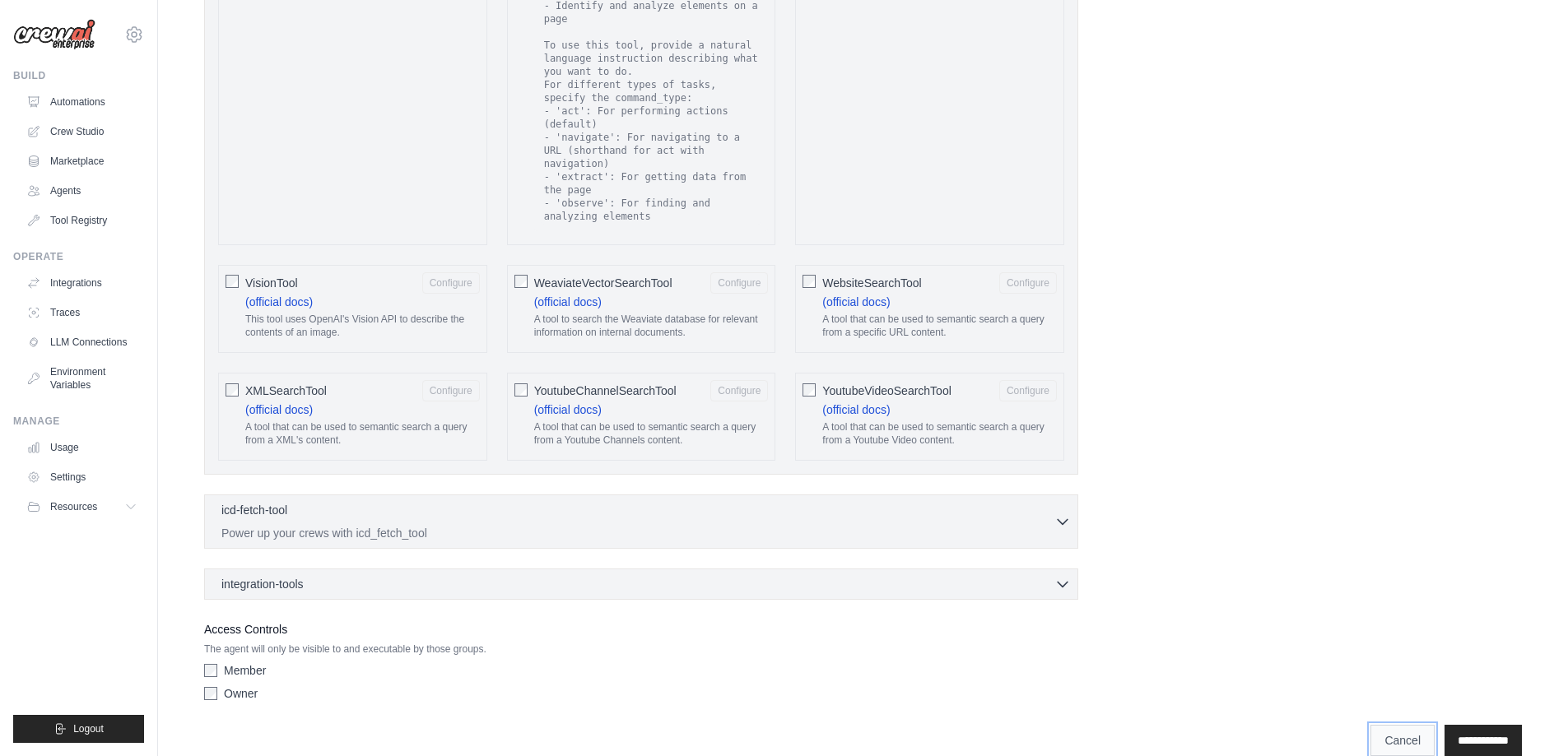
click at [1391, 725] on link "Cancel" at bounding box center [1402, 740] width 64 height 31
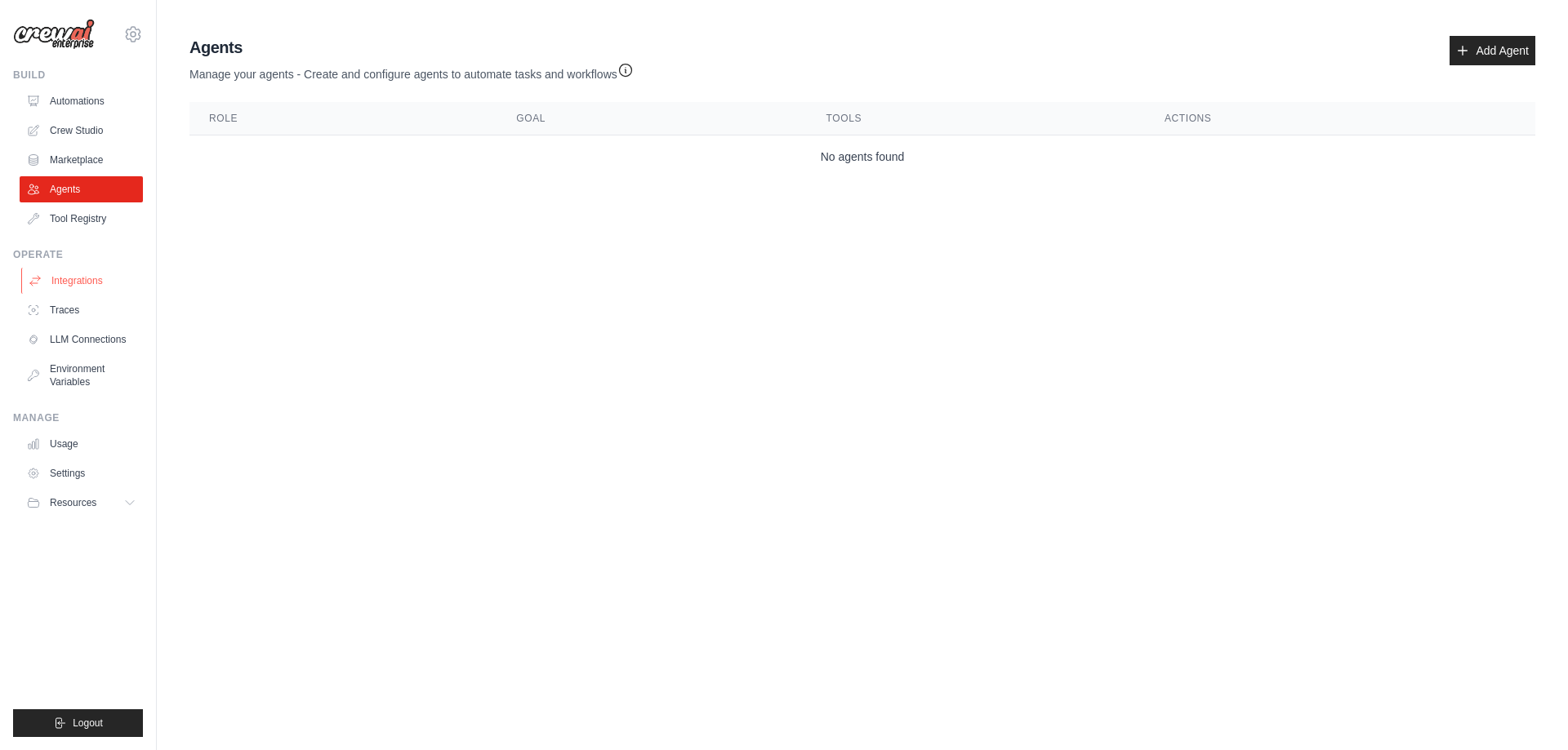
click at [60, 277] on link "Integrations" at bounding box center [83, 281] width 123 height 26
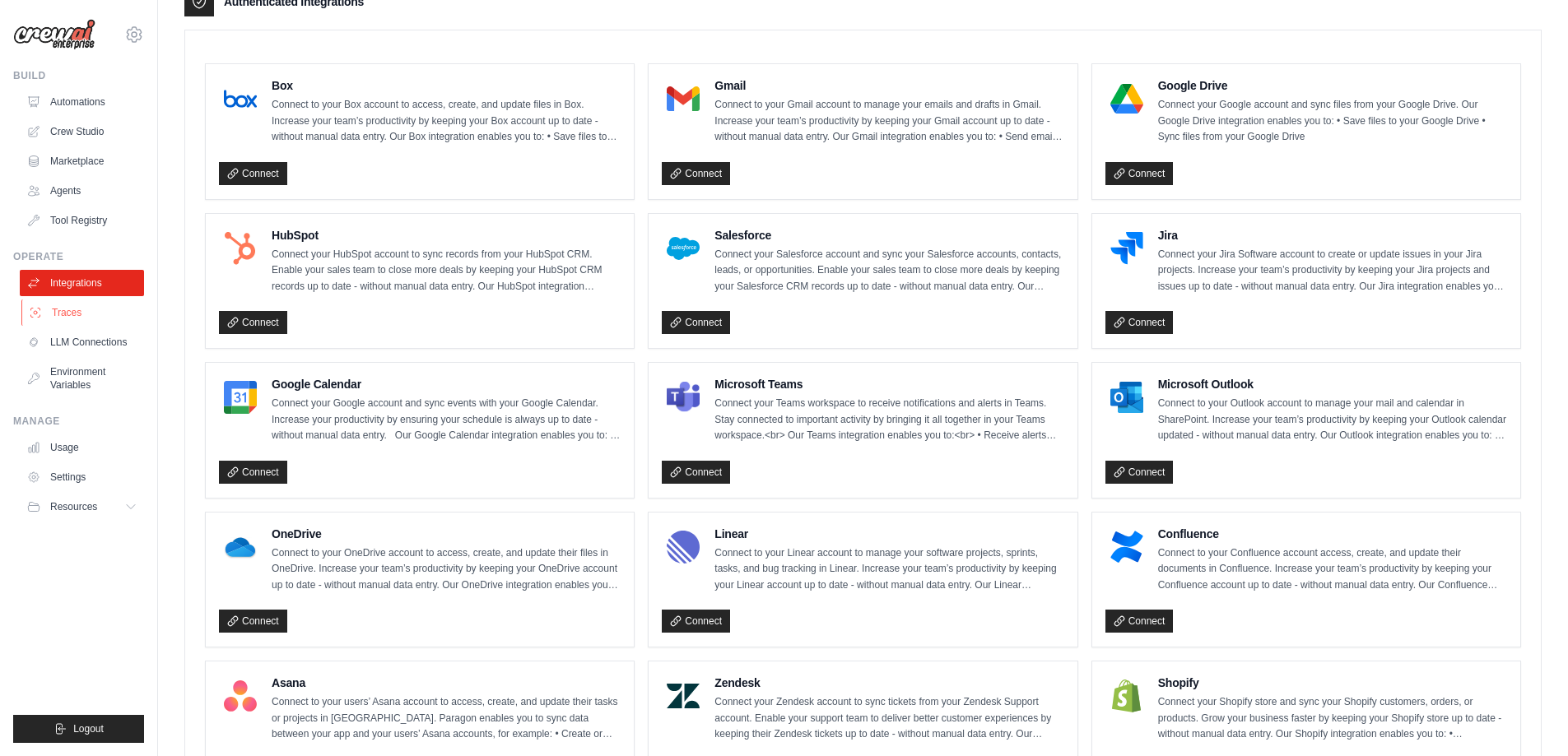
scroll to position [404, 0]
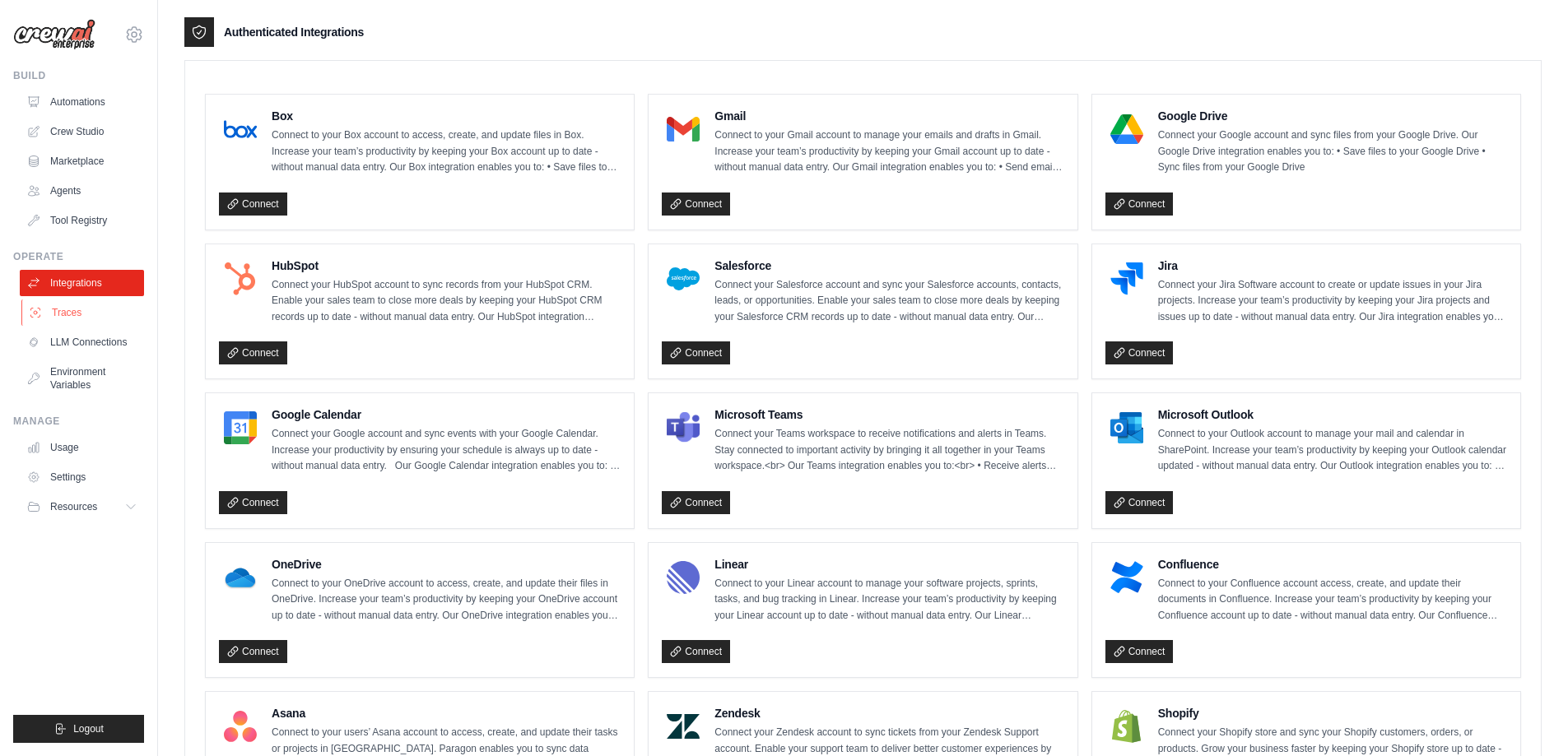
click at [91, 317] on link "Traces" at bounding box center [84, 313] width 124 height 26
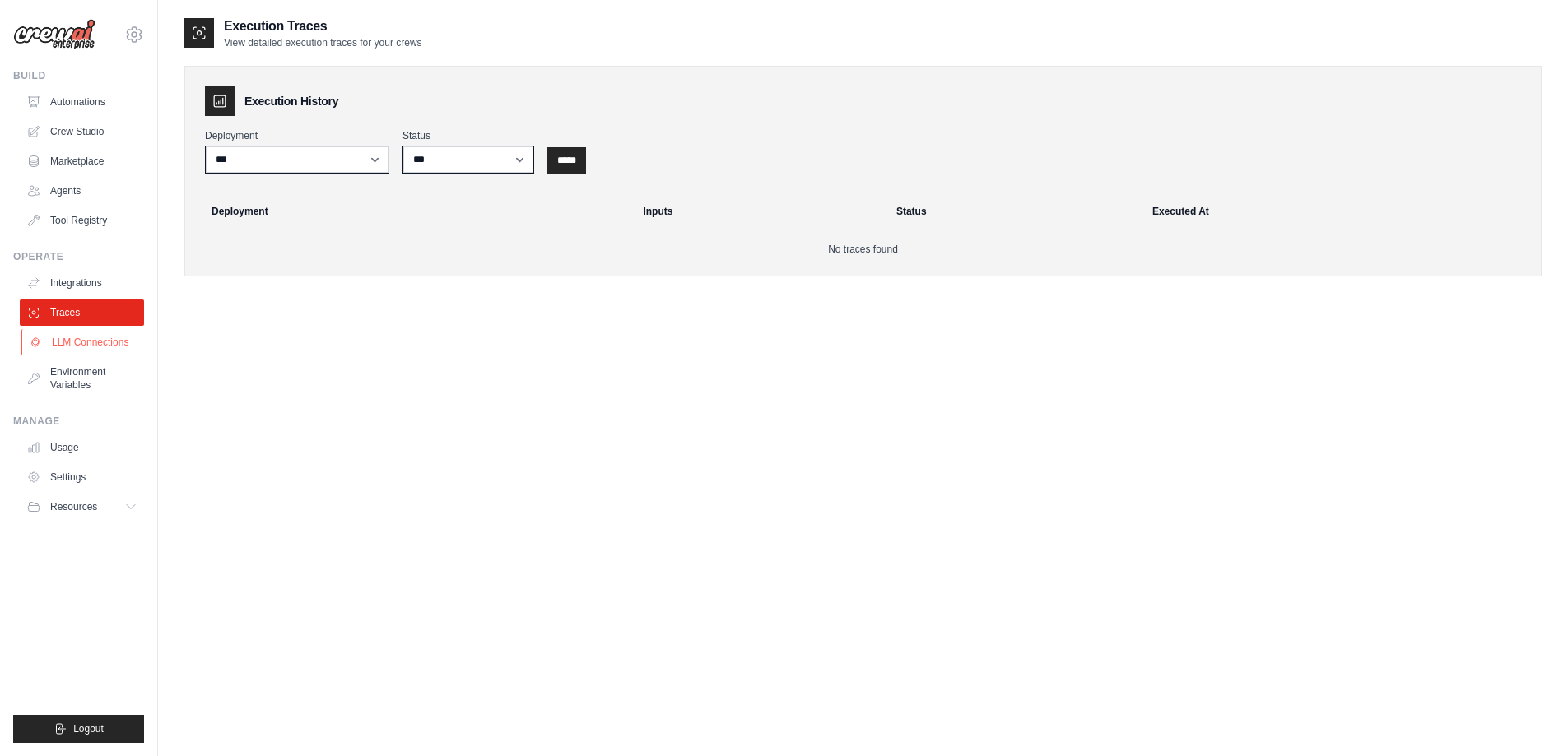
click at [119, 335] on link "LLM Connections" at bounding box center [84, 342] width 124 height 26
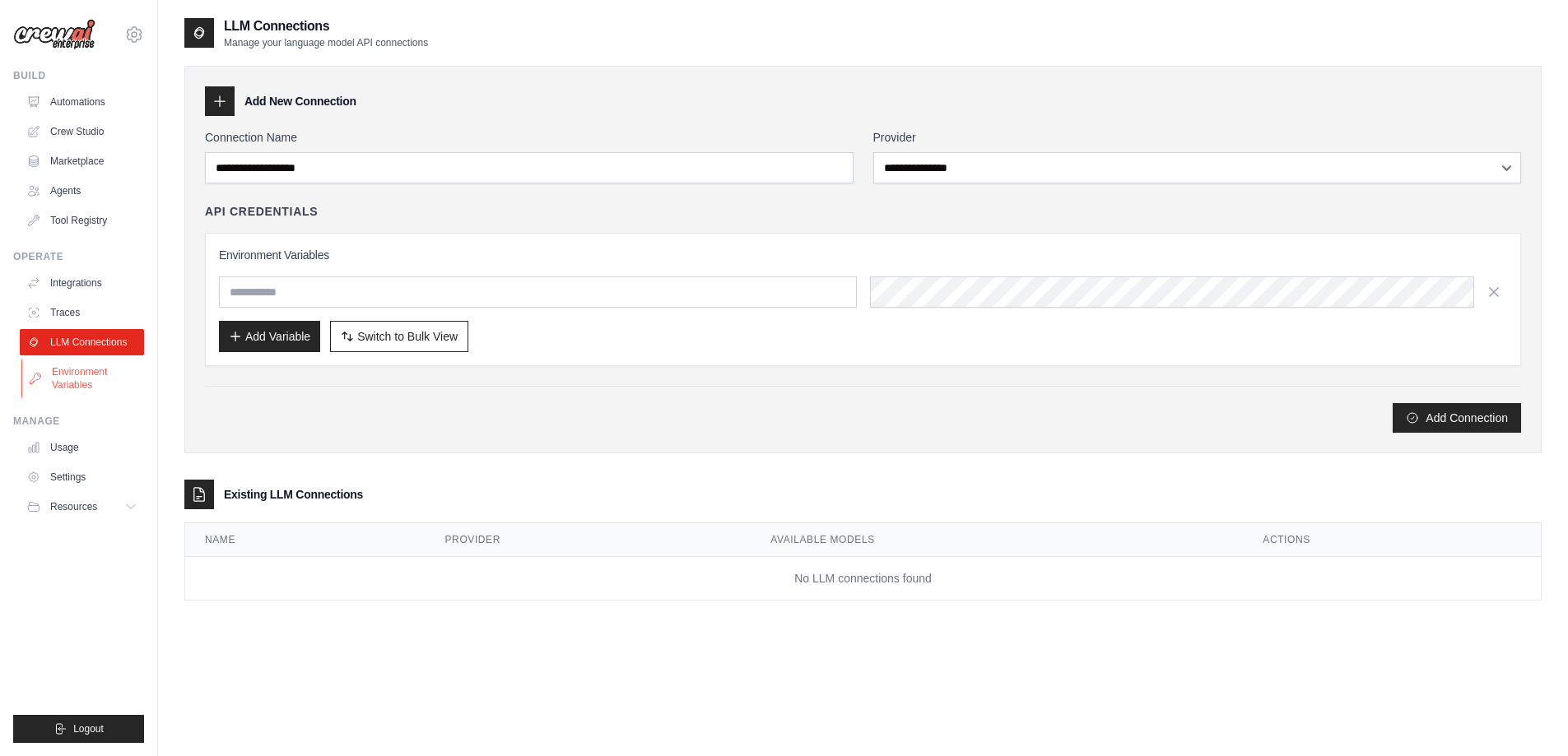
click at [87, 374] on link "Environment Variables" at bounding box center [84, 379] width 124 height 40
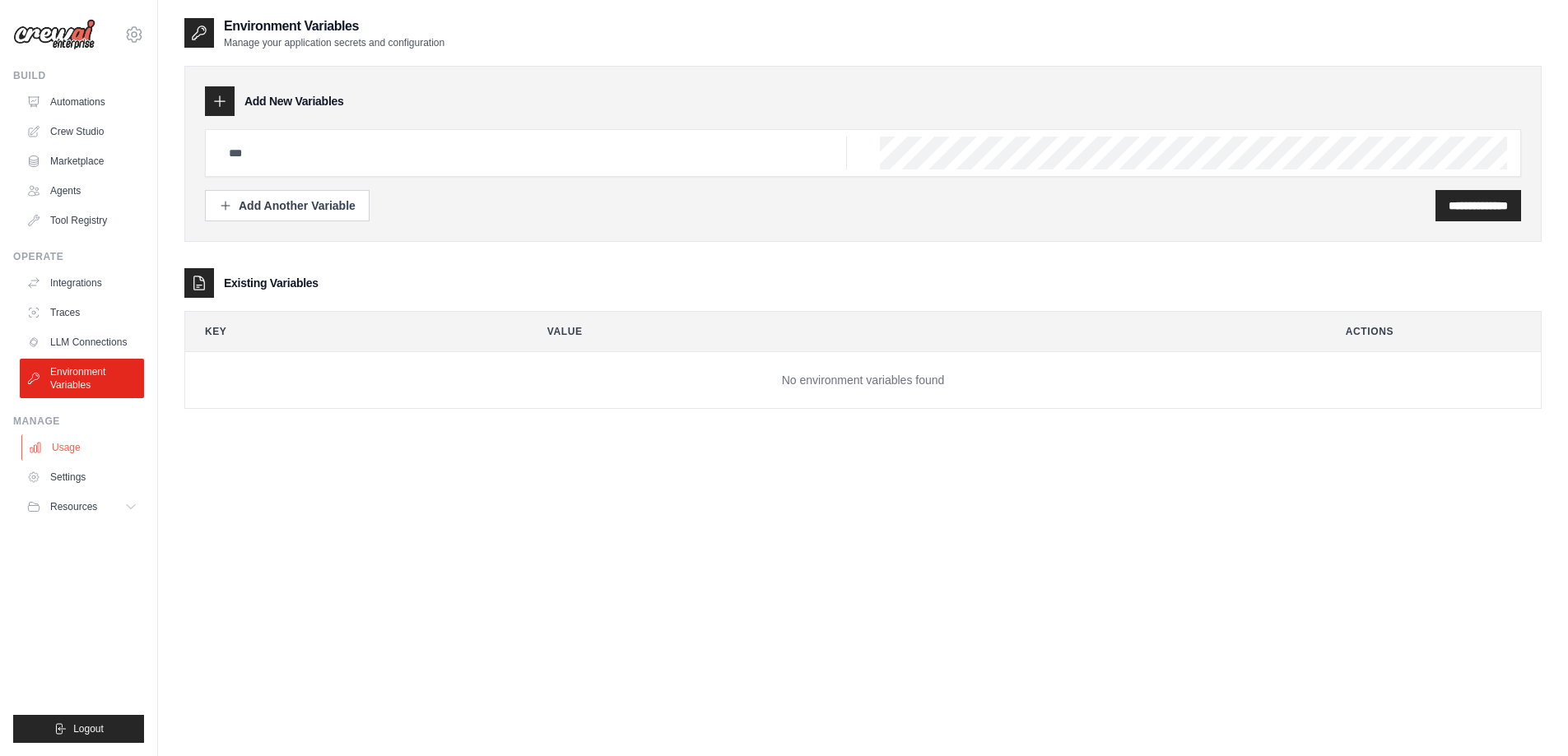
click at [93, 446] on link "Usage" at bounding box center [84, 448] width 124 height 26
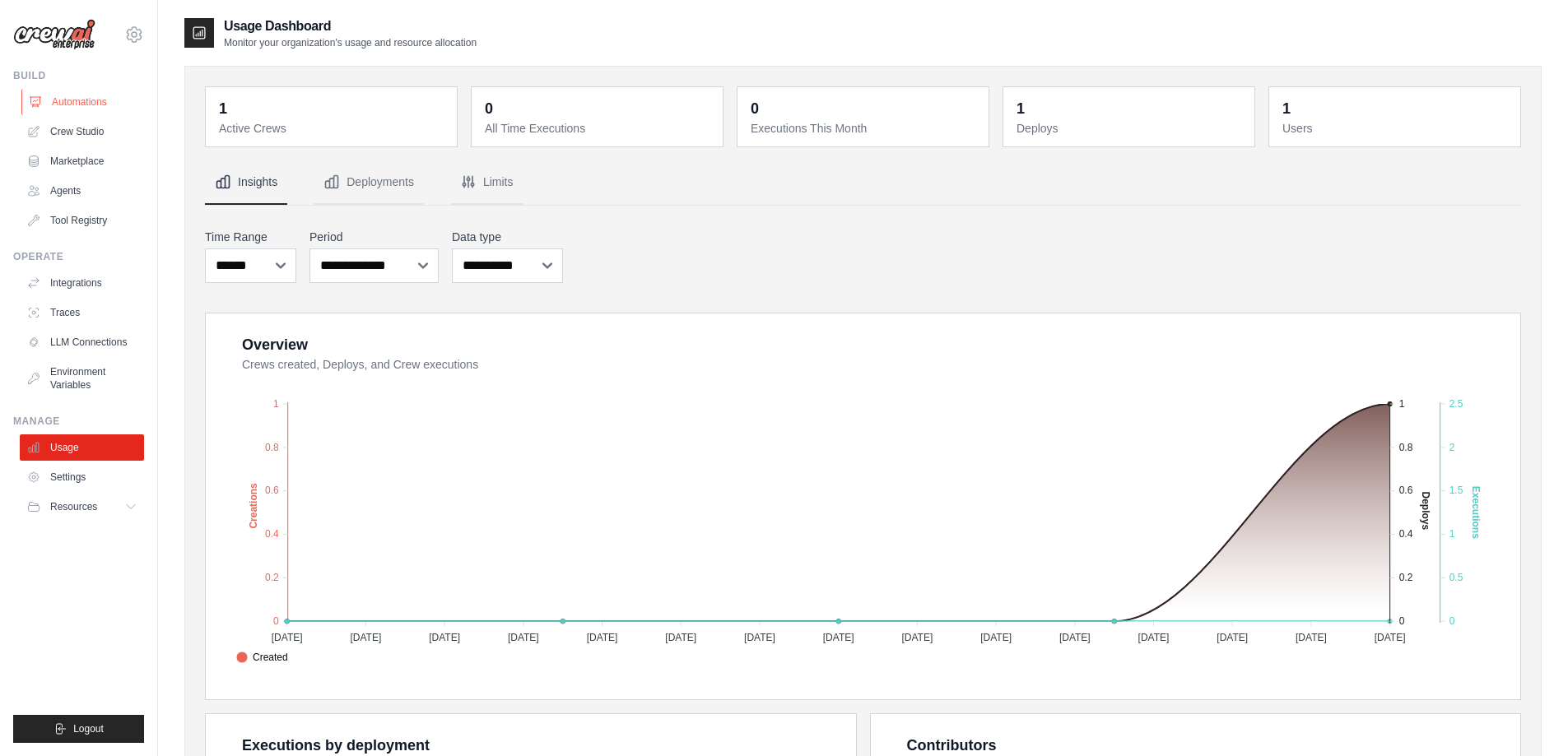
click at [79, 100] on link "Automations" at bounding box center [84, 102] width 124 height 26
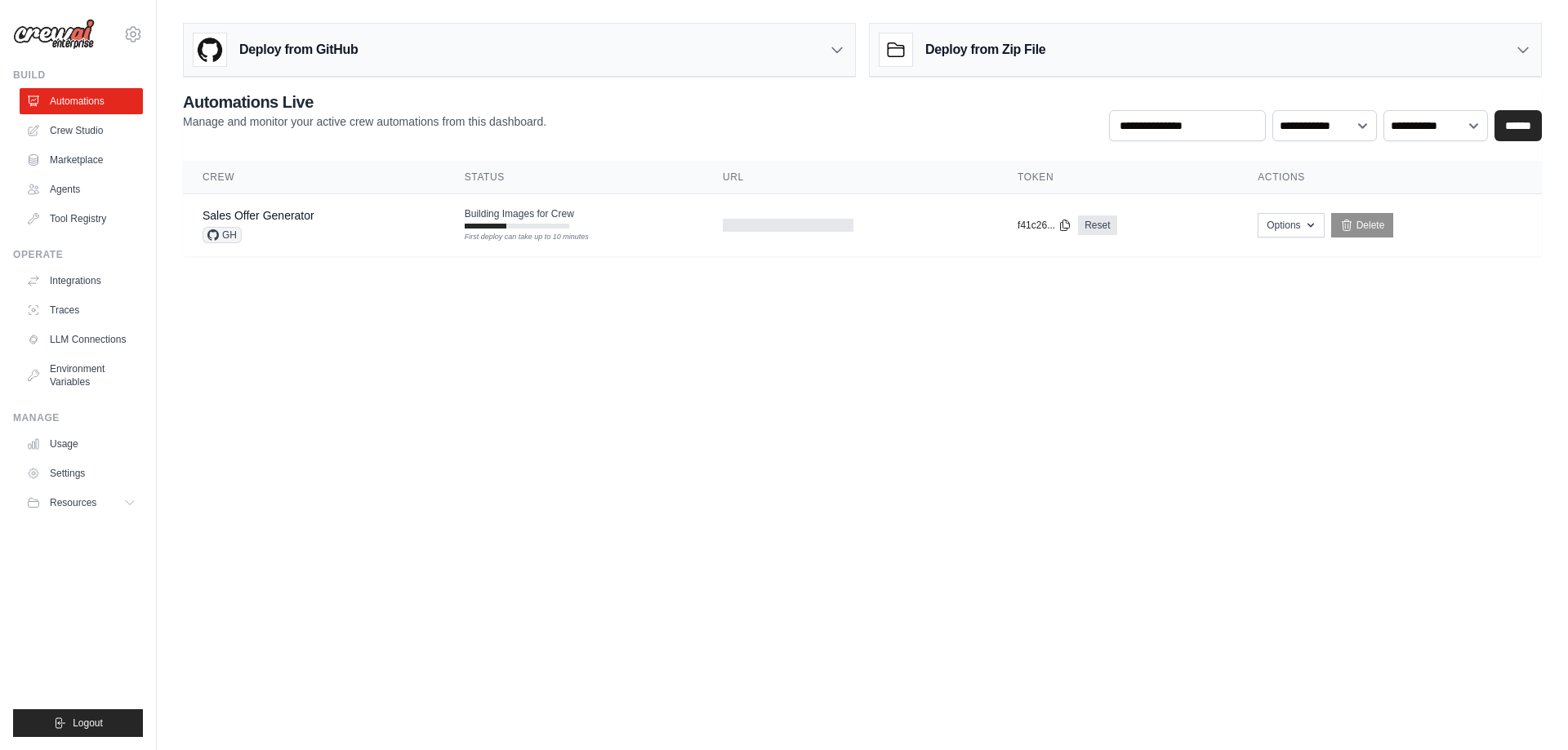
click at [298, 53] on h3 "Deploy from GitHub" at bounding box center [298, 50] width 119 height 20
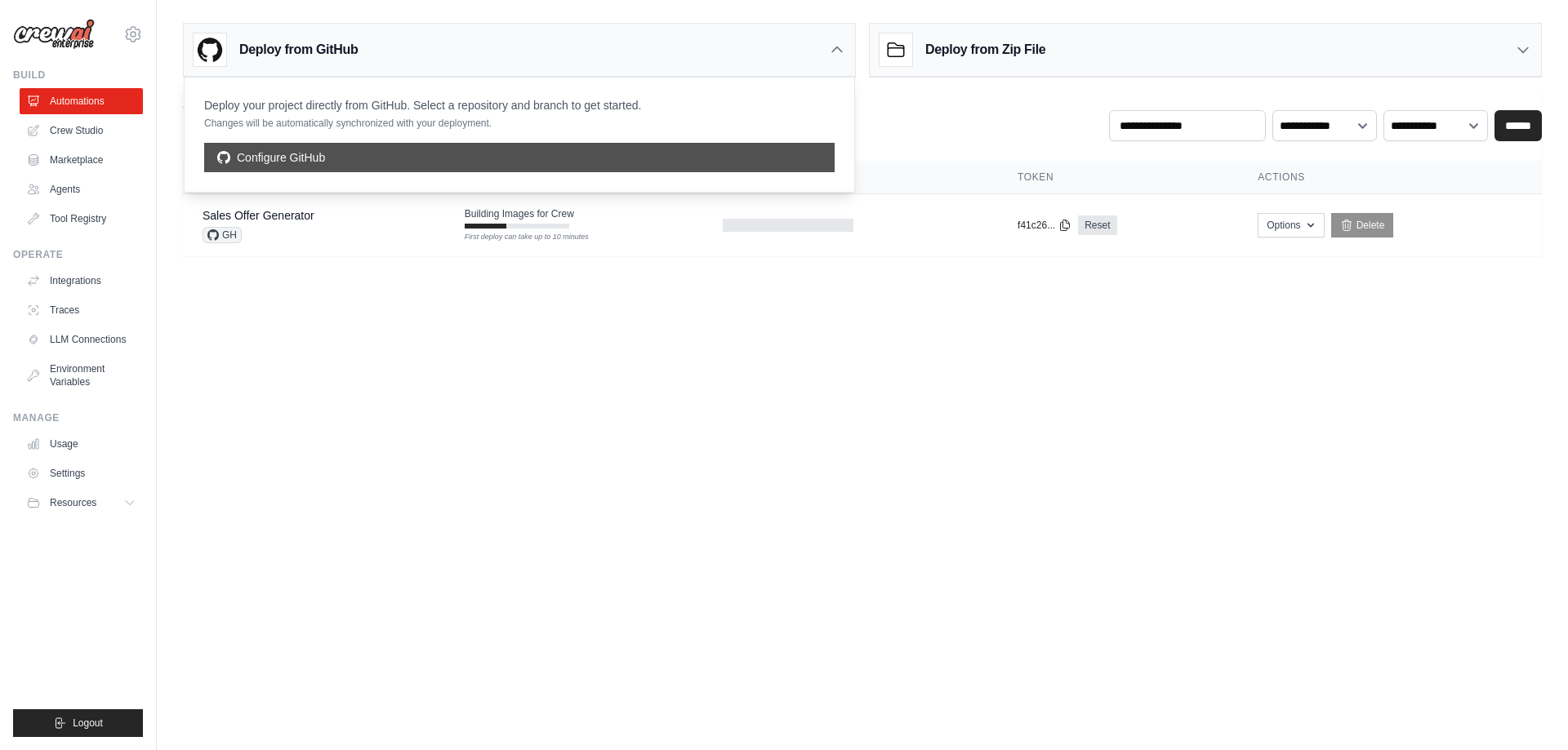
click at [280, 160] on link "Configure GitHub" at bounding box center [519, 157] width 631 height 29
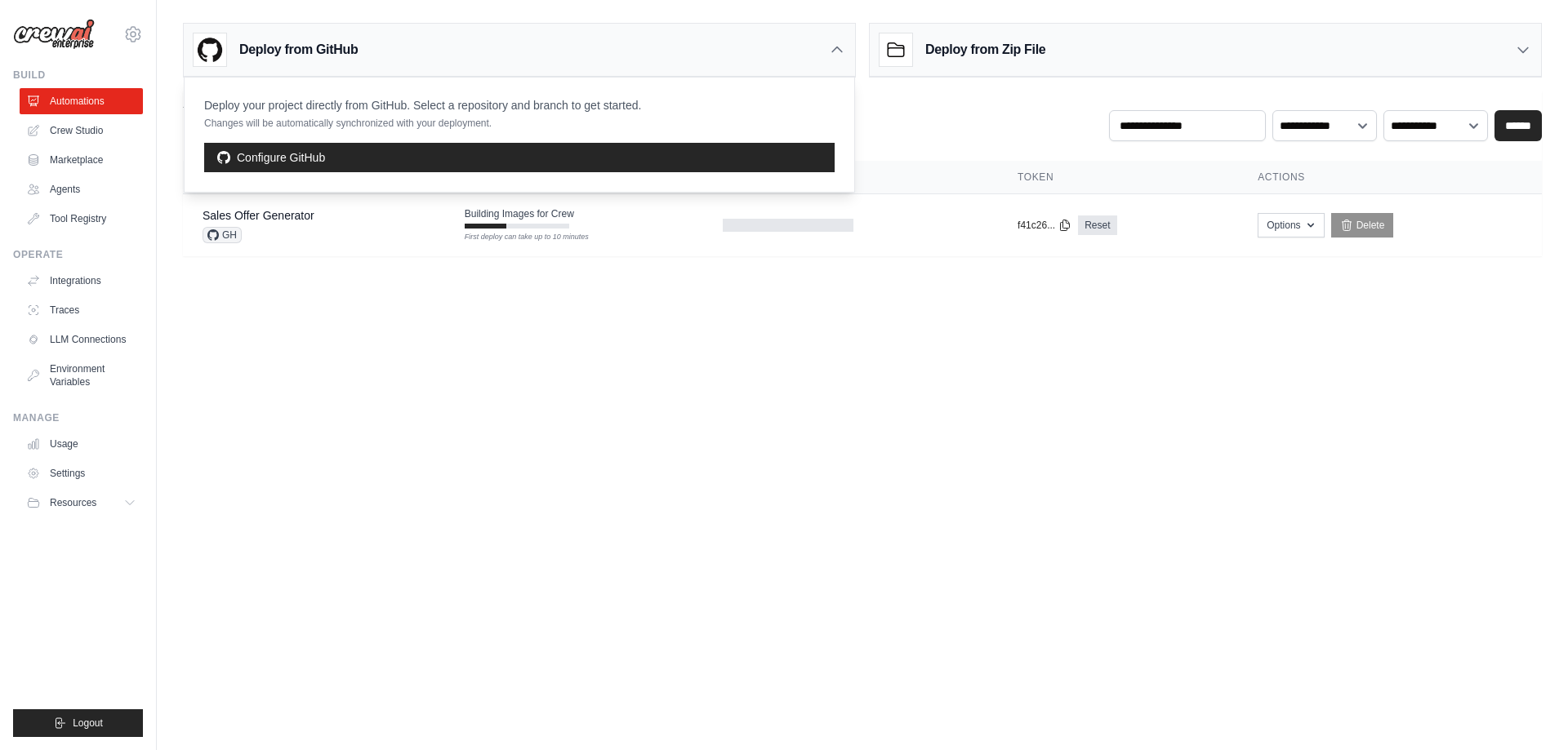
click at [656, 375] on body "[EMAIL_ADDRESS][DOMAIN_NAME] Settings Build Automations Crew Studio" at bounding box center [784, 375] width 1568 height 750
click at [849, 48] on div "Deploy from GitHub" at bounding box center [518, 50] width 671 height 53
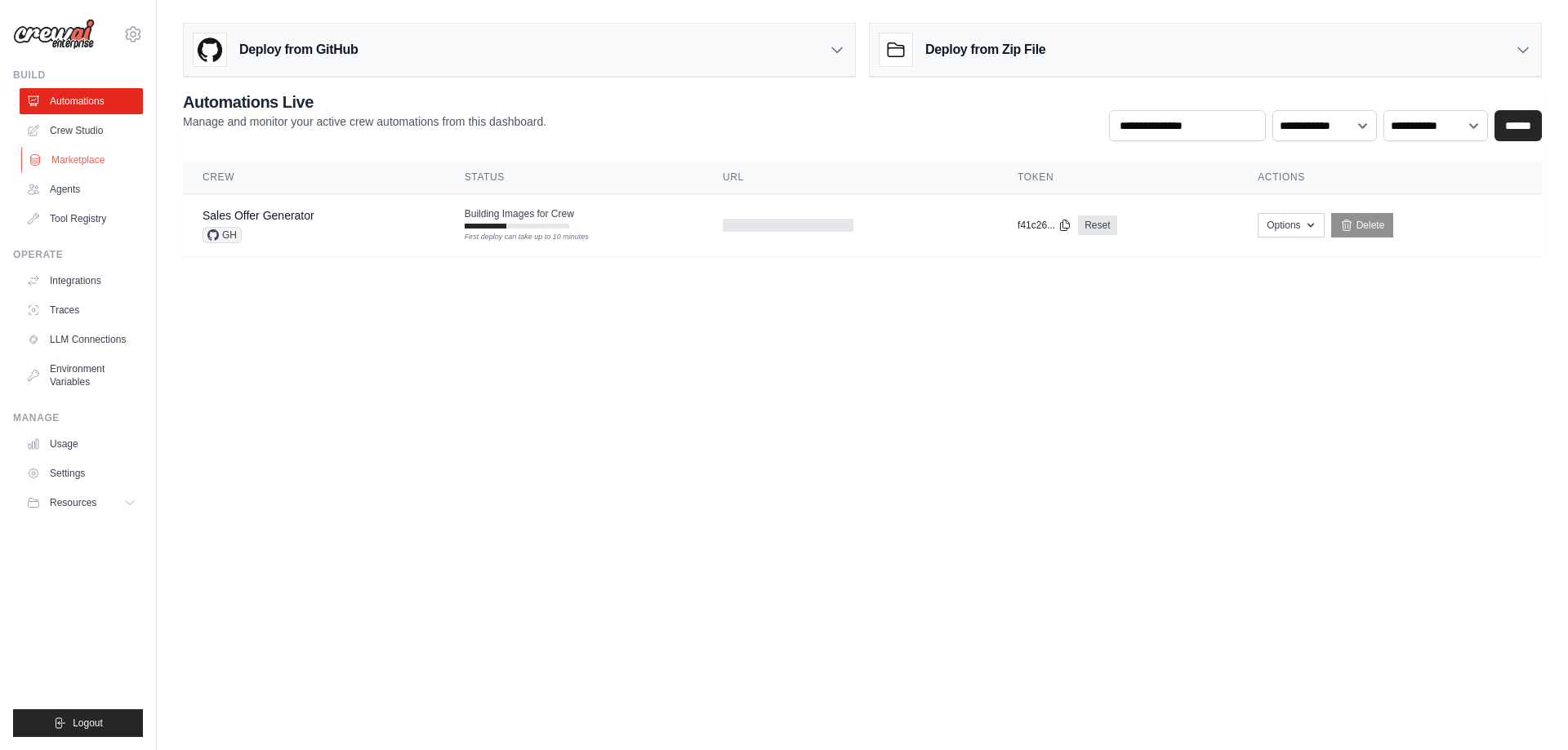
click at [79, 163] on link "Marketplace" at bounding box center [83, 160] width 123 height 26
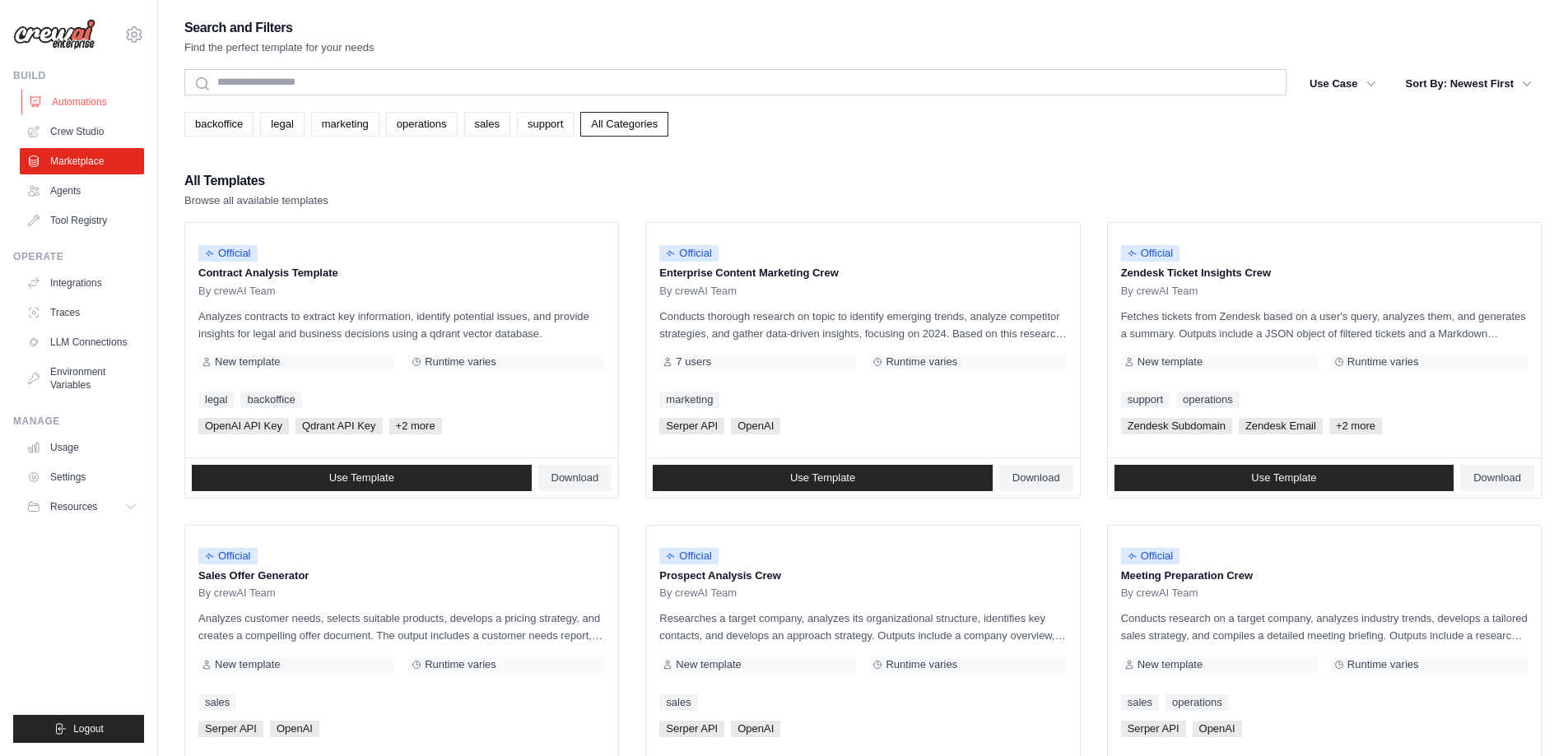
click at [89, 100] on link "Automations" at bounding box center [84, 102] width 124 height 26
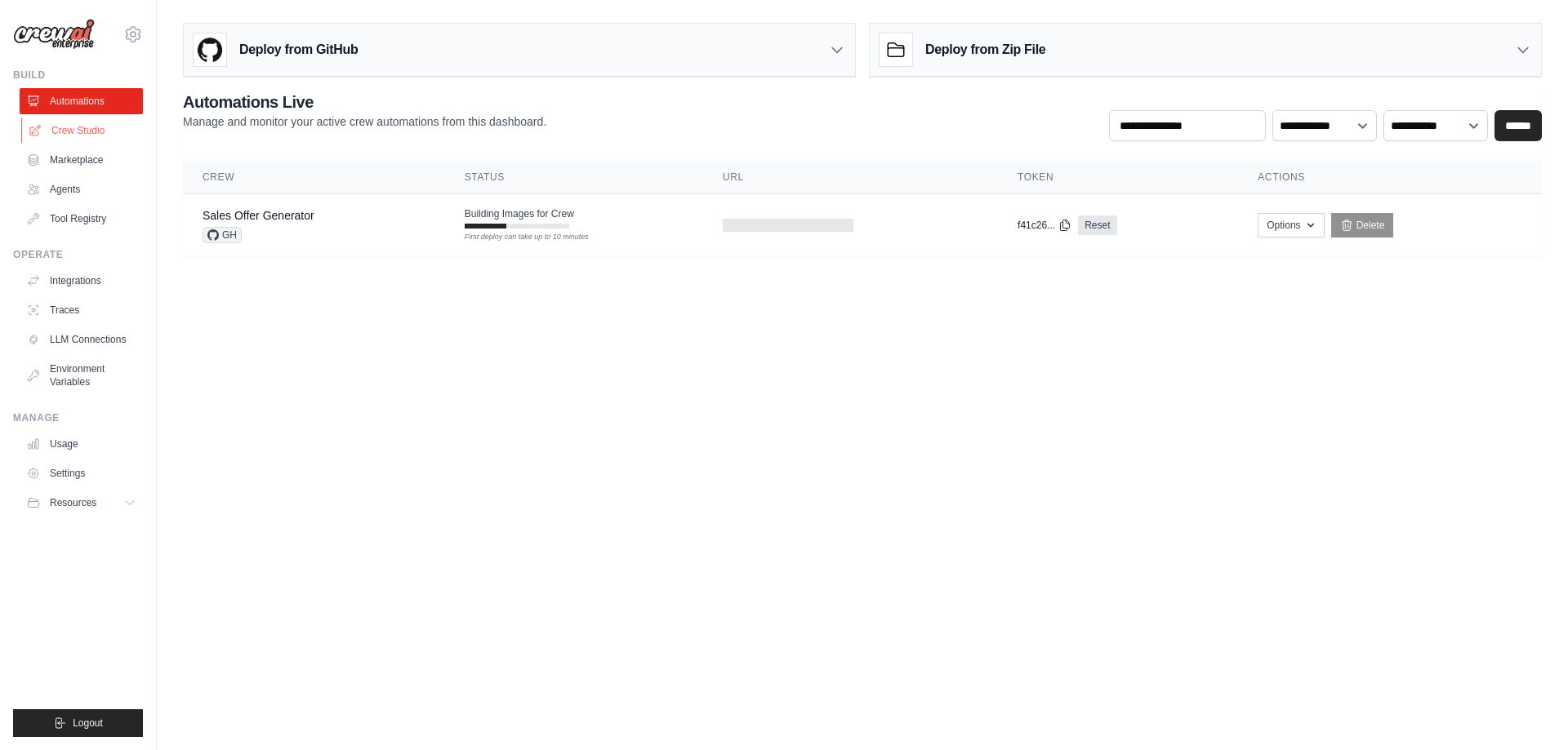
click at [110, 136] on link "Crew Studio" at bounding box center [83, 131] width 123 height 26
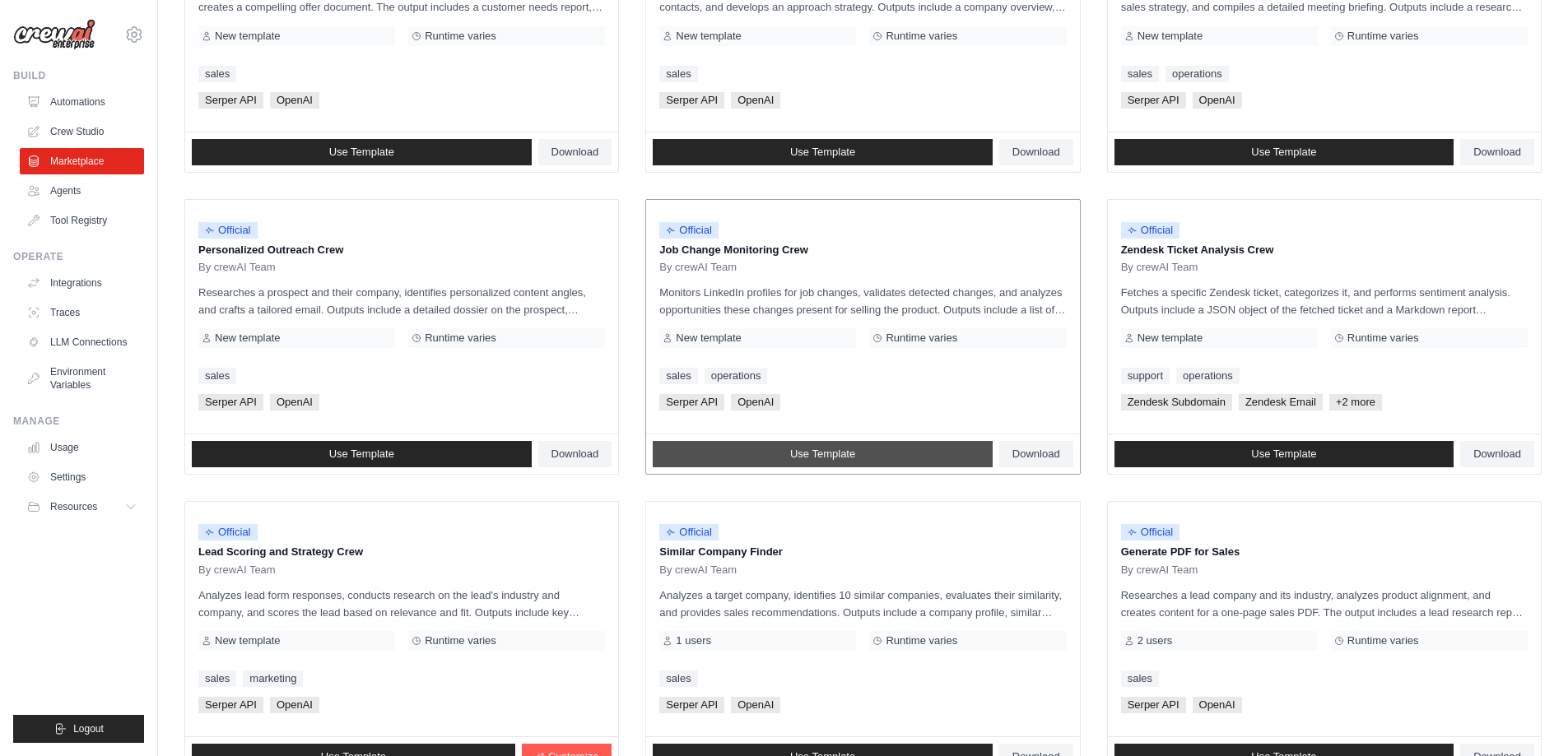
scroll to position [658, 0]
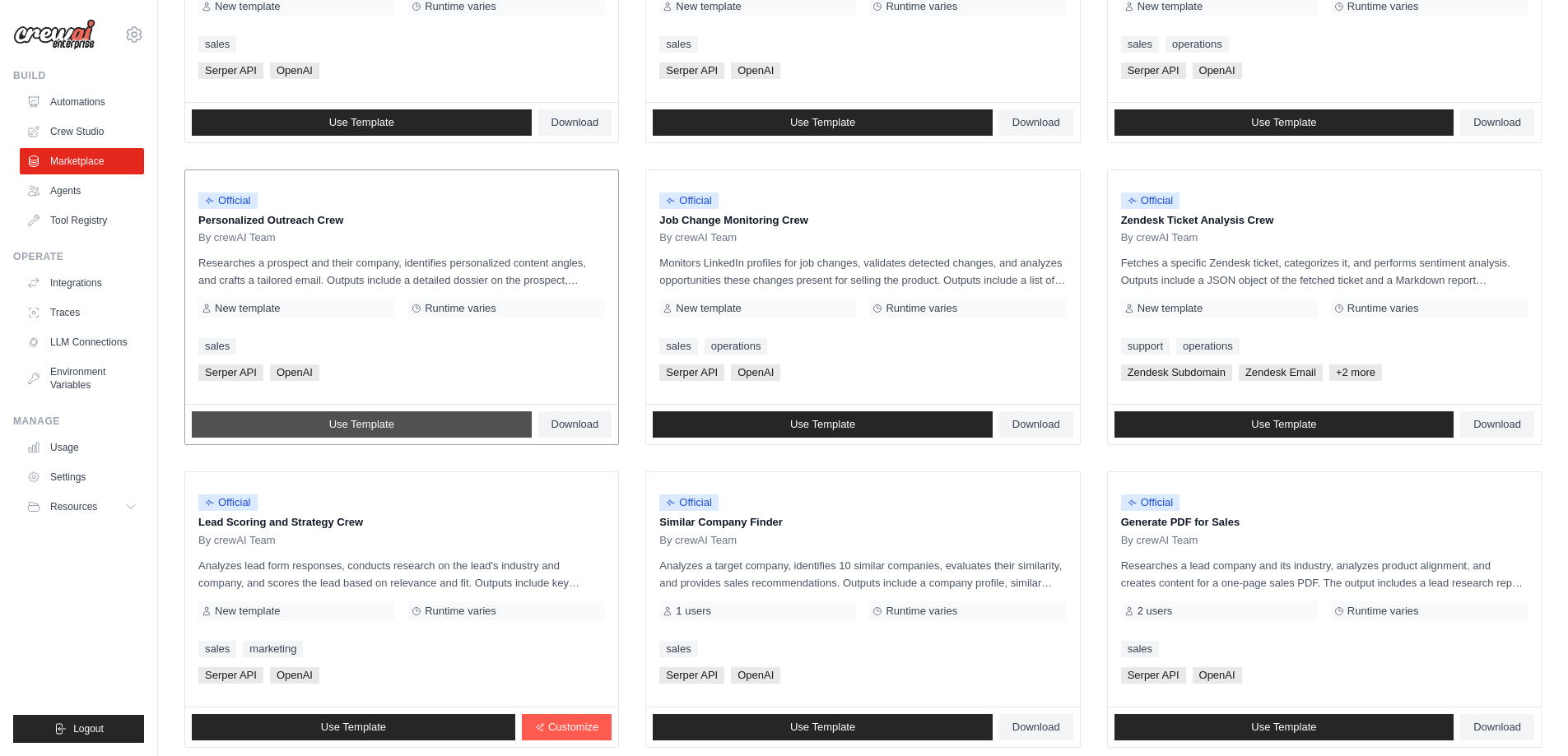
click at [468, 425] on link "Use Template" at bounding box center [361, 424] width 339 height 26
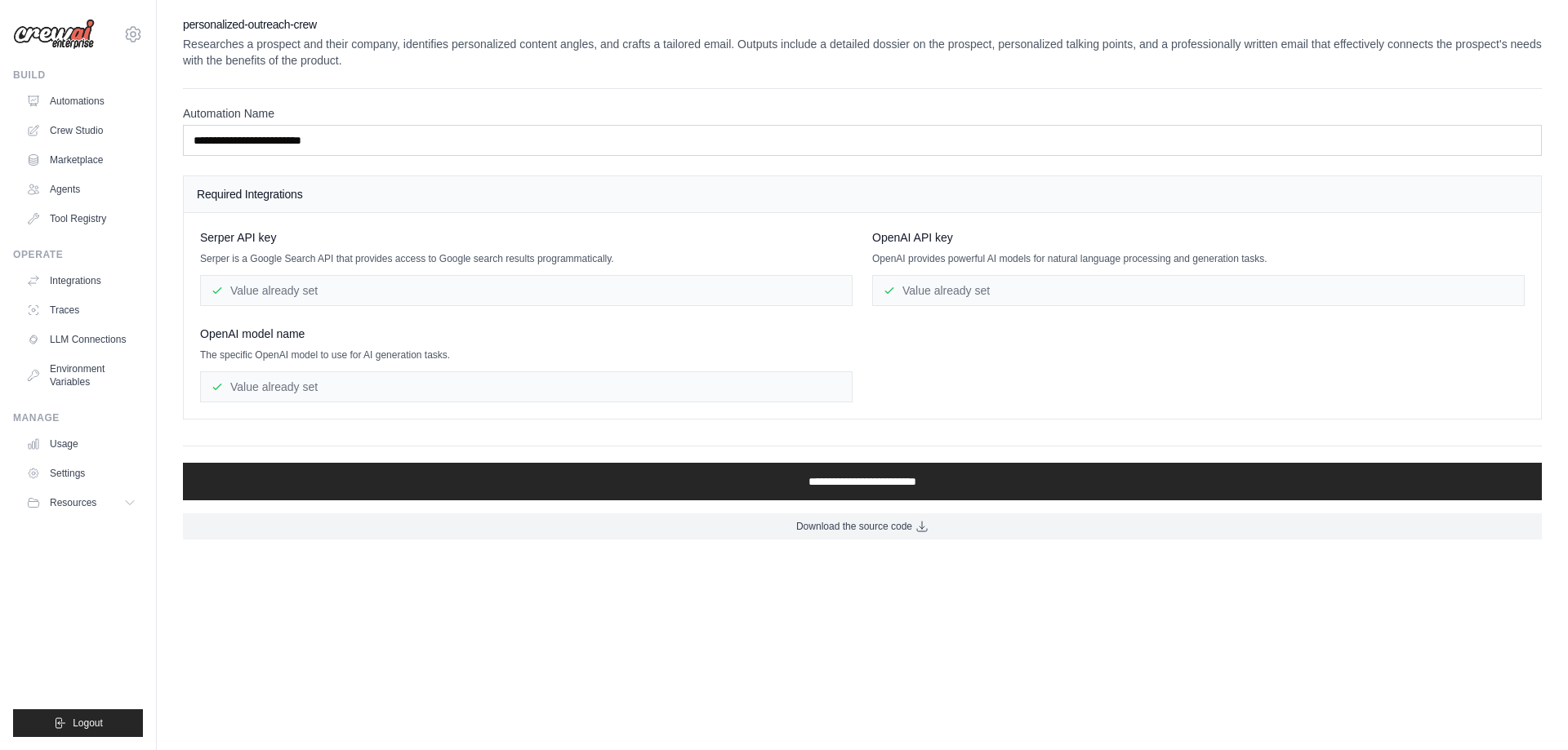
click at [80, 146] on ul "Automations Crew Studio Marketplace Agents Tool Registry" at bounding box center [81, 160] width 123 height 144
click at [96, 109] on link "Automations" at bounding box center [83, 101] width 123 height 26
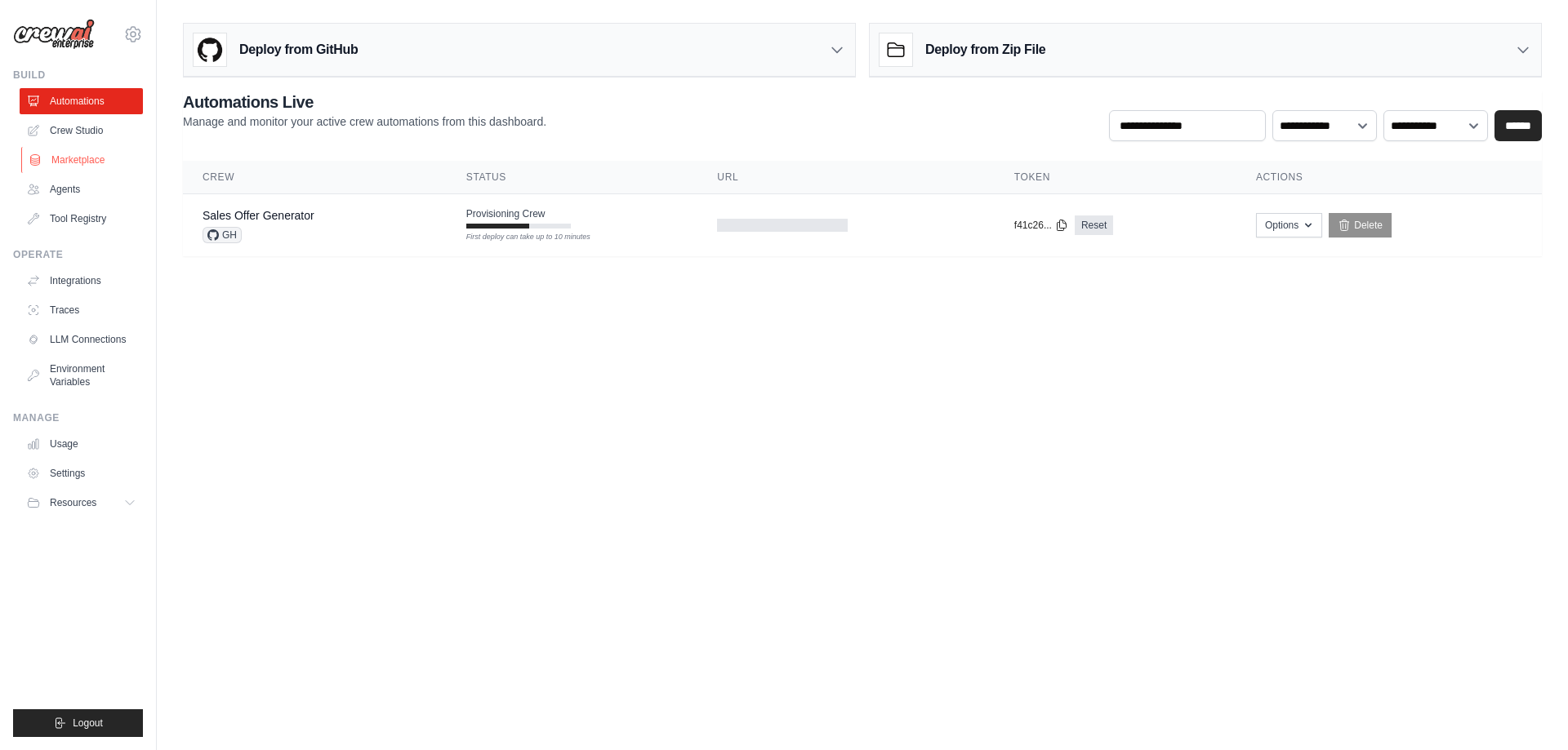
click at [71, 152] on link "Marketplace" at bounding box center [83, 160] width 123 height 26
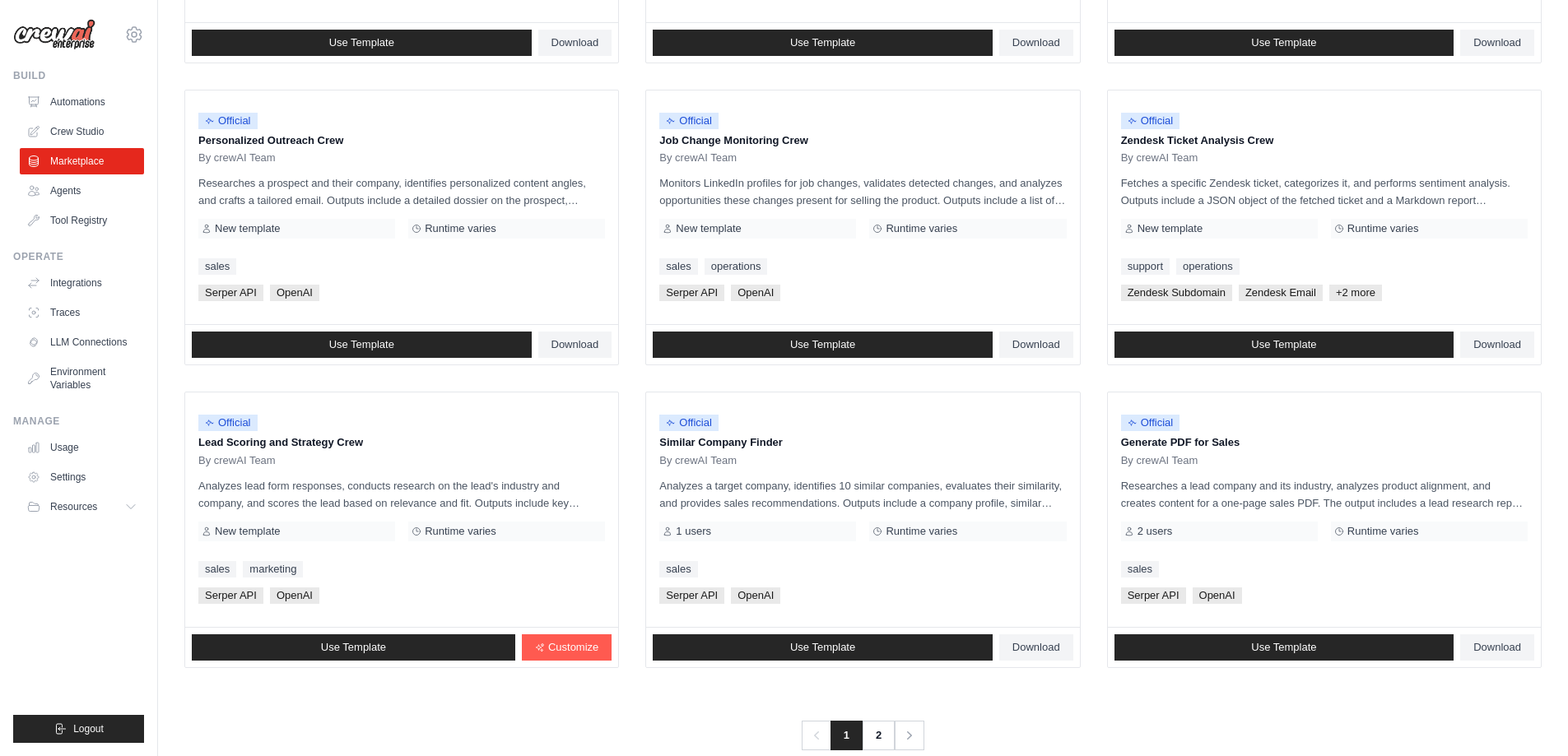
scroll to position [741, 0]
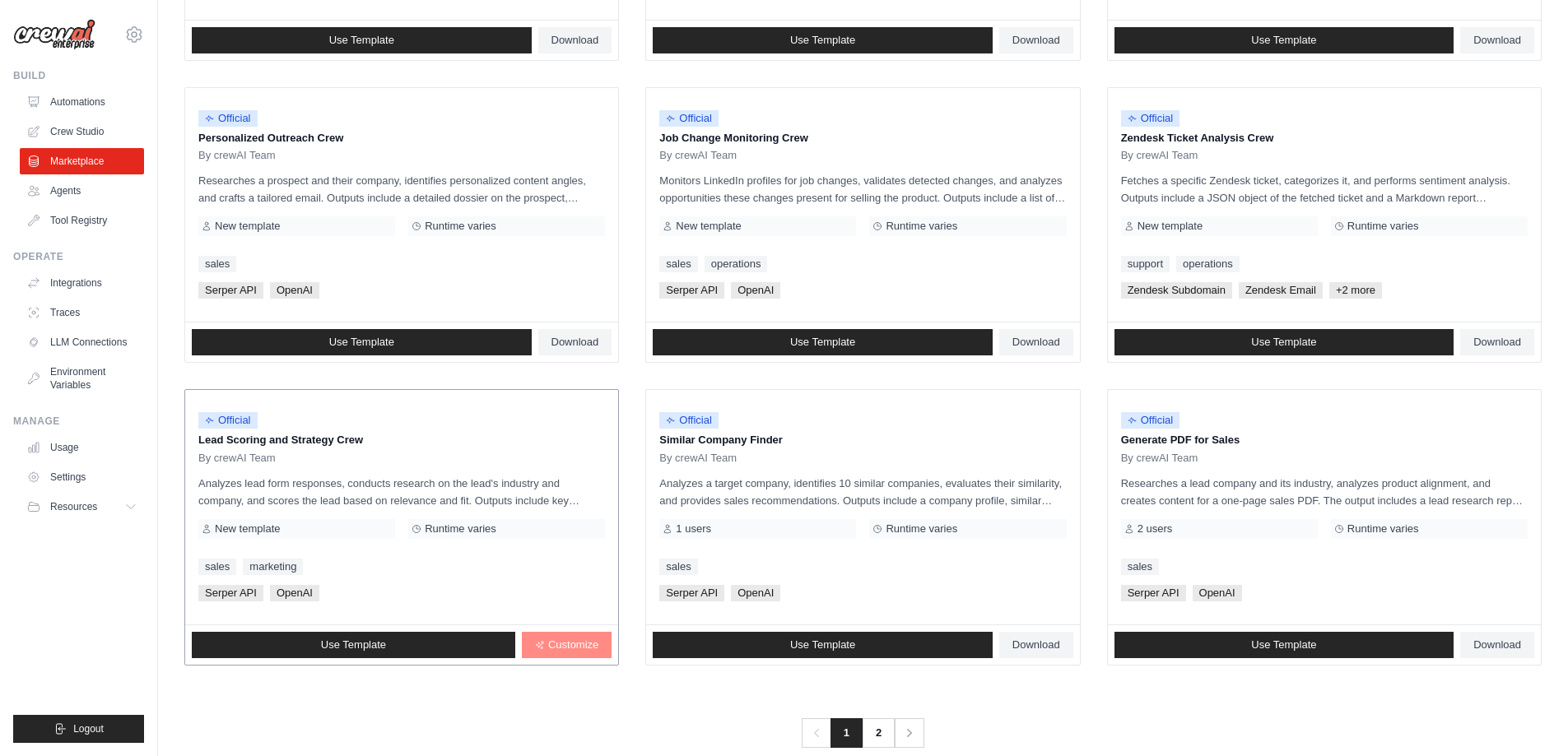
click at [584, 645] on span "Customize" at bounding box center [572, 645] width 50 height 13
click at [91, 100] on link "Automations" at bounding box center [84, 102] width 124 height 26
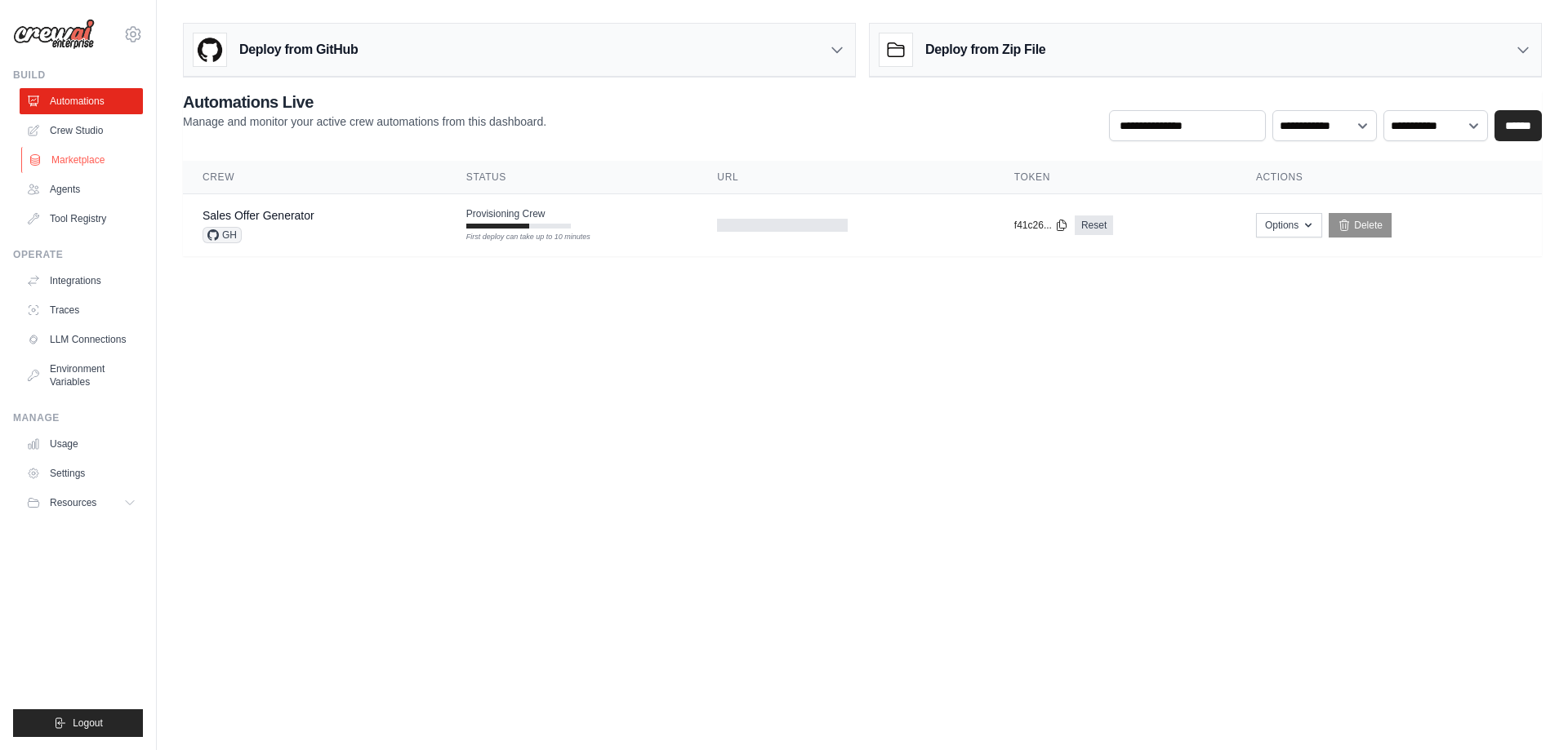
click at [90, 157] on link "Marketplace" at bounding box center [83, 160] width 123 height 26
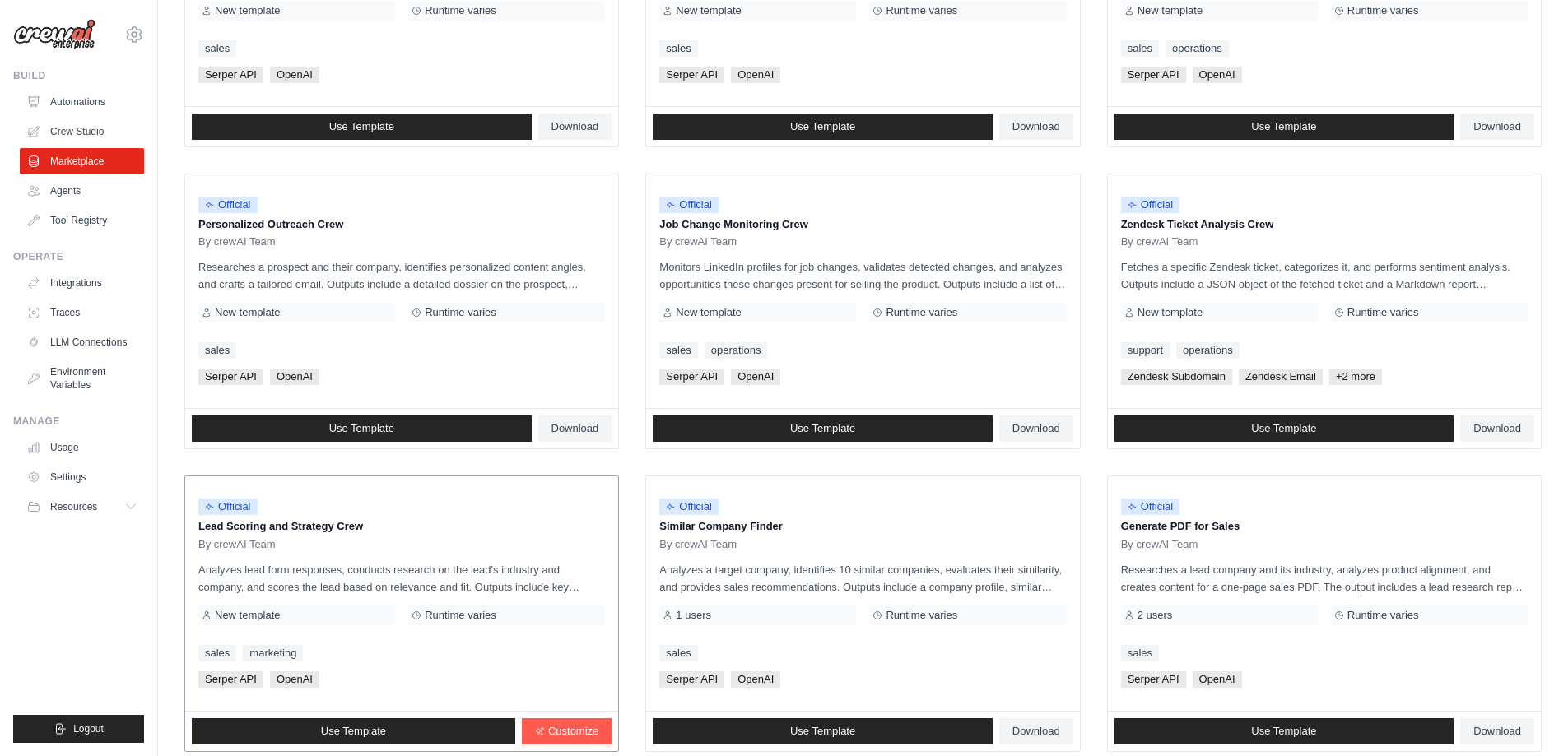
scroll to position [768, 0]
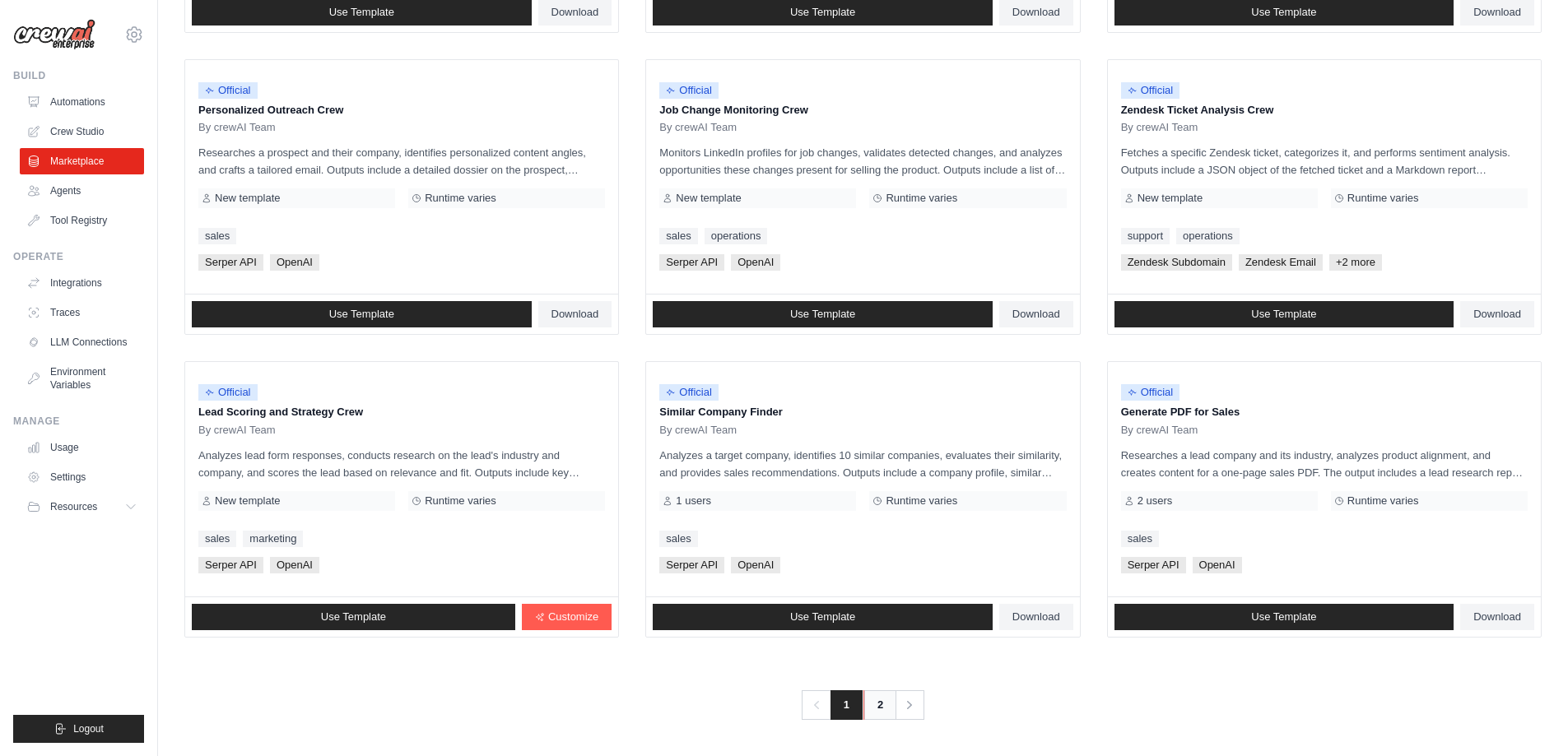
click at [882, 711] on link "2" at bounding box center [880, 704] width 33 height 29
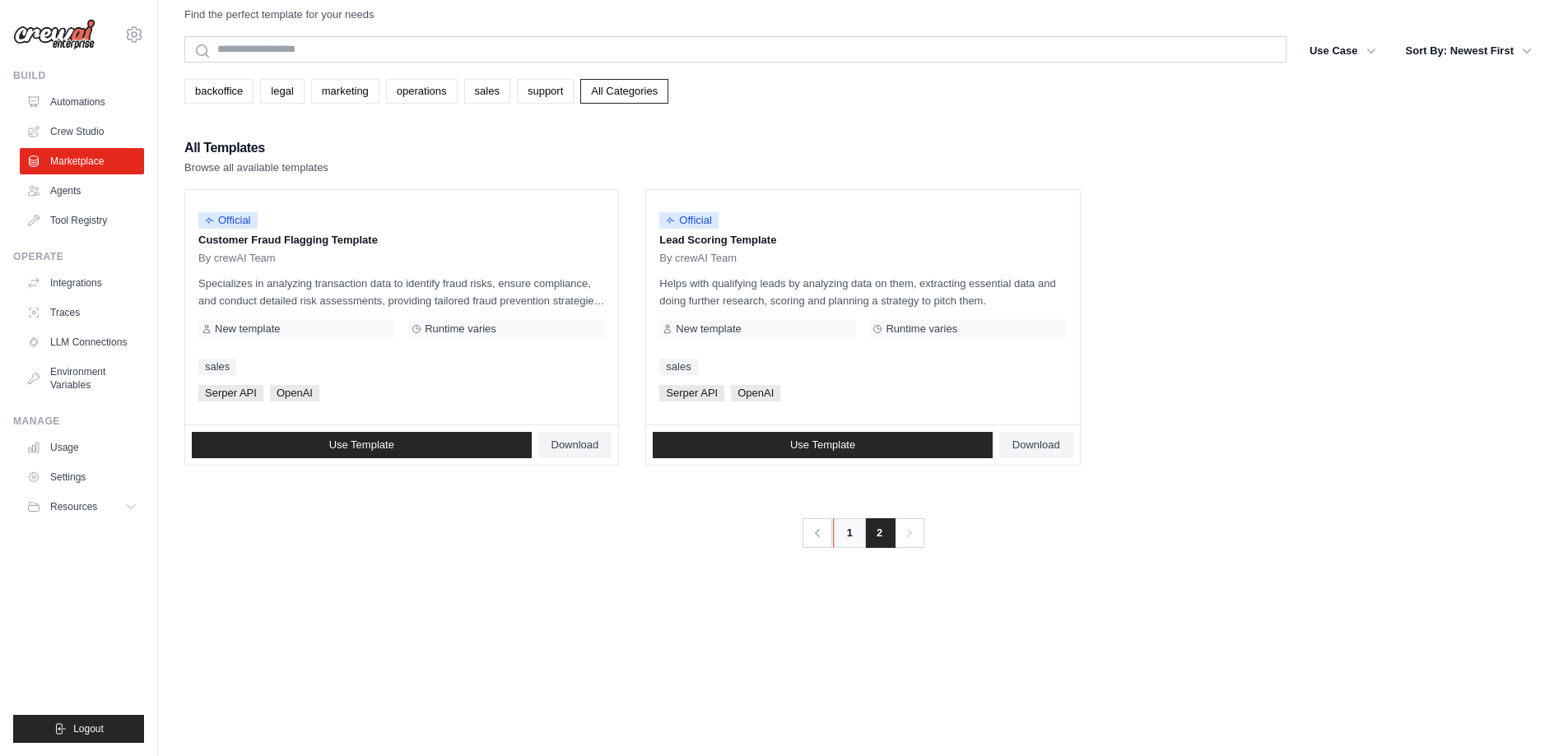
click at [834, 535] on link "1" at bounding box center [849, 533] width 33 height 29
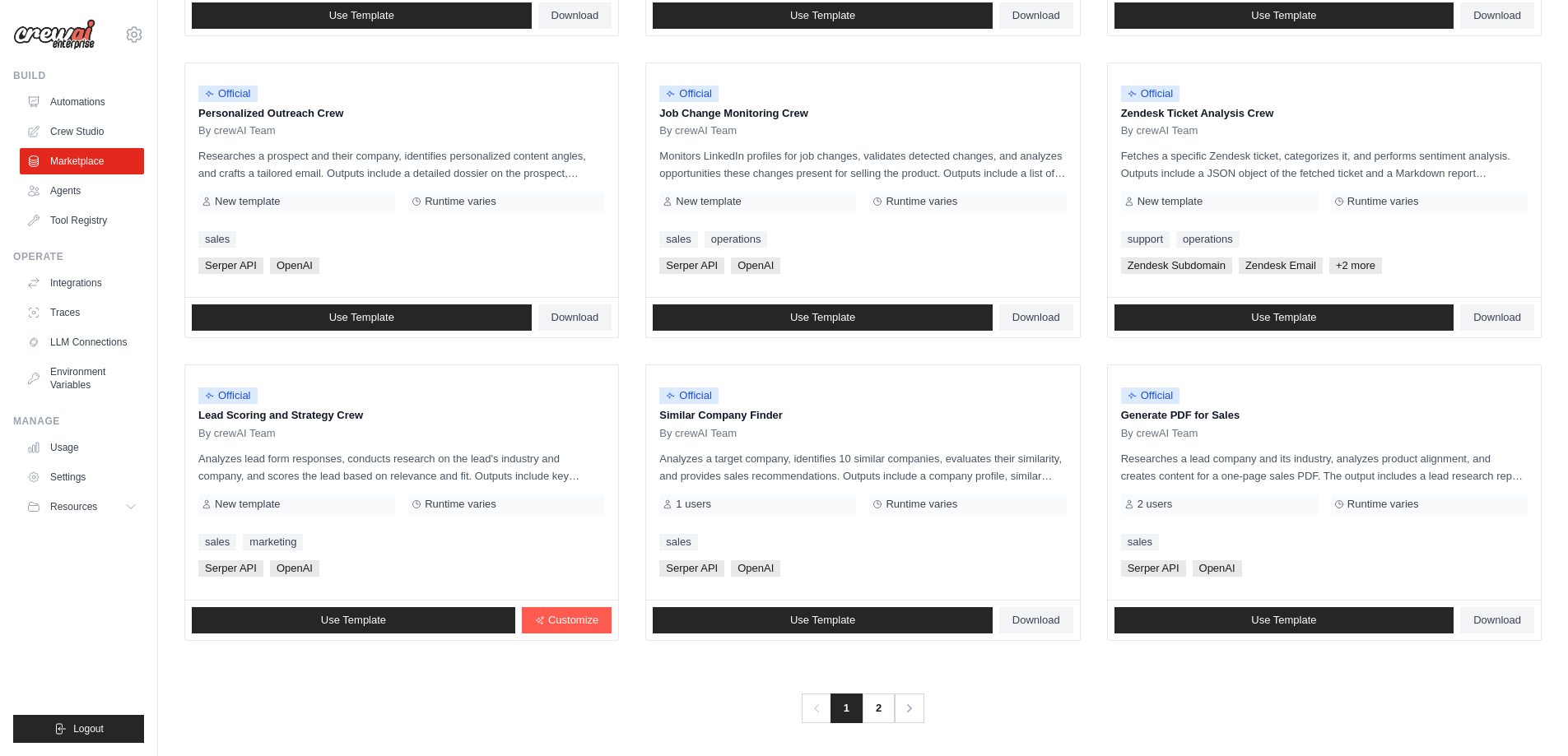
scroll to position [768, 0]
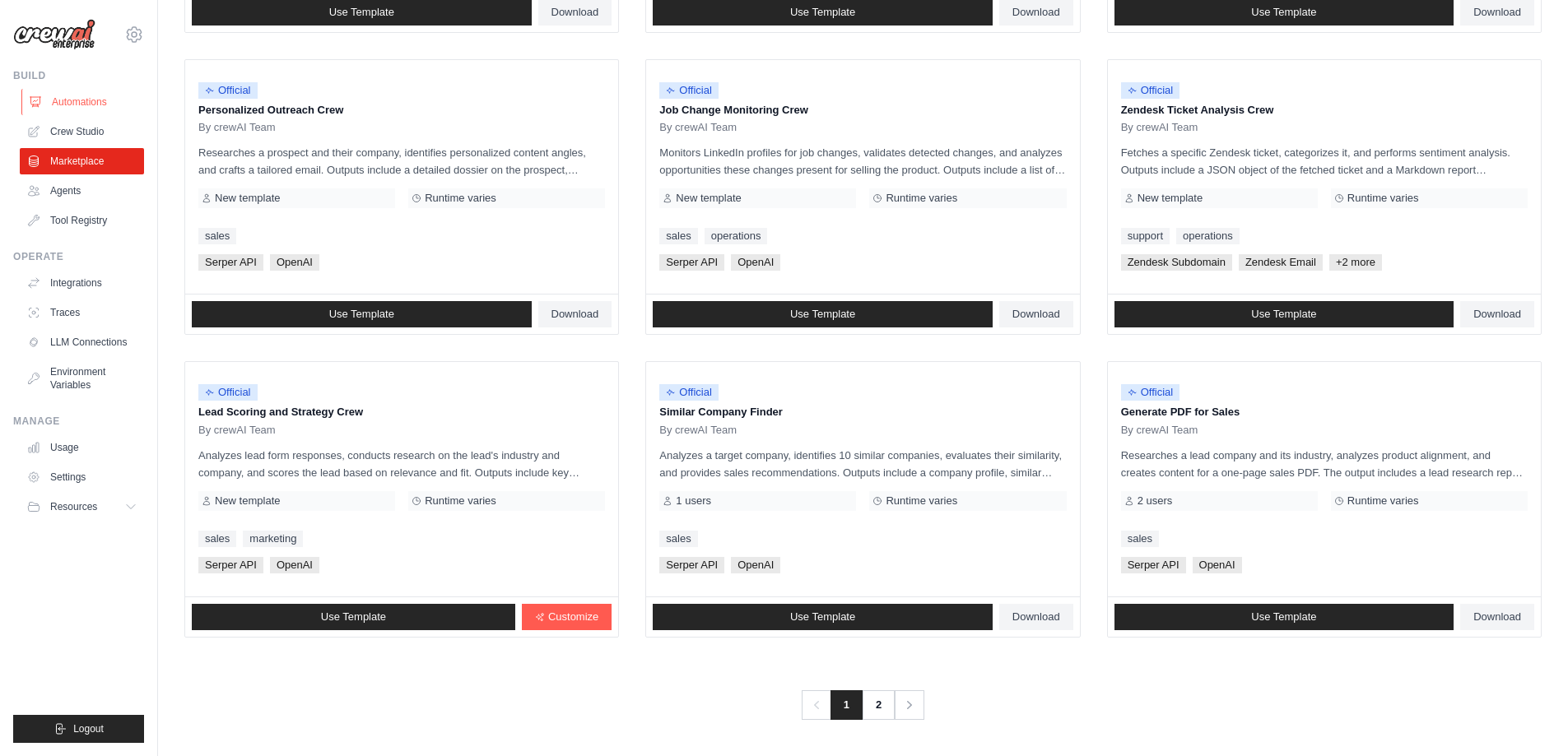
click at [75, 94] on link "Automations" at bounding box center [84, 102] width 124 height 26
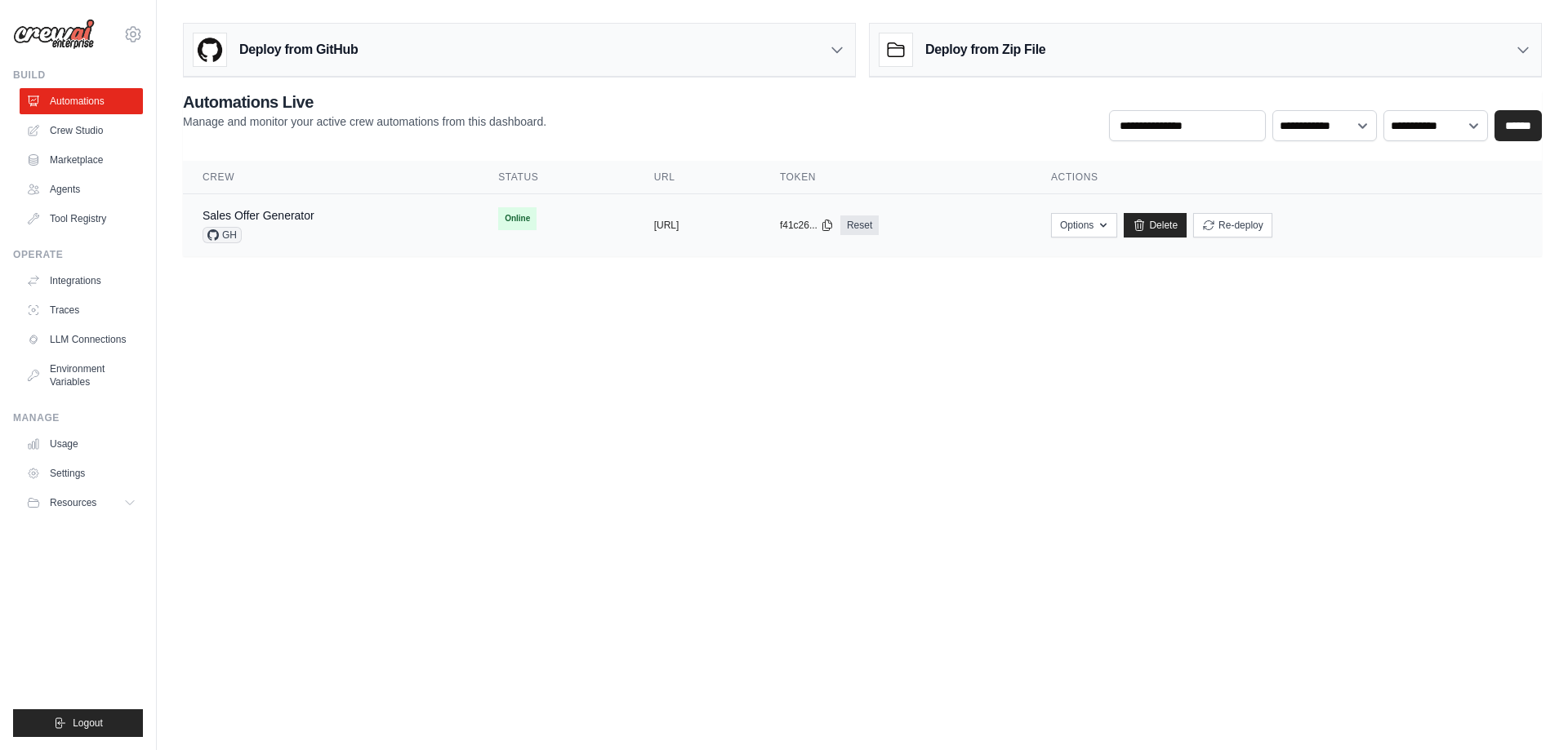
click at [375, 223] on div "Sales Offer Generator GH" at bounding box center [330, 225] width 256 height 36
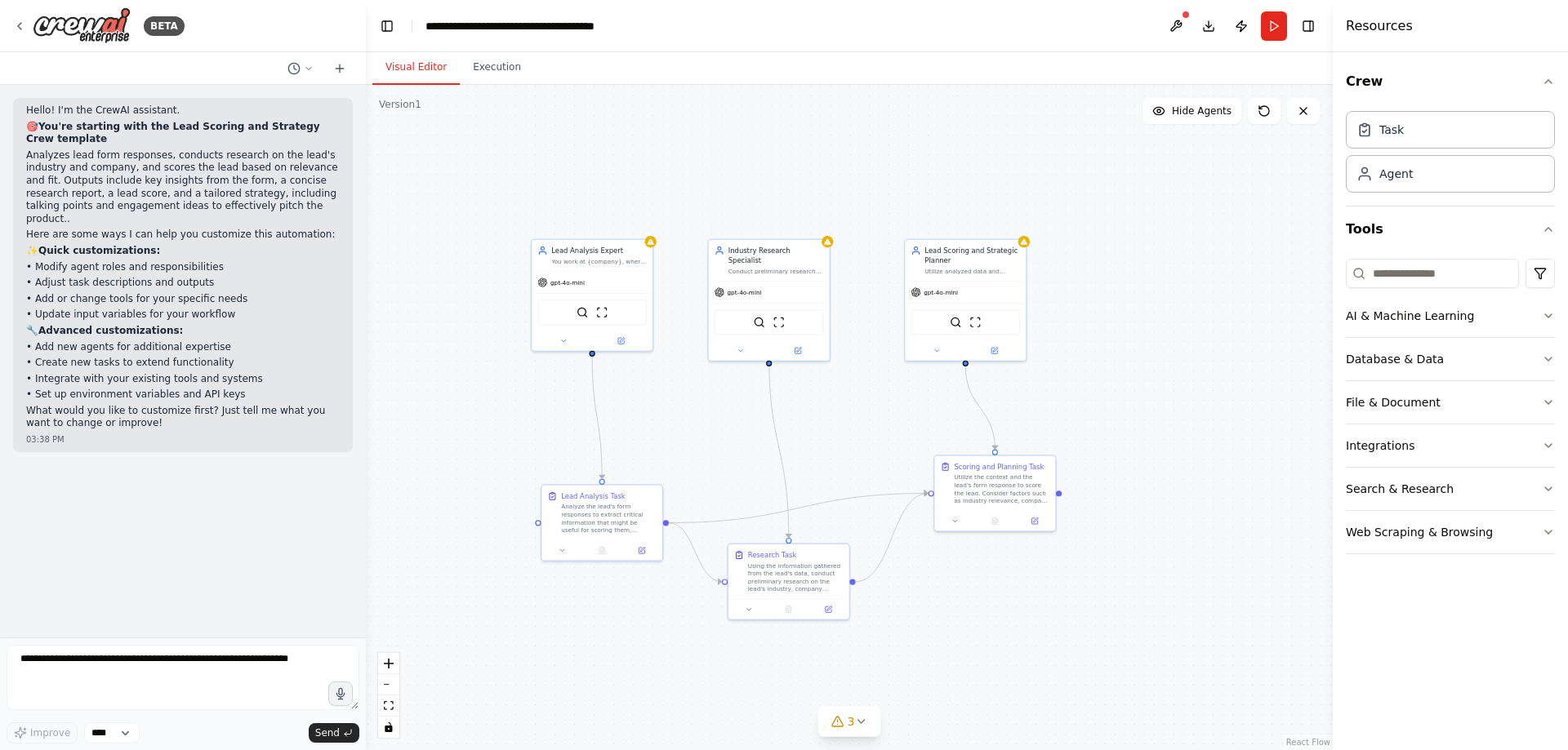
drag, startPoint x: 607, startPoint y: 425, endPoint x: 714, endPoint y: 441, distance: 108.2
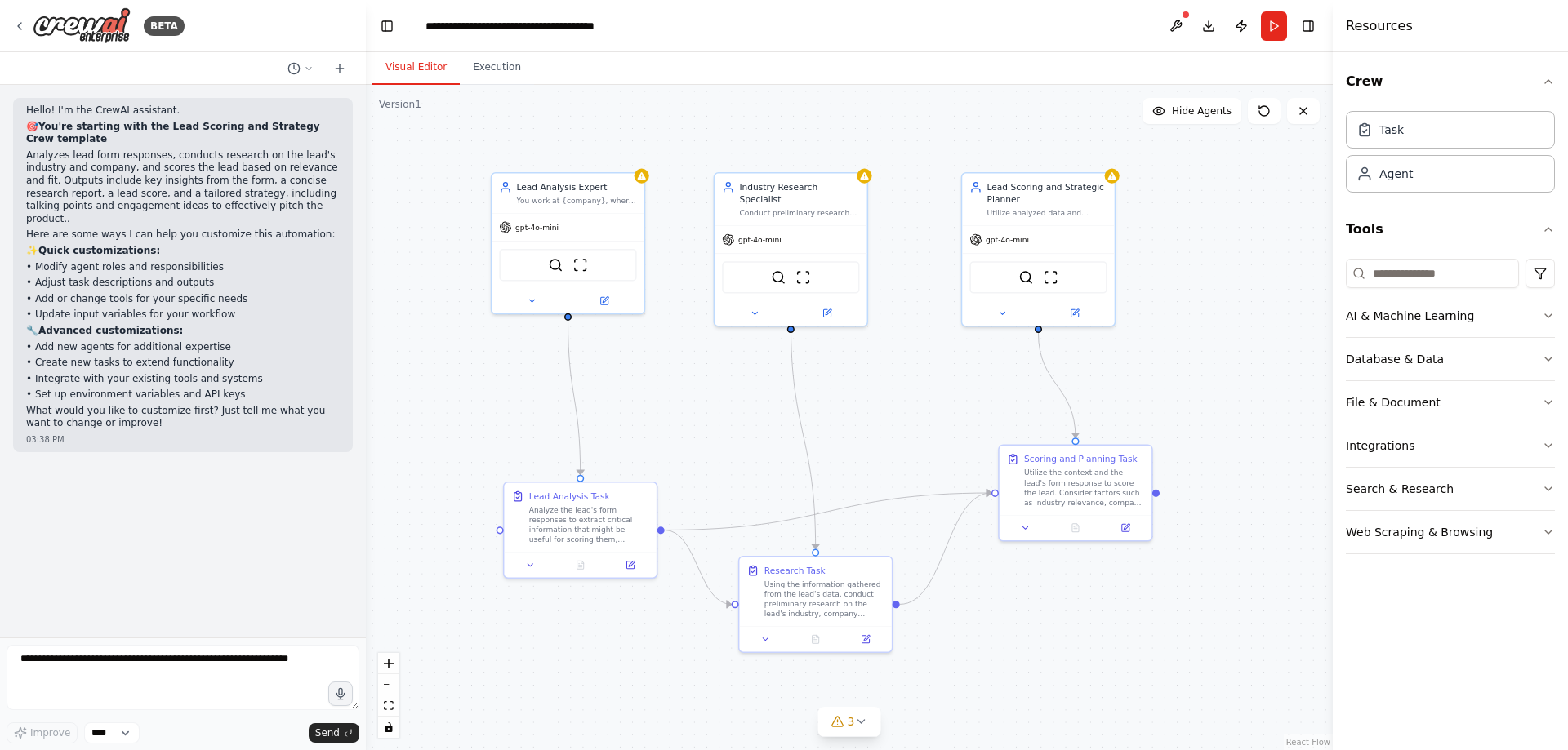
drag, startPoint x: 745, startPoint y: 482, endPoint x: 716, endPoint y: 436, distance: 54.4
click at [716, 436] on div ".deletable-edge-delete-btn { width: 20px; height: 20px; border: 0px solid #ffff…" at bounding box center [849, 417] width 966 height 665
click at [594, 542] on div "Lead Analysis Task Analyze the lead's form responses to extract critical inform…" at bounding box center [580, 514] width 152 height 69
click at [589, 528] on div "Analyze the lead's form responses to extract critical information that might be…" at bounding box center [589, 523] width 120 height 40
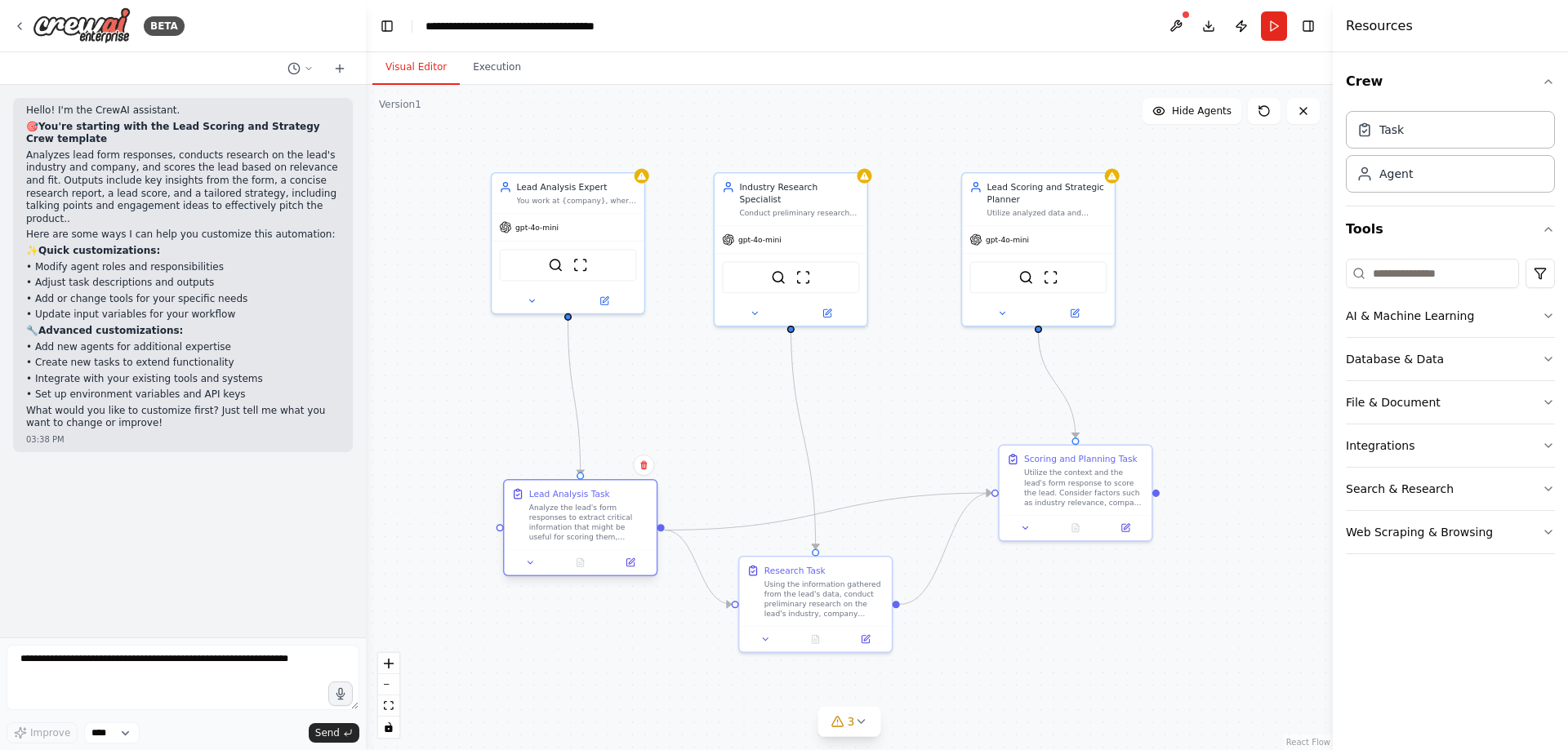
click at [589, 528] on div "Analyze the lead's form responses to extract critical information that might be…" at bounding box center [589, 523] width 120 height 40
click at [529, 564] on icon at bounding box center [530, 562] width 9 height 9
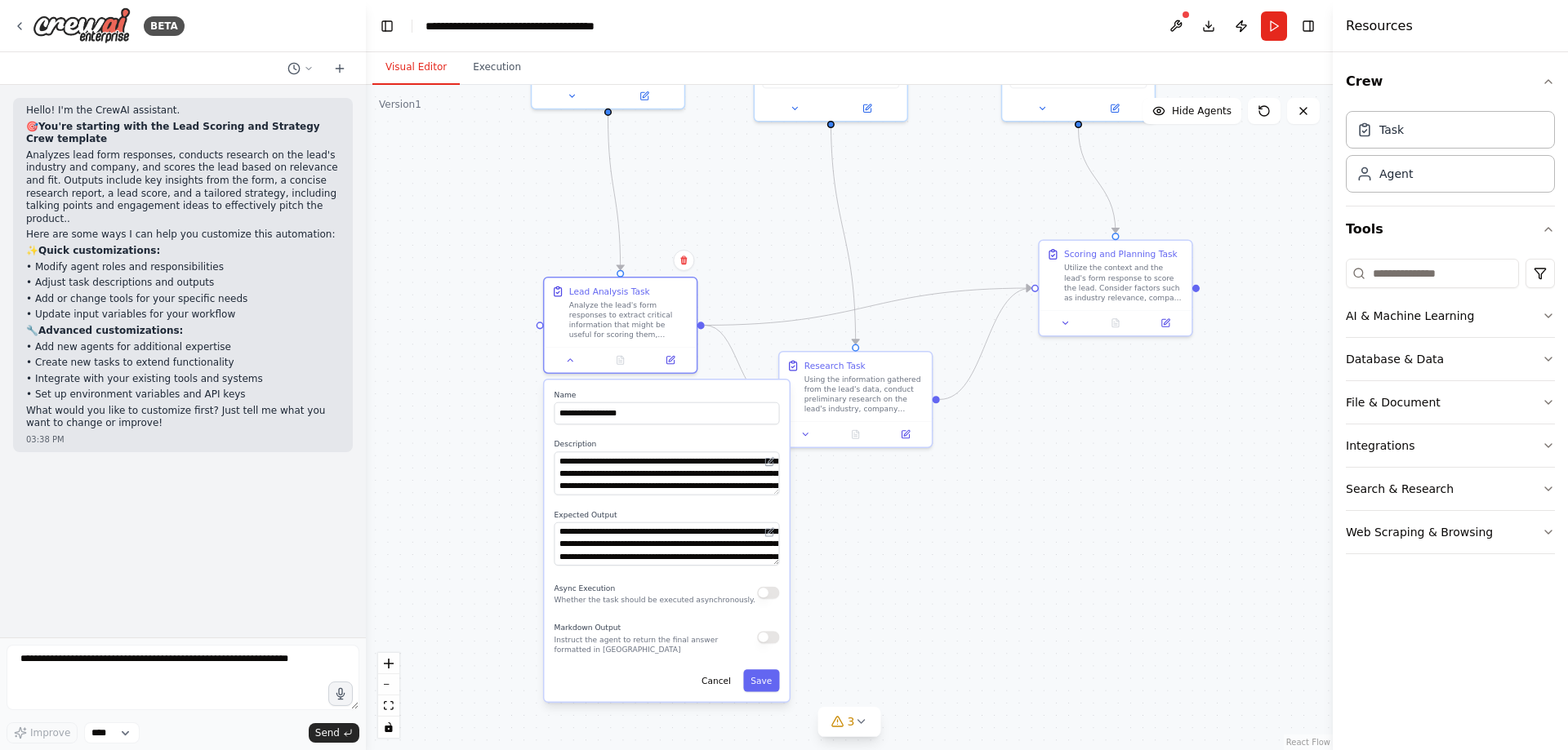
drag, startPoint x: 459, startPoint y: 622, endPoint x: 499, endPoint y: 417, distance: 208.9
click at [499, 417] on div ".deletable-edge-delete-btn { width: 20px; height: 20px; border: 0px solid #ffff…" at bounding box center [849, 417] width 966 height 665
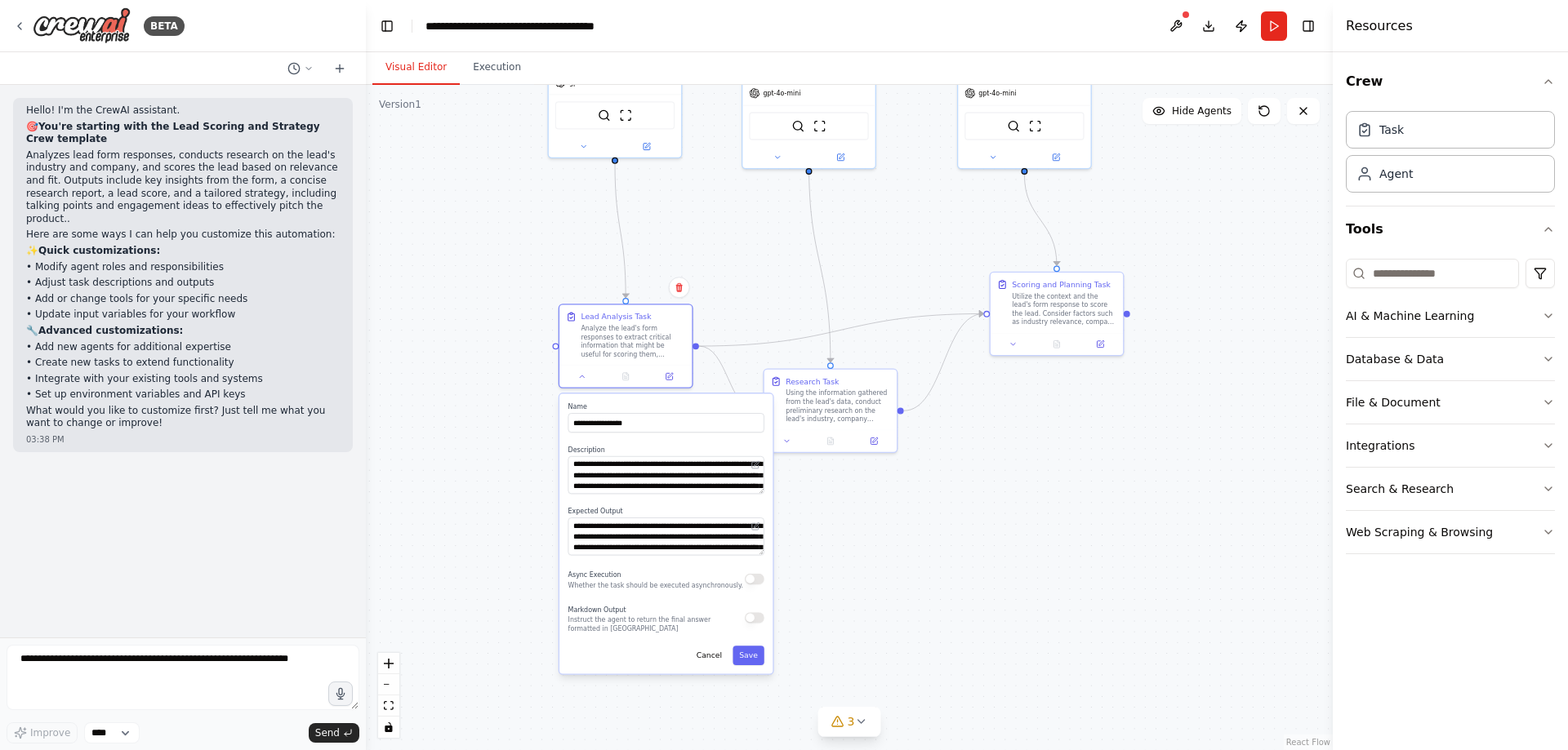
click at [428, 491] on div ".deletable-edge-delete-btn { width: 20px; height: 20px; border: 0px solid #ffff…" at bounding box center [849, 417] width 966 height 665
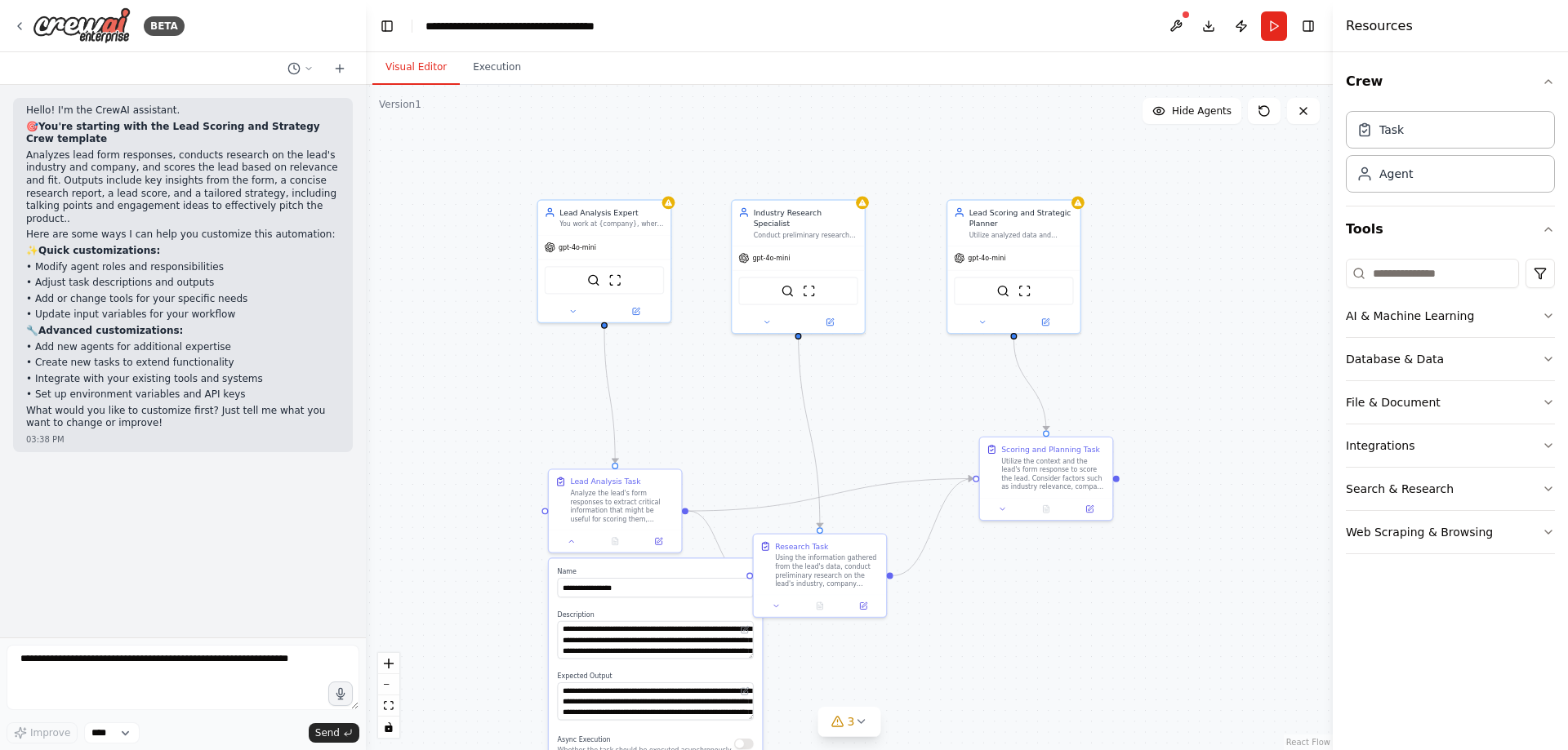
drag, startPoint x: 420, startPoint y: 451, endPoint x: 409, endPoint y: 567, distance: 116.5
click at [410, 597] on div ".deletable-edge-delete-btn { width: 20px; height: 20px; border: 0px solid #ffff…" at bounding box center [849, 417] width 966 height 665
click at [605, 206] on div "Lead Analysis Expert" at bounding box center [611, 210] width 105 height 10
click at [612, 230] on div "Lead Analysis Expert You work at {company}, where you main goal is to analyze l…" at bounding box center [603, 216] width 132 height 35
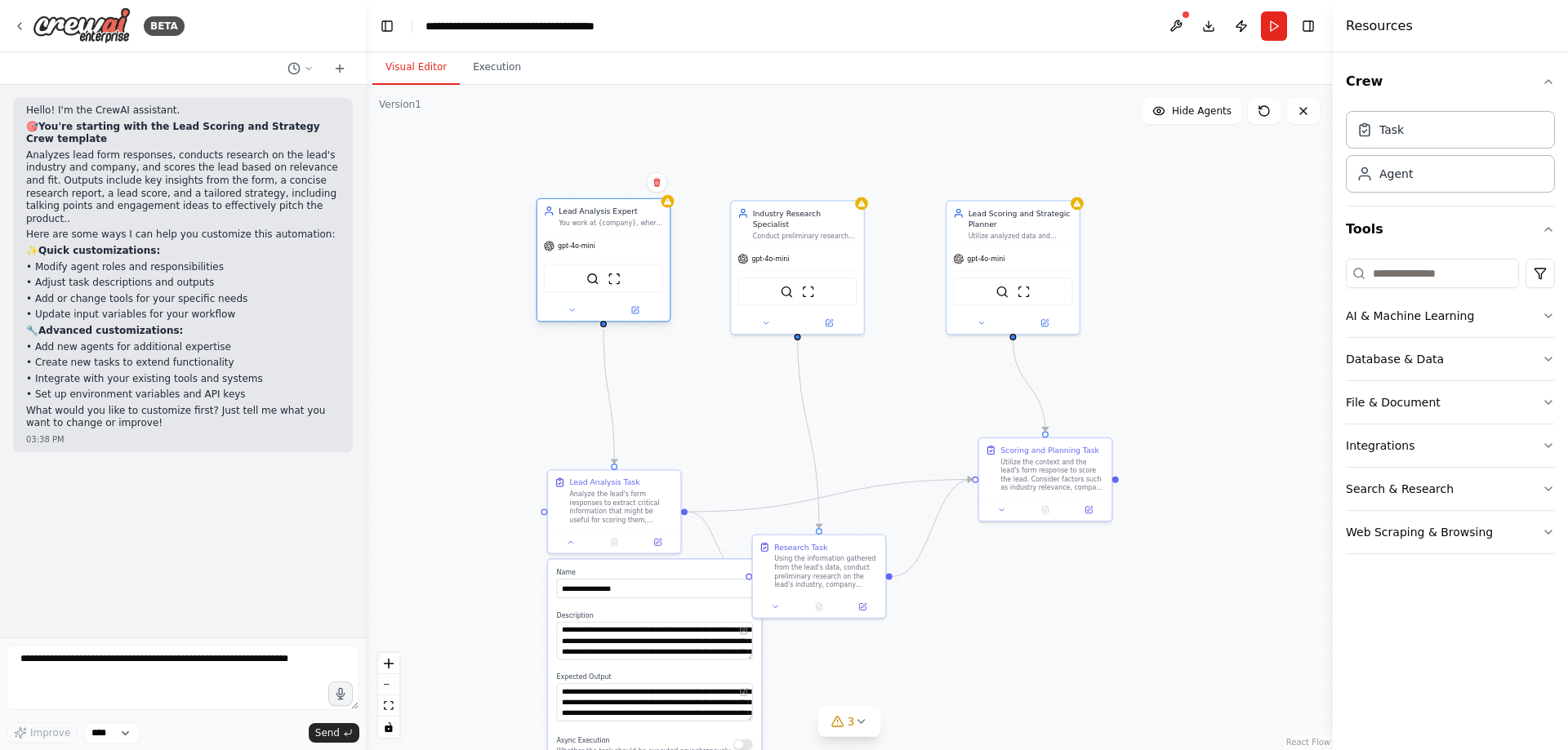
click at [612, 230] on div "Lead Analysis Expert You work at {company}, where you main goal is to analyze l…" at bounding box center [603, 216] width 132 height 35
click at [636, 315] on button at bounding box center [634, 310] width 61 height 13
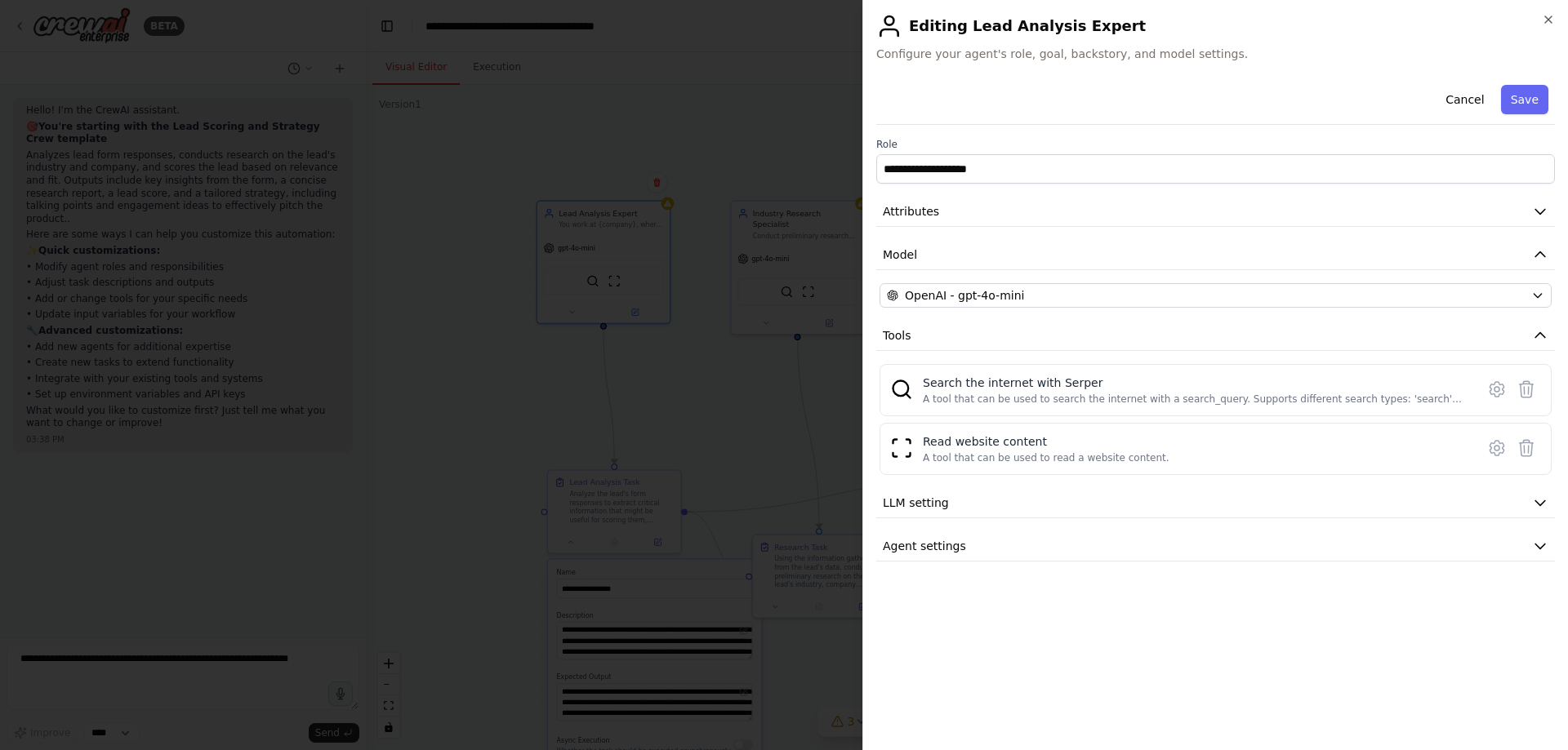
click at [684, 116] on div at bounding box center [784, 375] width 1568 height 750
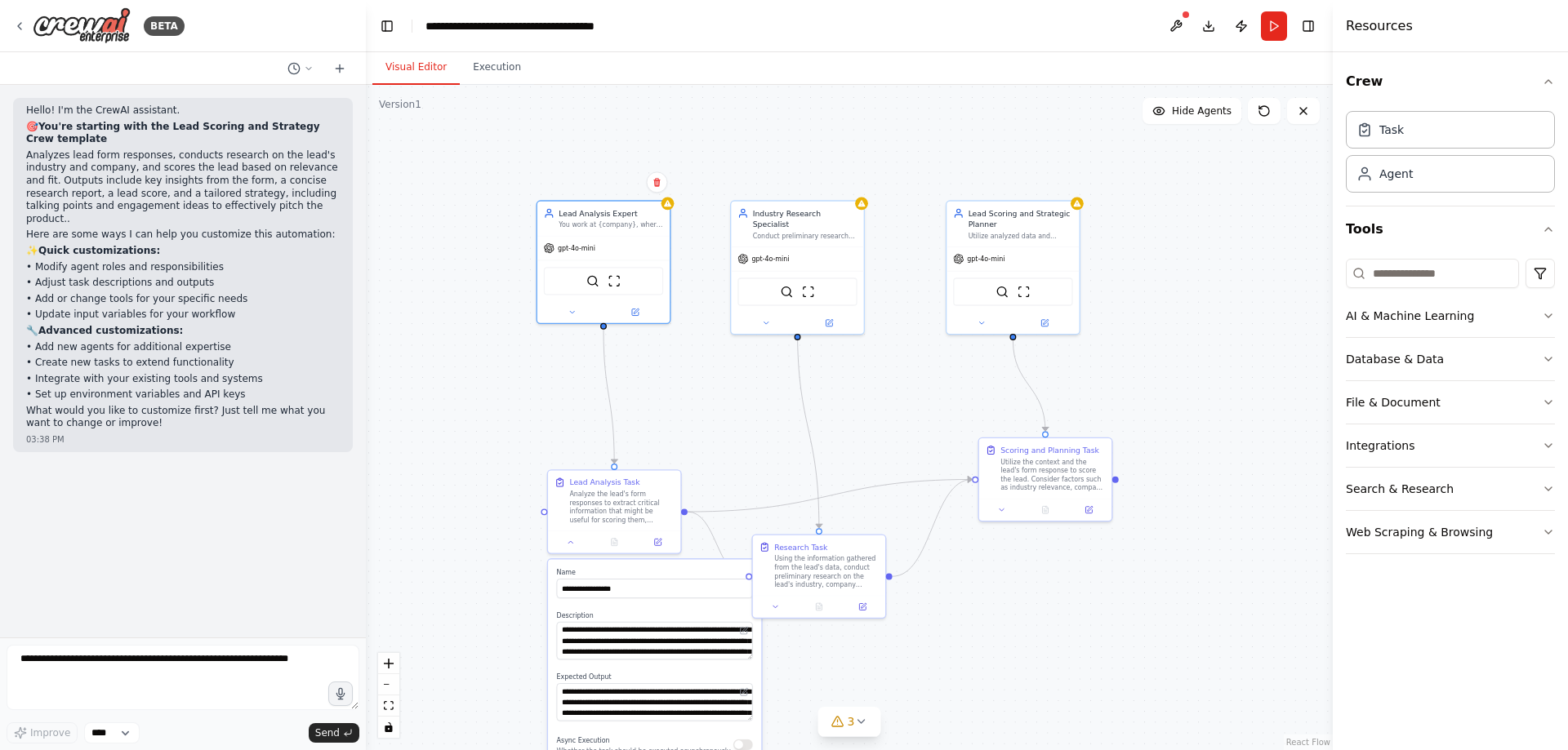
click at [1197, 381] on div ".deletable-edge-delete-btn { width: 20px; height: 20px; border: 0px solid #ffff…" at bounding box center [849, 417] width 966 height 665
click at [859, 689] on div ".deletable-edge-delete-btn { width: 20px; height: 20px; border: 0px solid #ffff…" at bounding box center [849, 417] width 966 height 665
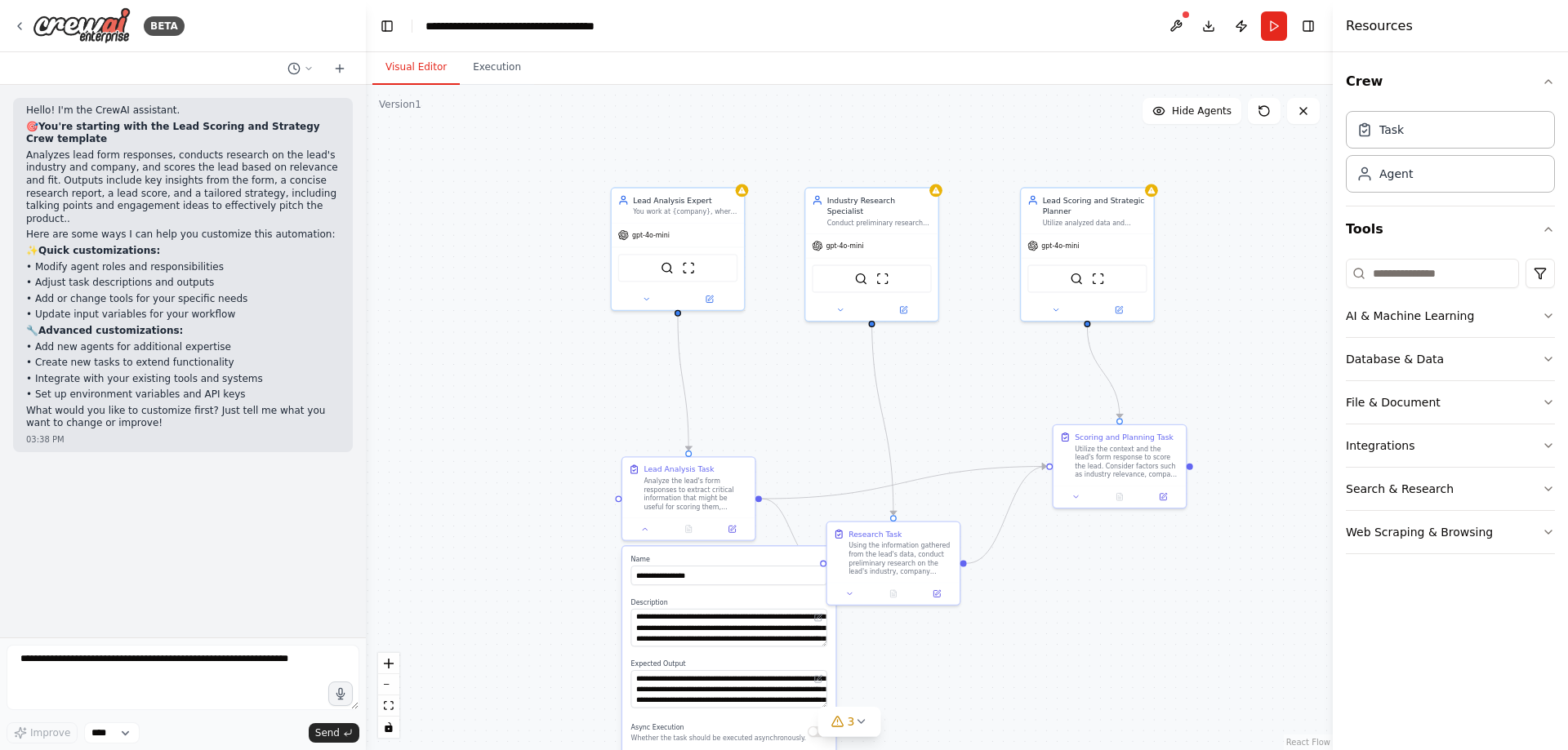
drag, startPoint x: 748, startPoint y: 459, endPoint x: 821, endPoint y: 446, distance: 74.1
click at [821, 446] on div ".deletable-edge-delete-btn { width: 20px; height: 20px; border: 0px solid #ffff…" at bounding box center [849, 417] width 966 height 665
click at [1275, 39] on button "Run" at bounding box center [1274, 25] width 26 height 29
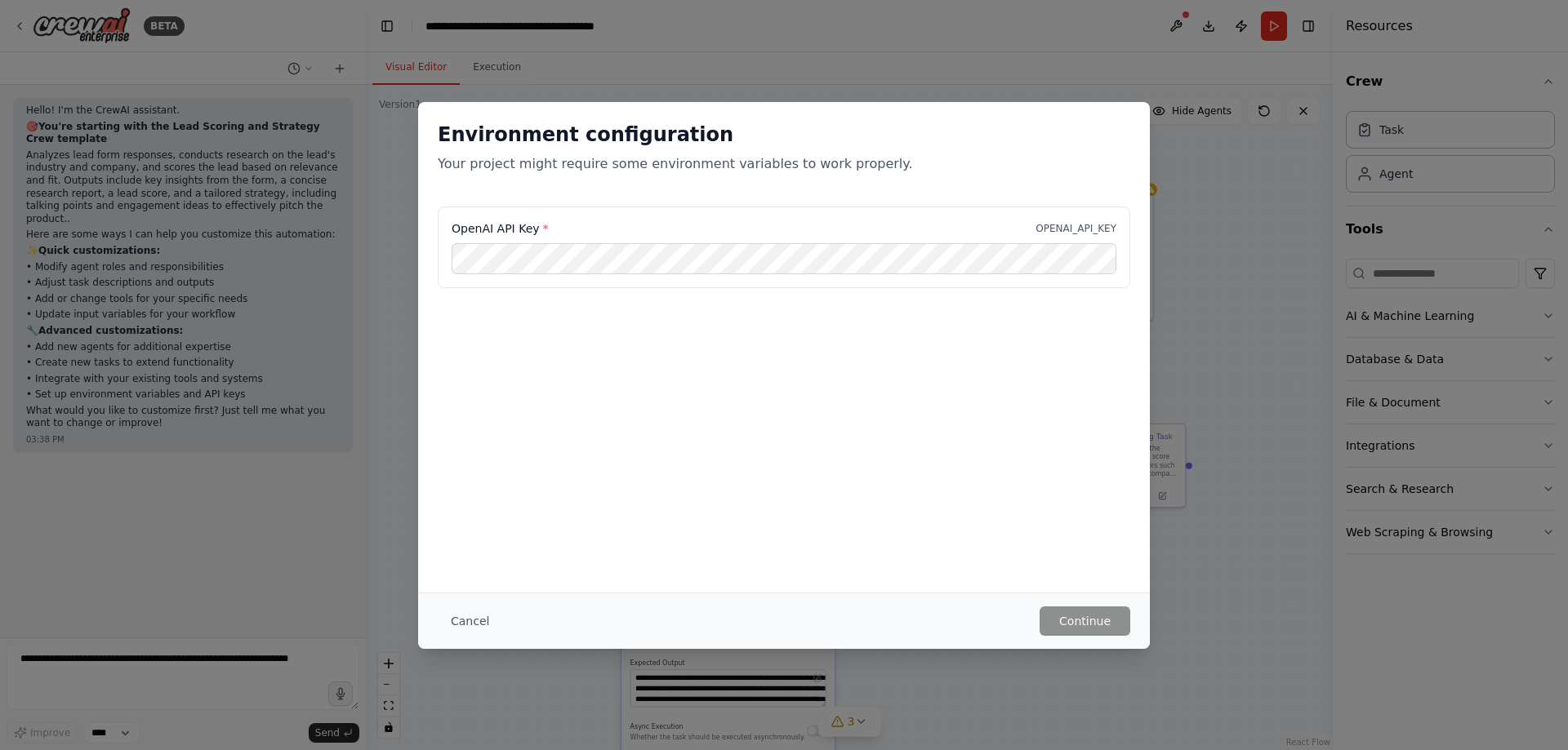
click at [602, 240] on div "OpenAI API Key * OPENAI_API_KEY" at bounding box center [784, 247] width 692 height 81
click at [1050, 224] on p "OPENAI_API_KEY" at bounding box center [1076, 228] width 80 height 13
click at [465, 615] on button "Cancel" at bounding box center [470, 621] width 65 height 29
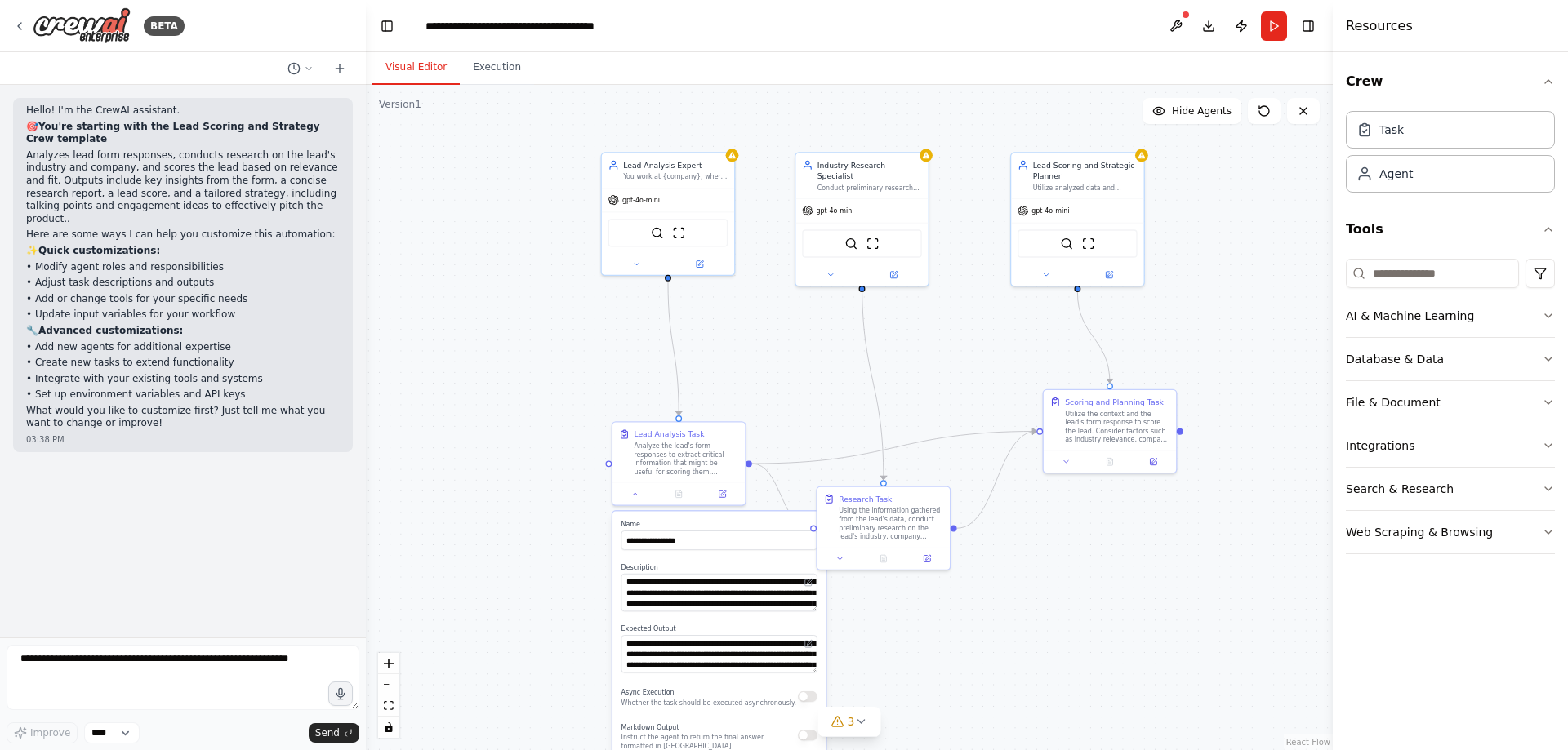
drag, startPoint x: 806, startPoint y: 389, endPoint x: 798, endPoint y: 350, distance: 39.8
click at [798, 350] on div ".deletable-edge-delete-btn { width: 20px; height: 20px; border: 0px solid #ffff…" at bounding box center [849, 417] width 966 height 665
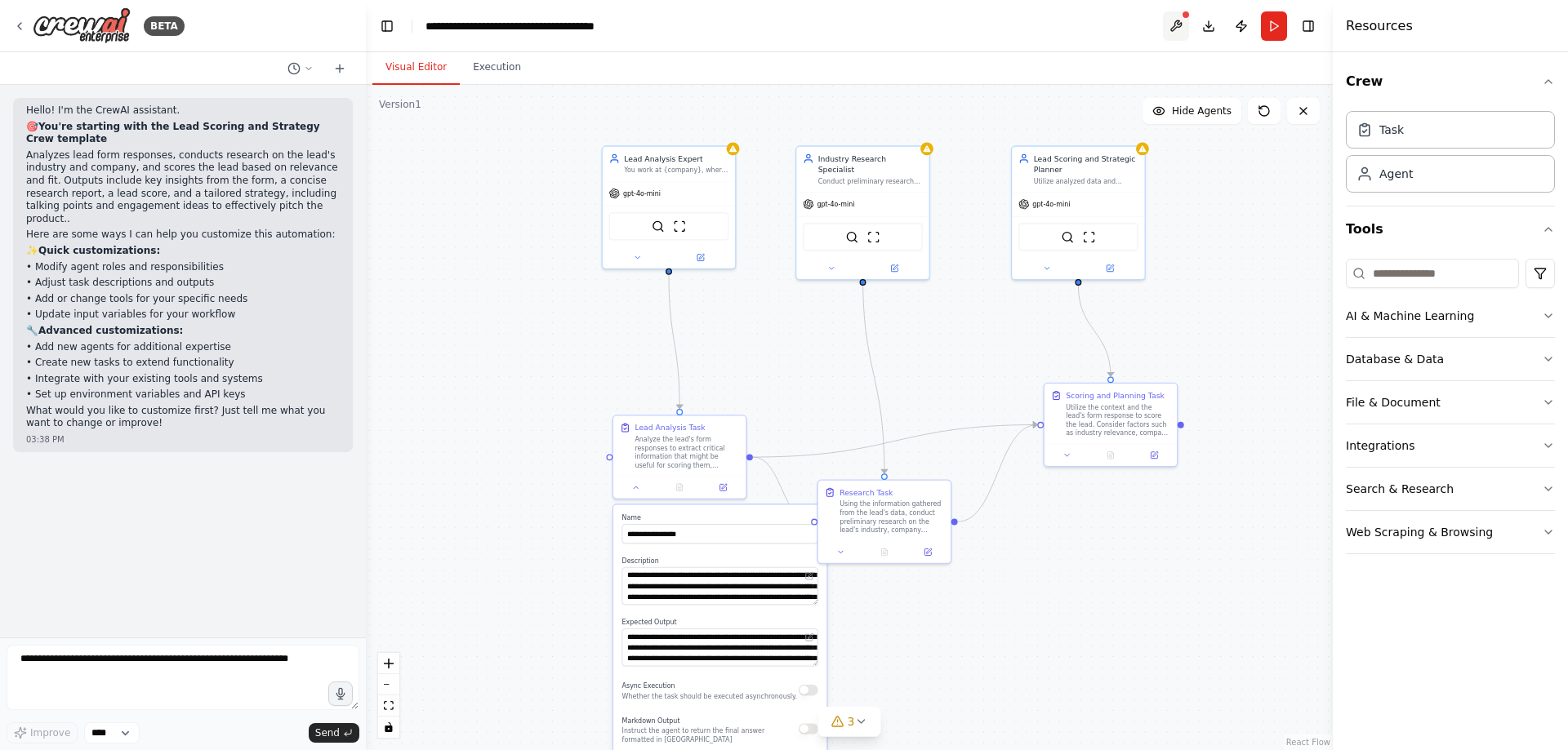
click at [1163, 25] on button at bounding box center [1176, 25] width 26 height 29
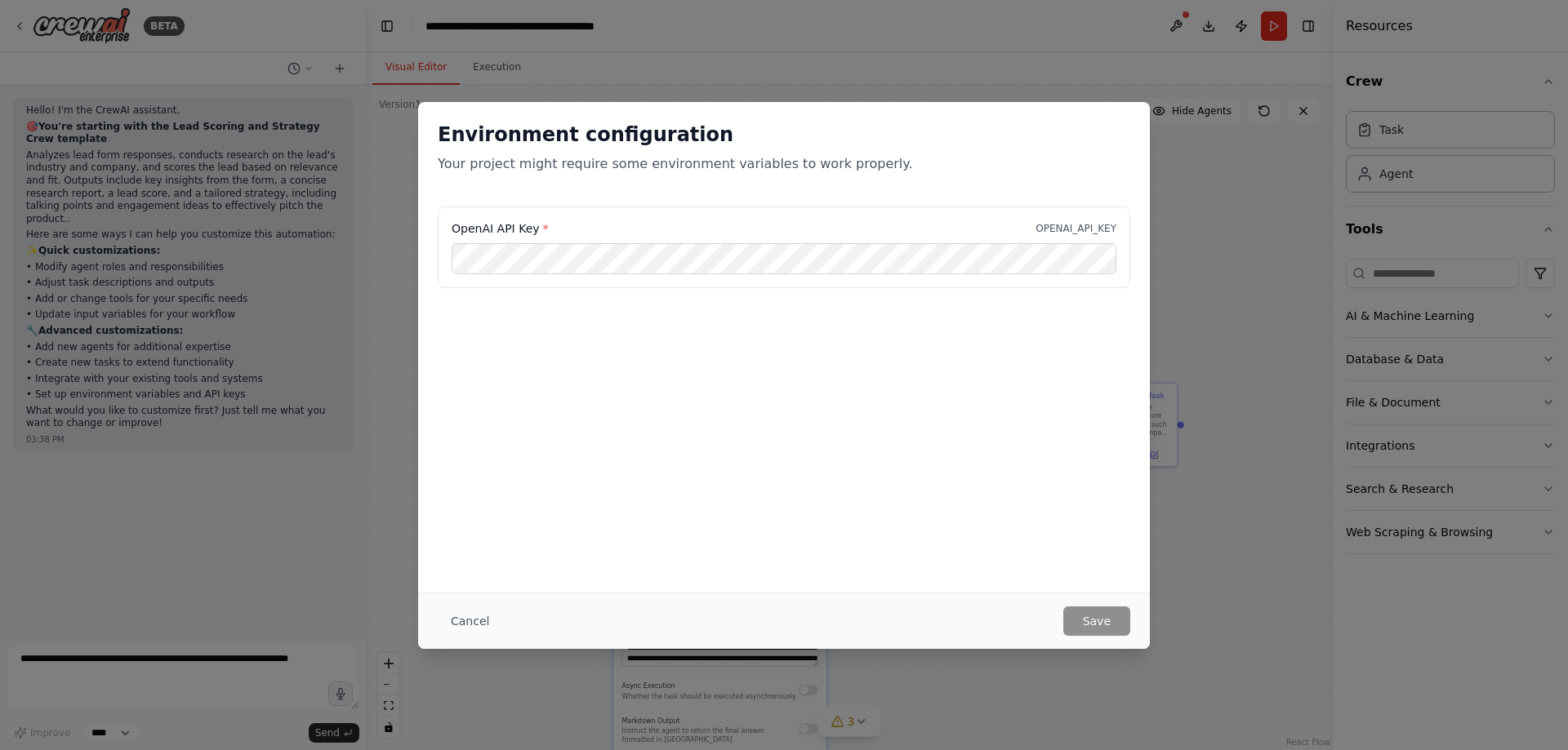
click at [1099, 66] on div "Environment configuration Your project might require some environment variables…" at bounding box center [784, 375] width 1568 height 750
click at [472, 607] on button "Cancel" at bounding box center [470, 621] width 65 height 29
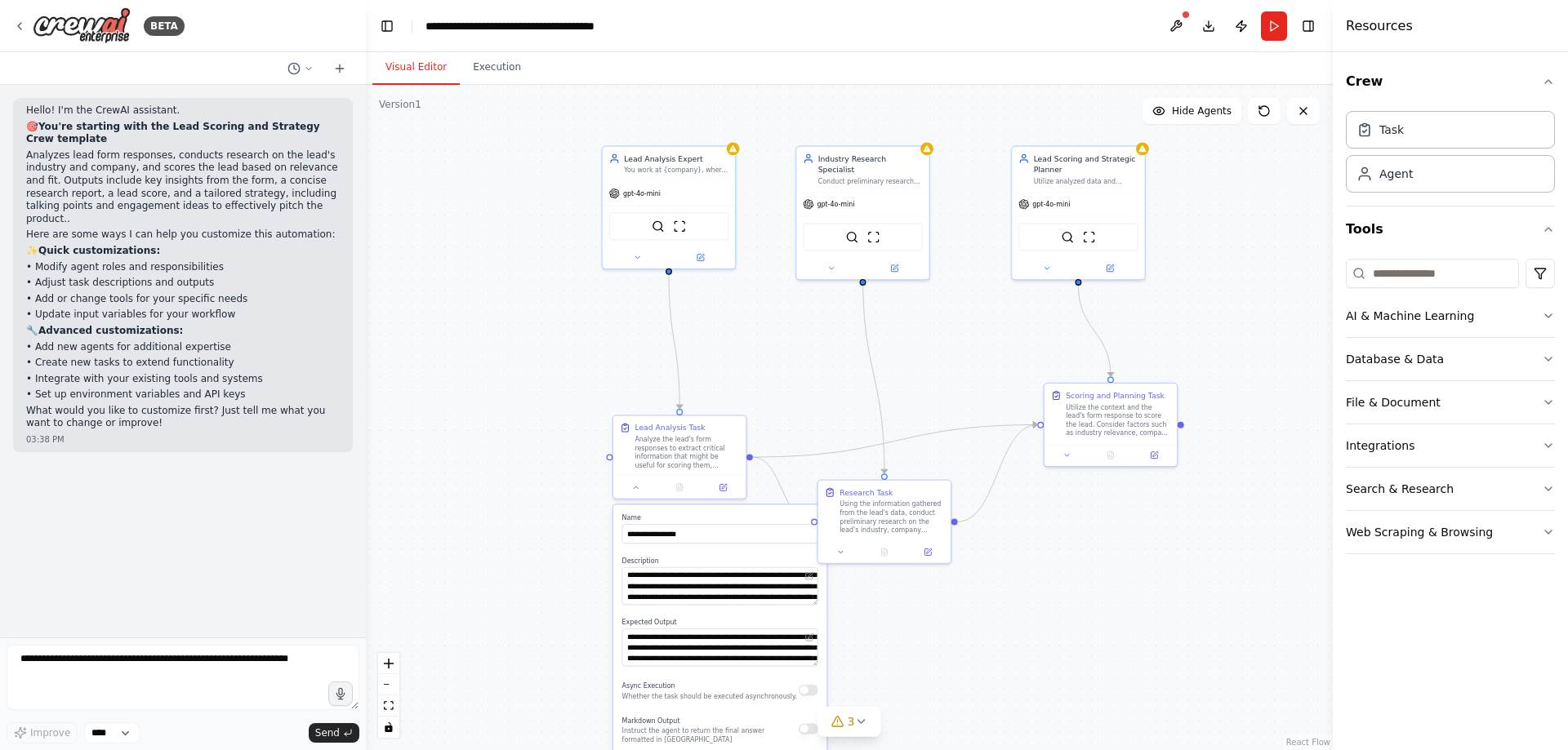
click at [531, 392] on div ".deletable-edge-delete-btn { width: 20px; height: 20px; border: 0px solid #ffff…" at bounding box center [849, 417] width 966 height 665
click at [67, 25] on img at bounding box center [81, 25] width 98 height 36
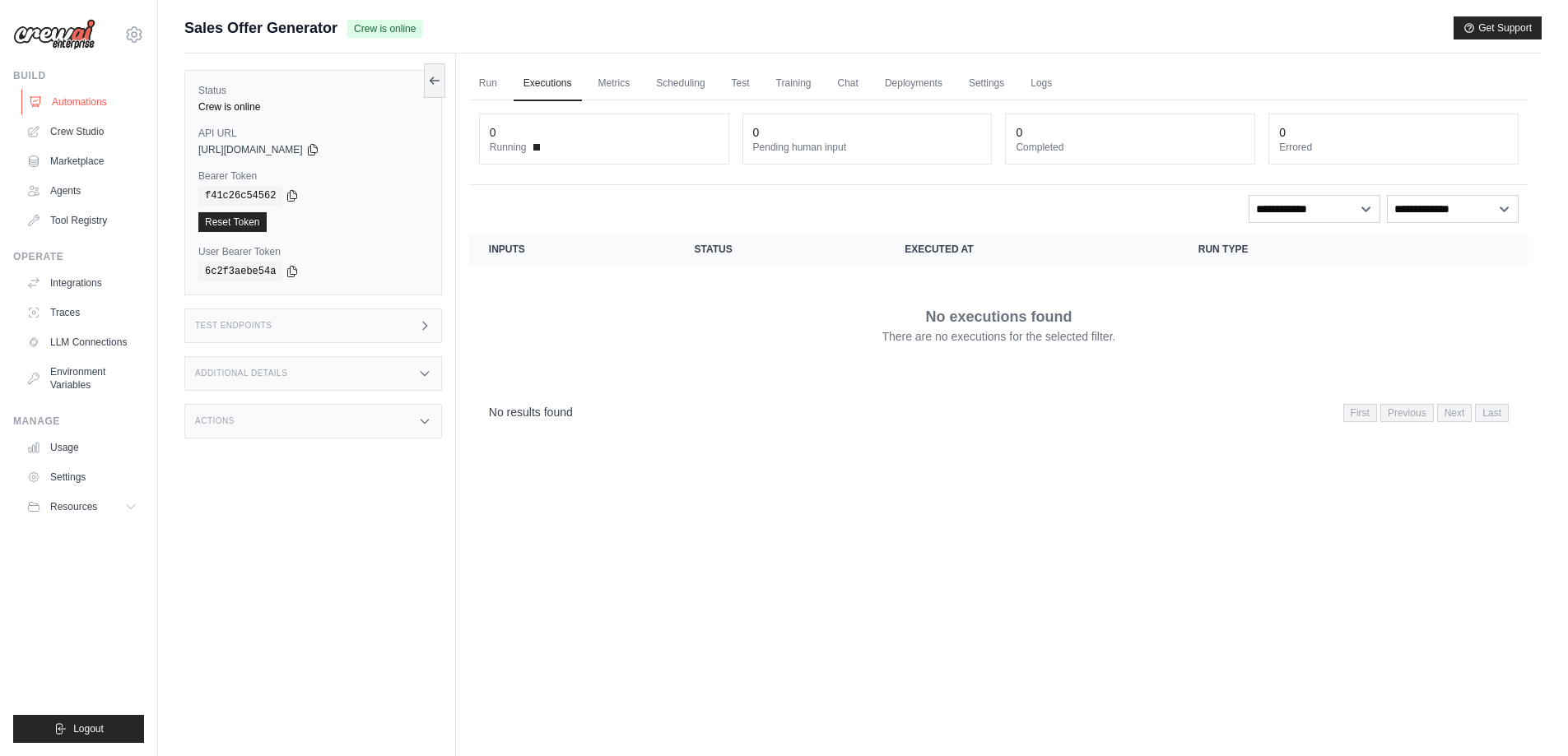
click at [79, 97] on link "Automations" at bounding box center [84, 102] width 124 height 26
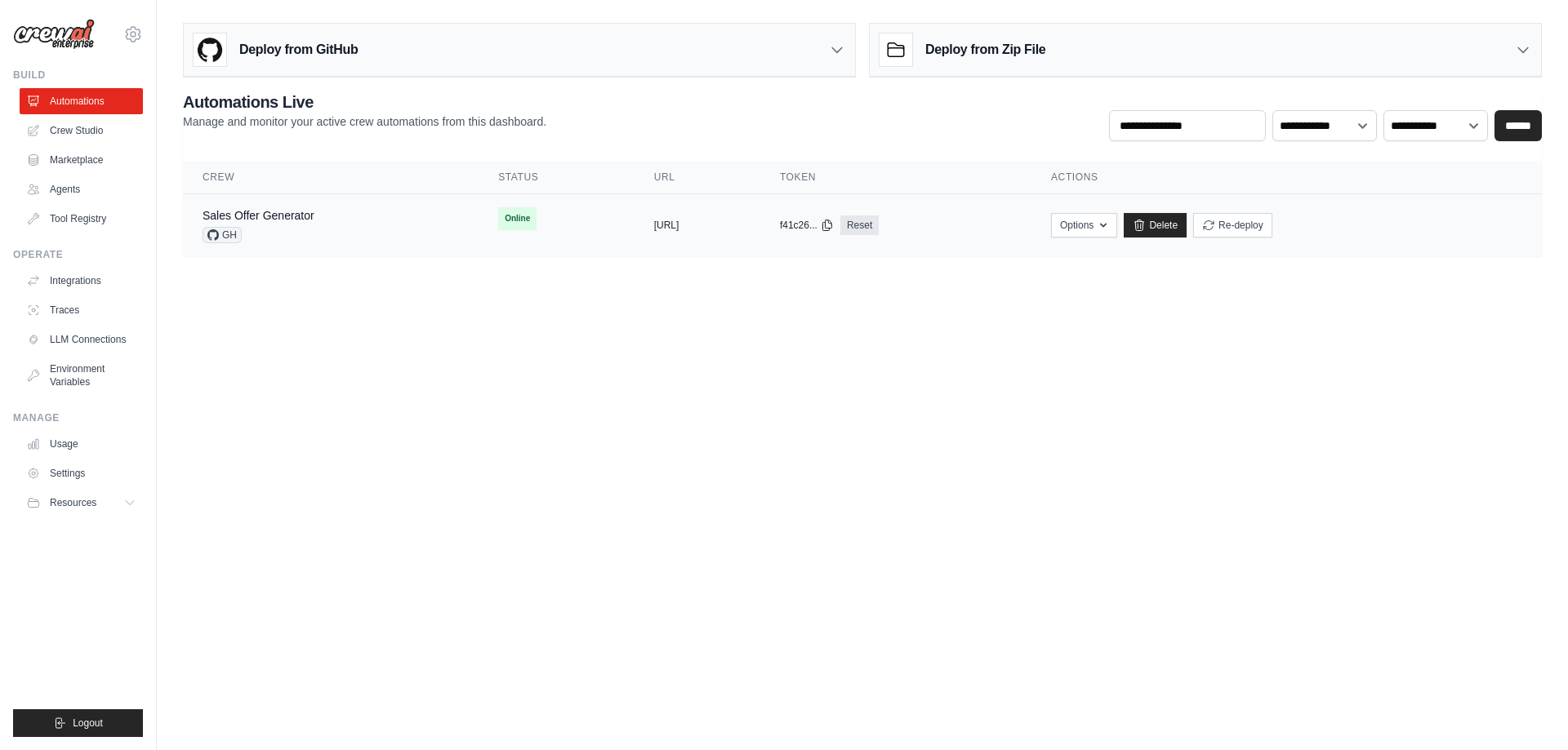
click at [339, 224] on div "Sales Offer Generator GH" at bounding box center [330, 225] width 256 height 36
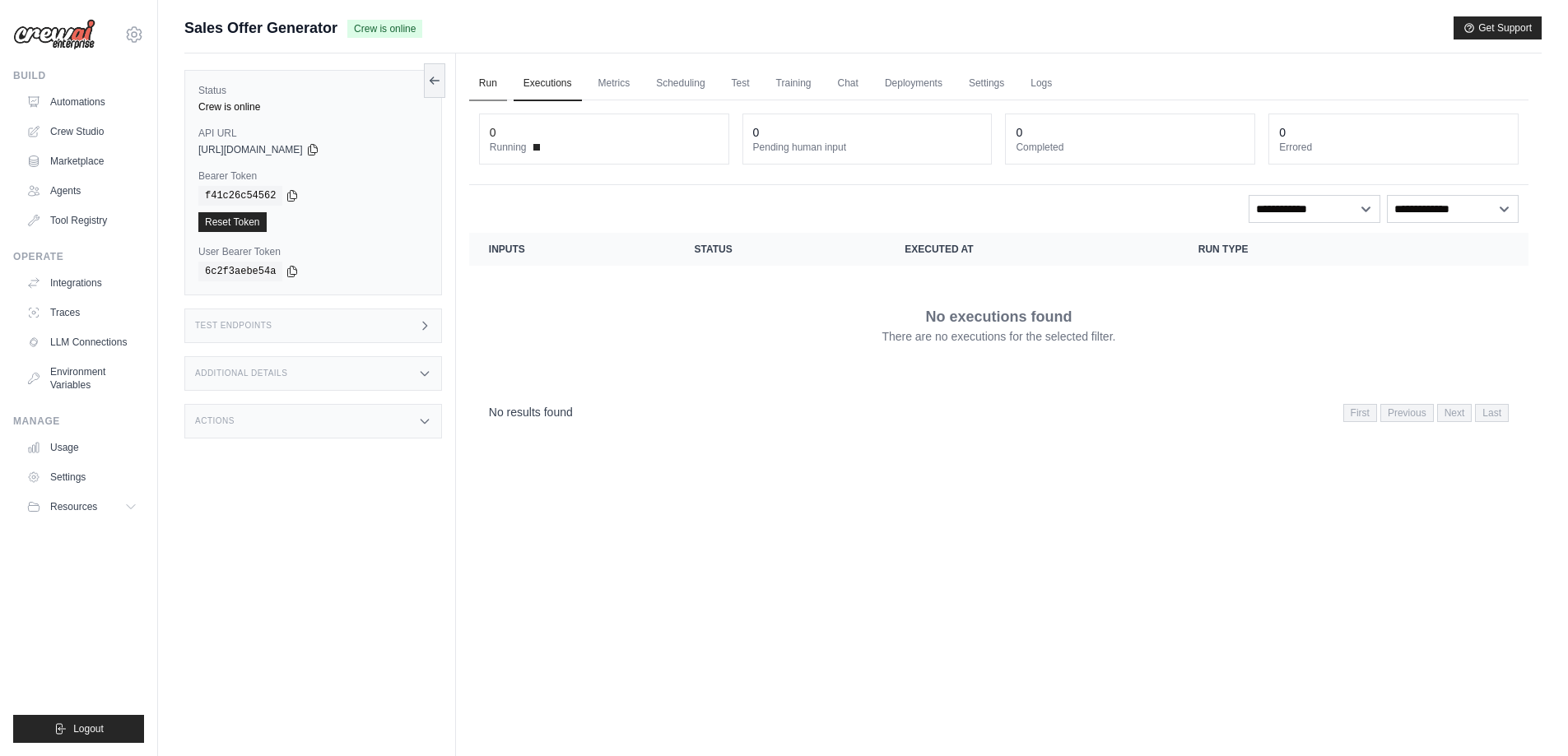
click at [498, 92] on link "Run" at bounding box center [488, 84] width 38 height 35
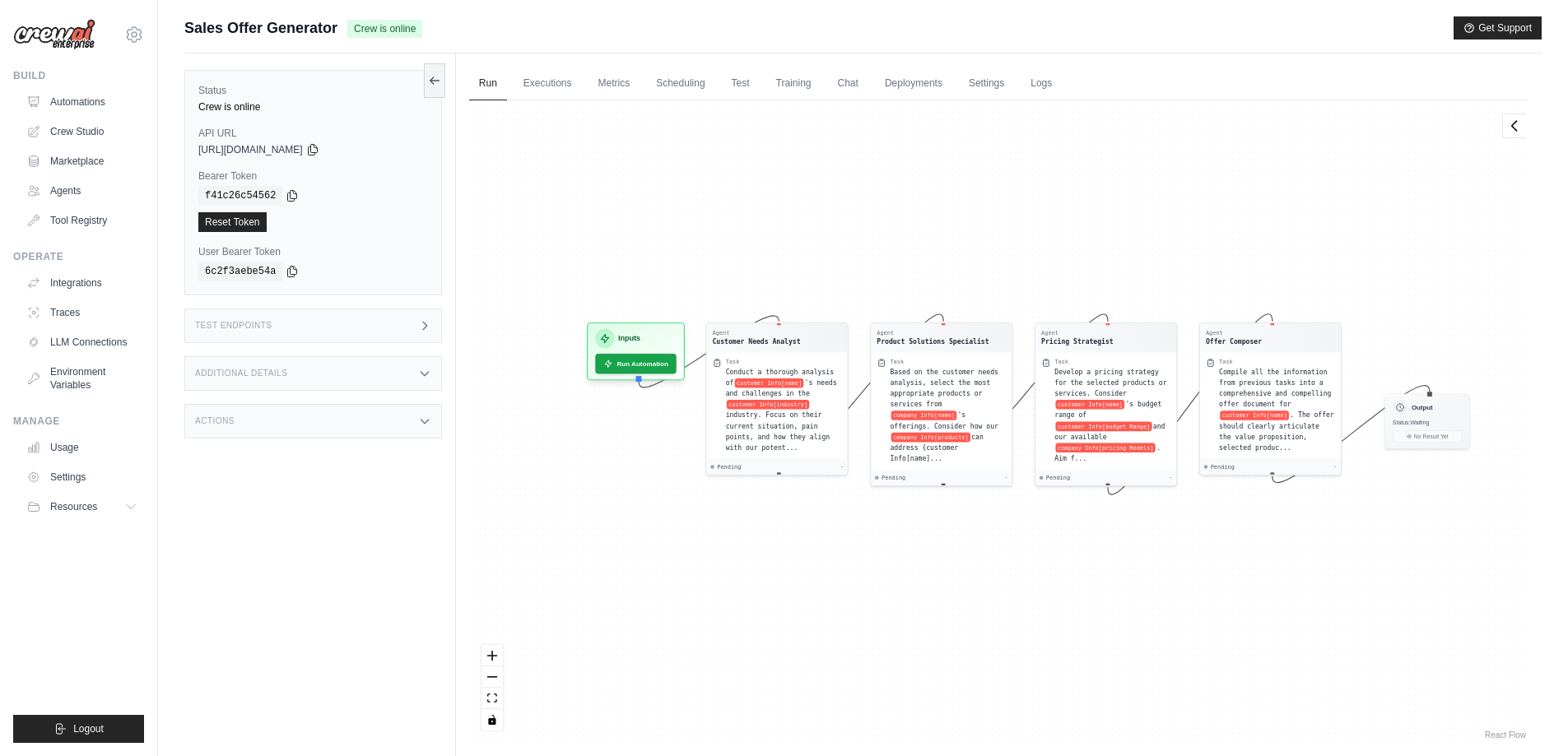
drag, startPoint x: 851, startPoint y: 229, endPoint x: 881, endPoint y: 211, distance: 35.0
click at [881, 211] on div "Agent Customer Needs Analyst Task Conduct a thorough analysis of customer Info[…" at bounding box center [999, 421] width 1059 height 643
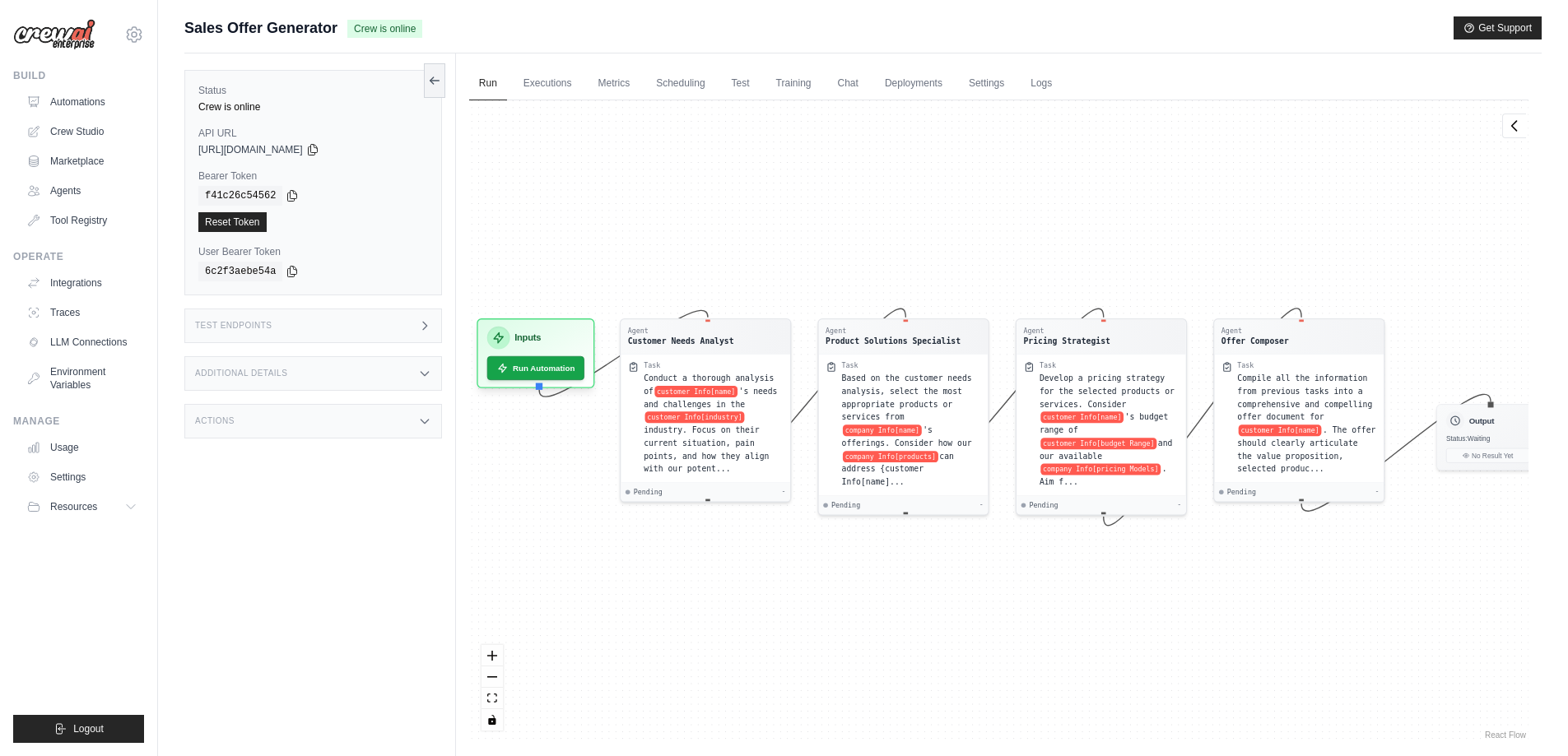
drag, startPoint x: 963, startPoint y: 229, endPoint x: 913, endPoint y: 204, distance: 55.9
click at [913, 204] on div "Agent Customer Needs Analyst Task Conduct a thorough analysis of customer Info[…" at bounding box center [999, 421] width 1059 height 643
click at [728, 353] on div "Task Conduct a thorough analysis of customer Info[name] 's needs and challenges…" at bounding box center [705, 415] width 170 height 128
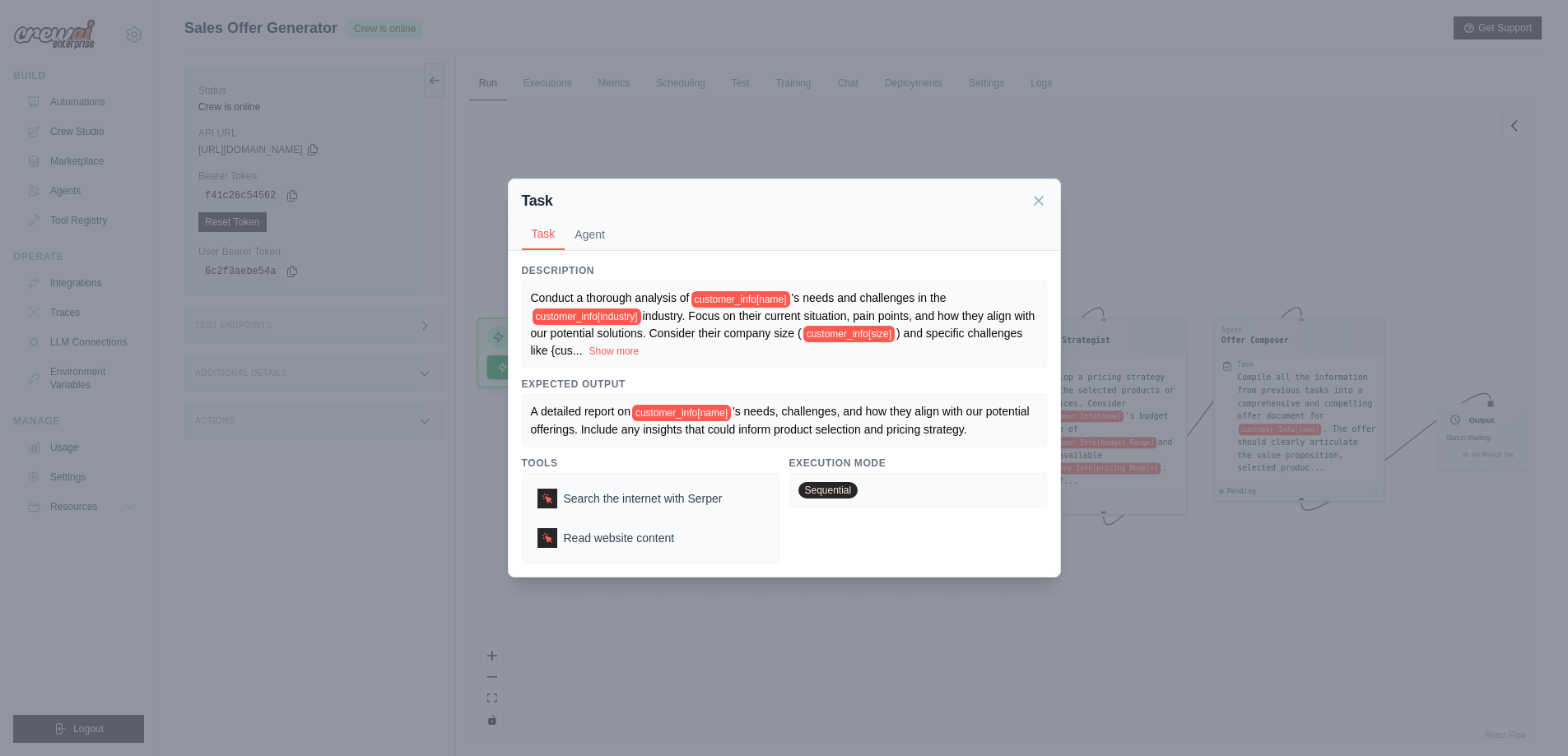
click at [728, 353] on div "Conduct a thorough analysis of customer_info[name] 's needs and challenges in t…" at bounding box center [784, 323] width 507 height 69
click at [1040, 201] on icon at bounding box center [1038, 199] width 16 height 16
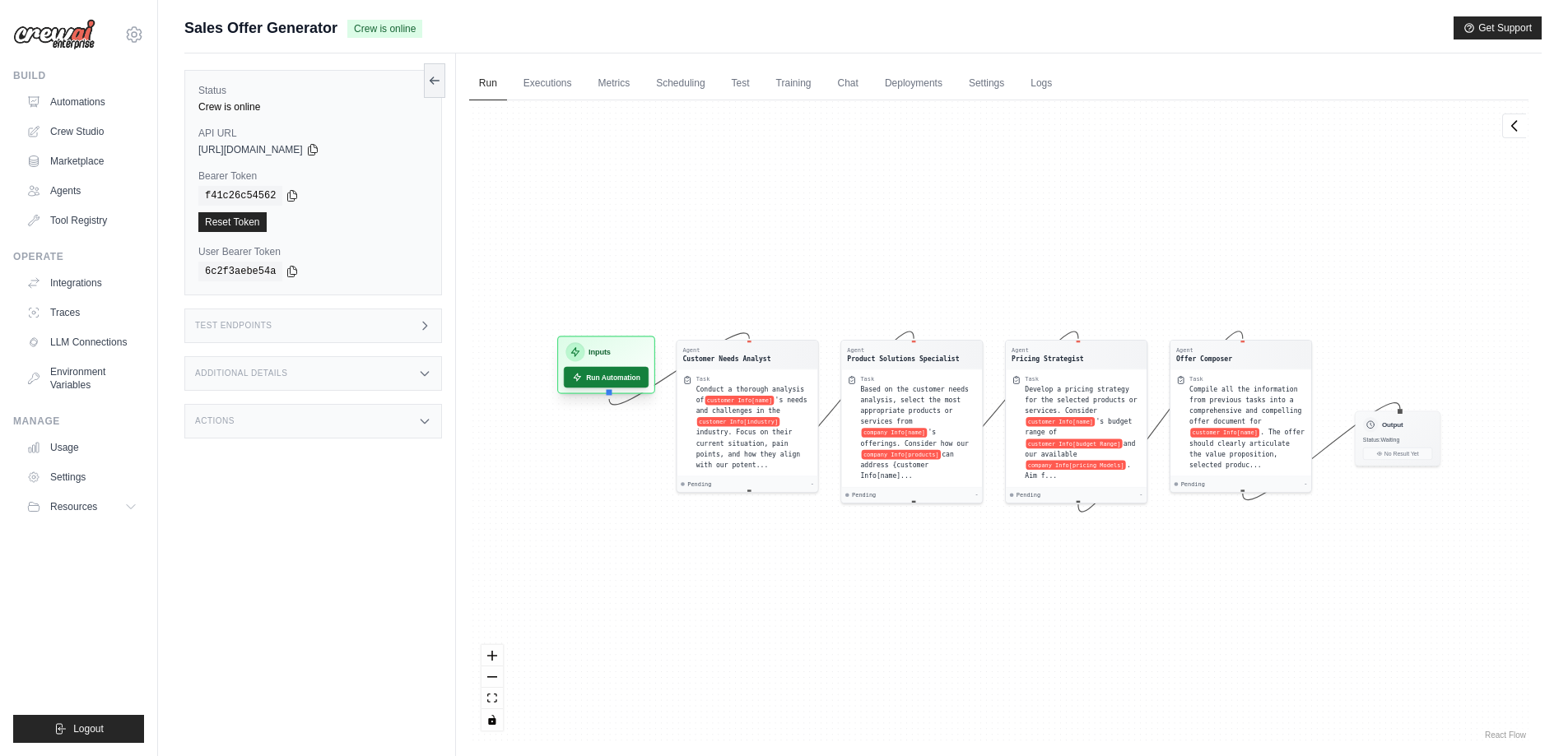
click at [615, 376] on button "Run Automation" at bounding box center [606, 377] width 85 height 21
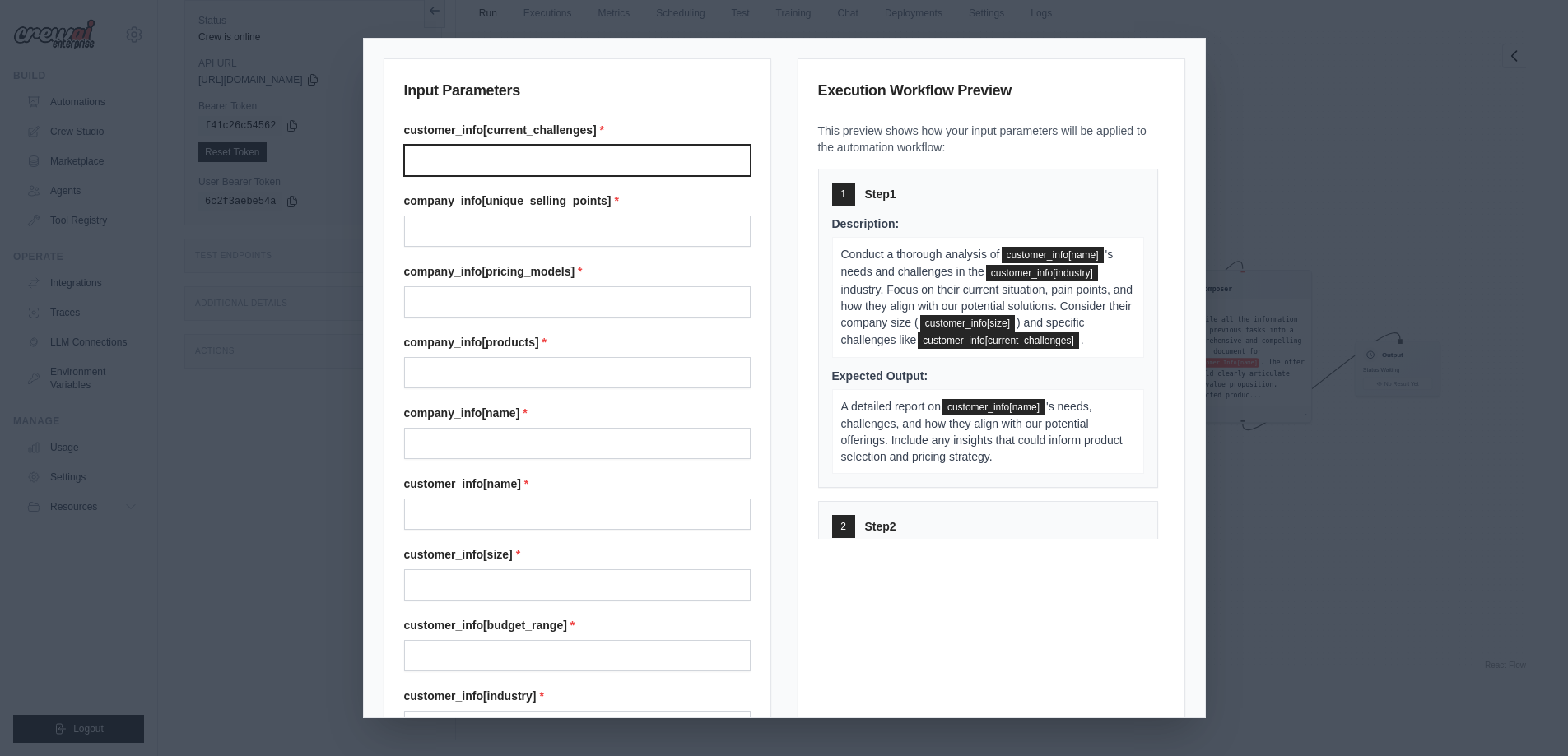
click at [566, 165] on input "Customer info[current challenges]" at bounding box center [577, 160] width 346 height 31
type input "***"
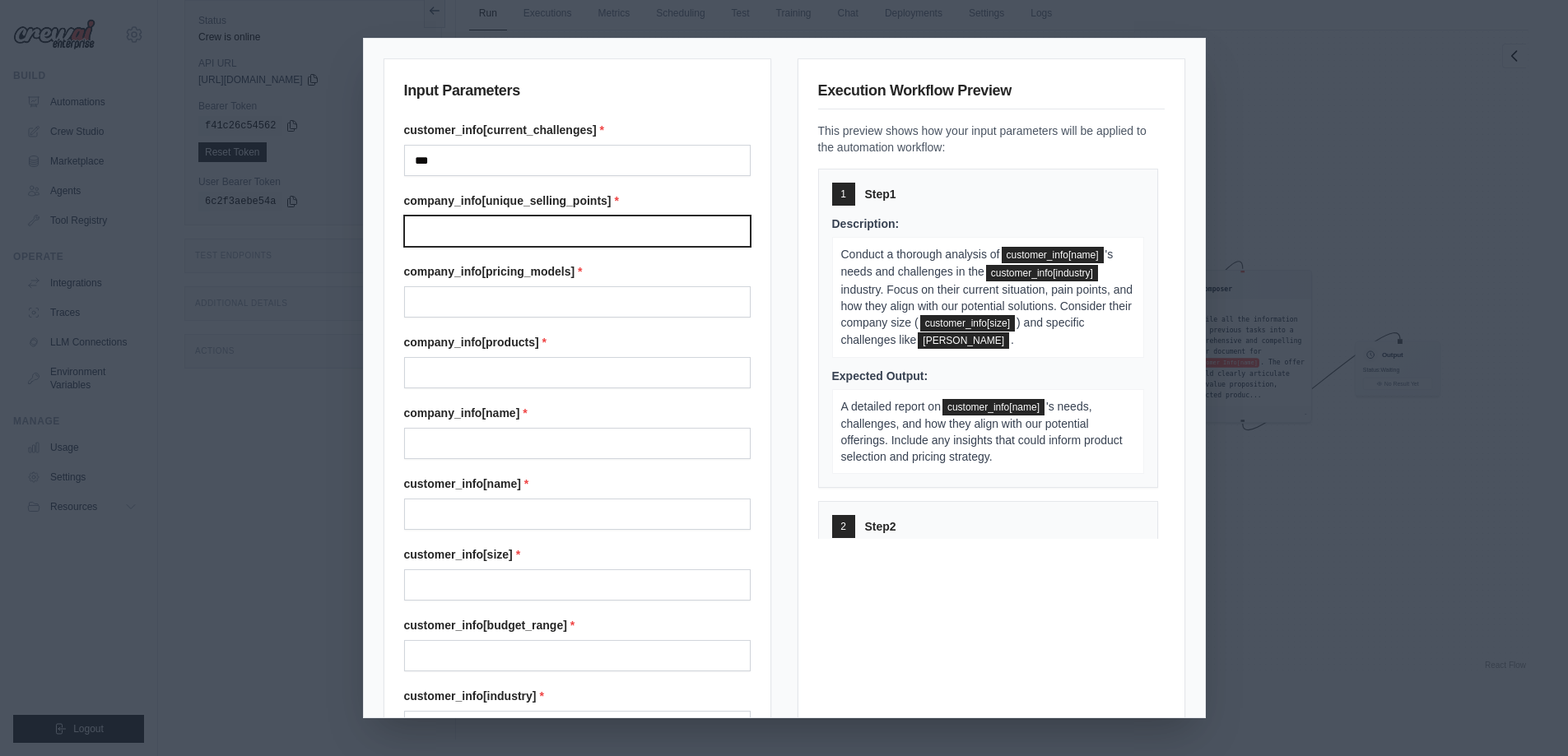
click at [551, 235] on input "Company info[unique selling points]" at bounding box center [577, 231] width 346 height 31
type input "*******"
click at [577, 132] on label "customer_info[current_challenges] *" at bounding box center [577, 129] width 346 height 16
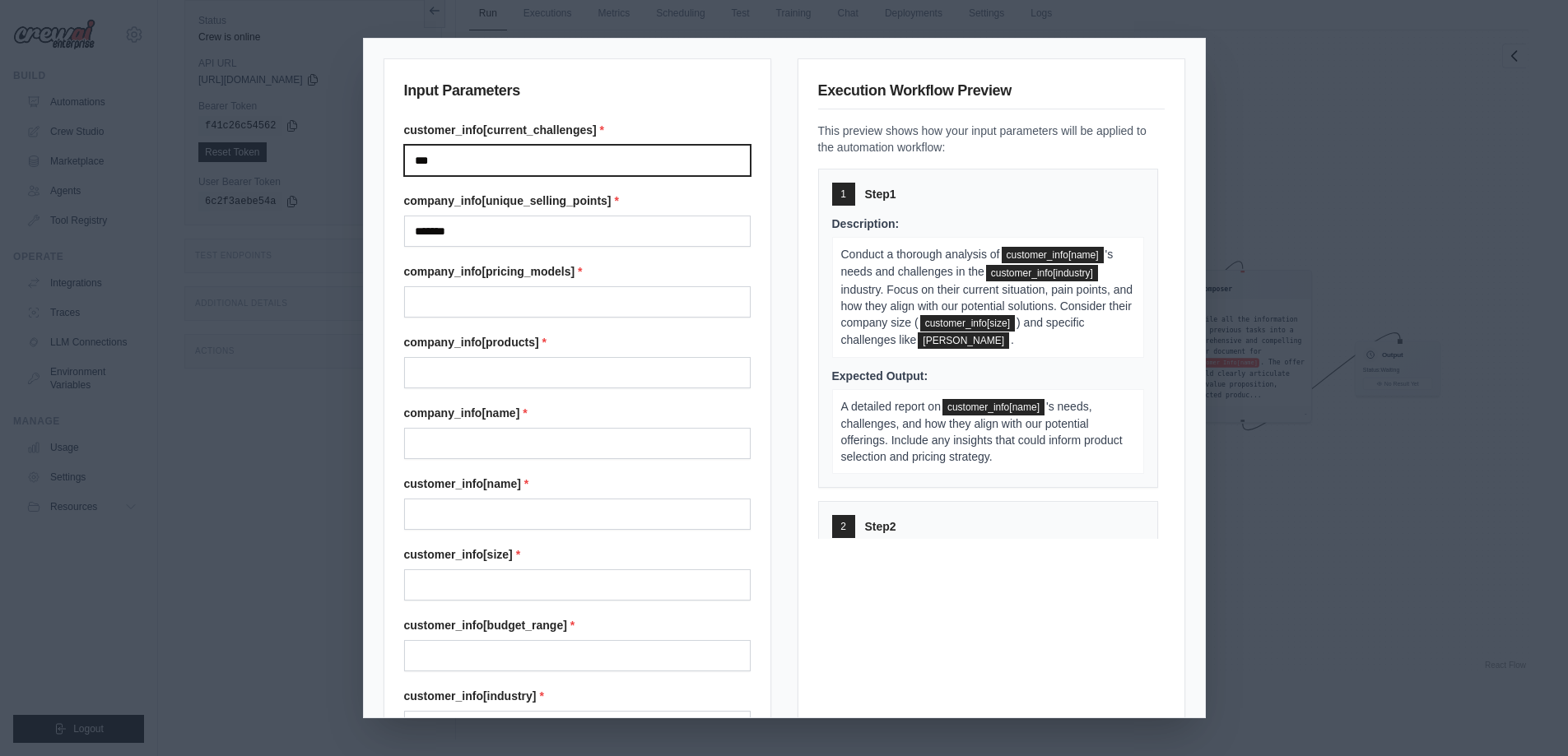
click at [577, 145] on input "***" at bounding box center [577, 160] width 346 height 31
click at [1347, 107] on div "Input Parameters customer_info[current_challenges] * *** company_info[unique_se…" at bounding box center [784, 378] width 1568 height 756
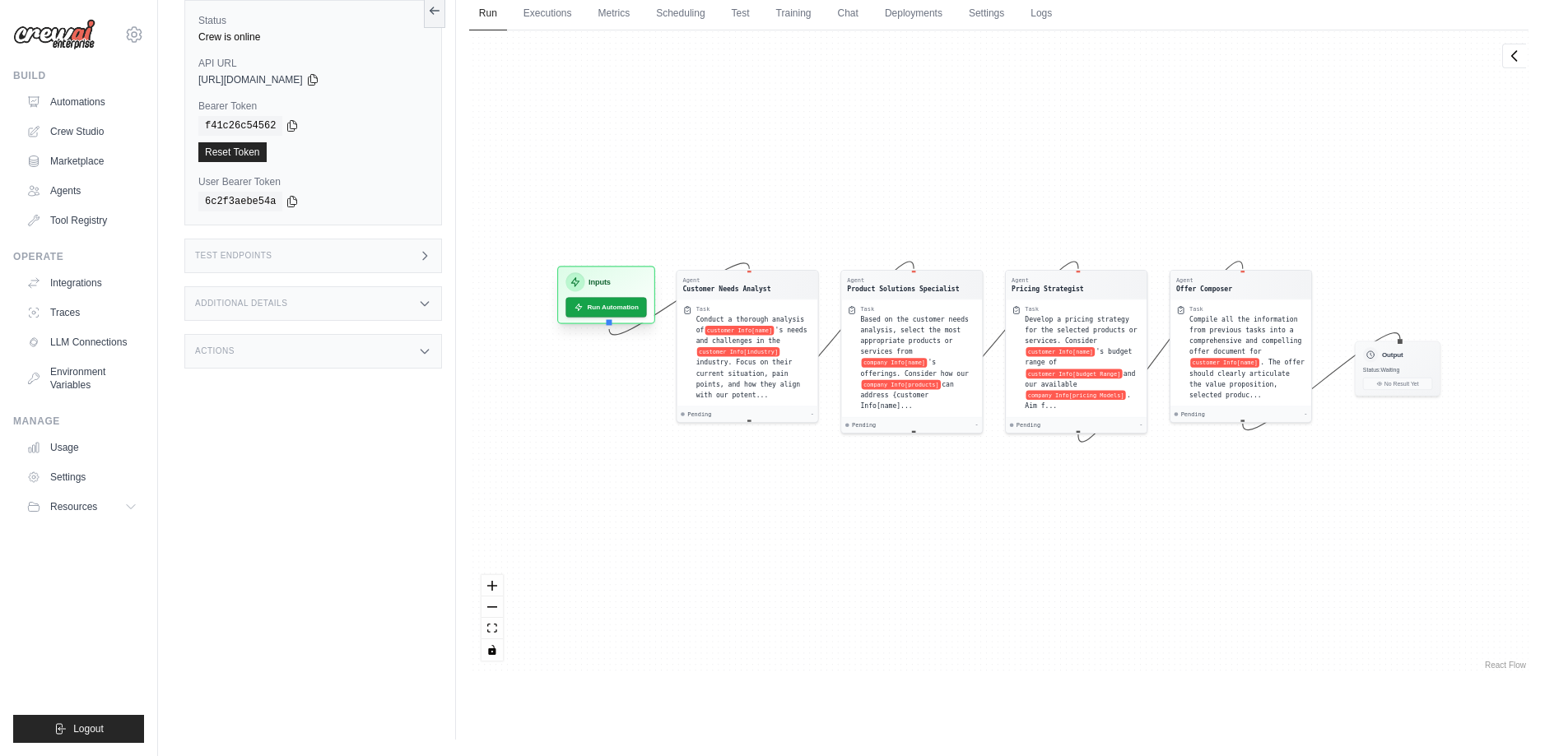
click at [612, 277] on div "Inputs" at bounding box center [606, 282] width 81 height 19
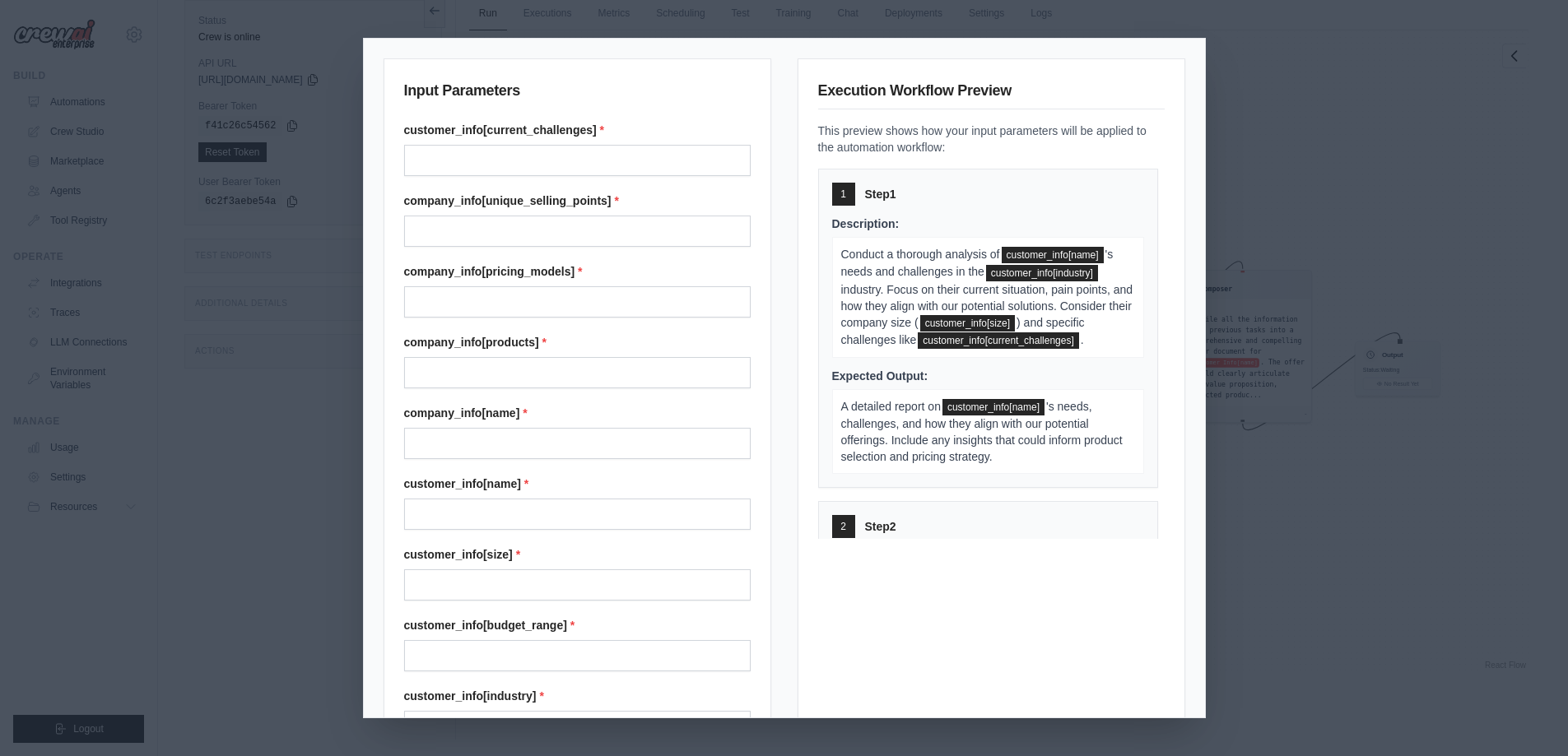
click at [612, 277] on label "company_info[pricing_models] *" at bounding box center [577, 271] width 346 height 16
click at [612, 287] on input "Company info[pricing models]" at bounding box center [577, 302] width 346 height 31
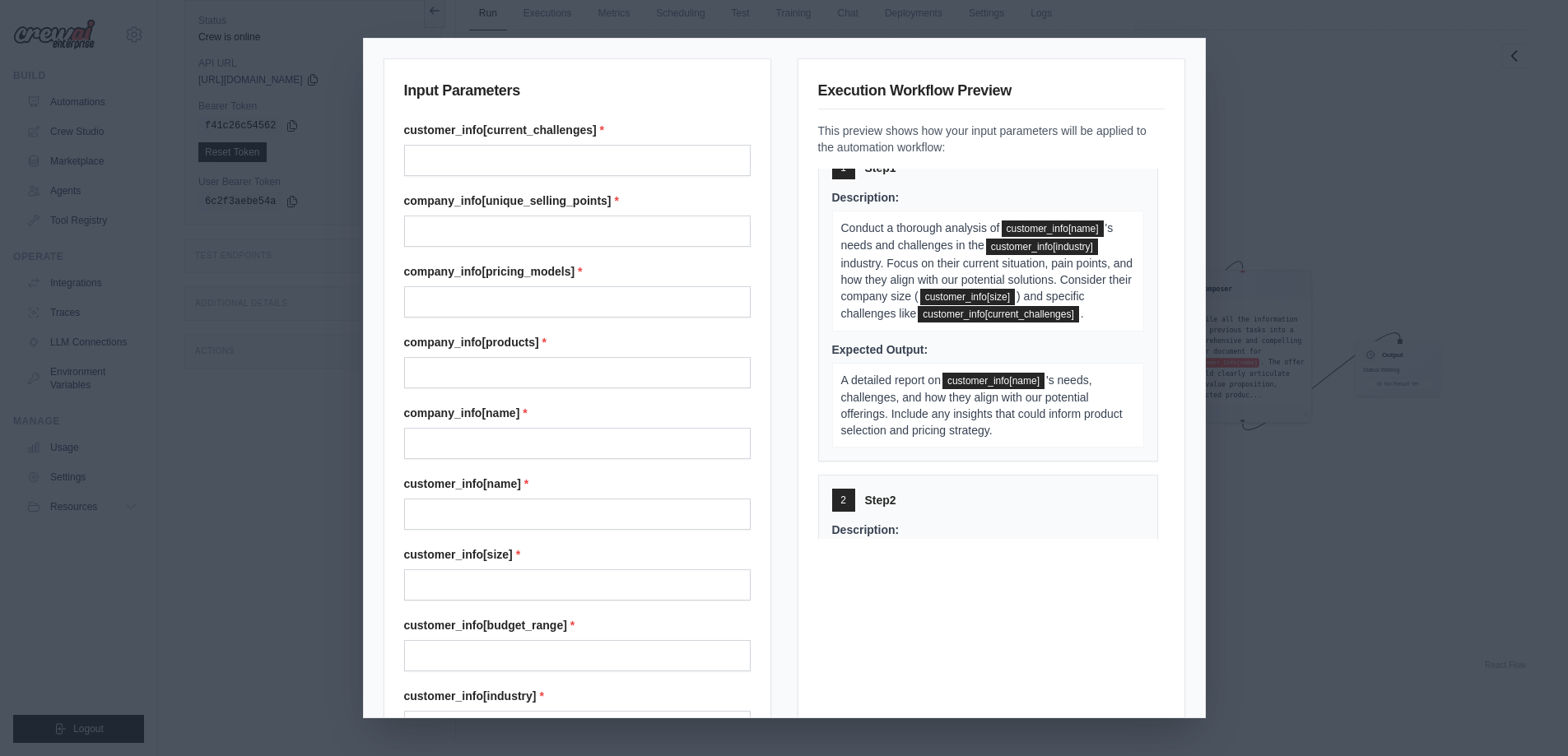
scroll to position [55, 0]
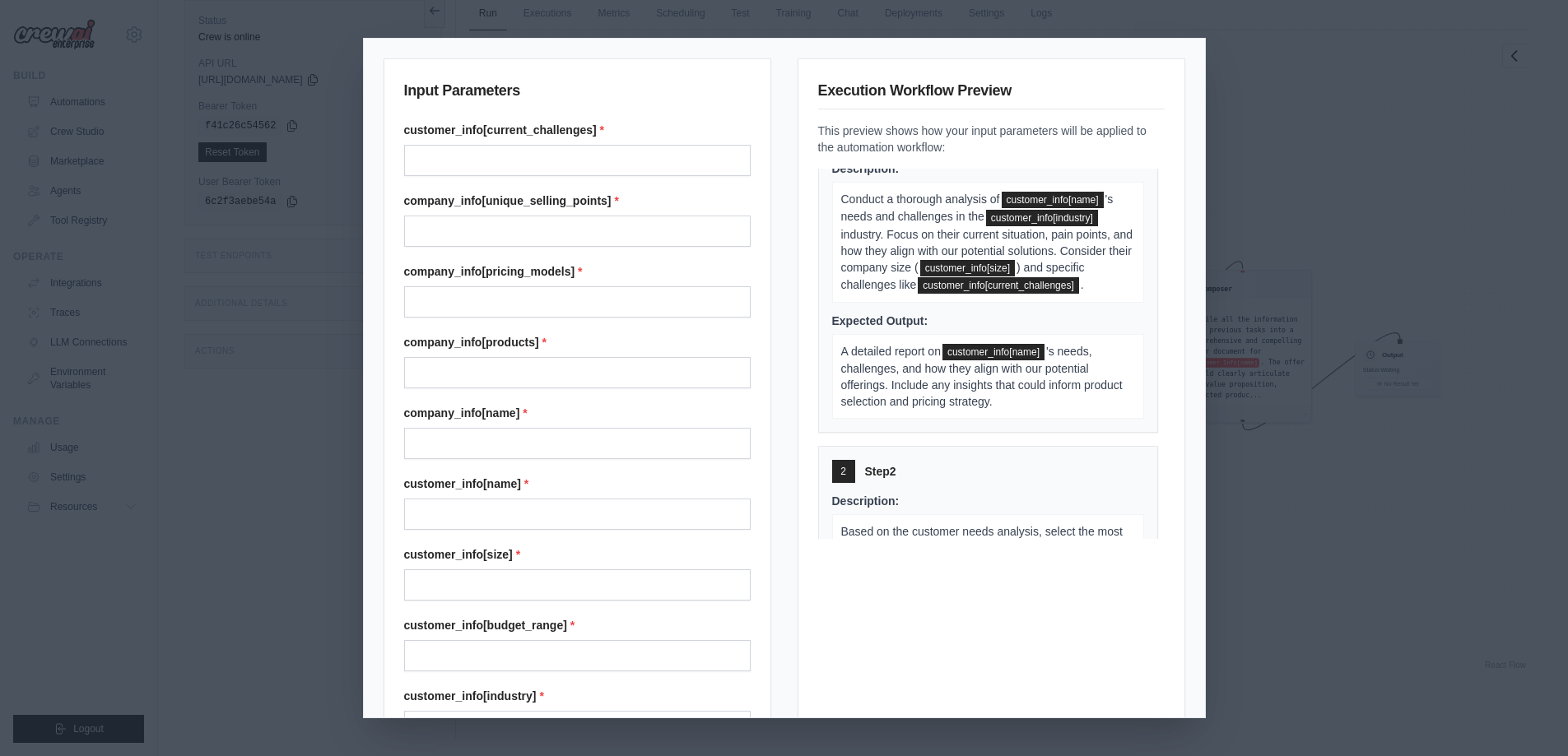
click at [1294, 84] on div "Input Parameters customer_info[current_challenges] * company_info[unique_sellin…" at bounding box center [784, 378] width 1568 height 756
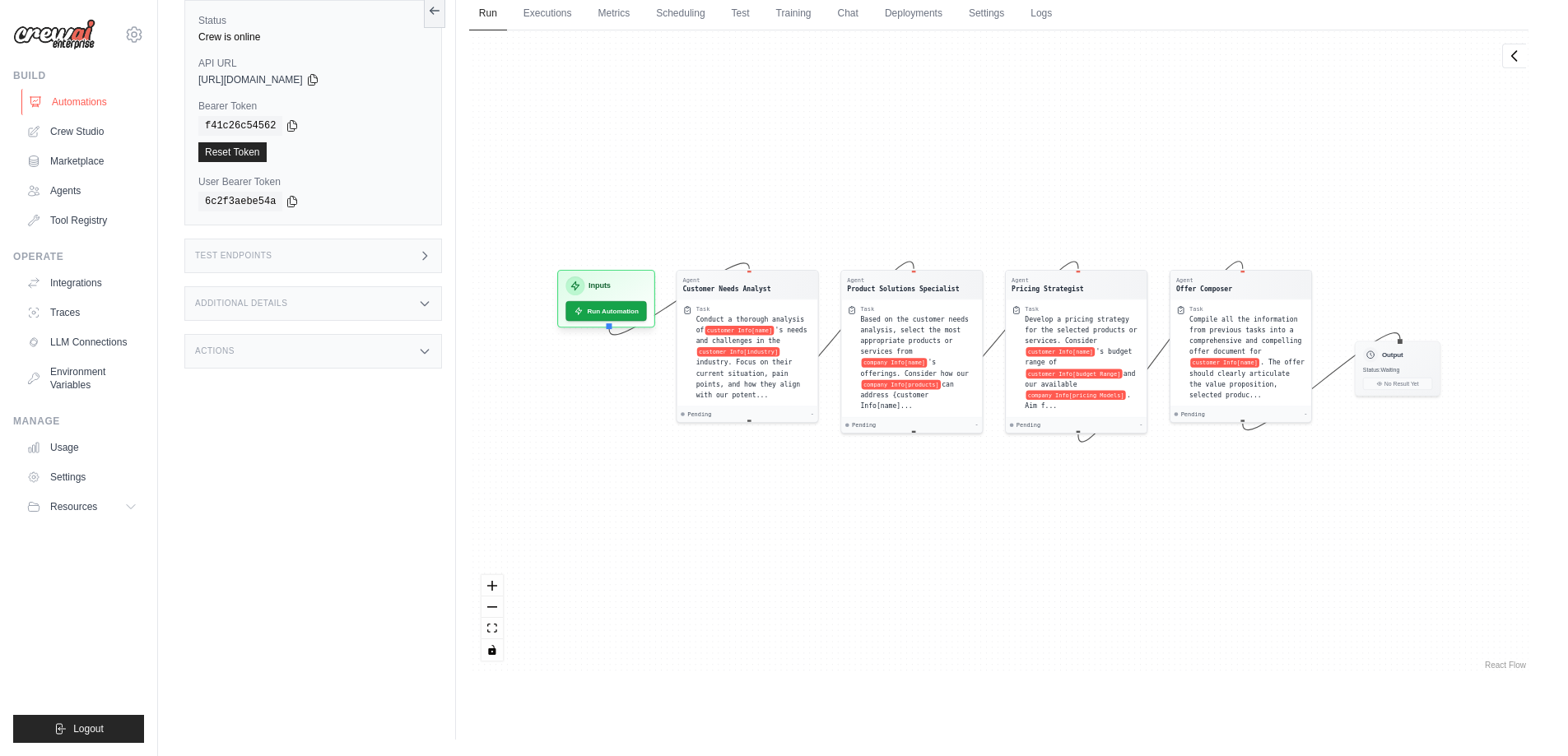
click at [86, 101] on link "Automations" at bounding box center [84, 102] width 124 height 26
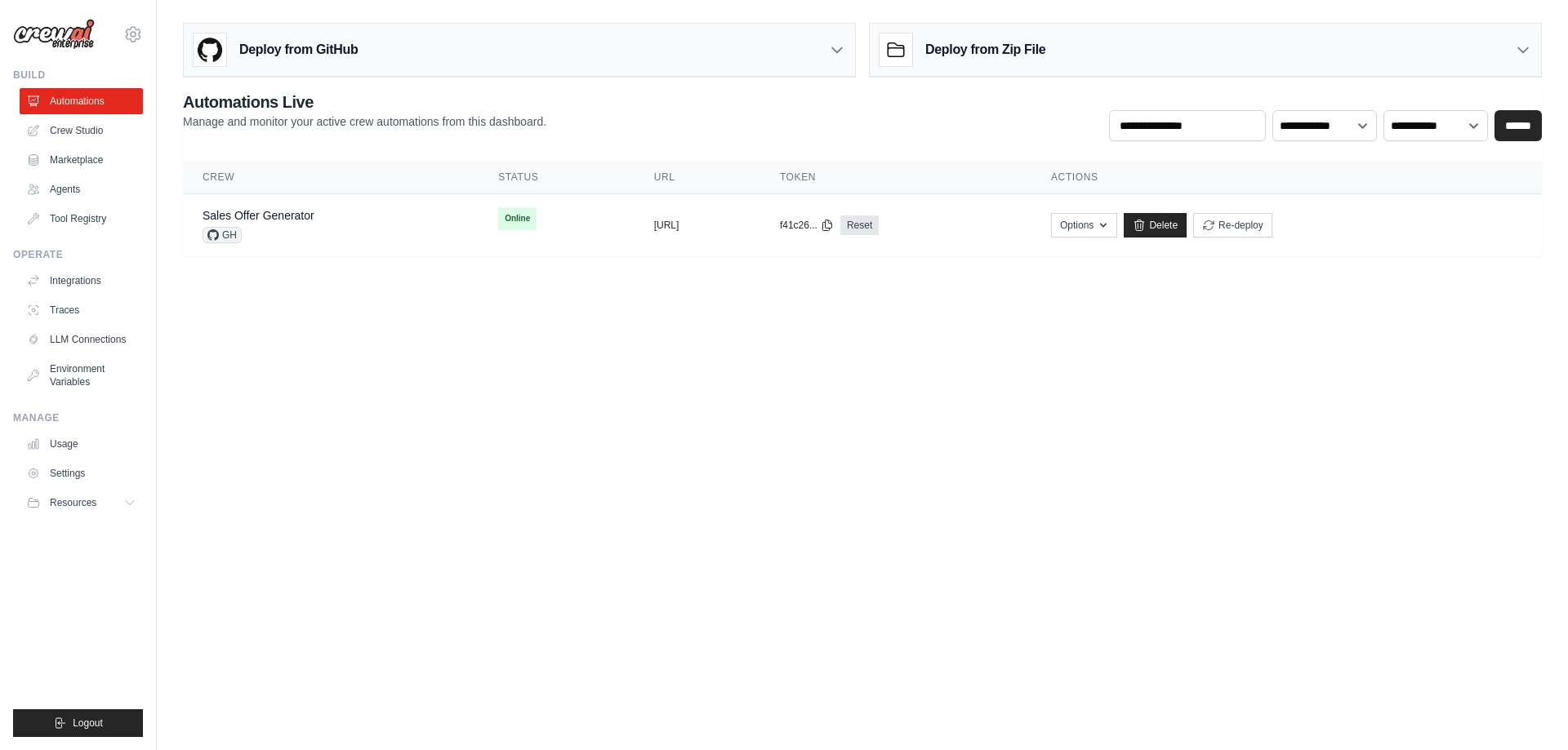
click at [661, 461] on body "[EMAIL_ADDRESS][DOMAIN_NAME] Settings Build Automations Crew Studio" at bounding box center [784, 375] width 1568 height 750
click at [70, 155] on link "Marketplace" at bounding box center [83, 160] width 123 height 26
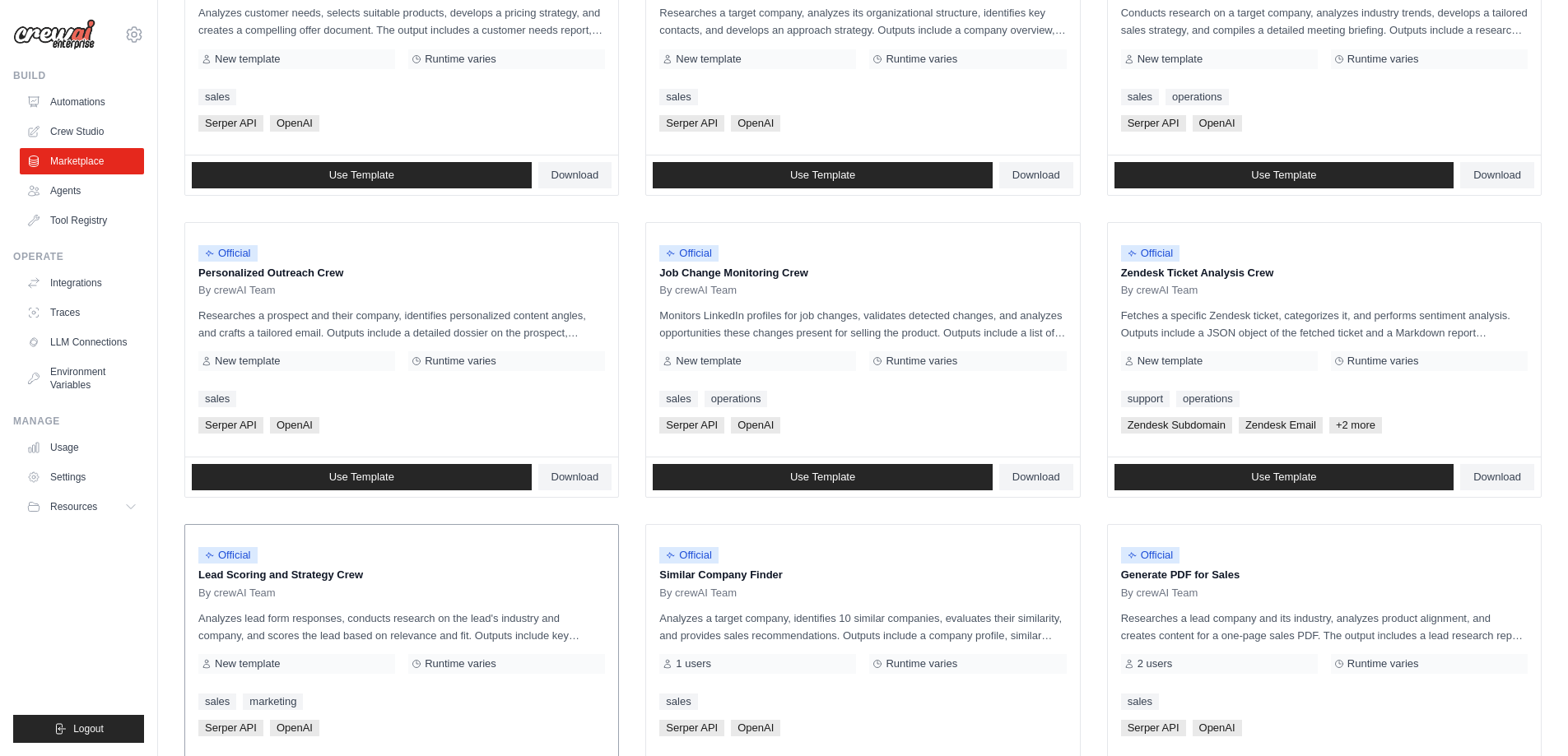
scroll to position [658, 0]
